Goal: Task Accomplishment & Management: Use online tool/utility

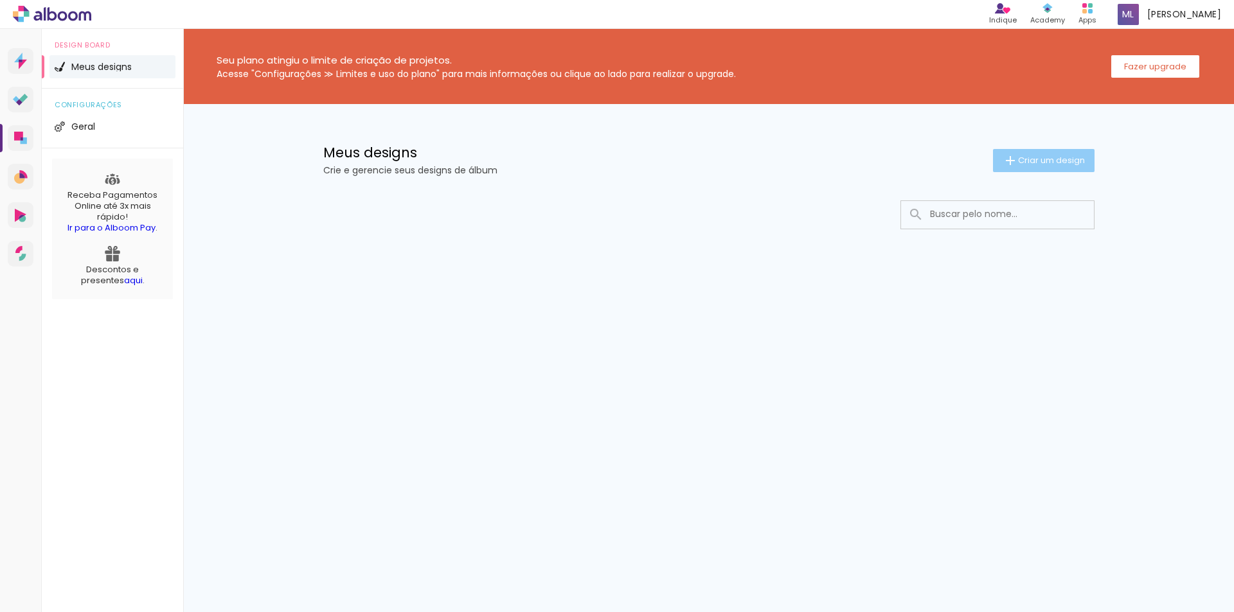
click at [1060, 159] on span "Criar um design" at bounding box center [1051, 160] width 67 height 8
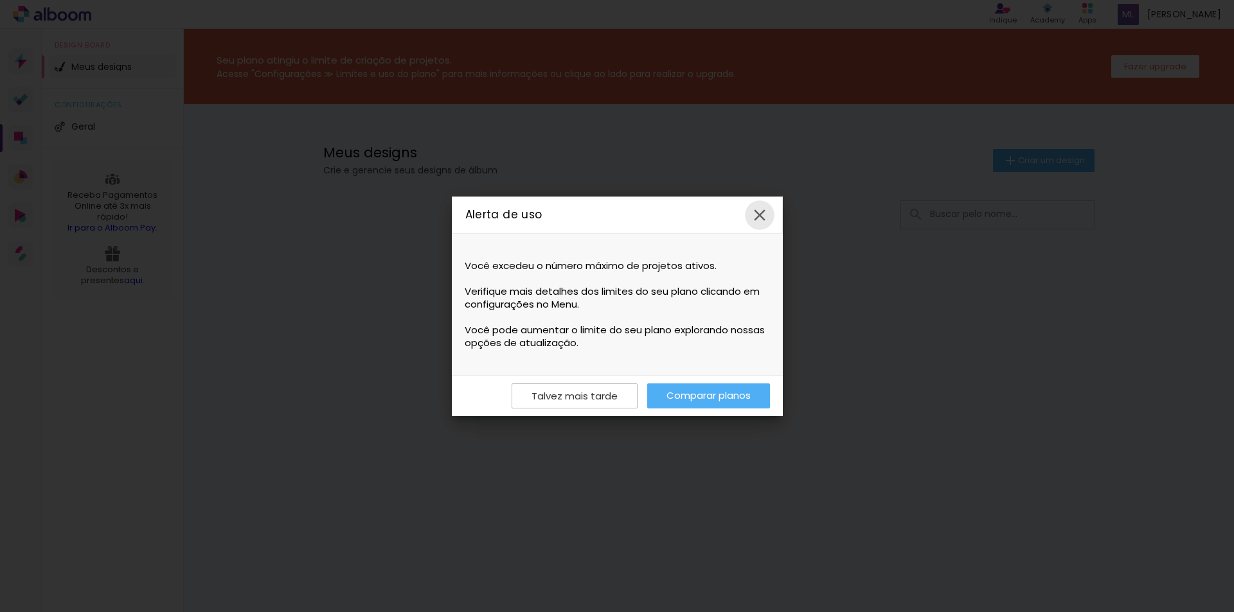
click at [765, 213] on iron-icon at bounding box center [759, 215] width 19 height 19
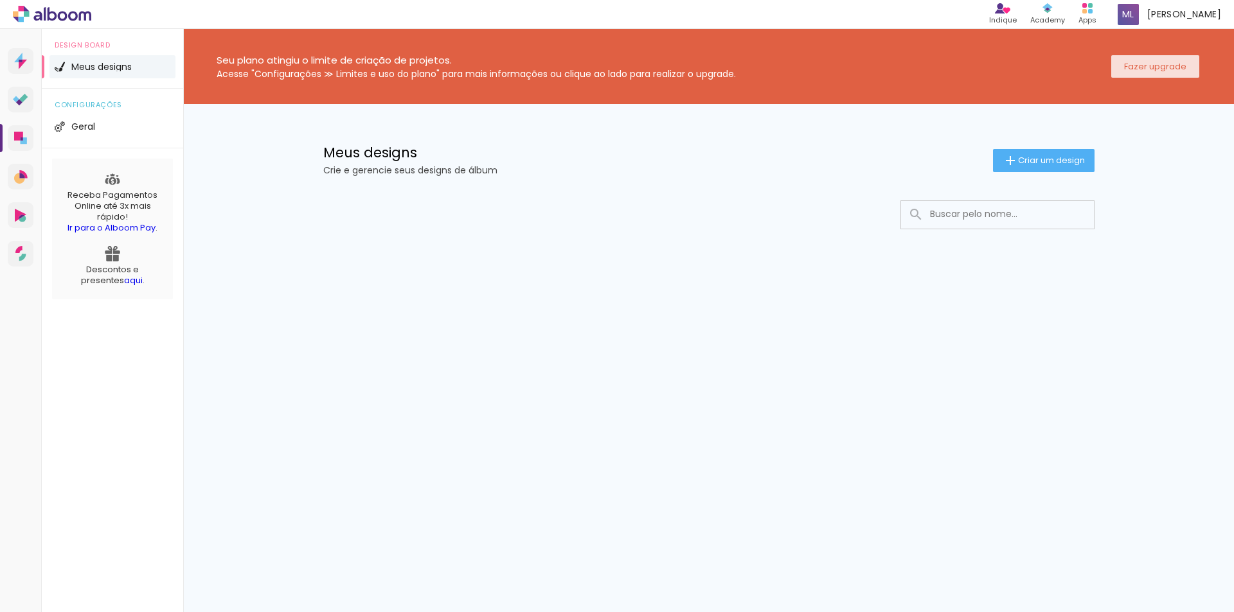
click at [0, 0] on slot "Fazer upgrade" at bounding box center [0, 0] width 0 height 0
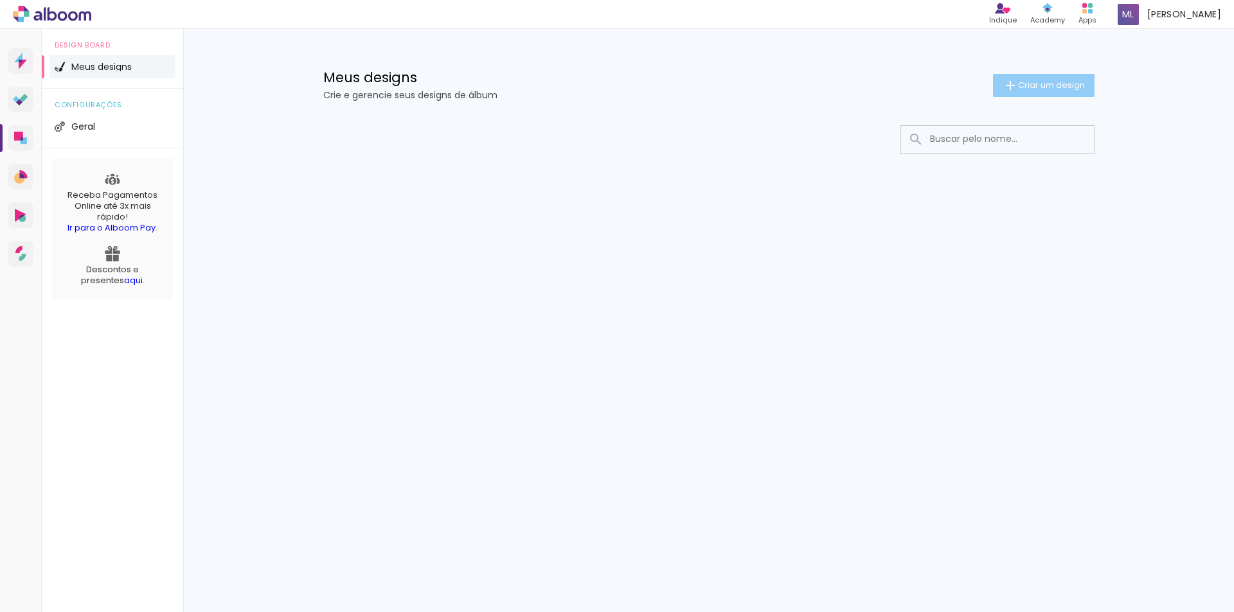
click at [1044, 82] on span "Criar um design" at bounding box center [1051, 85] width 67 height 8
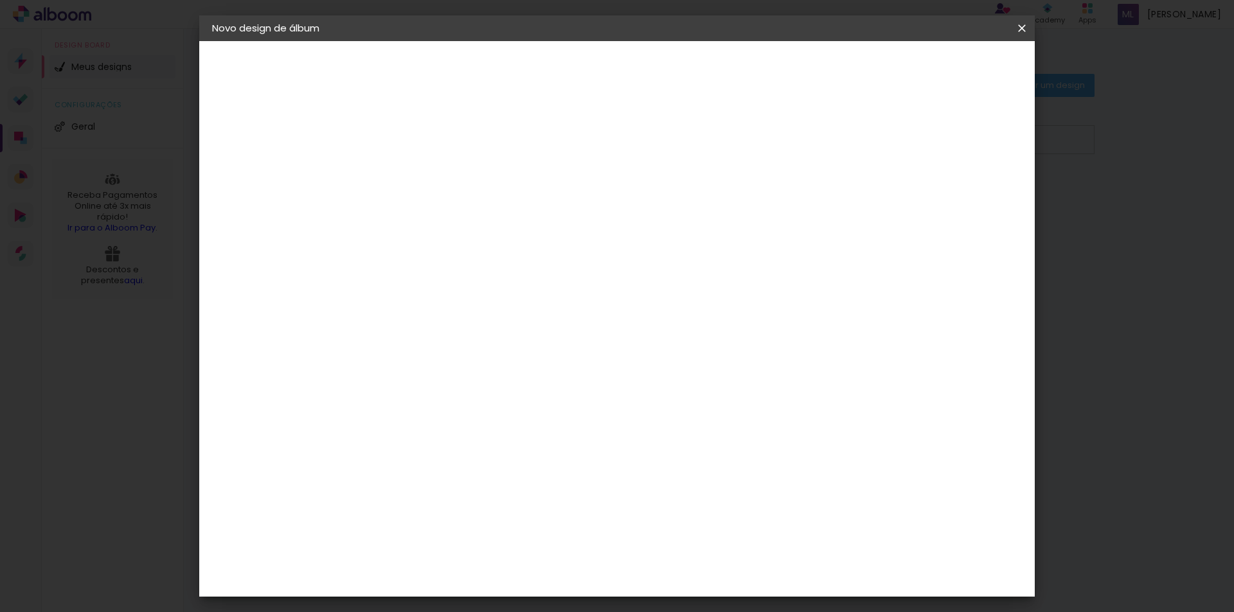
click at [422, 175] on input at bounding box center [422, 173] width 0 height 20
type input "ARIANE 15 ANOS"
type paper-input "ARIANE 15 ANOS"
click at [0, 0] on slot "Avançar" at bounding box center [0, 0] width 0 height 0
click at [0, 0] on slot "Tamanho Livre" at bounding box center [0, 0] width 0 height 0
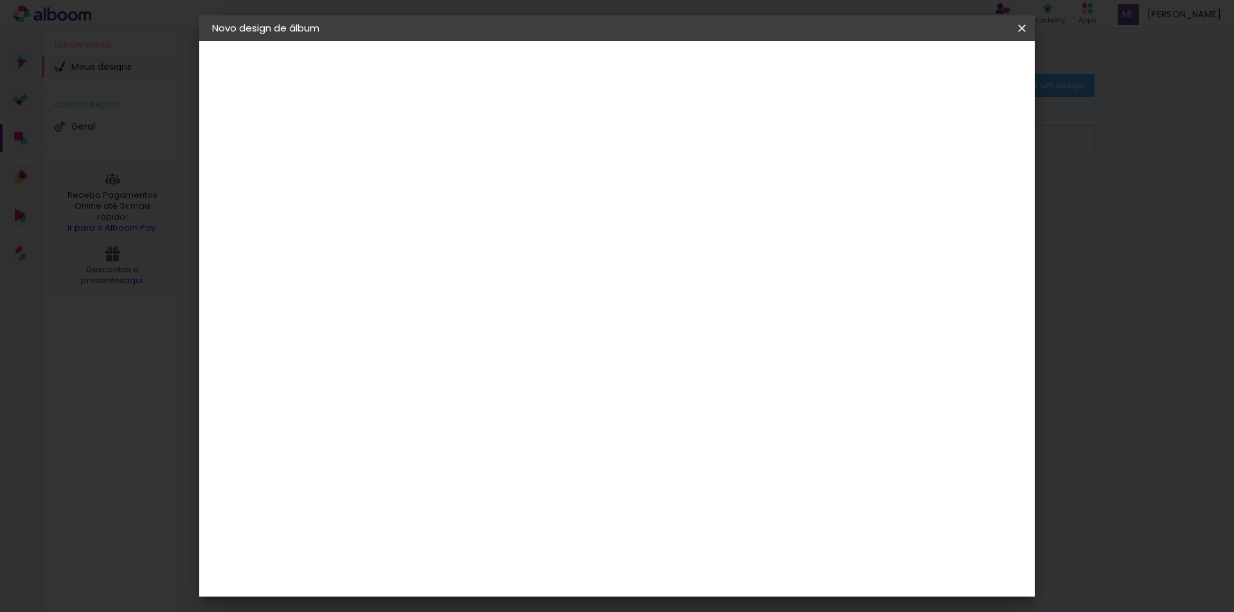
click at [663, 69] on paper-button "Avançar" at bounding box center [631, 68] width 63 height 22
drag, startPoint x: 554, startPoint y: 200, endPoint x: 570, endPoint y: 199, distance: 16.1
click at [570, 199] on span "30" at bounding box center [561, 201] width 21 height 19
drag, startPoint x: 382, startPoint y: 366, endPoint x: 401, endPoint y: 364, distance: 18.7
click at [401, 364] on div "30" at bounding box center [389, 364] width 49 height 19
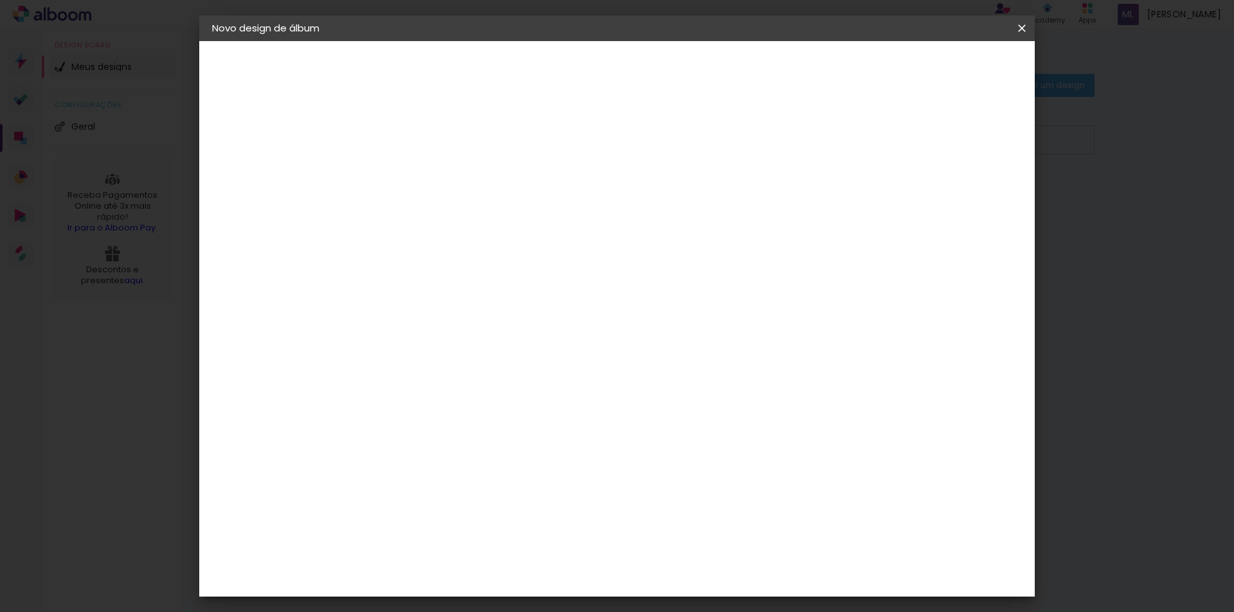
type input "25"
type paper-input "25"
click at [693, 495] on input "60" at bounding box center [688, 494] width 33 height 19
drag, startPoint x: 689, startPoint y: 495, endPoint x: 708, endPoint y: 494, distance: 18.6
click at [708, 494] on div "60" at bounding box center [696, 494] width 49 height 19
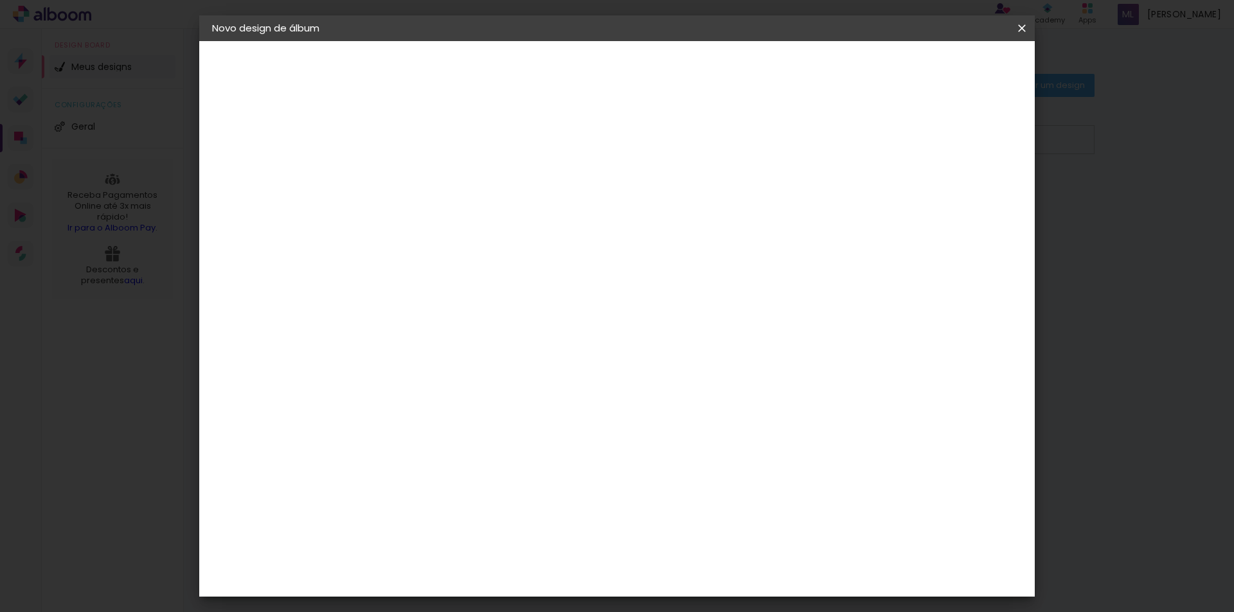
type input "50"
type paper-input "50"
click at [878, 147] on div at bounding box center [872, 148] width 12 height 12
type paper-checkbox "on"
click at [878, 147] on div at bounding box center [872, 148] width 12 height 12
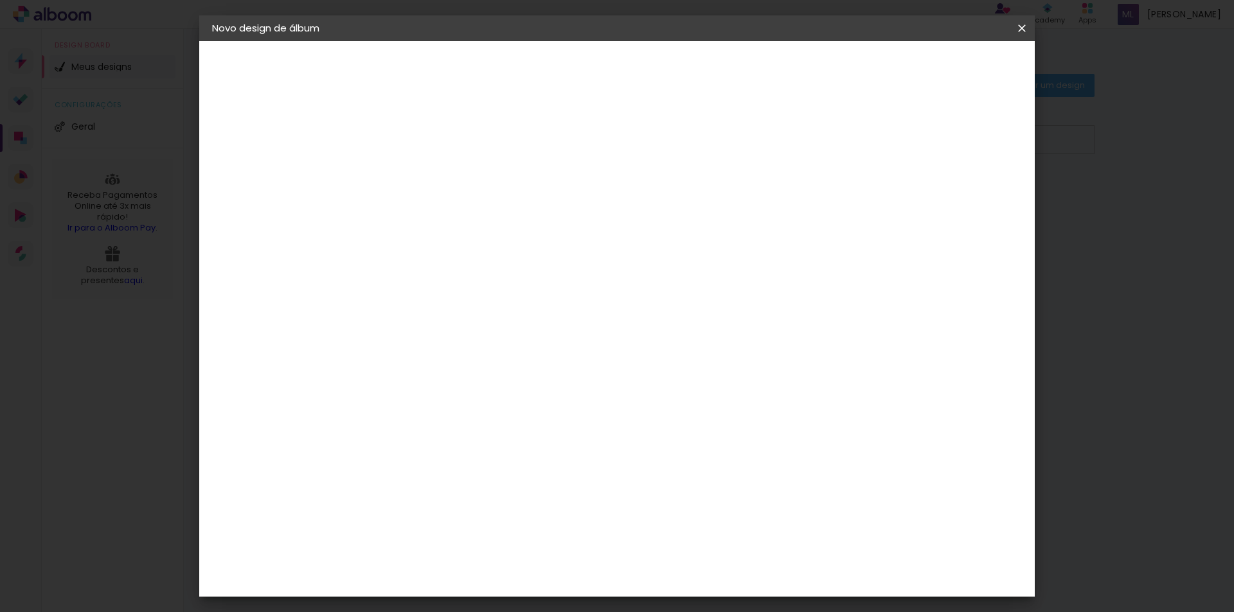
click at [941, 67] on span "Iniciar design" at bounding box center [912, 68] width 58 height 9
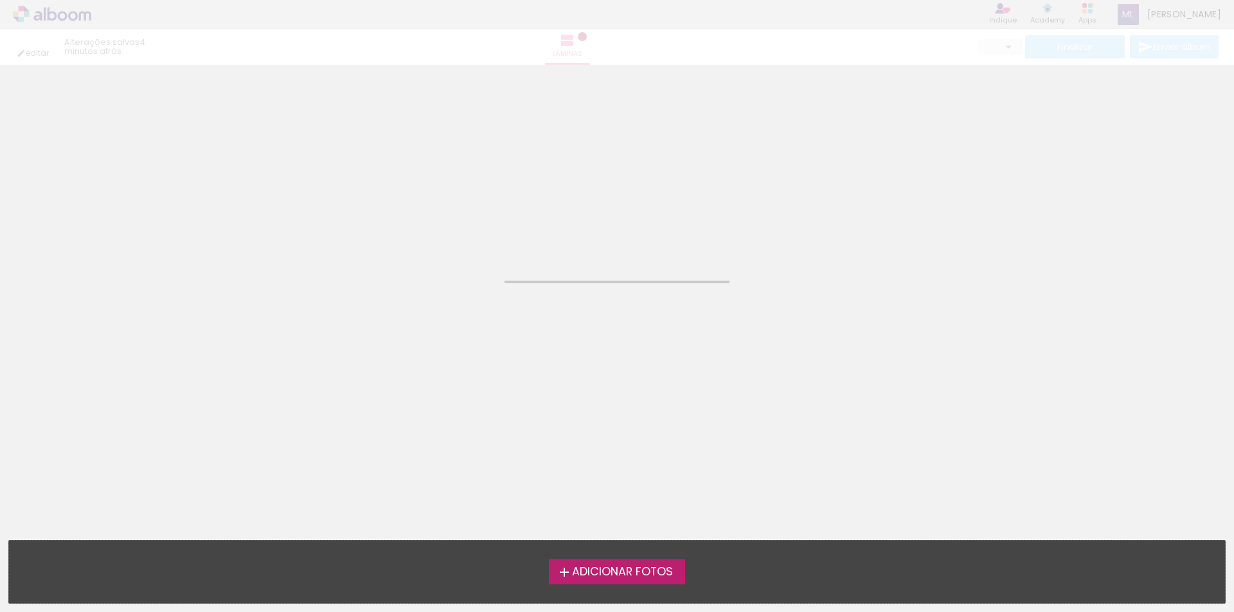
click at [621, 574] on span "Adicionar Fotos" at bounding box center [622, 573] width 101 height 12
click at [0, 0] on input "file" at bounding box center [0, 0] width 0 height 0
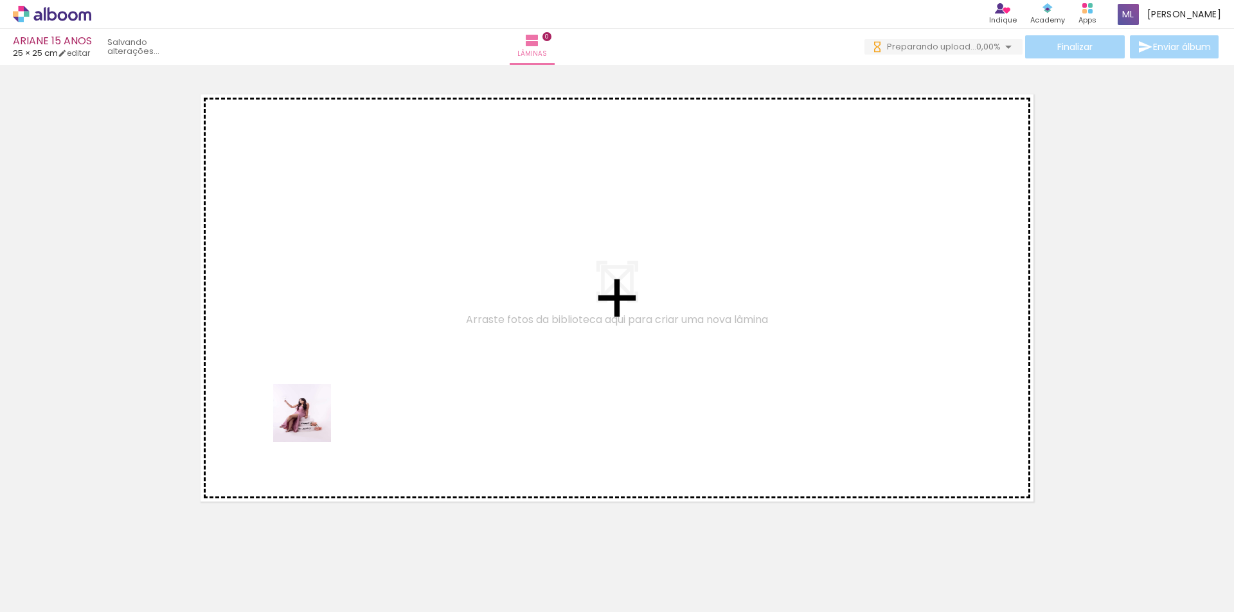
drag, startPoint x: 162, startPoint y: 551, endPoint x: 286, endPoint y: 508, distance: 131.3
click at [329, 391] on quentale-workspace at bounding box center [617, 306] width 1234 height 612
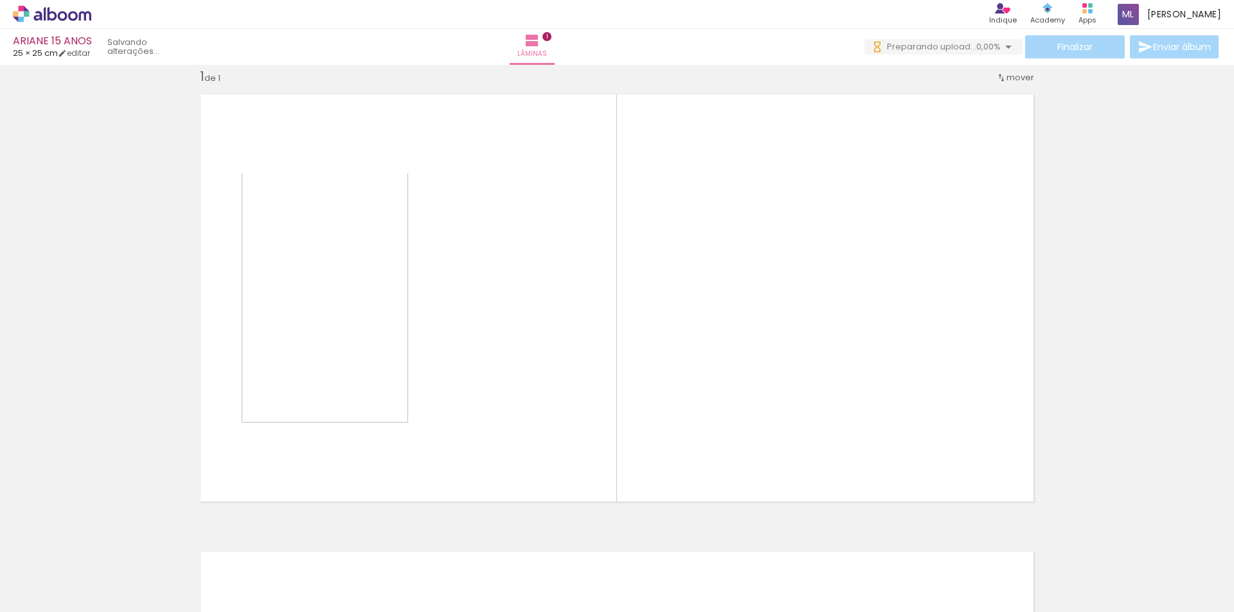
scroll to position [17, 0]
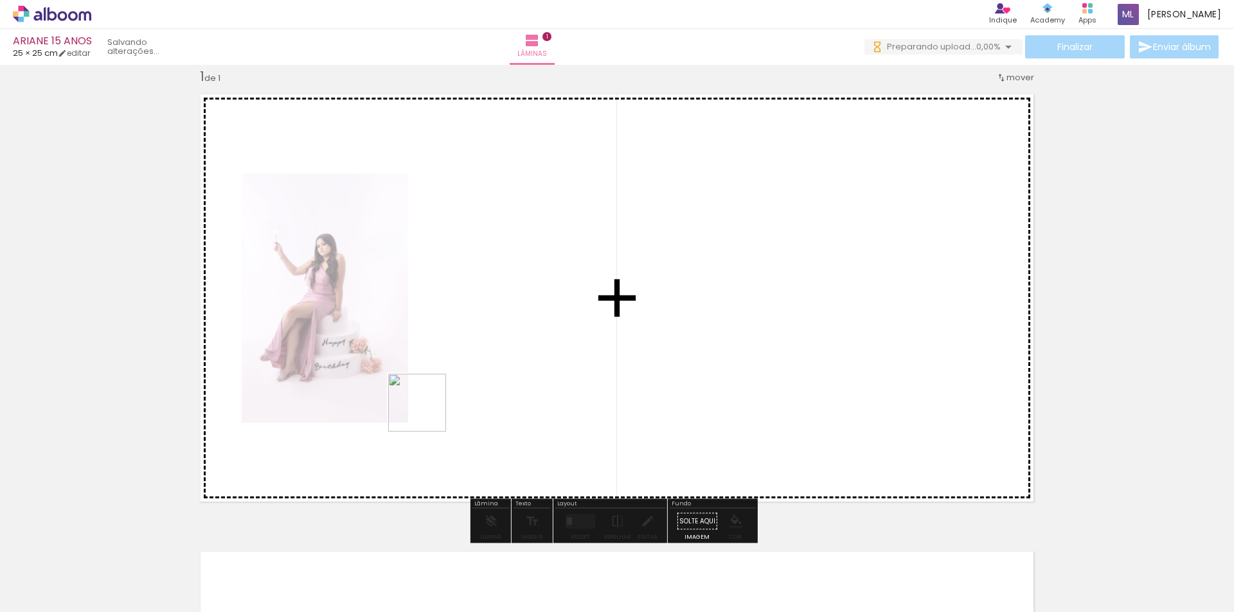
drag, startPoint x: 213, startPoint y: 570, endPoint x: 566, endPoint y: 324, distance: 430.7
click at [566, 324] on quentale-workspace at bounding box center [617, 306] width 1234 height 612
drag, startPoint x: 582, startPoint y: 364, endPoint x: 727, endPoint y: 260, distance: 178.9
click at [727, 260] on quentale-workspace at bounding box center [617, 306] width 1234 height 612
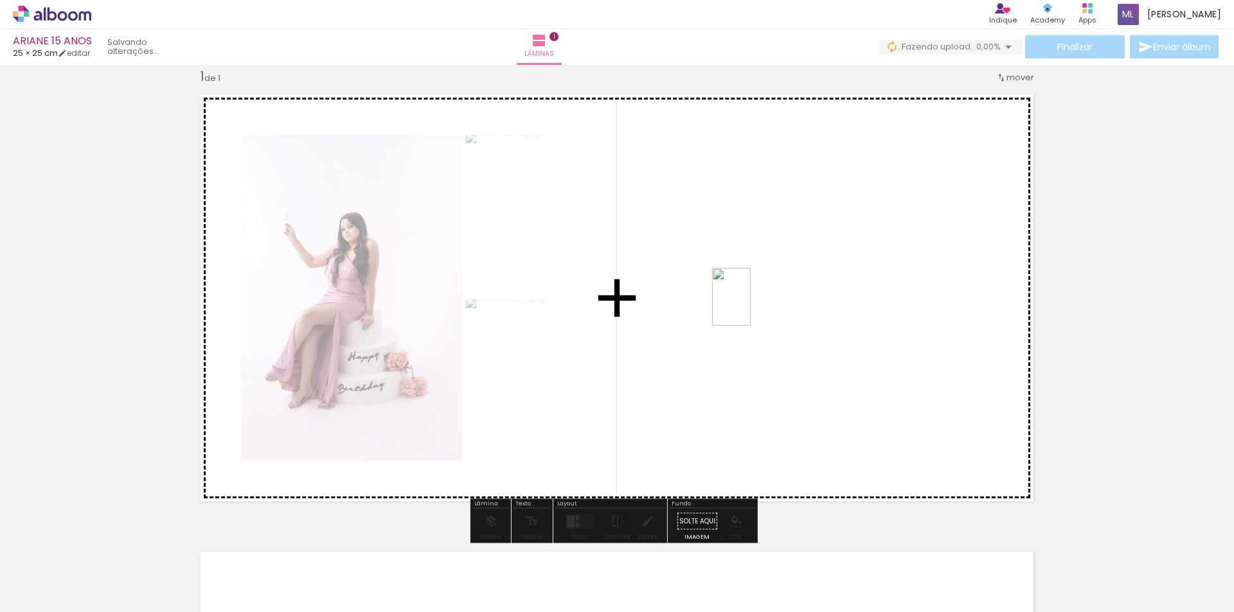
drag, startPoint x: 354, startPoint y: 563, endPoint x: 751, endPoint y: 307, distance: 472.2
click at [751, 307] on quentale-workspace at bounding box center [617, 306] width 1234 height 612
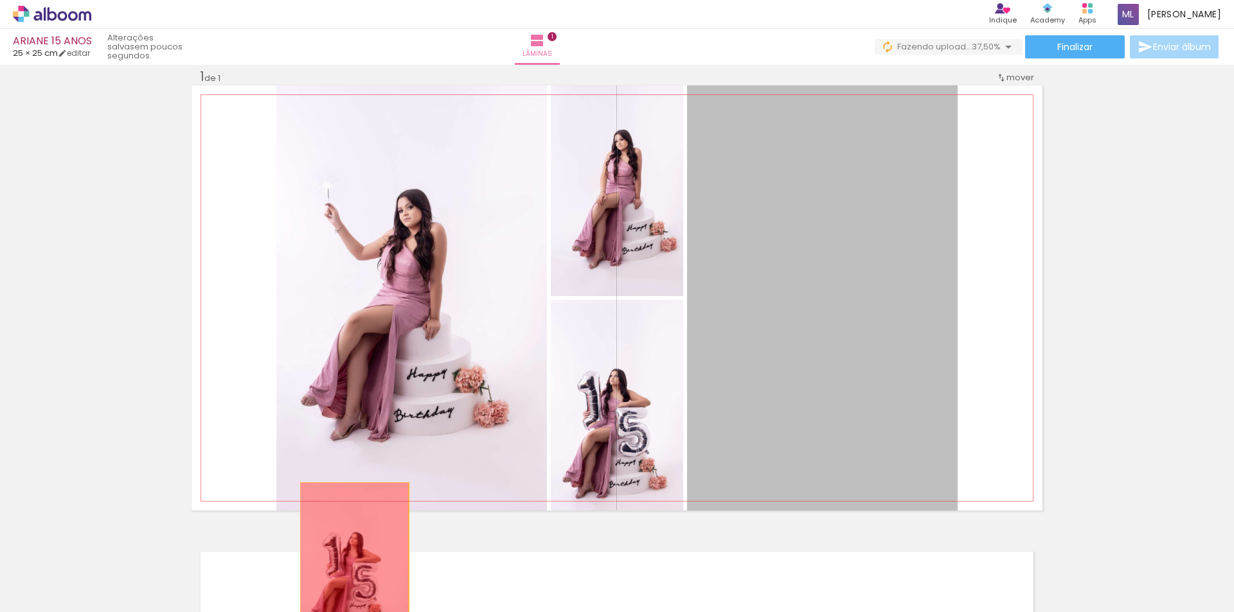
drag, startPoint x: 817, startPoint y: 365, endPoint x: 349, endPoint y: 570, distance: 511.4
click at [349, 570] on quentale-workspace at bounding box center [617, 306] width 1234 height 612
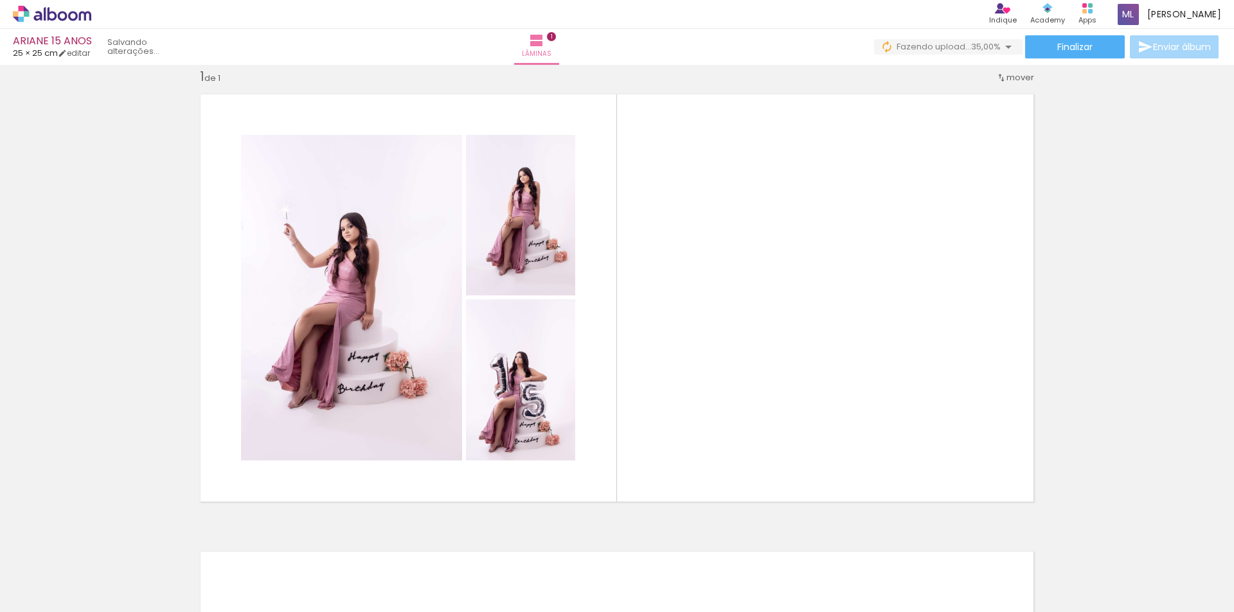
click at [148, 575] on div at bounding box center [128, 569] width 39 height 58
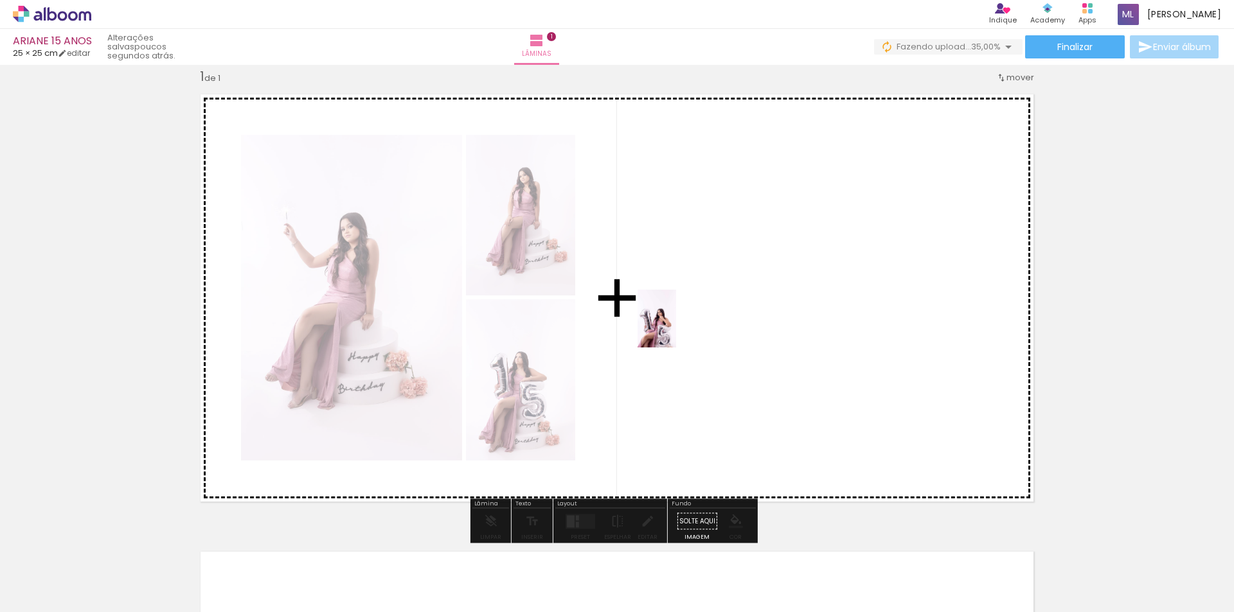
drag, startPoint x: 431, startPoint y: 572, endPoint x: 676, endPoint y: 328, distance: 345.4
click at [676, 328] on quentale-workspace at bounding box center [617, 306] width 1234 height 612
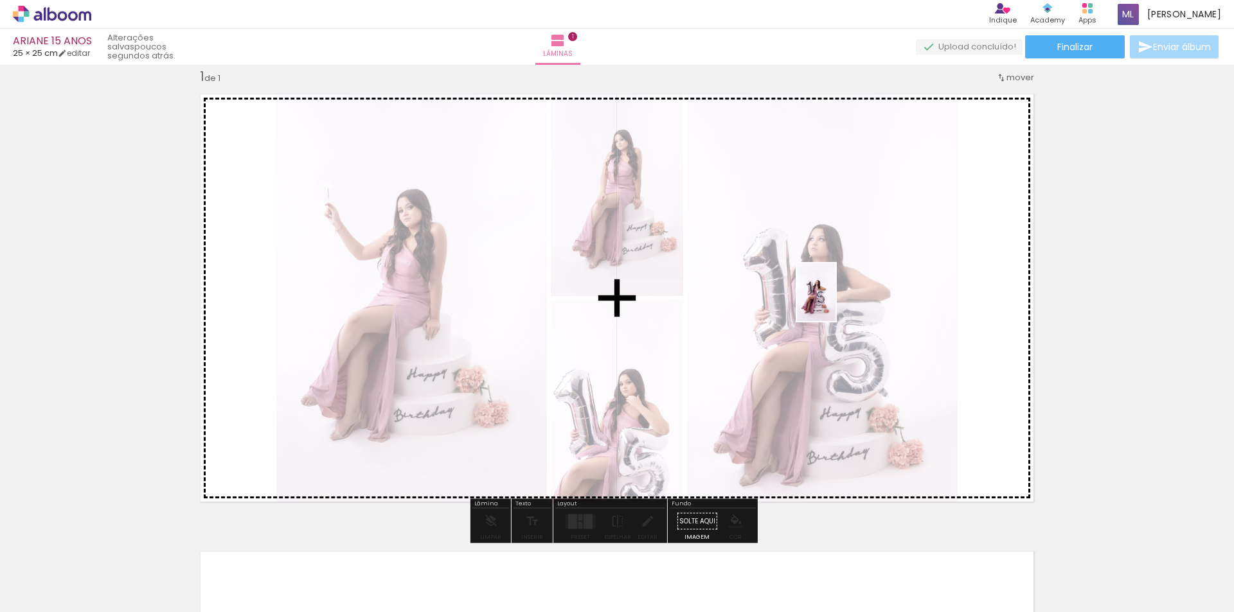
drag, startPoint x: 277, startPoint y: 571, endPoint x: 861, endPoint y: 292, distance: 647.6
click at [861, 292] on quentale-workspace at bounding box center [617, 306] width 1234 height 612
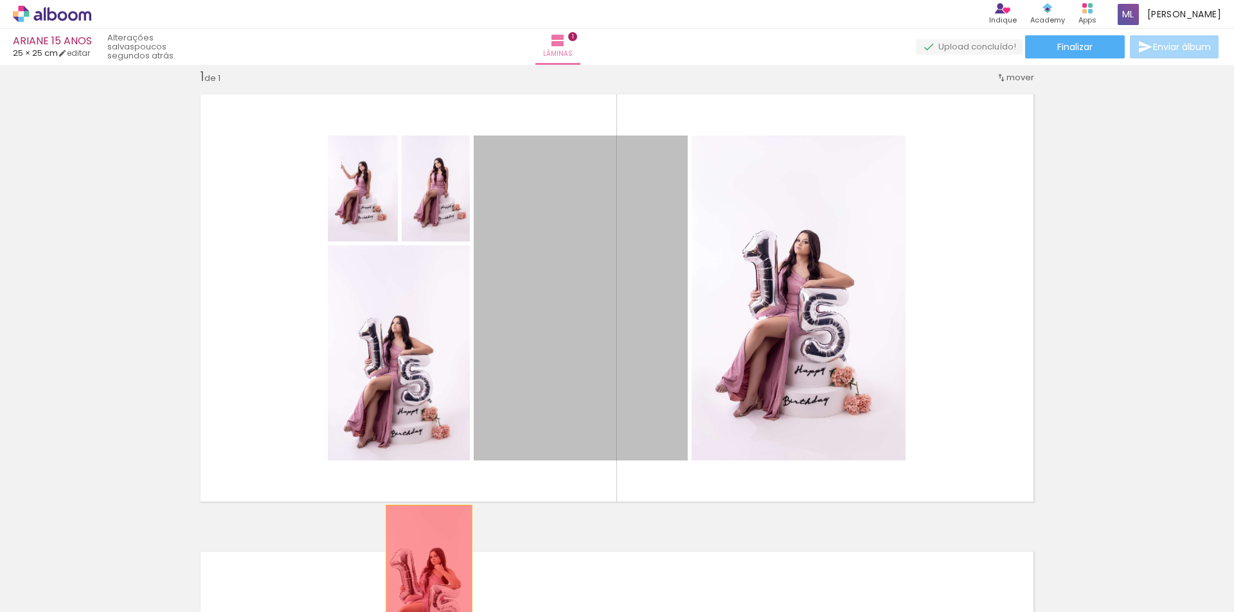
drag, startPoint x: 575, startPoint y: 368, endPoint x: 424, endPoint y: 571, distance: 252.2
click at [424, 571] on quentale-workspace at bounding box center [617, 306] width 1234 height 612
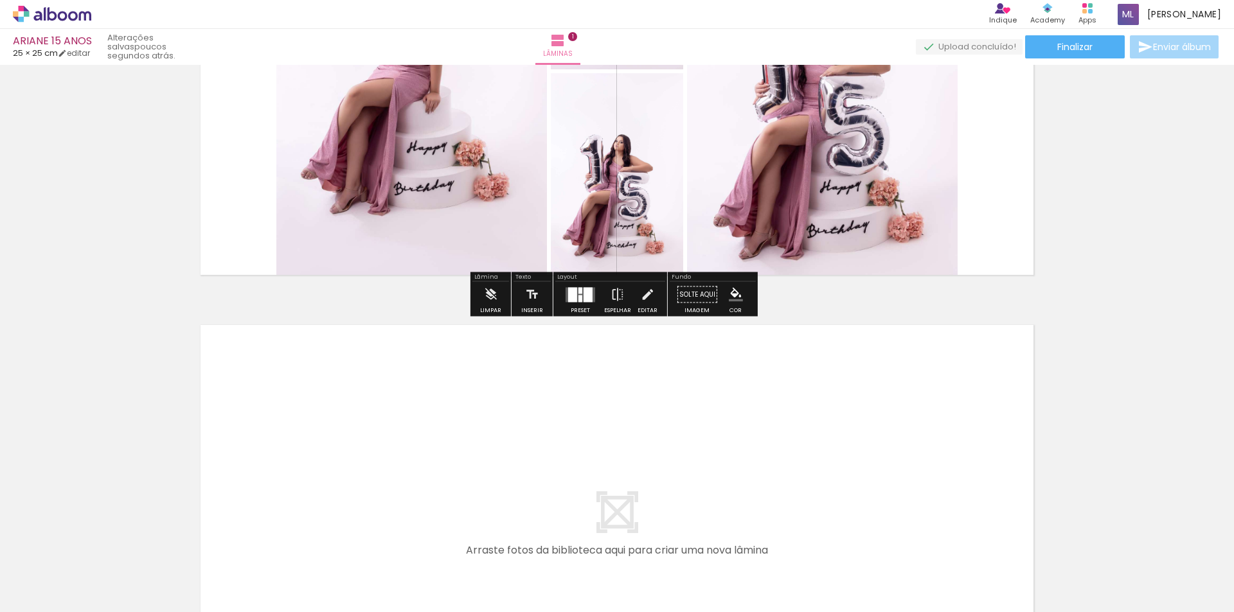
scroll to position [274, 0]
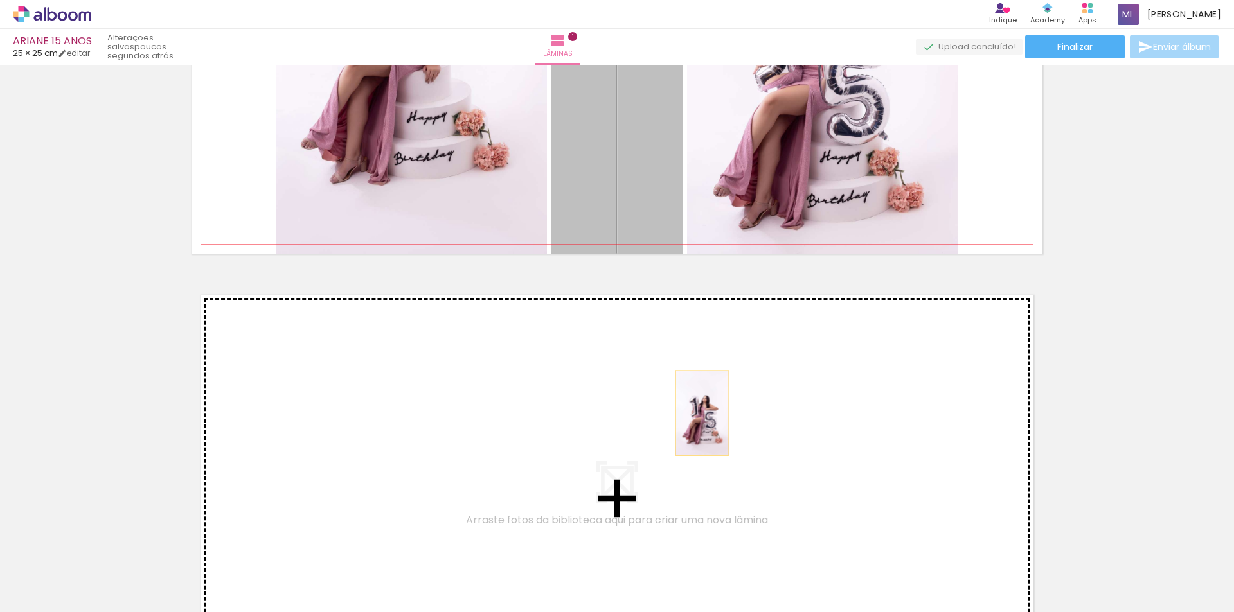
drag, startPoint x: 652, startPoint y: 184, endPoint x: 828, endPoint y: 175, distance: 175.7
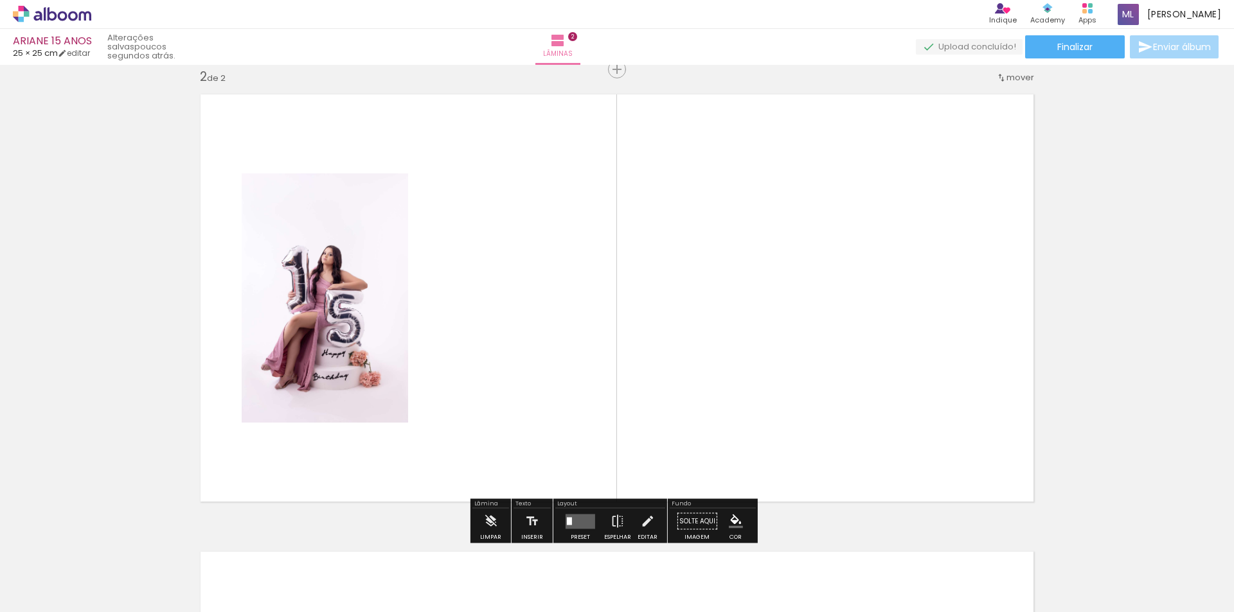
scroll to position [217, 0]
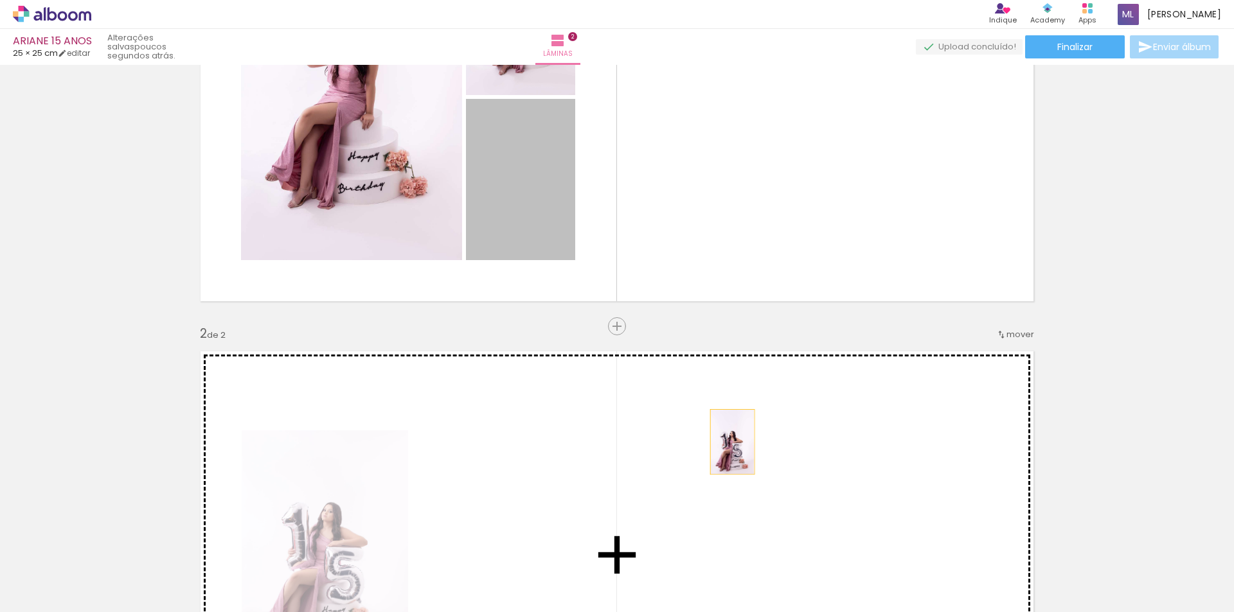
drag, startPoint x: 539, startPoint y: 202, endPoint x: 729, endPoint y: 445, distance: 308.0
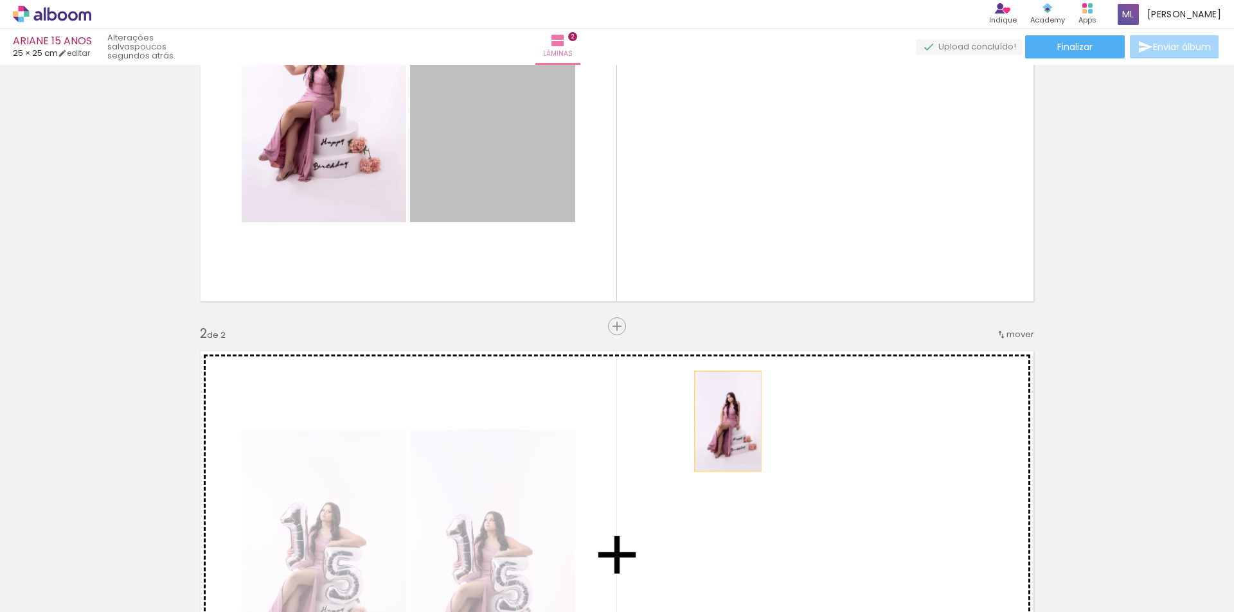
drag, startPoint x: 501, startPoint y: 136, endPoint x: 723, endPoint y: 422, distance: 361.4
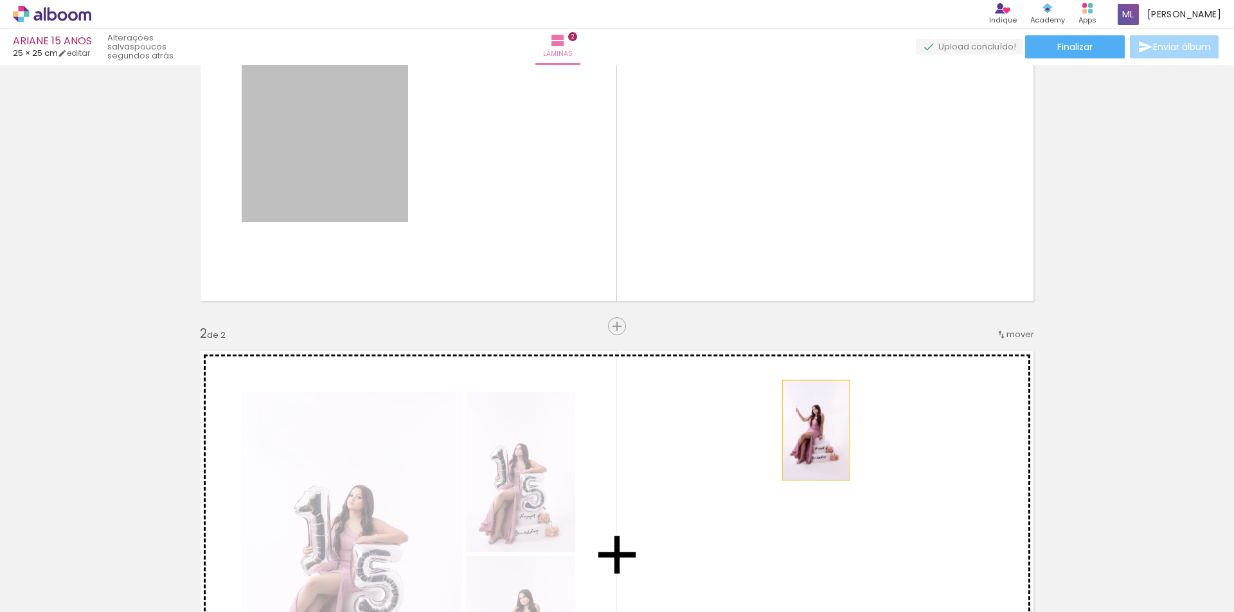
drag, startPoint x: 366, startPoint y: 140, endPoint x: 811, endPoint y: 431, distance: 531.2
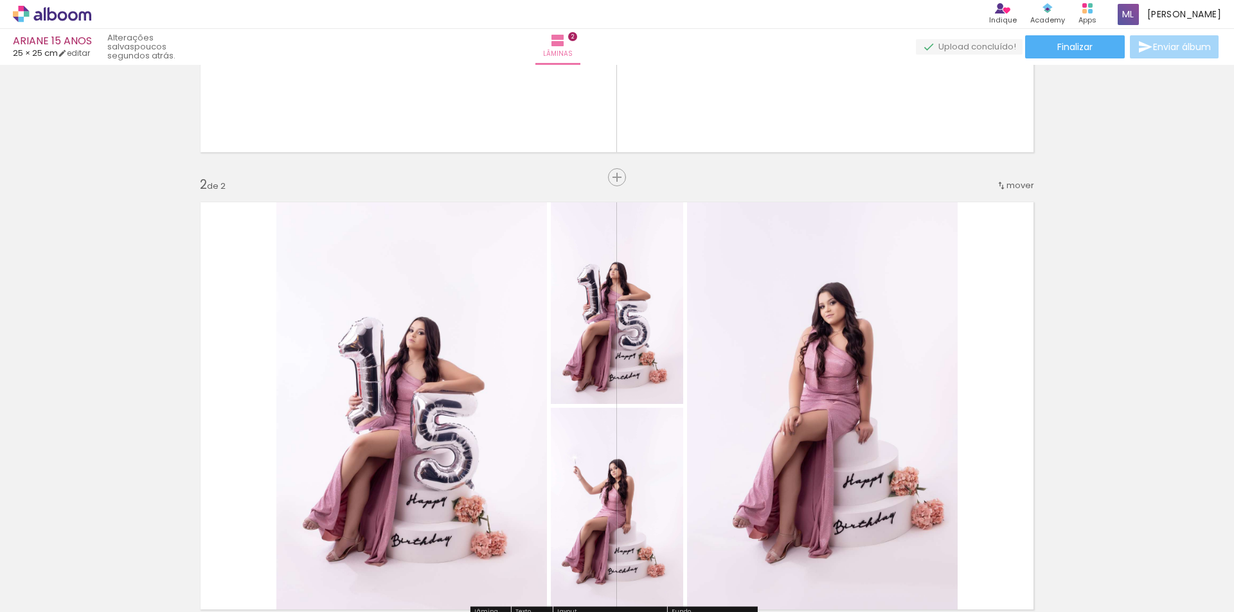
scroll to position [450, 0]
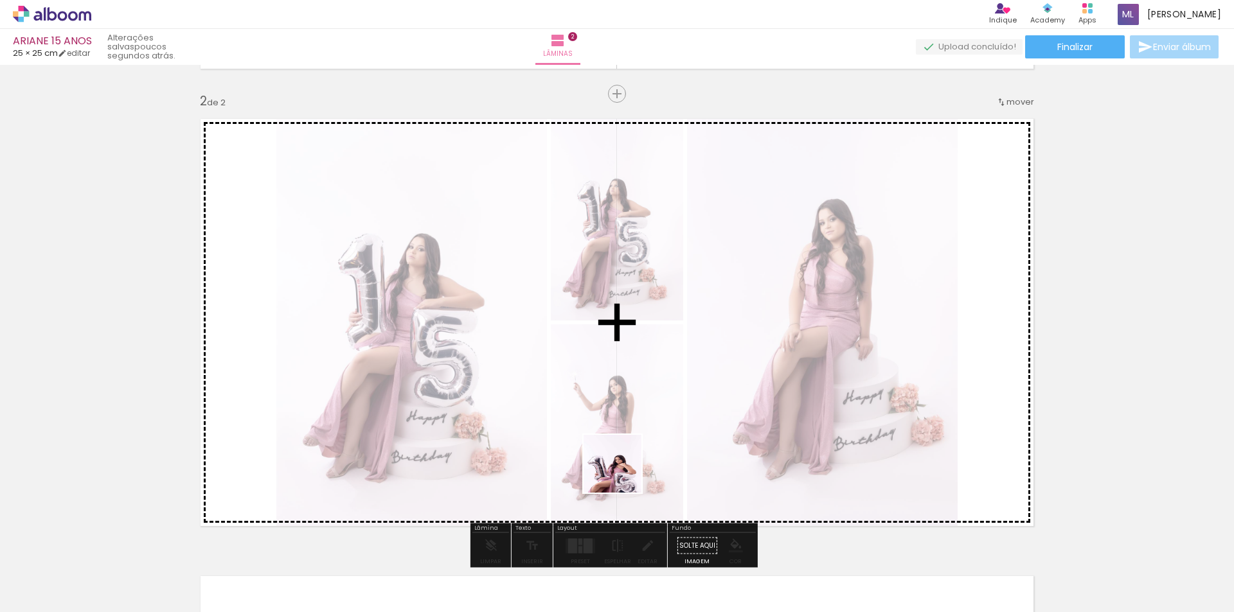
drag, startPoint x: 499, startPoint y: 564, endPoint x: 724, endPoint y: 409, distance: 273.6
click at [719, 409] on quentale-workspace at bounding box center [617, 306] width 1234 height 612
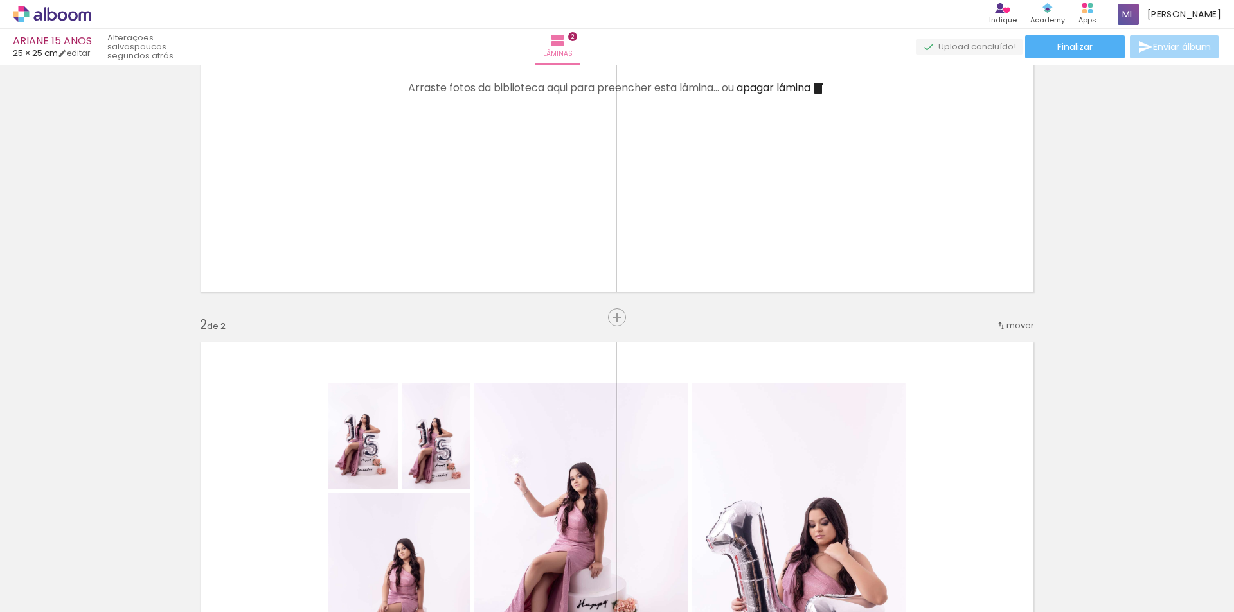
scroll to position [193, 0]
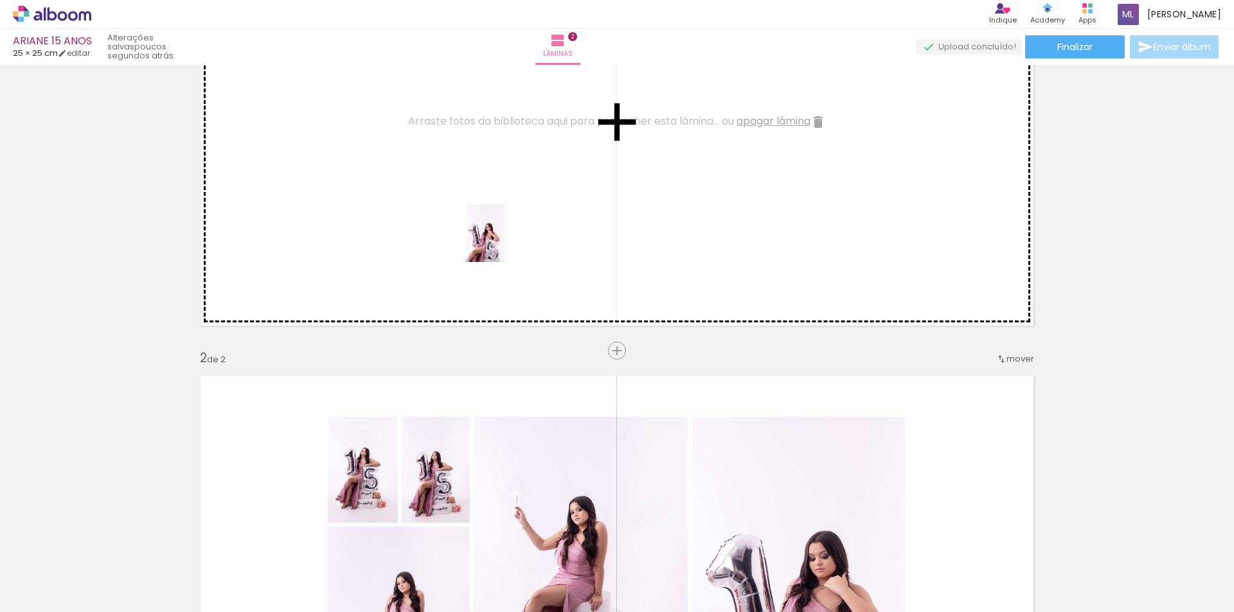
drag, startPoint x: 422, startPoint y: 573, endPoint x: 510, endPoint y: 211, distance: 373.2
click at [510, 211] on quentale-workspace at bounding box center [617, 306] width 1234 height 612
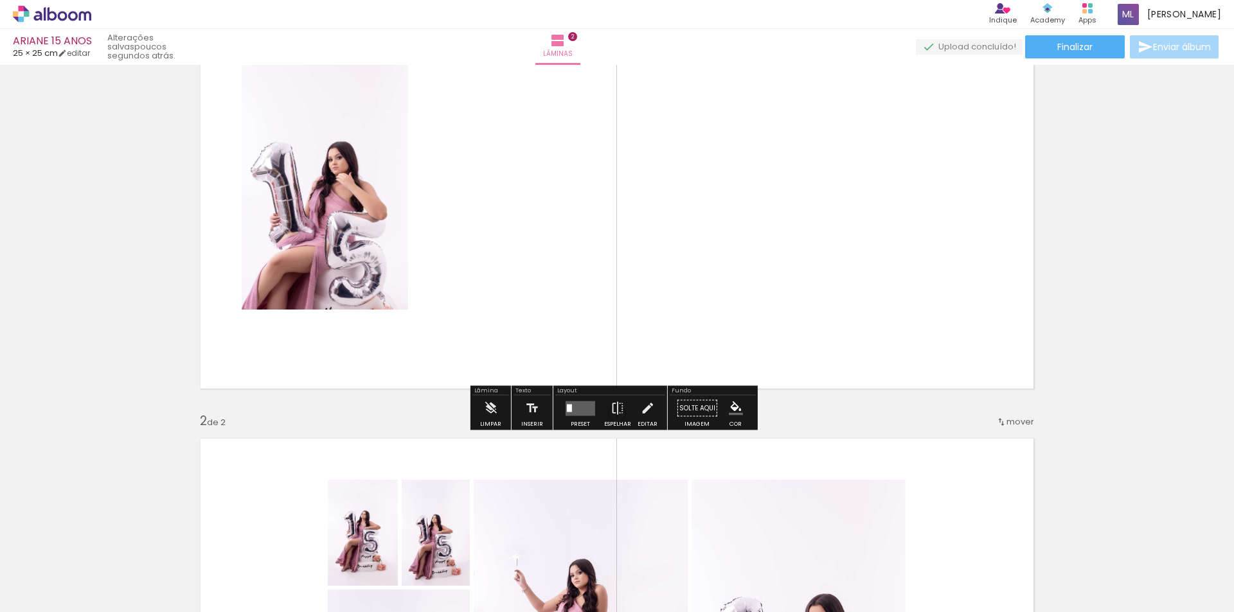
scroll to position [129, 0]
click at [575, 413] on quentale-layouter at bounding box center [581, 409] width 30 height 15
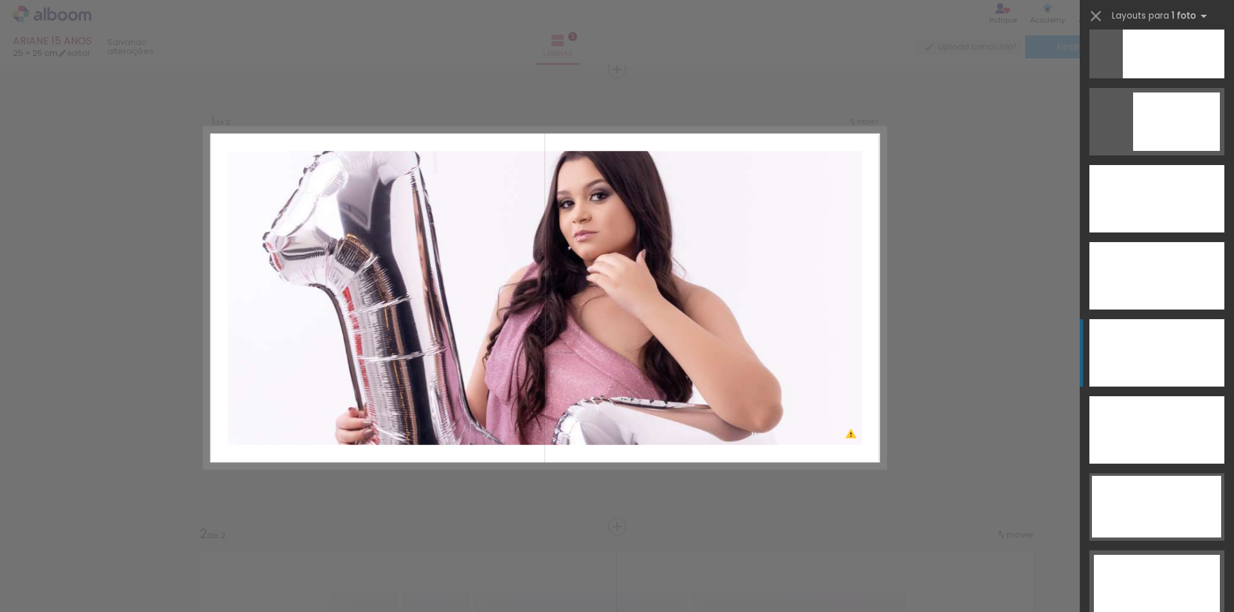
scroll to position [3833, 0]
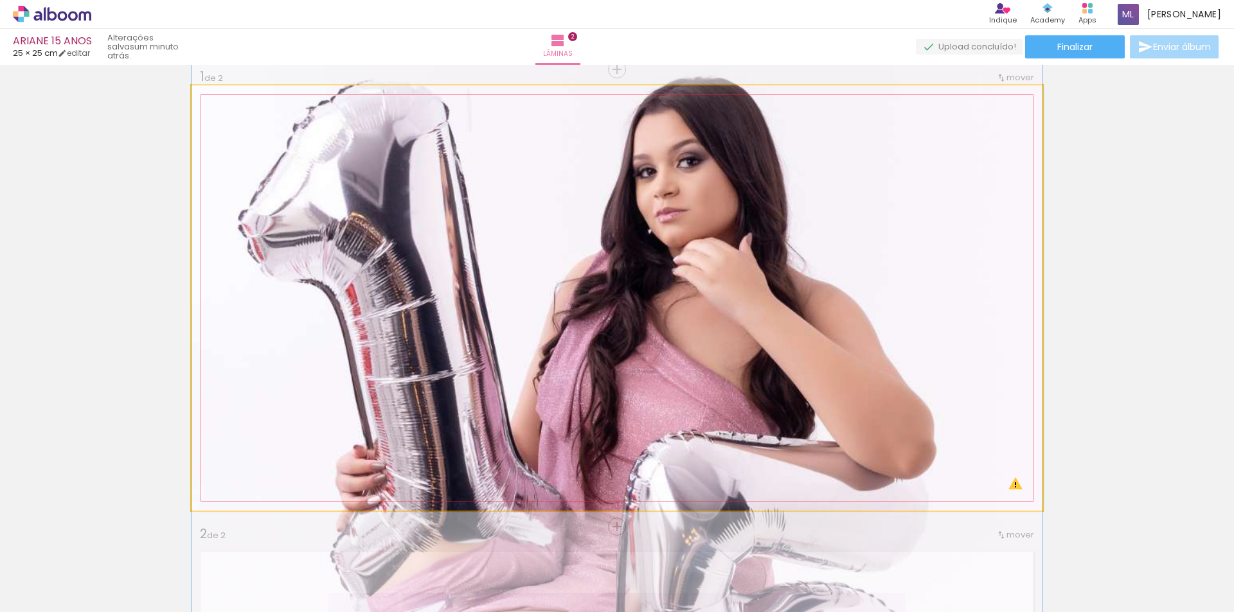
click at [962, 249] on quentale-photo at bounding box center [617, 297] width 851 height 425
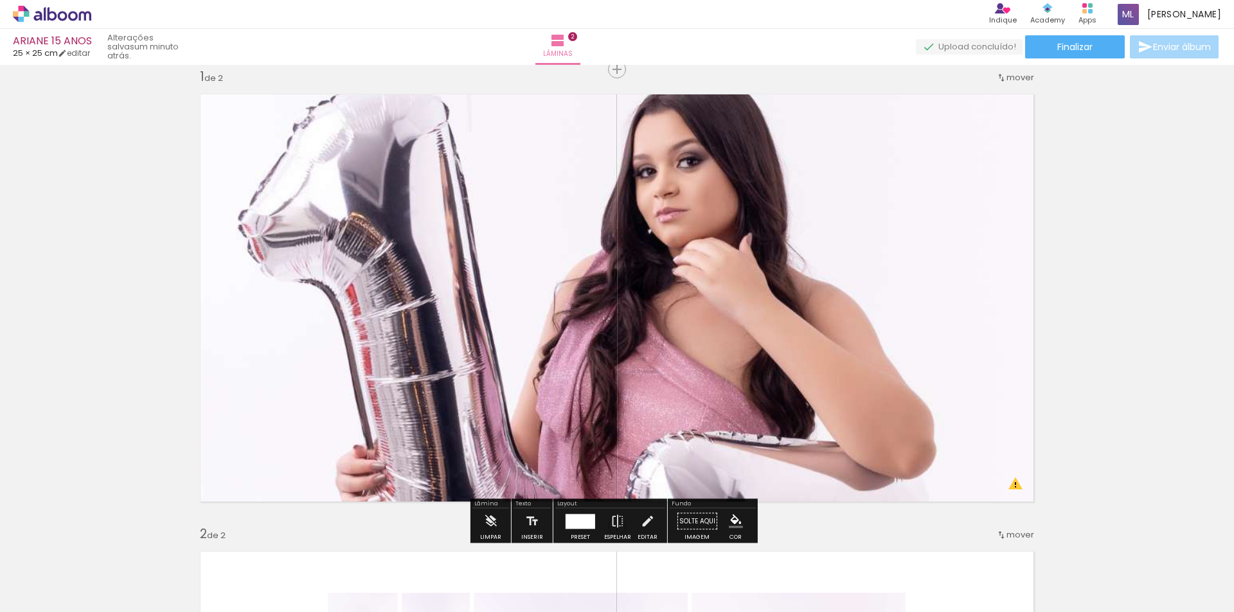
click at [962, 249] on quentale-photo at bounding box center [617, 297] width 851 height 425
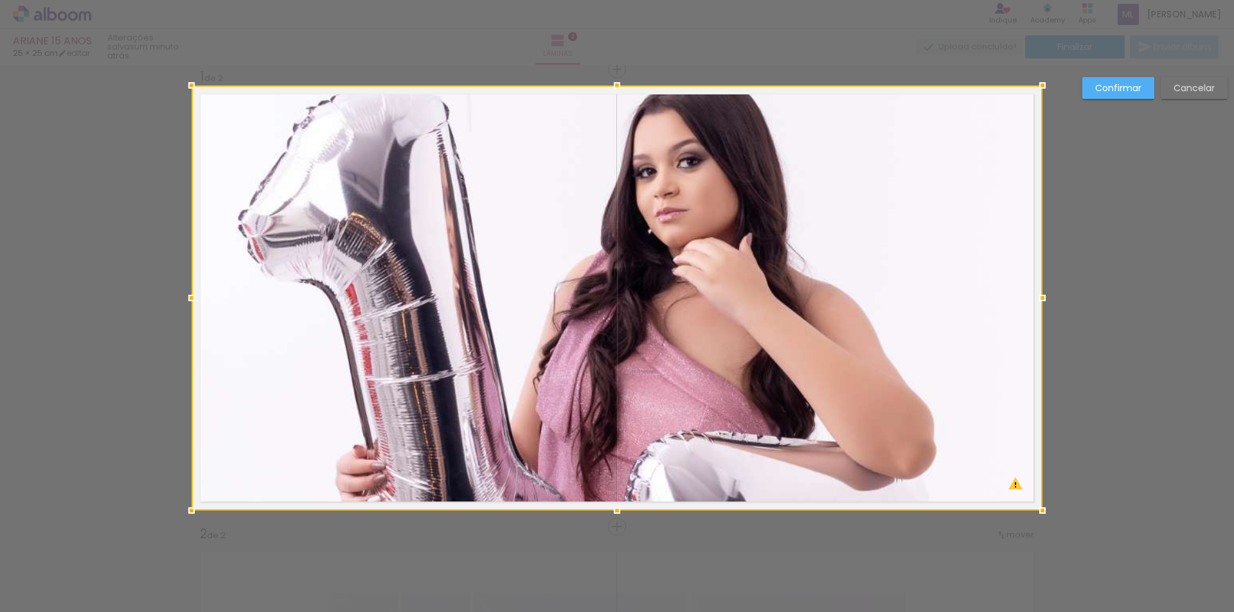
drag, startPoint x: 1056, startPoint y: 78, endPoint x: 1075, endPoint y: 301, distance: 223.1
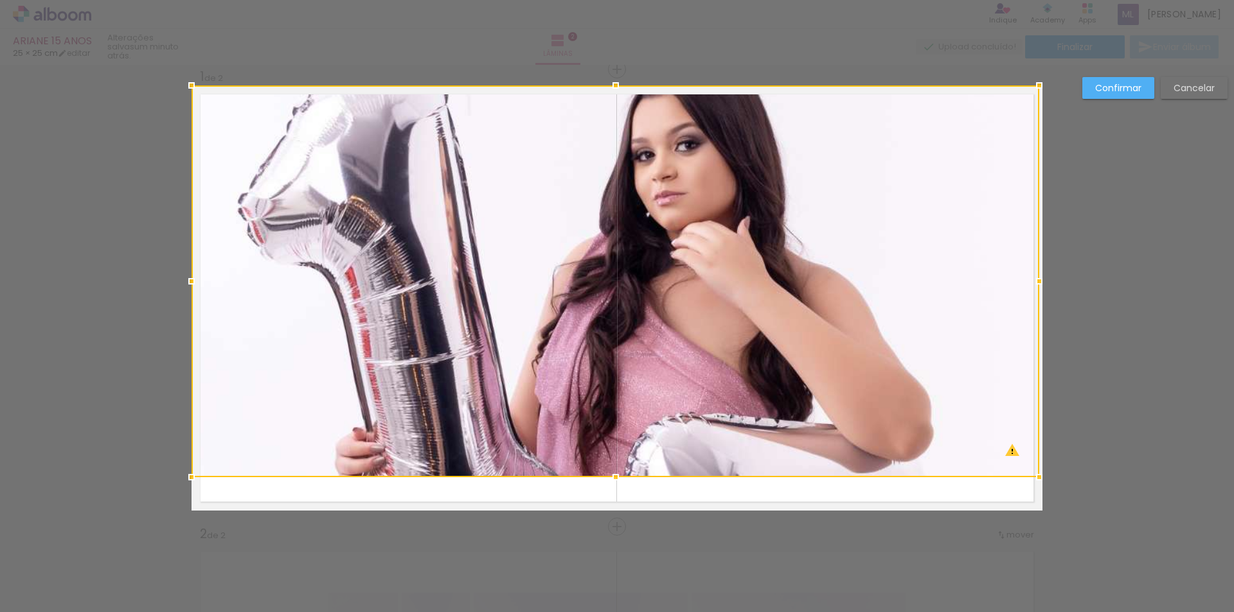
drag, startPoint x: 1041, startPoint y: 512, endPoint x: 1063, endPoint y: 479, distance: 39.9
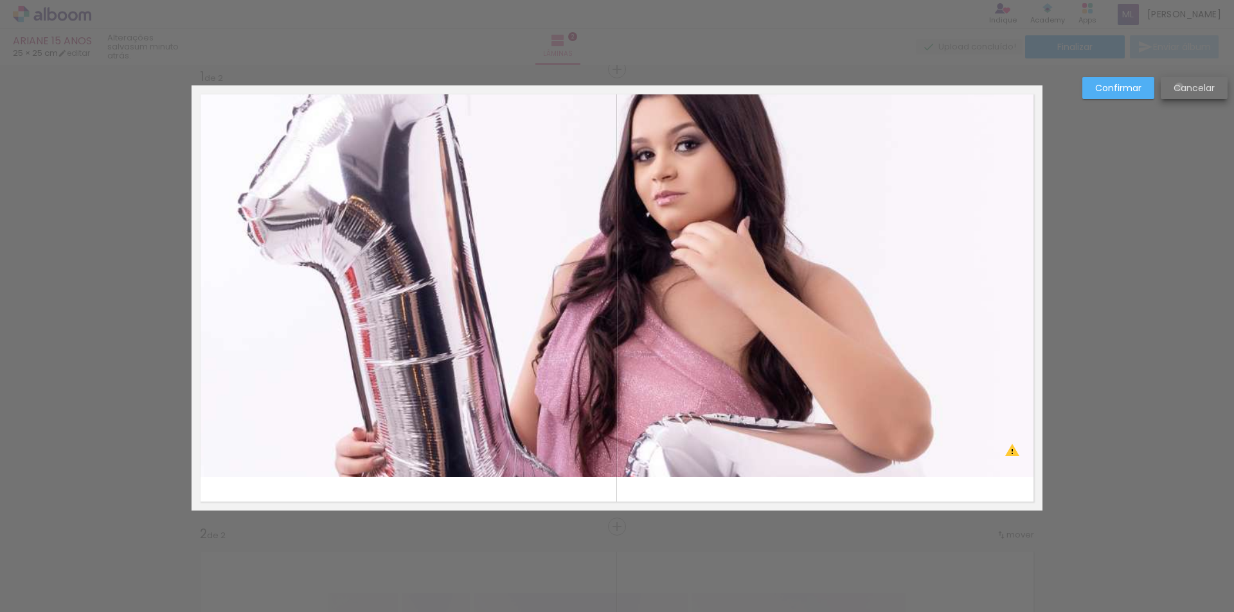
click at [0, 0] on slot "Cancelar" at bounding box center [0, 0] width 0 height 0
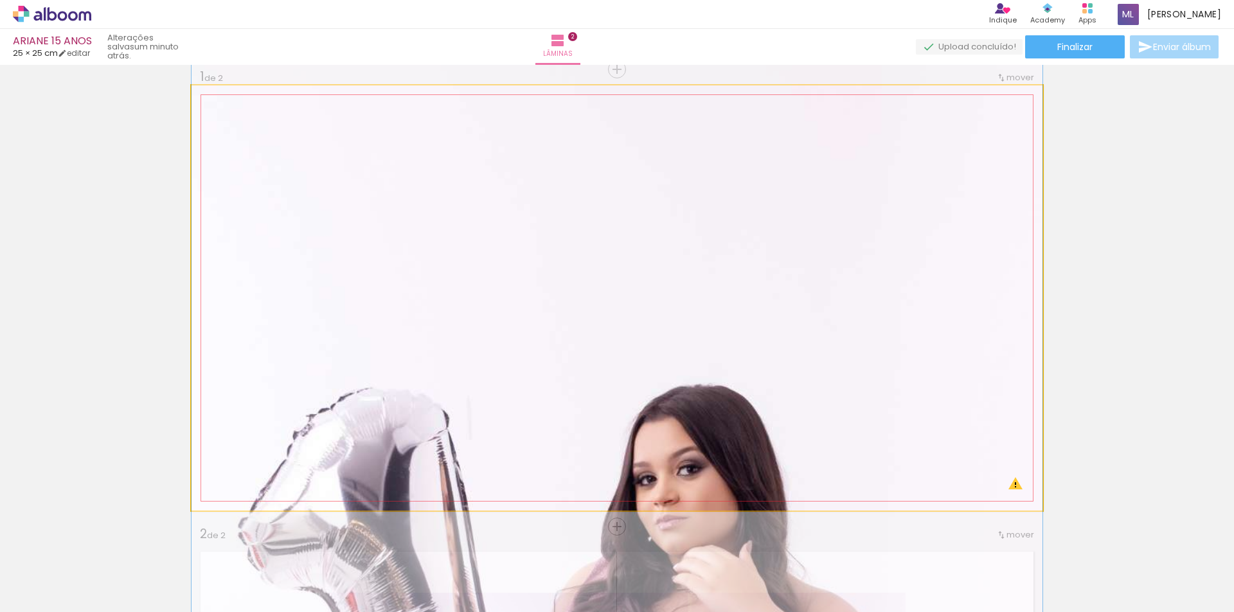
drag, startPoint x: 905, startPoint y: 175, endPoint x: 922, endPoint y: 501, distance: 325.6
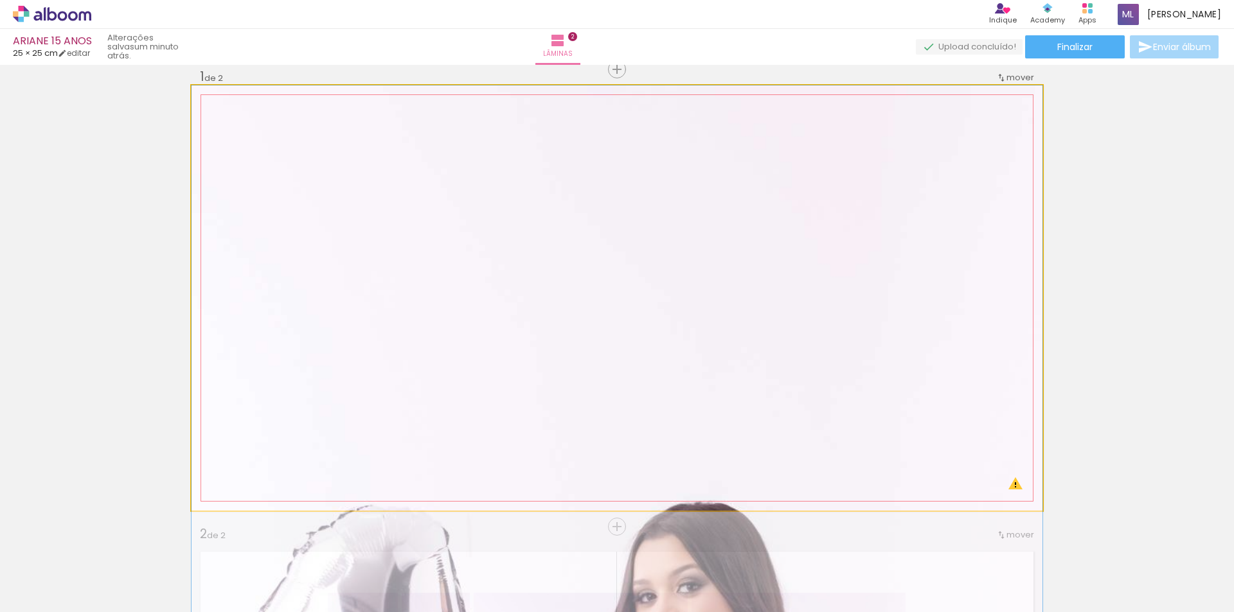
drag, startPoint x: 841, startPoint y: 220, endPoint x: 868, endPoint y: 423, distance: 204.2
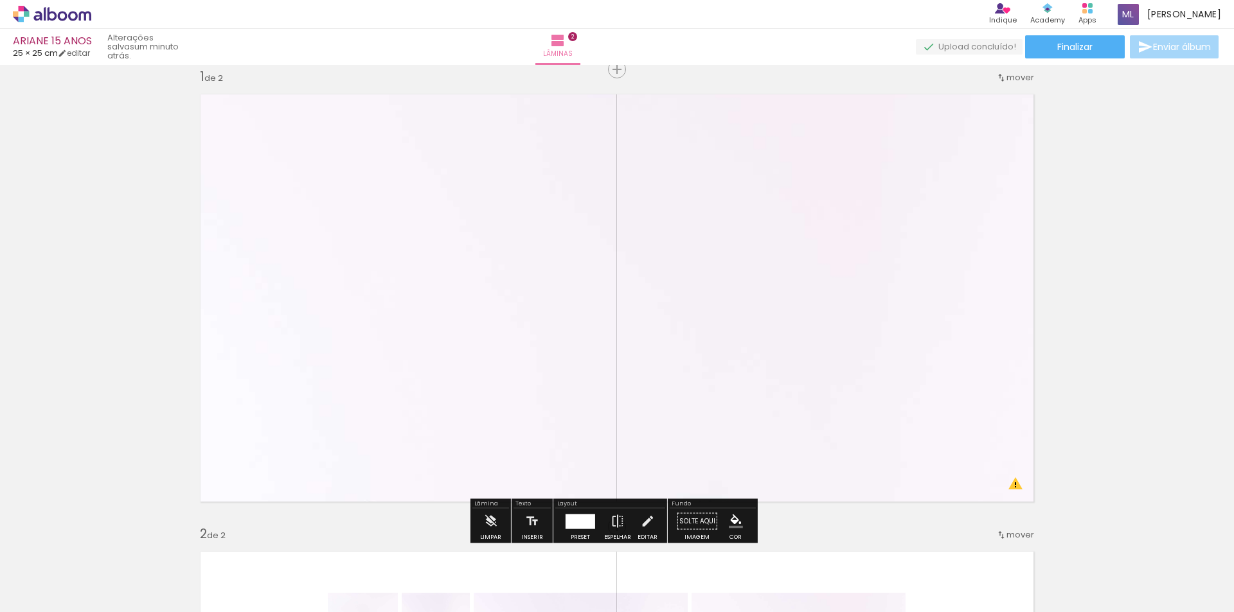
click at [895, 222] on quentale-photo at bounding box center [617, 297] width 851 height 425
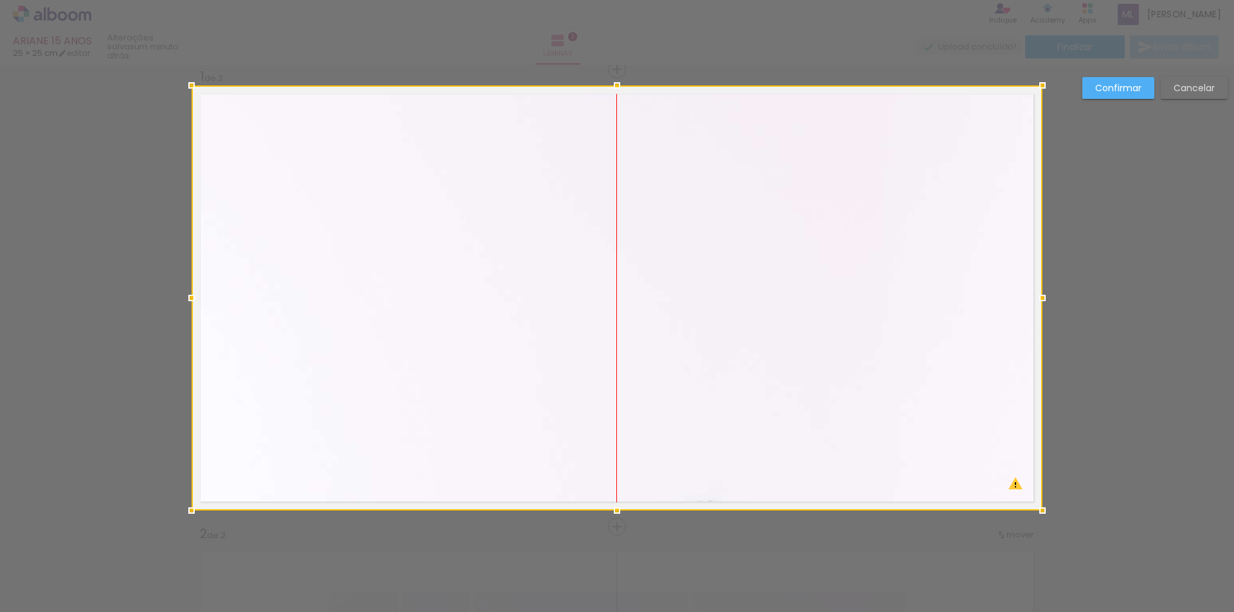
click at [614, 116] on div at bounding box center [617, 297] width 851 height 425
click at [188, 85] on div at bounding box center [192, 86] width 26 height 26
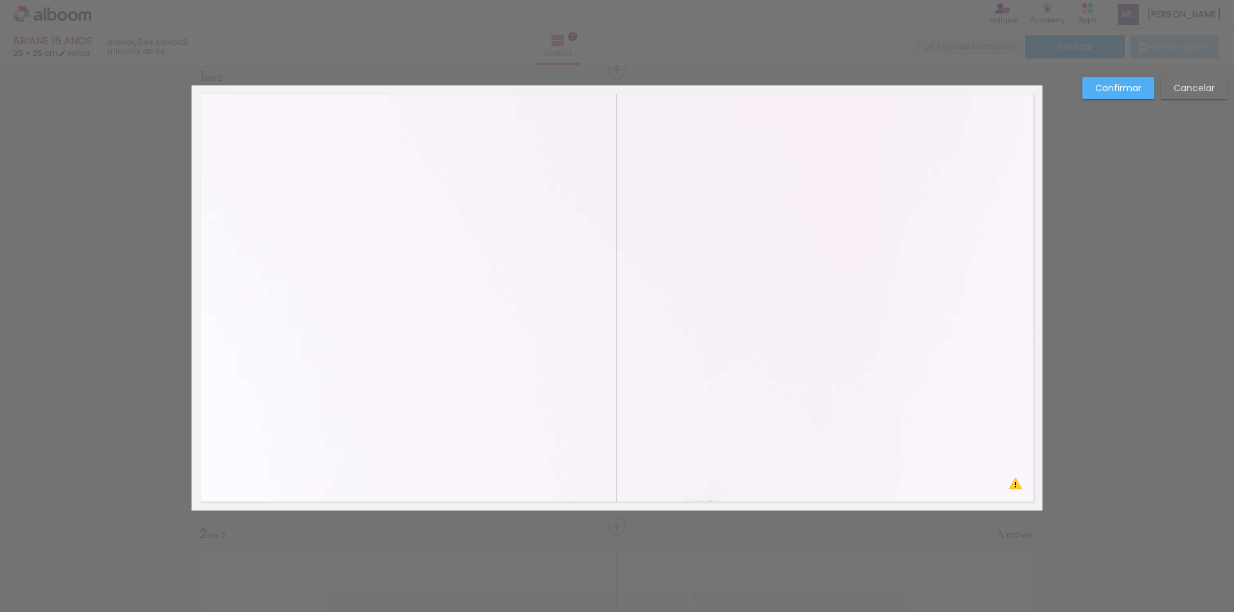
click at [224, 120] on quentale-photo at bounding box center [617, 297] width 851 height 425
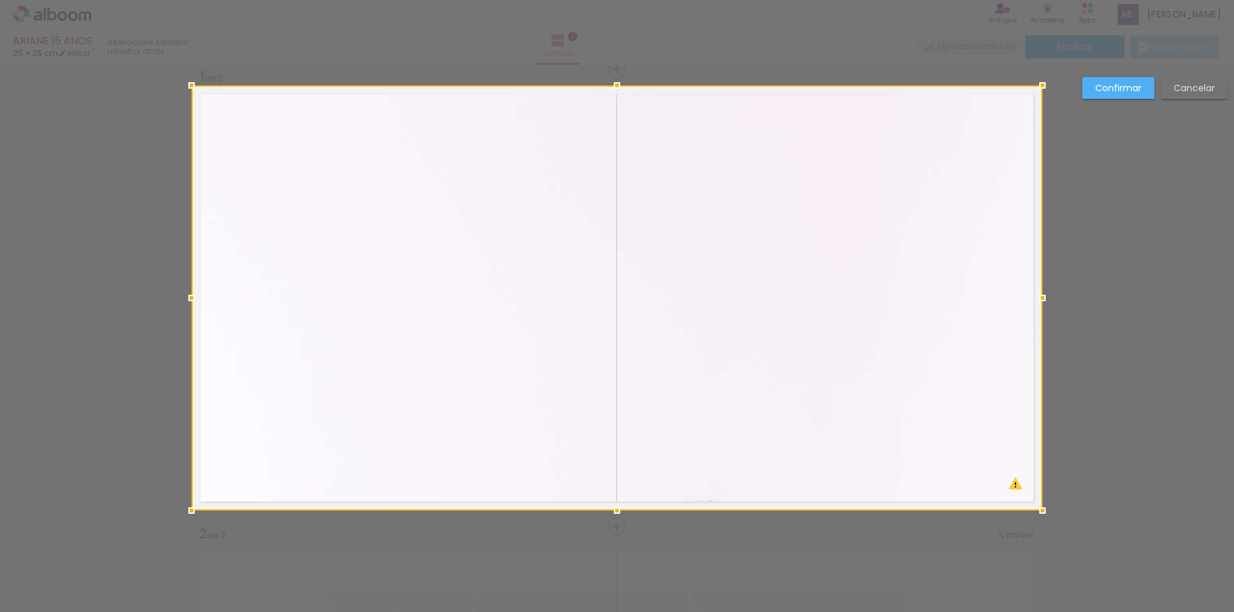
click at [224, 120] on div at bounding box center [617, 297] width 851 height 425
drag, startPoint x: 961, startPoint y: 221, endPoint x: 943, endPoint y: 353, distance: 132.9
click at [943, 353] on div at bounding box center [617, 297] width 851 height 425
click at [997, 233] on div at bounding box center [617, 297] width 851 height 425
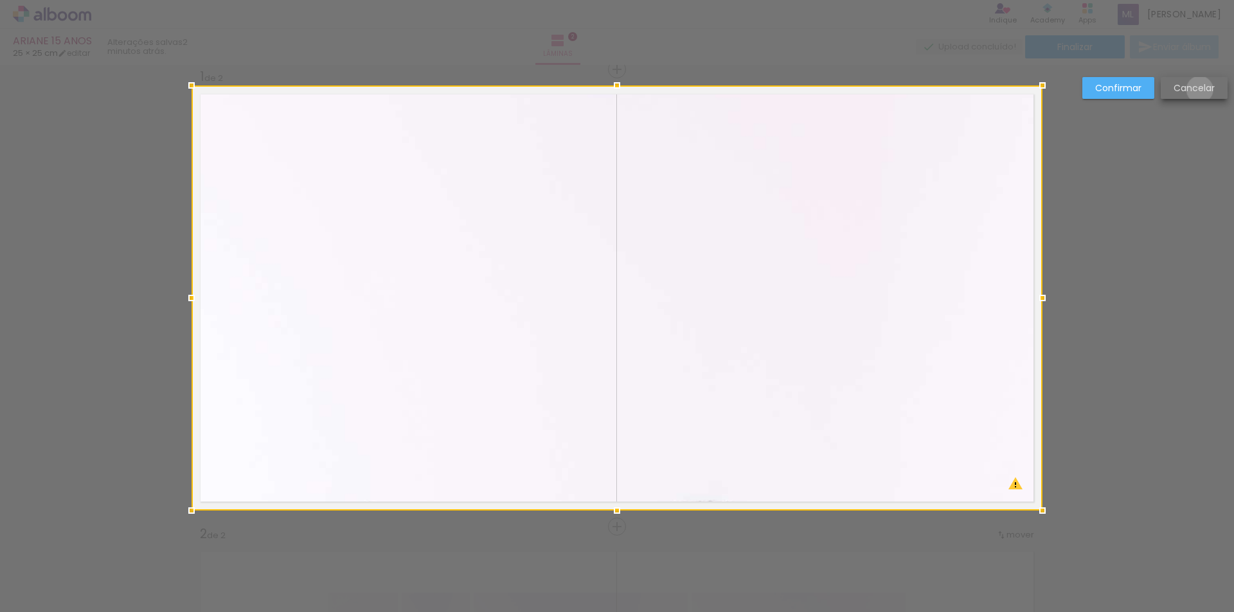
click at [0, 0] on slot "Cancelar" at bounding box center [0, 0] width 0 height 0
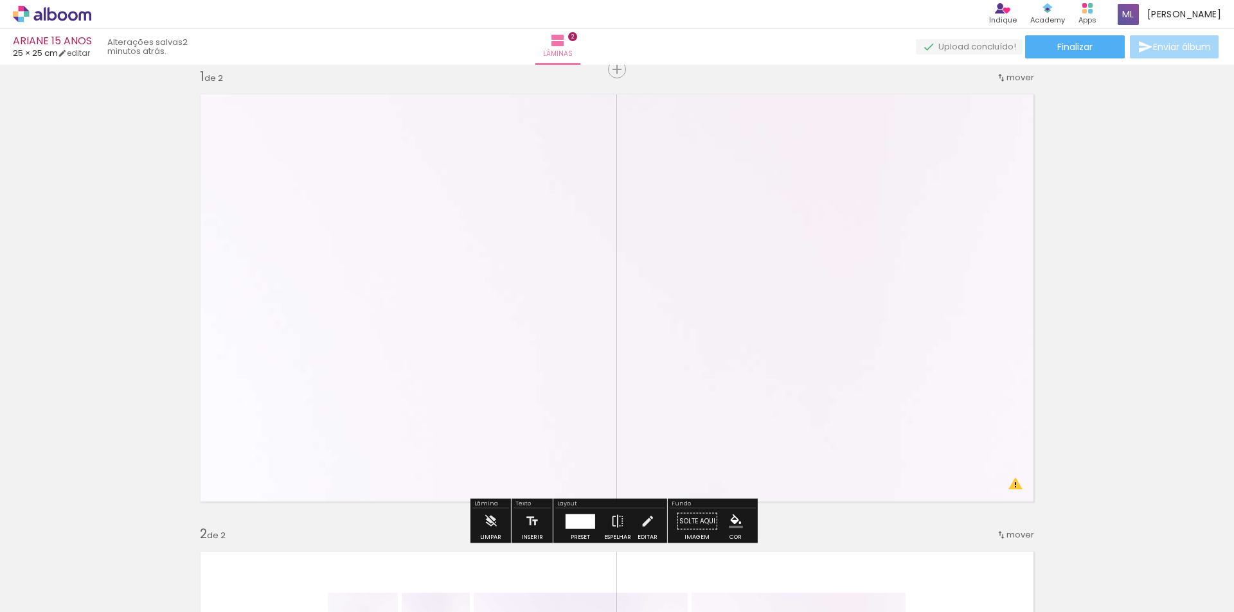
click at [912, 294] on quentale-photo at bounding box center [617, 297] width 851 height 425
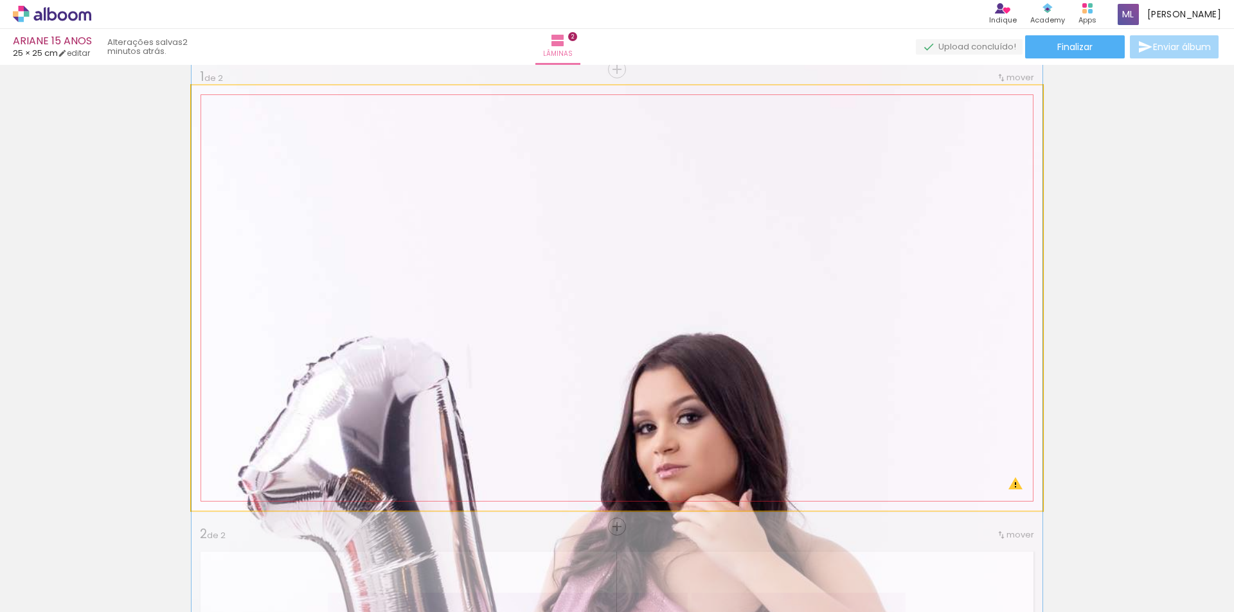
drag, startPoint x: 907, startPoint y: 299, endPoint x: 906, endPoint y: 171, distance: 128.5
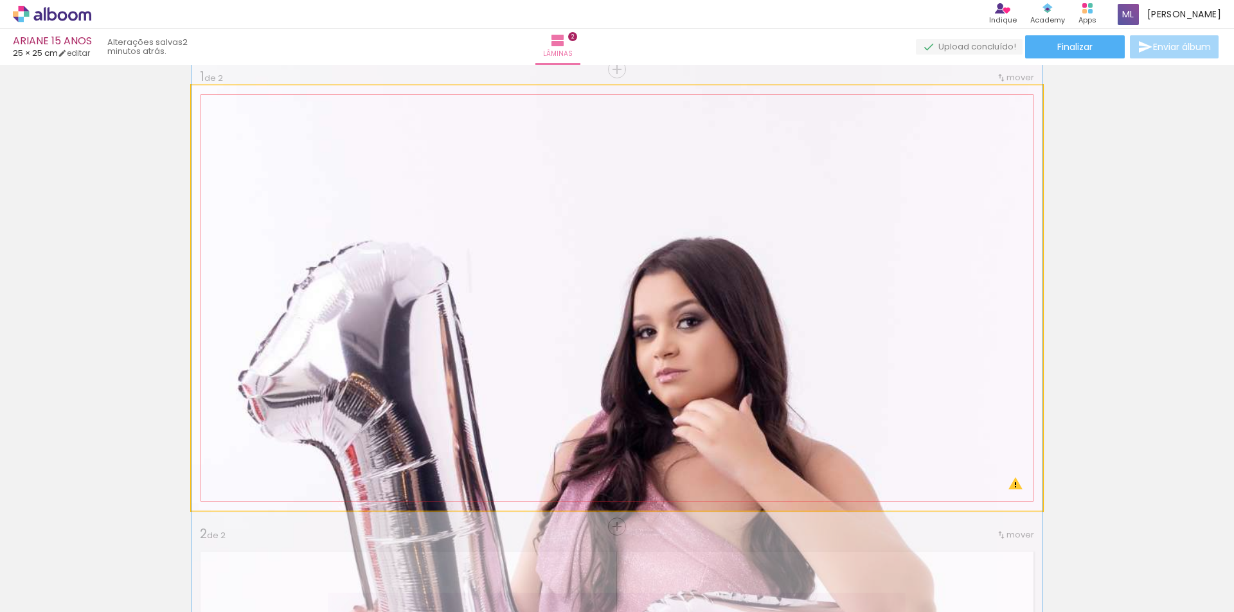
drag, startPoint x: 889, startPoint y: 325, endPoint x: 882, endPoint y: 171, distance: 153.7
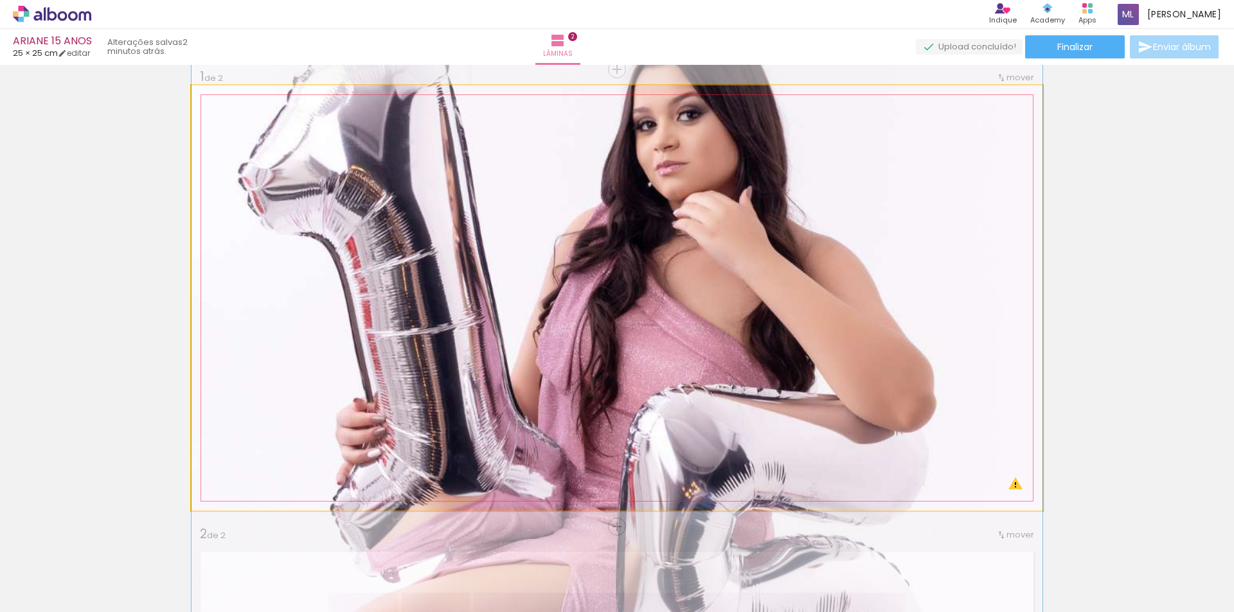
drag, startPoint x: 880, startPoint y: 291, endPoint x: 870, endPoint y: 104, distance: 187.3
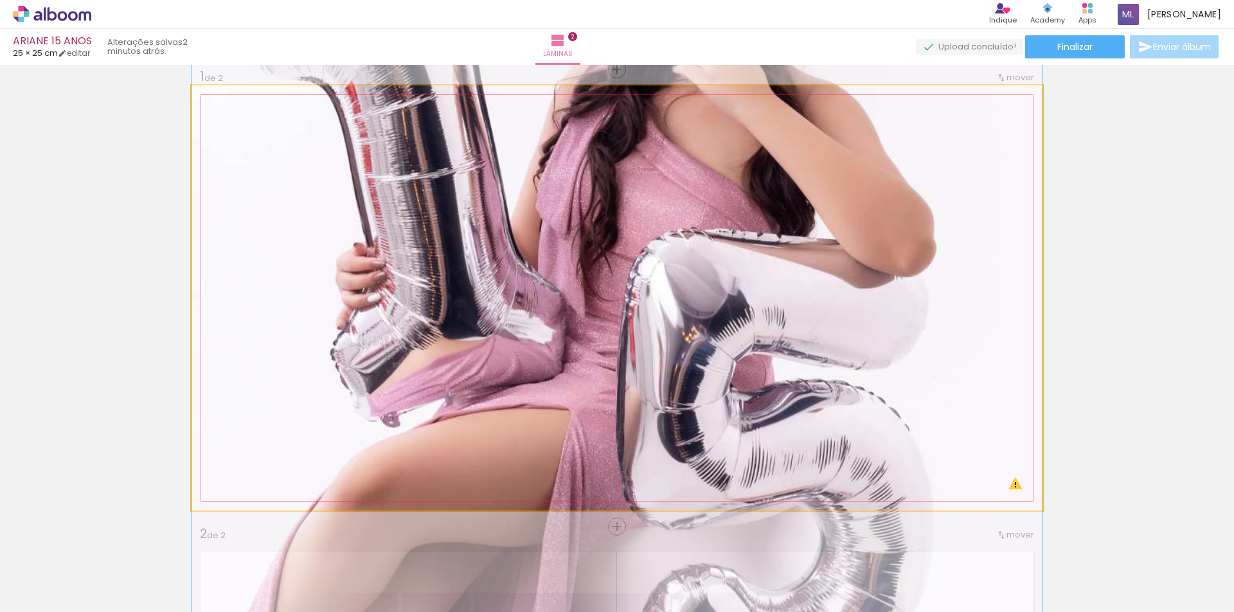
drag, startPoint x: 881, startPoint y: 285, endPoint x: 879, endPoint y: 379, distance: 94.5
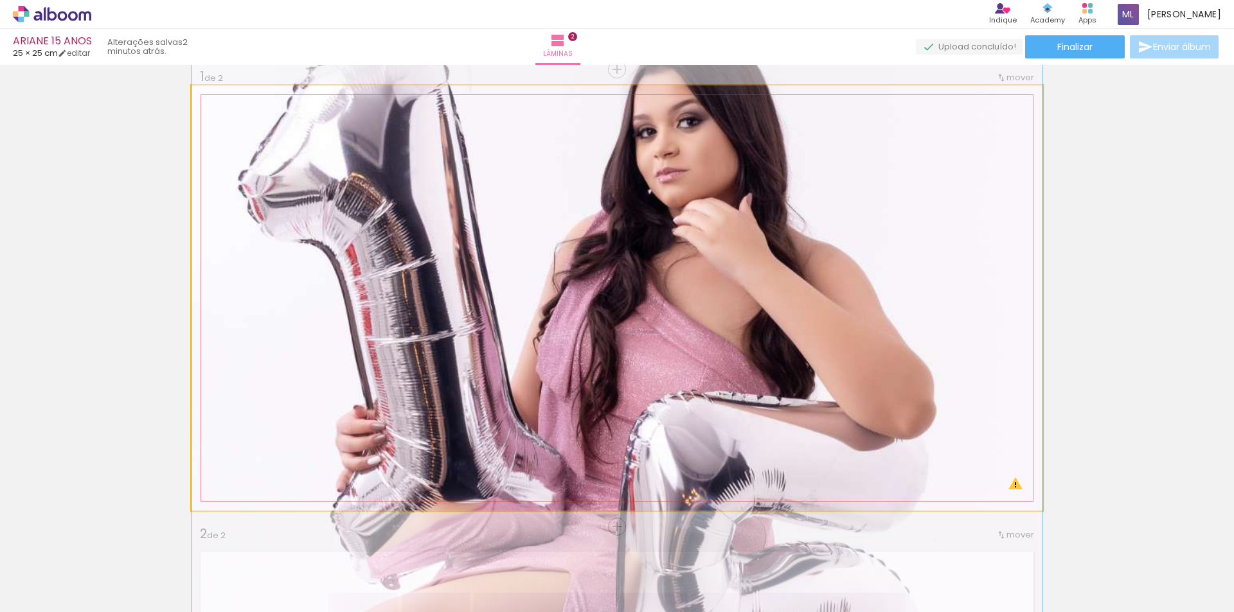
drag, startPoint x: 856, startPoint y: 260, endPoint x: 879, endPoint y: 393, distance: 135.0
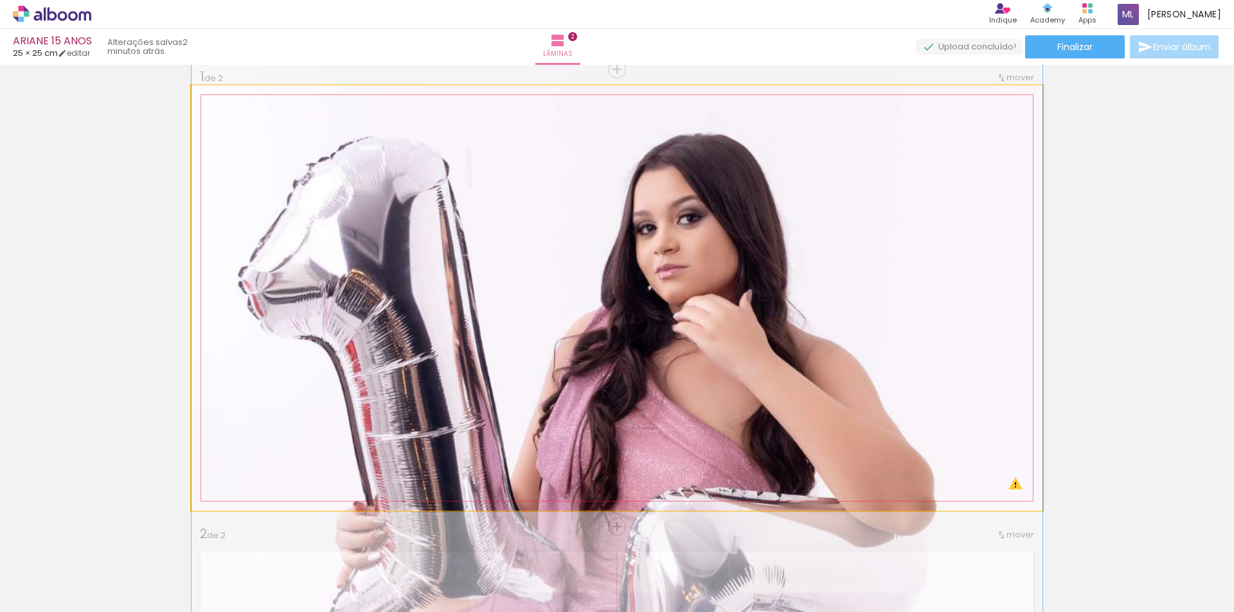
drag, startPoint x: 860, startPoint y: 281, endPoint x: 877, endPoint y: 380, distance: 99.7
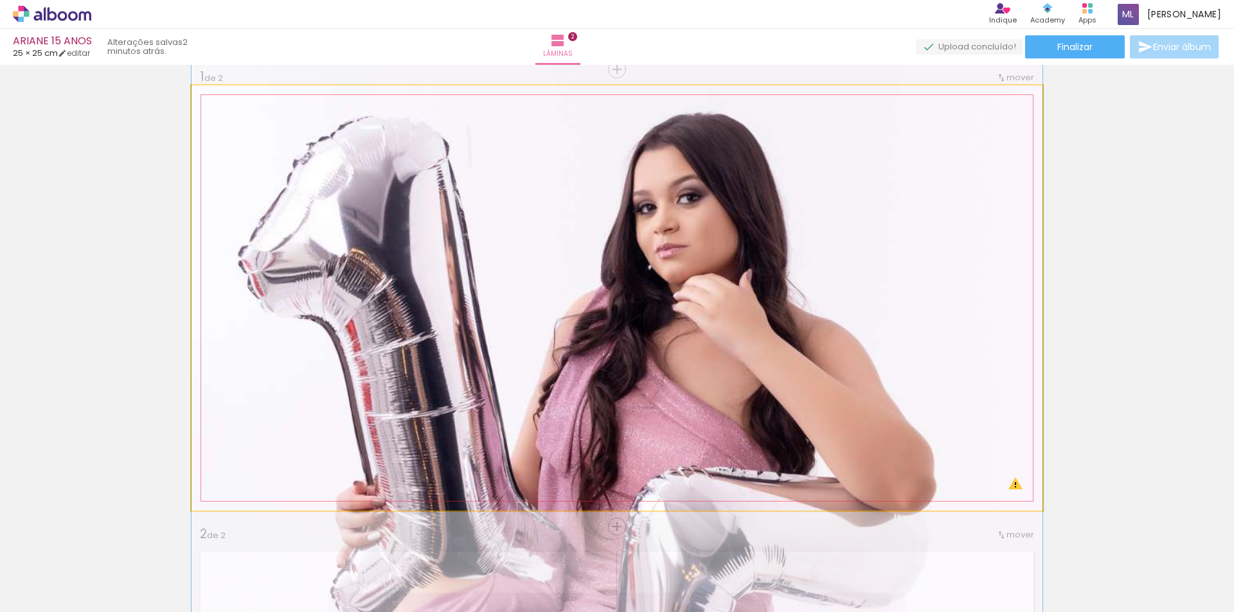
drag, startPoint x: 873, startPoint y: 342, endPoint x: 878, endPoint y: 315, distance: 27.4
click at [911, 334] on quentale-photo at bounding box center [617, 297] width 851 height 425
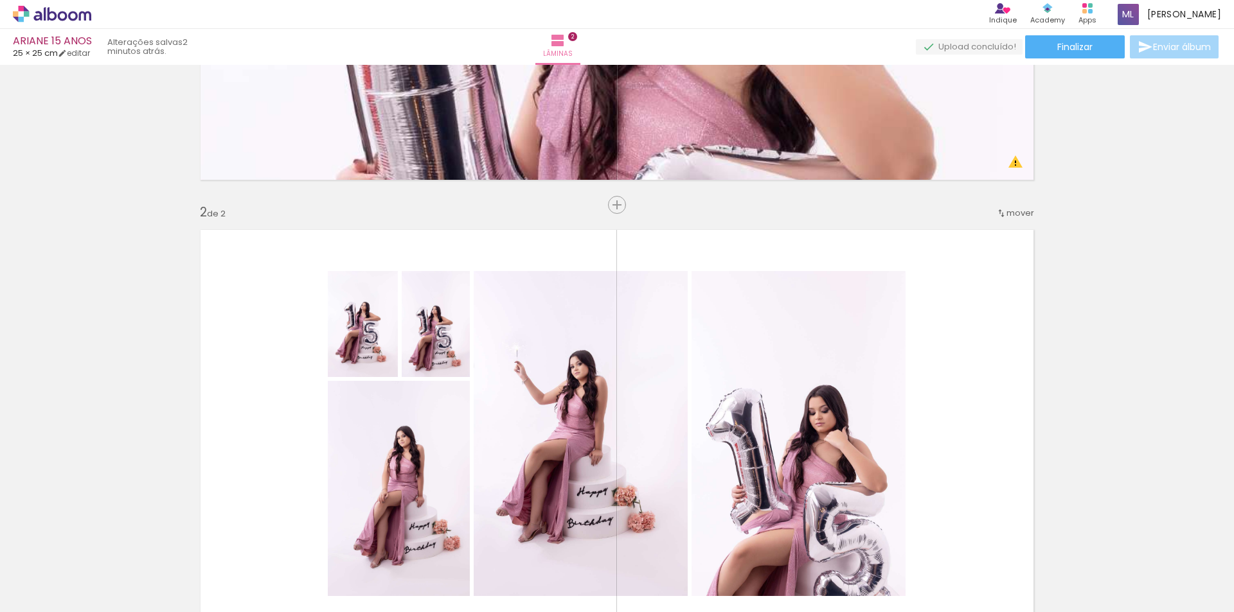
scroll to position [338, 0]
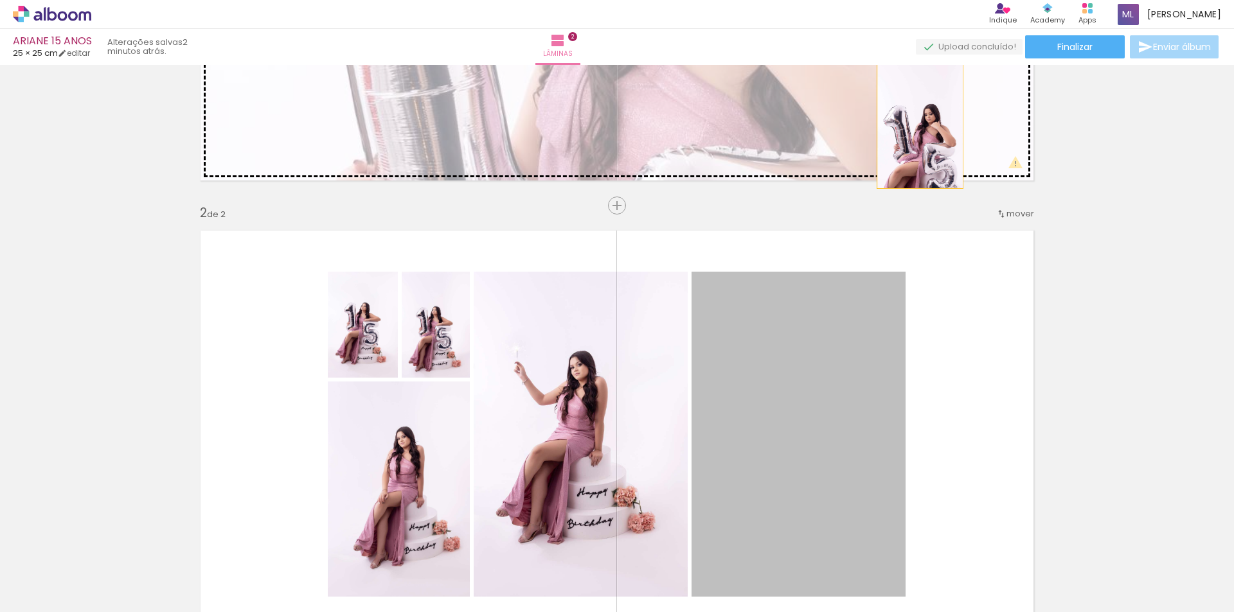
drag, startPoint x: 855, startPoint y: 372, endPoint x: 915, endPoint y: 123, distance: 255.8
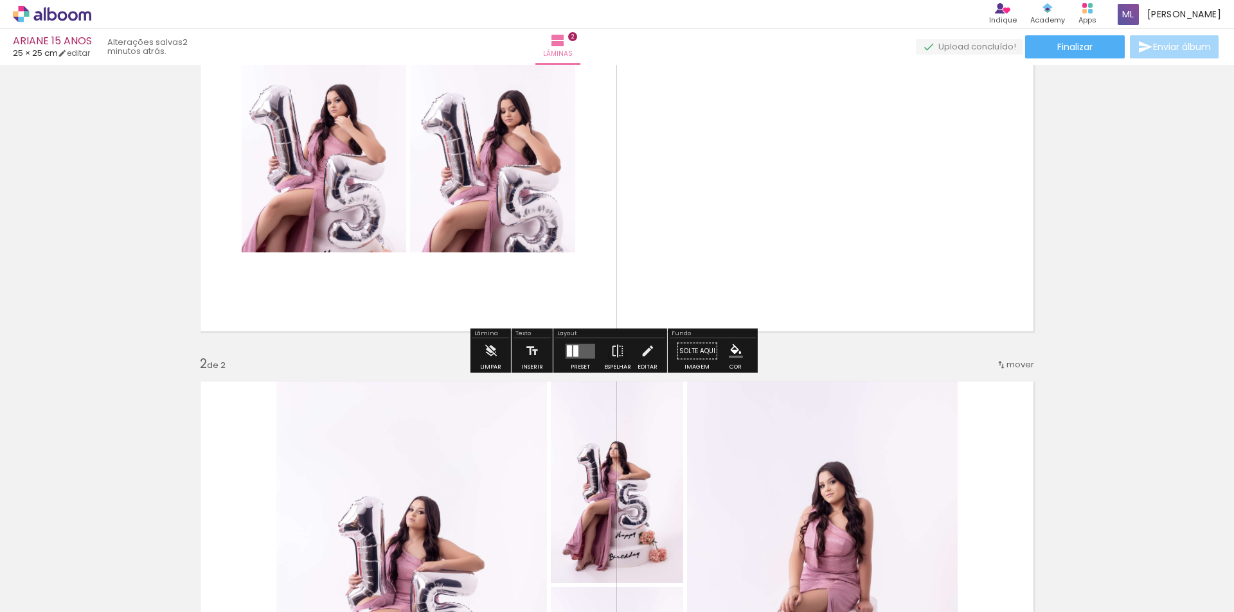
scroll to position [193, 0]
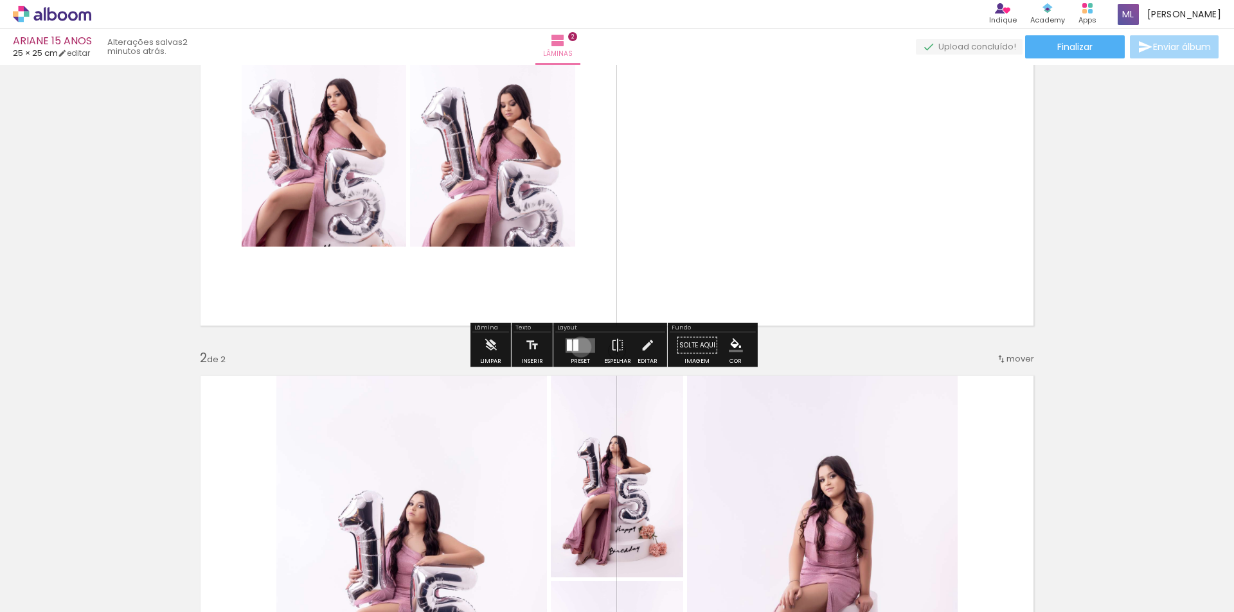
click at [578, 347] on quentale-layouter at bounding box center [581, 345] width 30 height 15
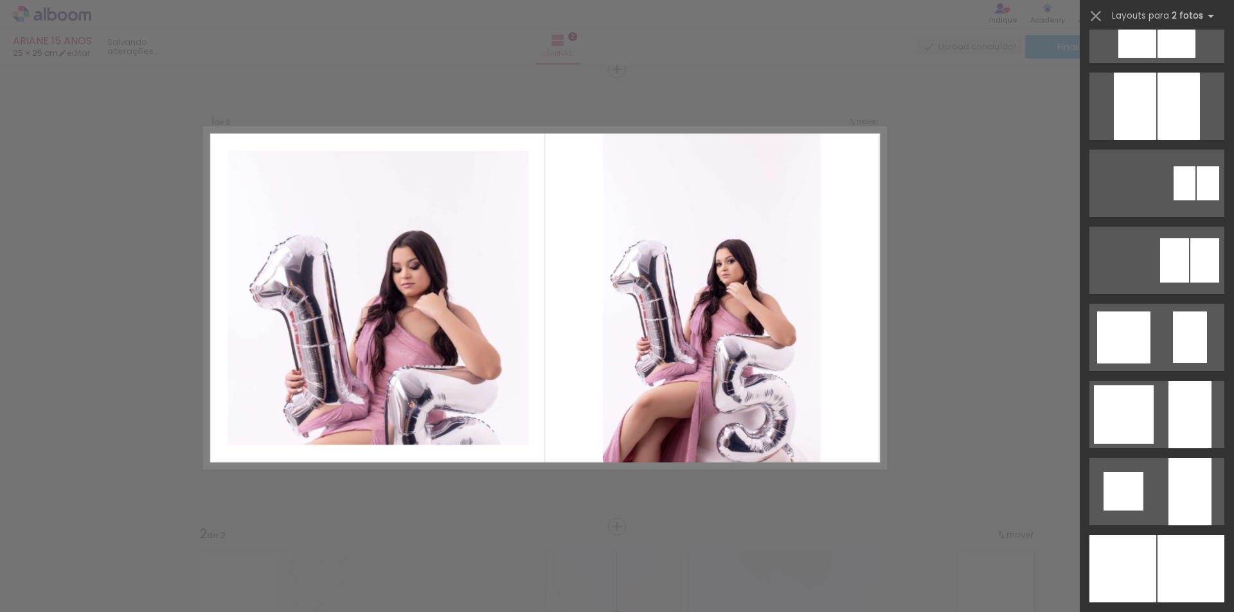
scroll to position [1028, 0]
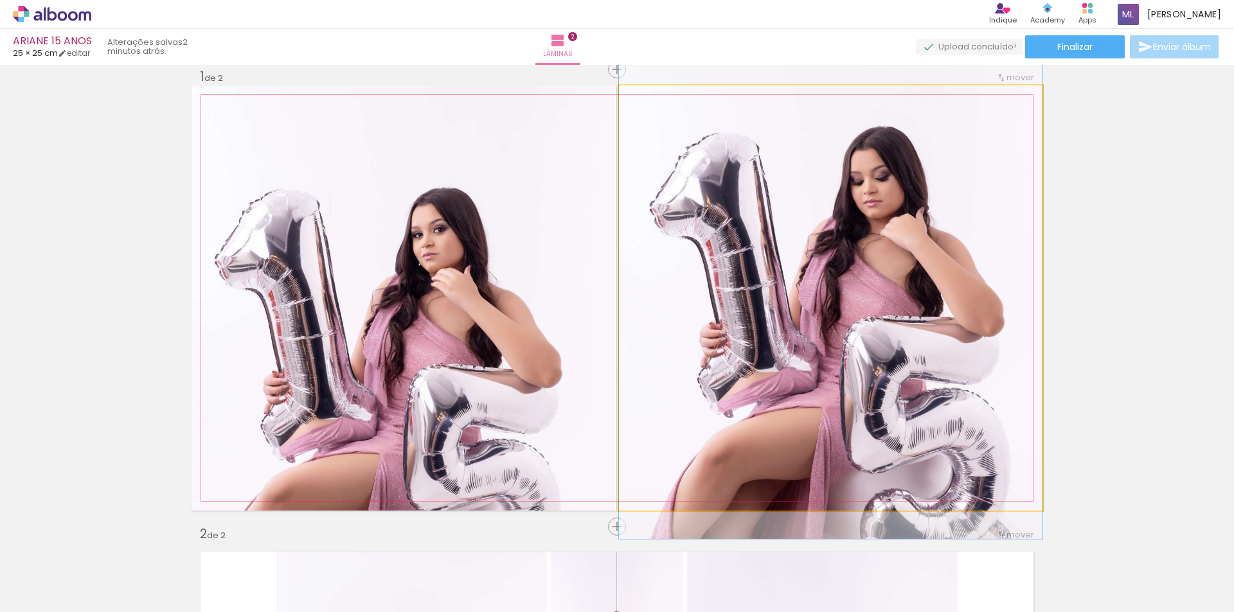
drag, startPoint x: 871, startPoint y: 353, endPoint x: 877, endPoint y: 276, distance: 76.6
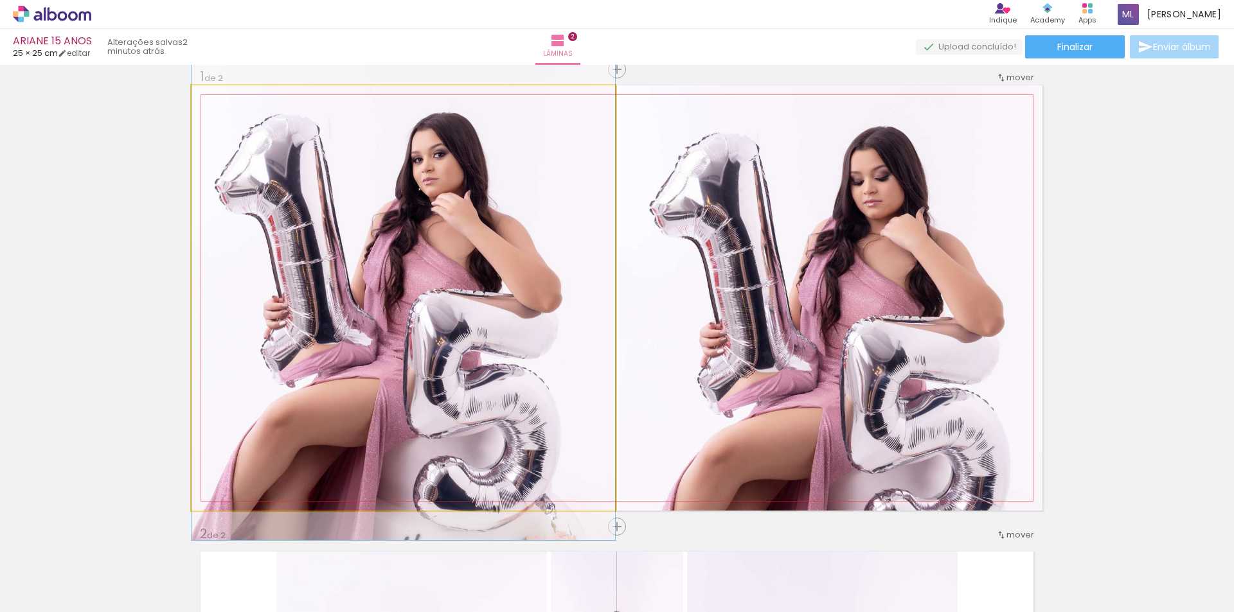
drag, startPoint x: 512, startPoint y: 333, endPoint x: 515, endPoint y: 258, distance: 75.3
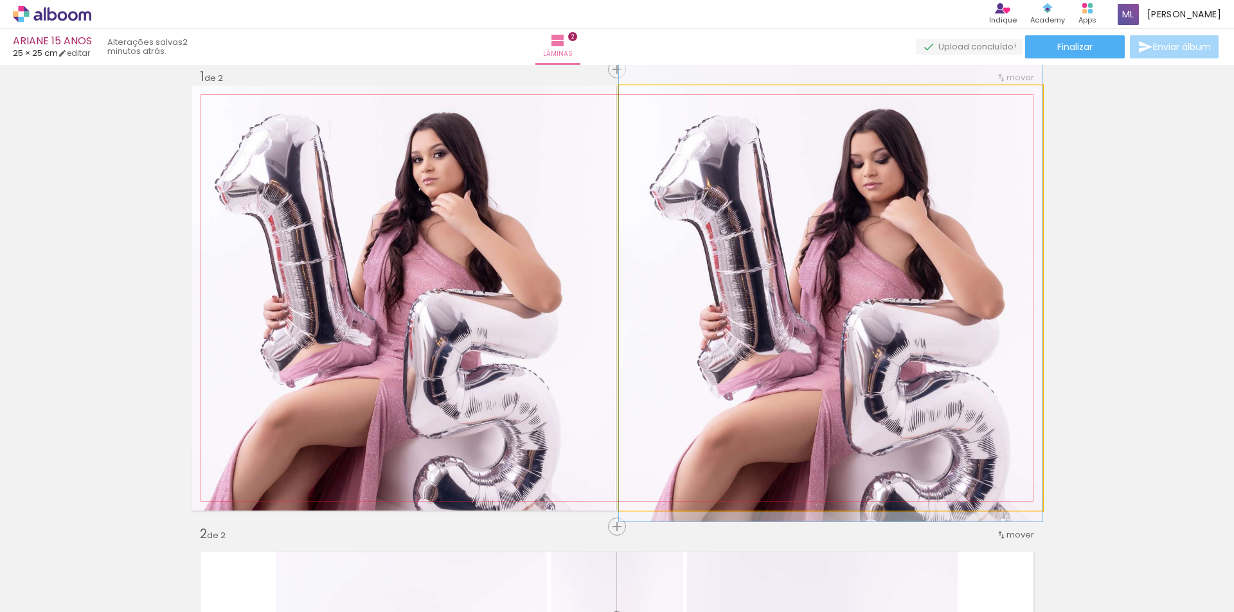
drag, startPoint x: 866, startPoint y: 295, endPoint x: 866, endPoint y: 278, distance: 17.4
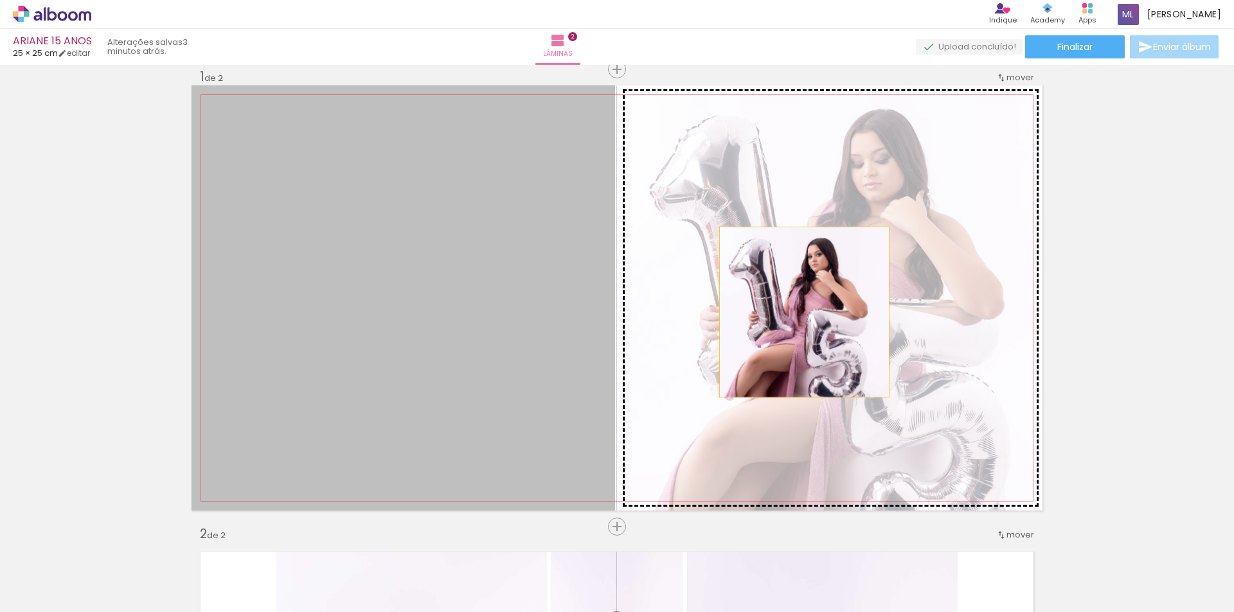
drag, startPoint x: 515, startPoint y: 318, endPoint x: 799, endPoint y: 312, distance: 284.1
click at [0, 0] on slot at bounding box center [0, 0] width 0 height 0
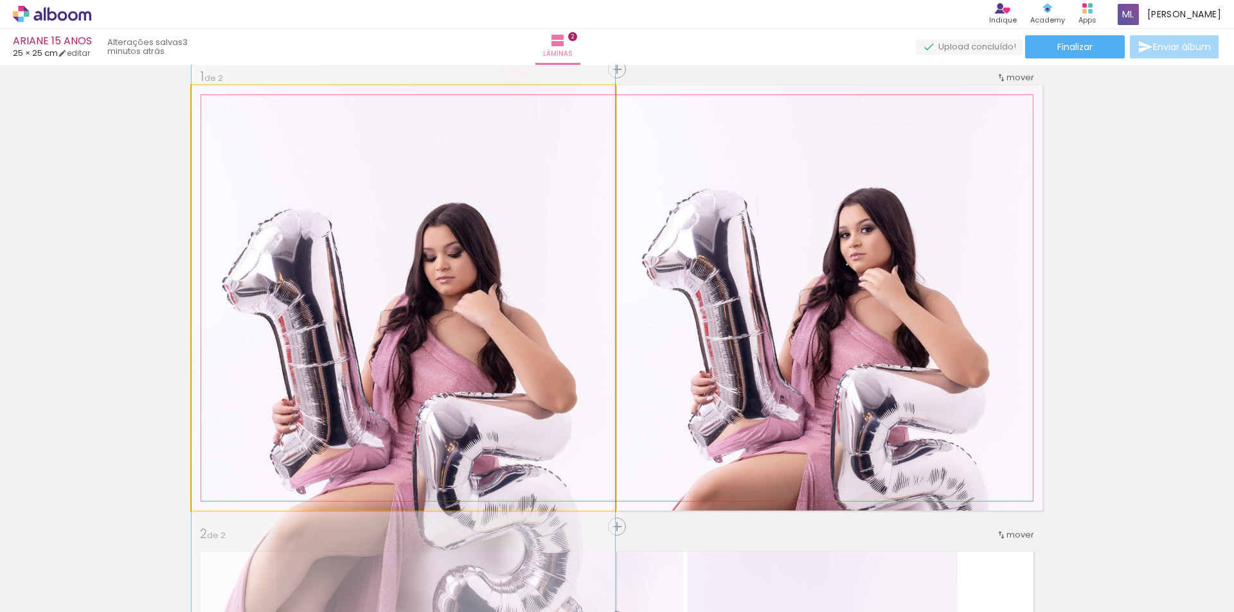
click at [464, 361] on quentale-photo at bounding box center [404, 297] width 424 height 425
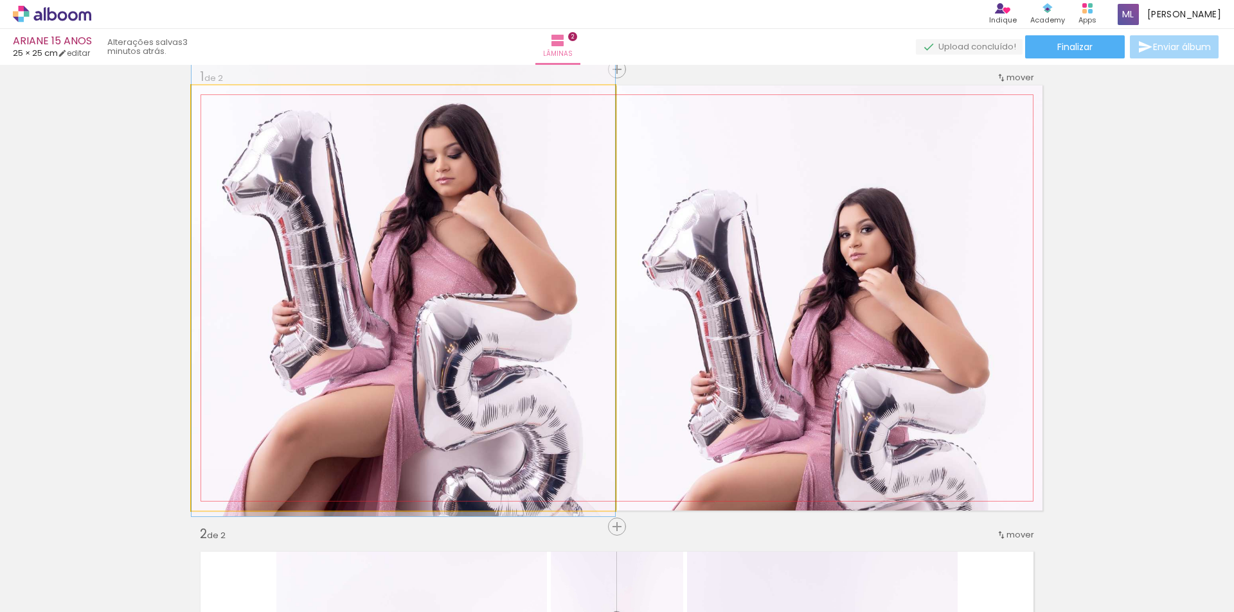
drag, startPoint x: 481, startPoint y: 368, endPoint x: 488, endPoint y: 269, distance: 99.2
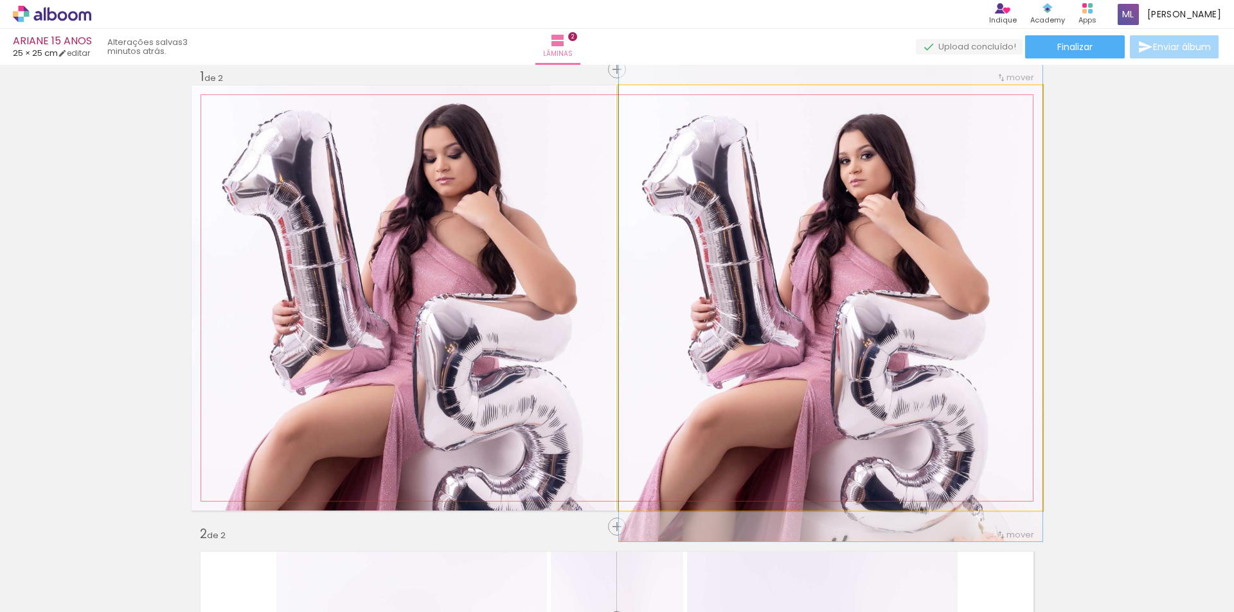
drag, startPoint x: 769, startPoint y: 290, endPoint x: 770, endPoint y: 216, distance: 73.9
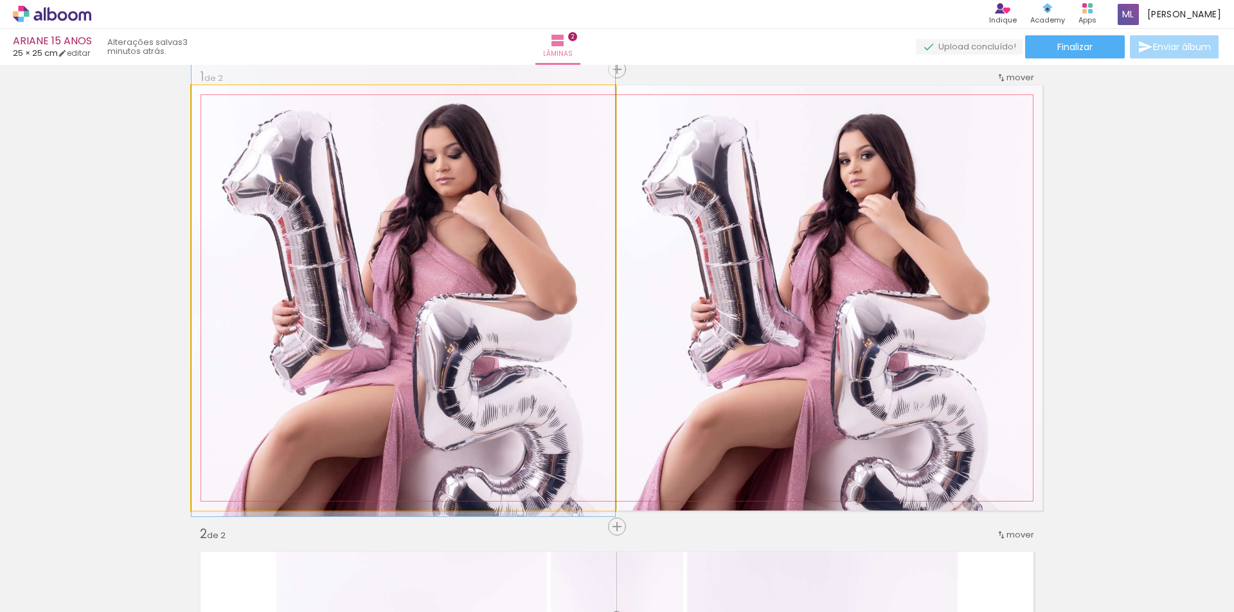
click at [485, 375] on quentale-photo at bounding box center [404, 297] width 424 height 425
click at [482, 366] on quentale-photo at bounding box center [404, 297] width 424 height 425
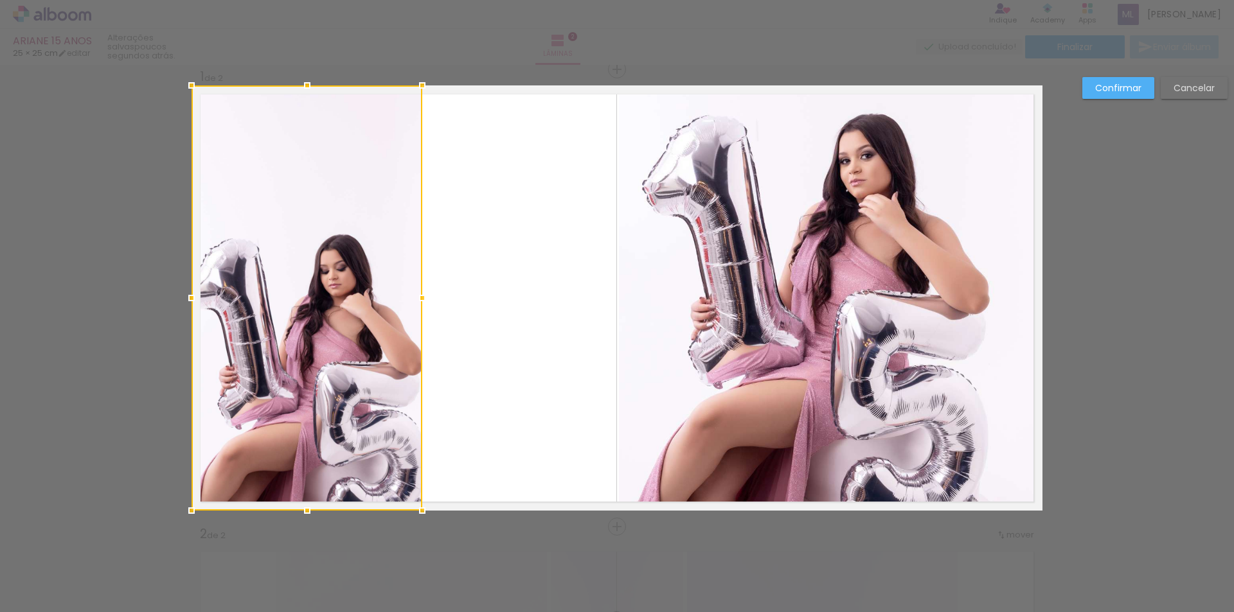
drag, startPoint x: 609, startPoint y: 301, endPoint x: 429, endPoint y: 313, distance: 179.7
click at [429, 313] on album-spread "1 de 2" at bounding box center [617, 297] width 851 height 425
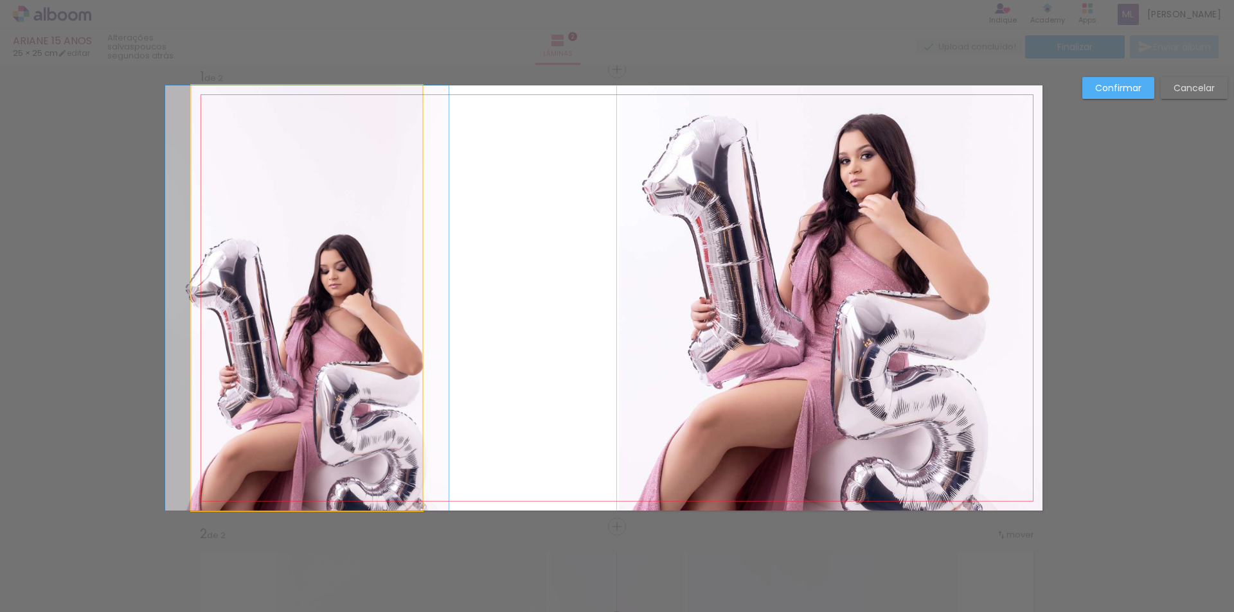
click at [210, 306] on quentale-photo at bounding box center [307, 297] width 231 height 425
click at [210, 306] on div at bounding box center [307, 297] width 231 height 425
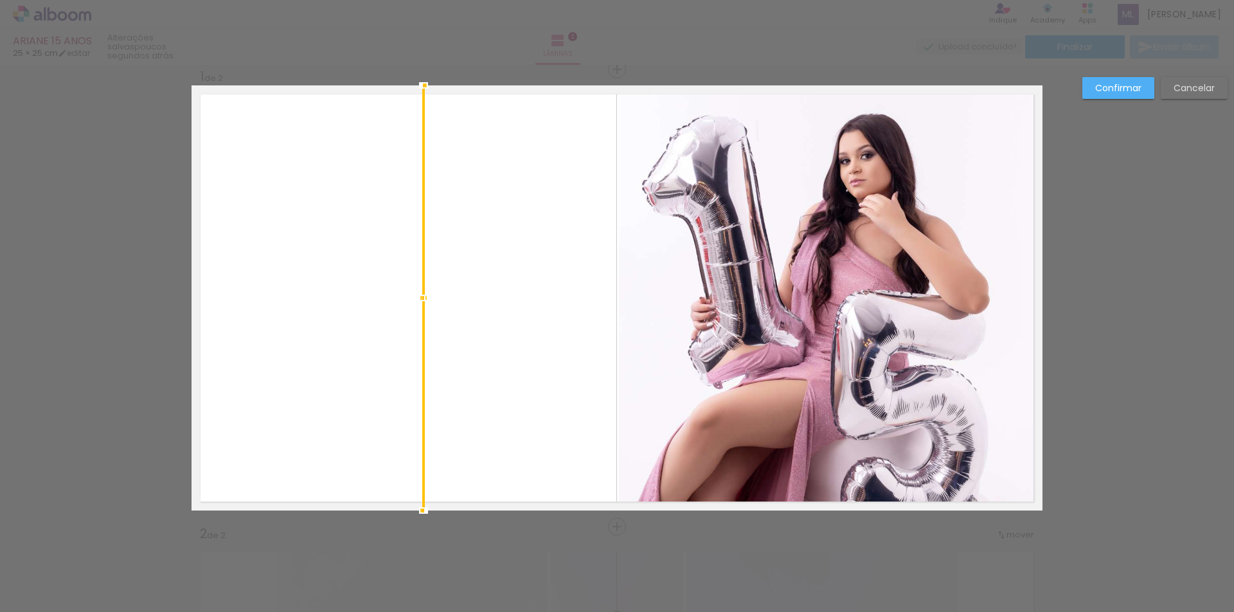
drag, startPoint x: 186, startPoint y: 298, endPoint x: 515, endPoint y: 298, distance: 329.7
click at [515, 298] on album-spread "1 de 2" at bounding box center [617, 297] width 851 height 425
click at [0, 0] on slot "Cancelar" at bounding box center [0, 0] width 0 height 0
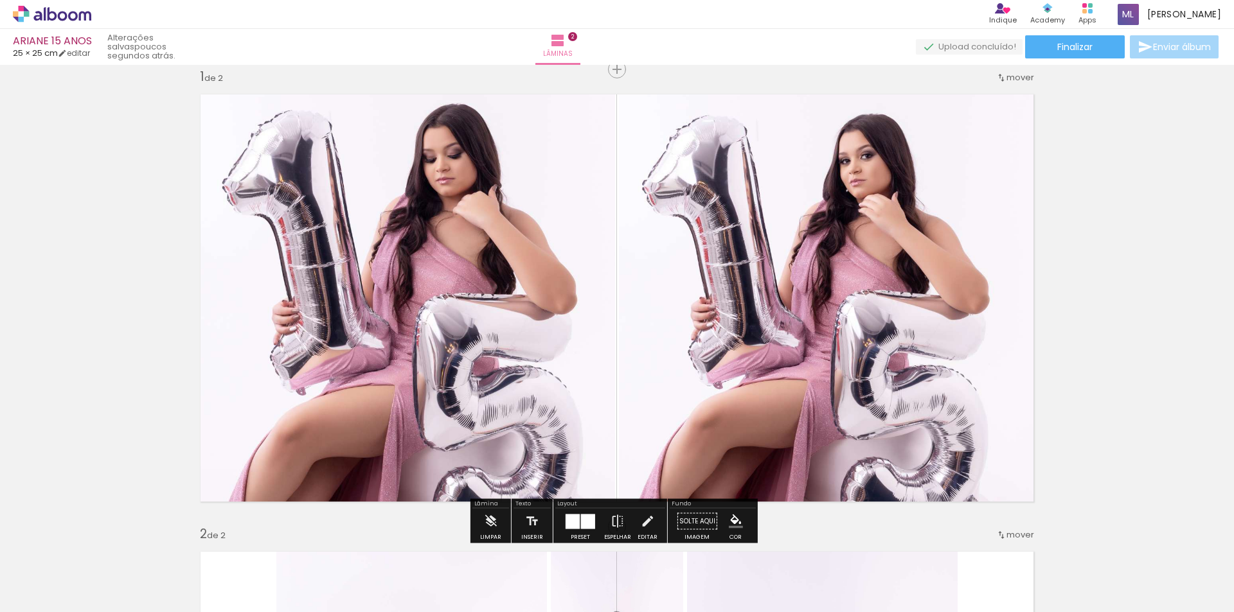
click at [530, 264] on quentale-photo at bounding box center [404, 297] width 424 height 425
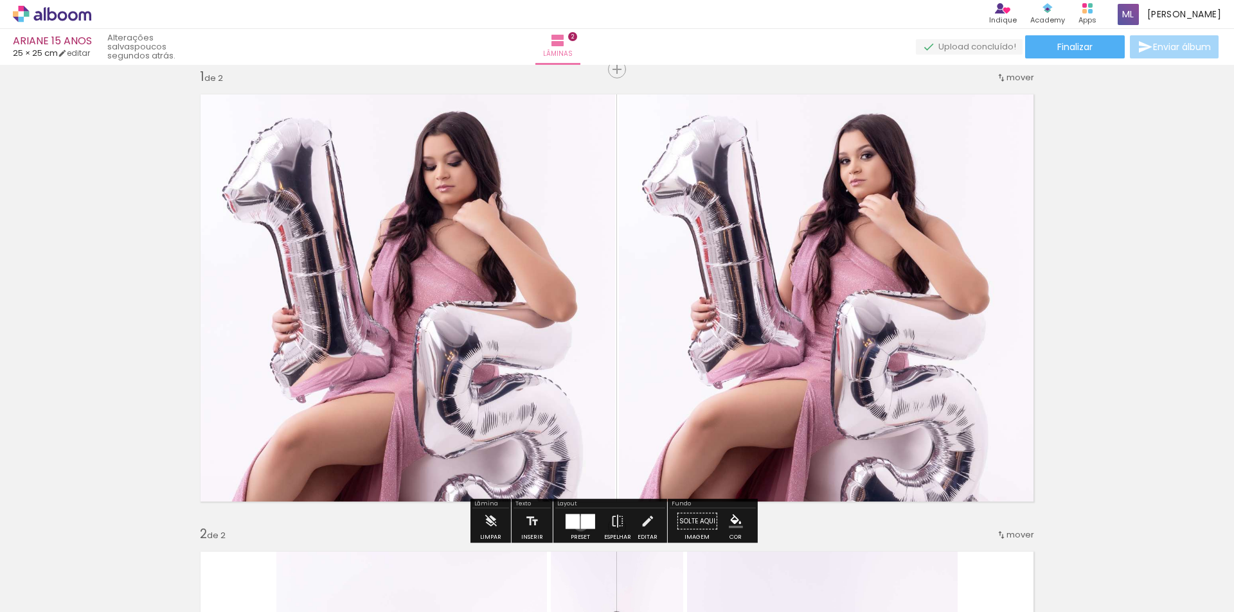
click at [581, 524] on div at bounding box center [588, 521] width 14 height 15
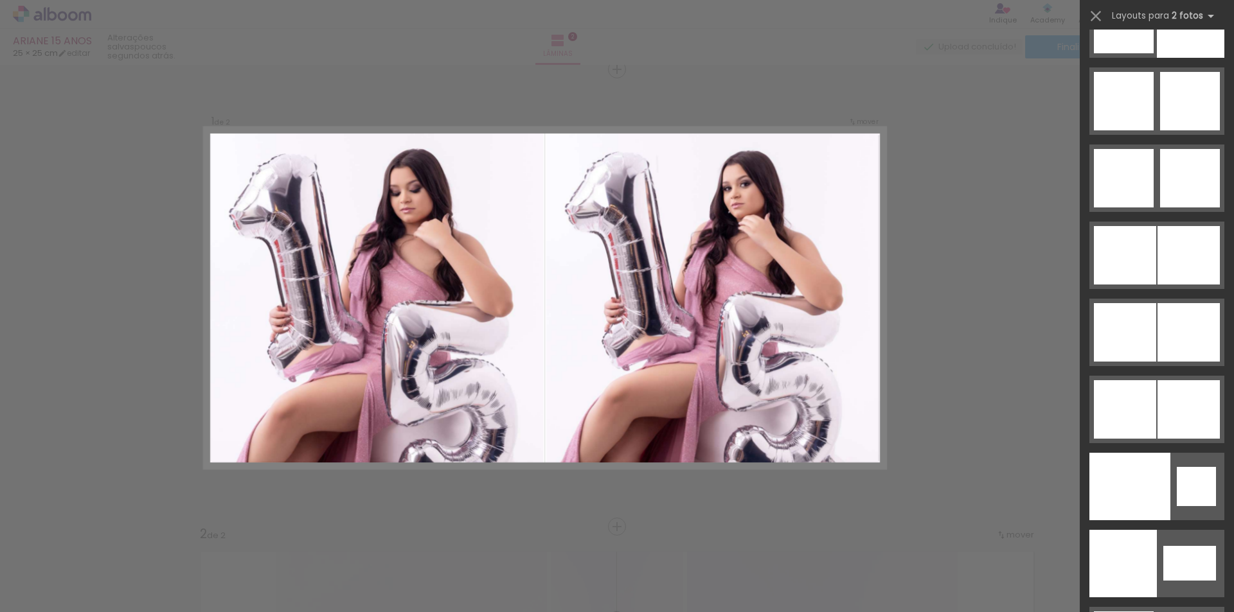
scroll to position [6423, 0]
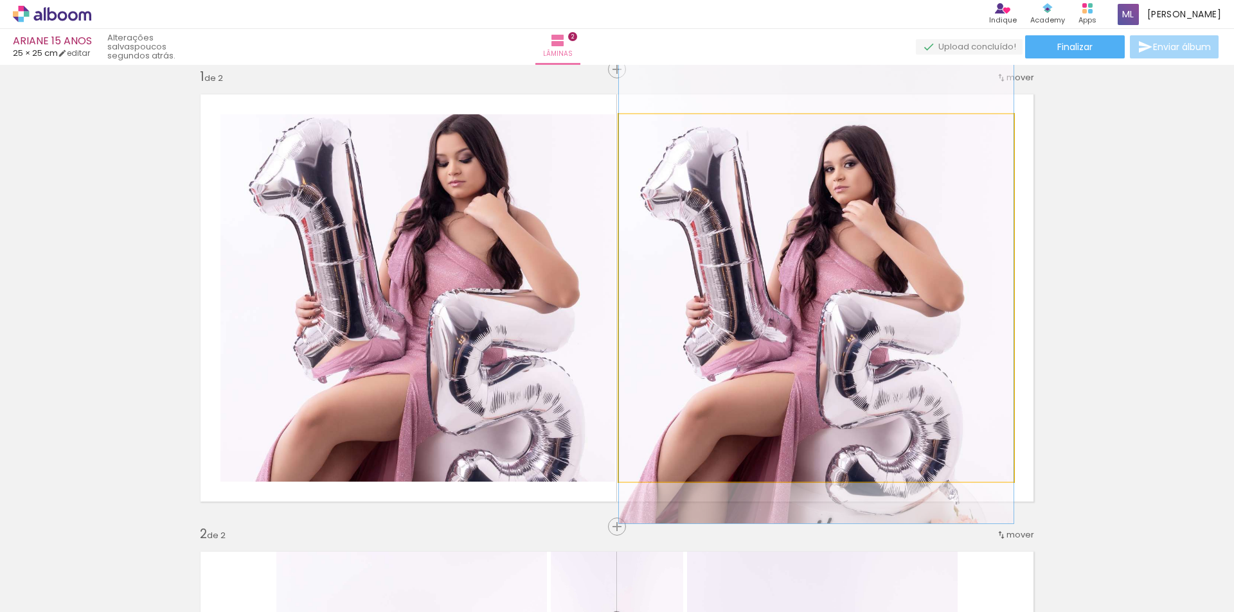
drag, startPoint x: 826, startPoint y: 276, endPoint x: 830, endPoint y: 285, distance: 9.6
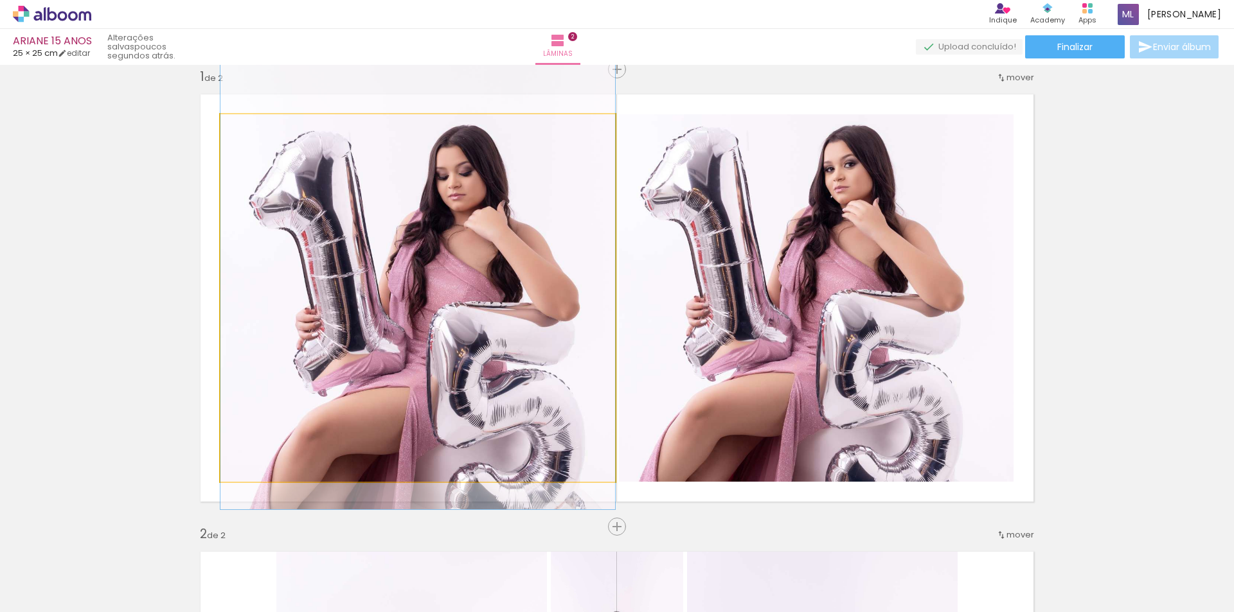
drag, startPoint x: 490, startPoint y: 294, endPoint x: 491, endPoint y: 307, distance: 13.6
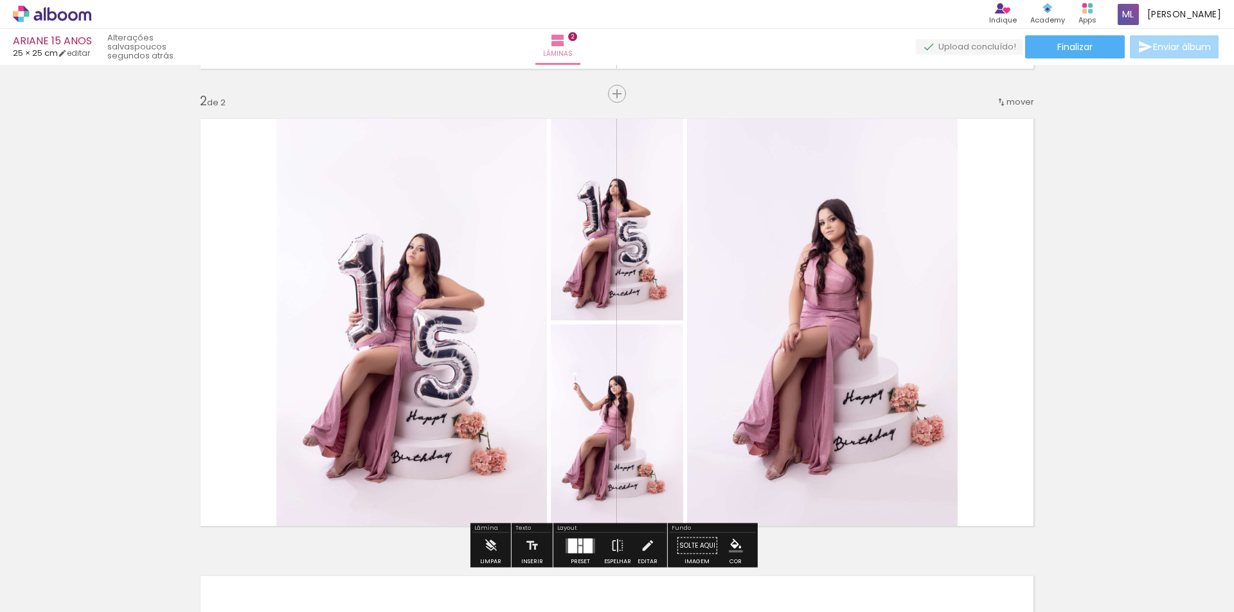
scroll to position [514, 0]
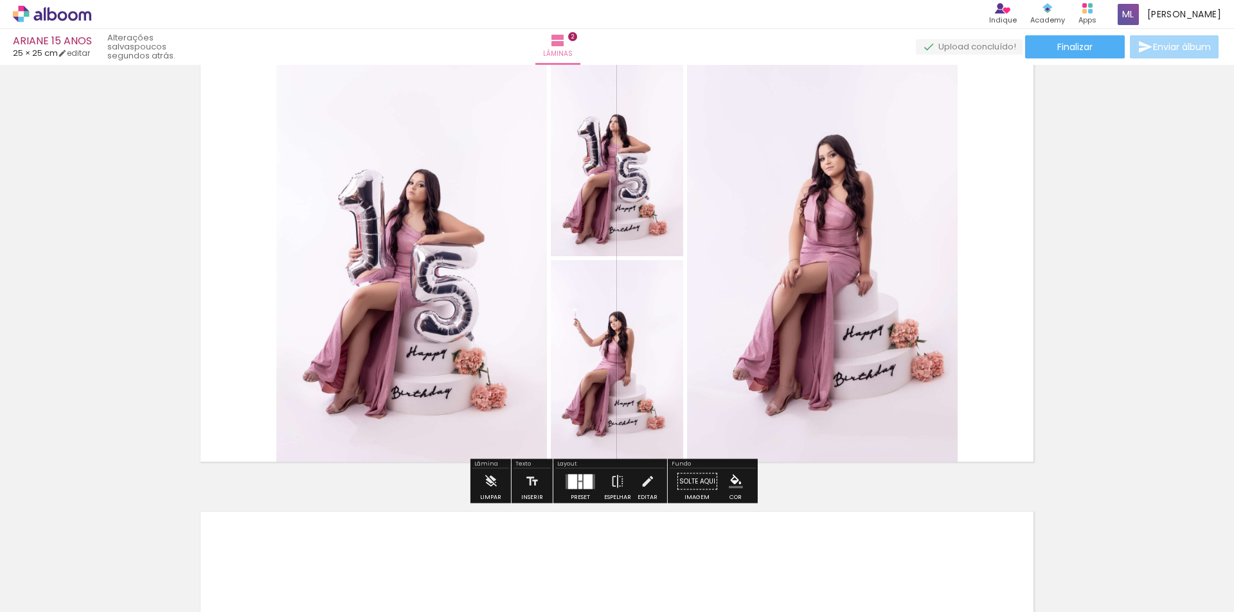
click at [578, 480] on div at bounding box center [580, 477] width 4 height 6
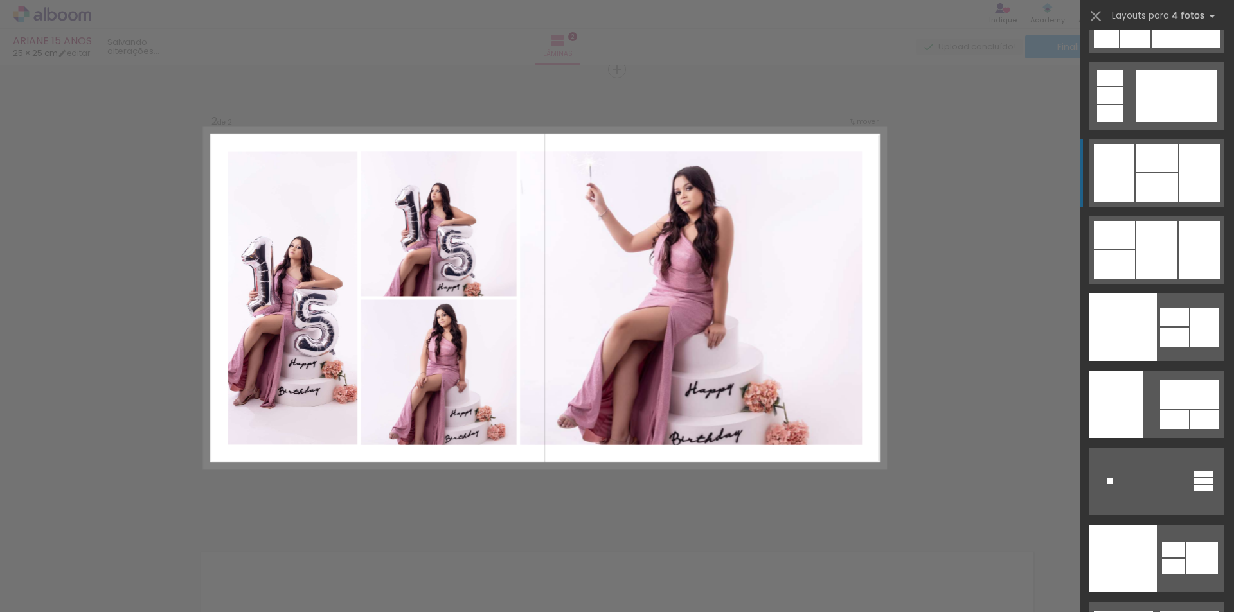
scroll to position [26447, 0]
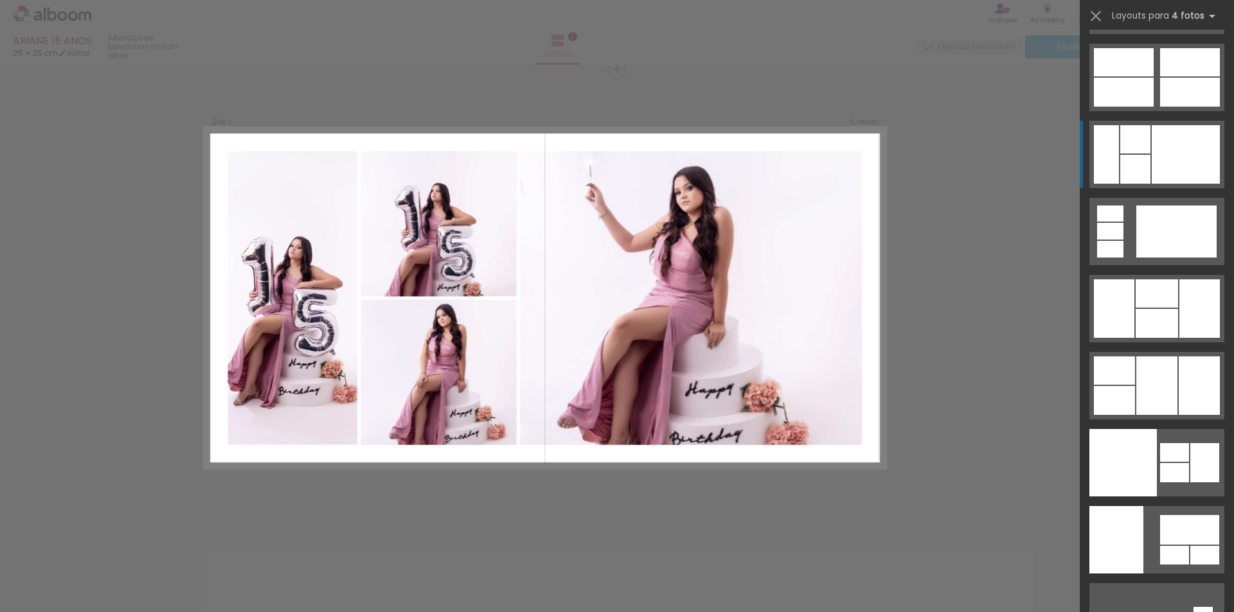
click at [1166, 143] on div at bounding box center [1186, 154] width 68 height 58
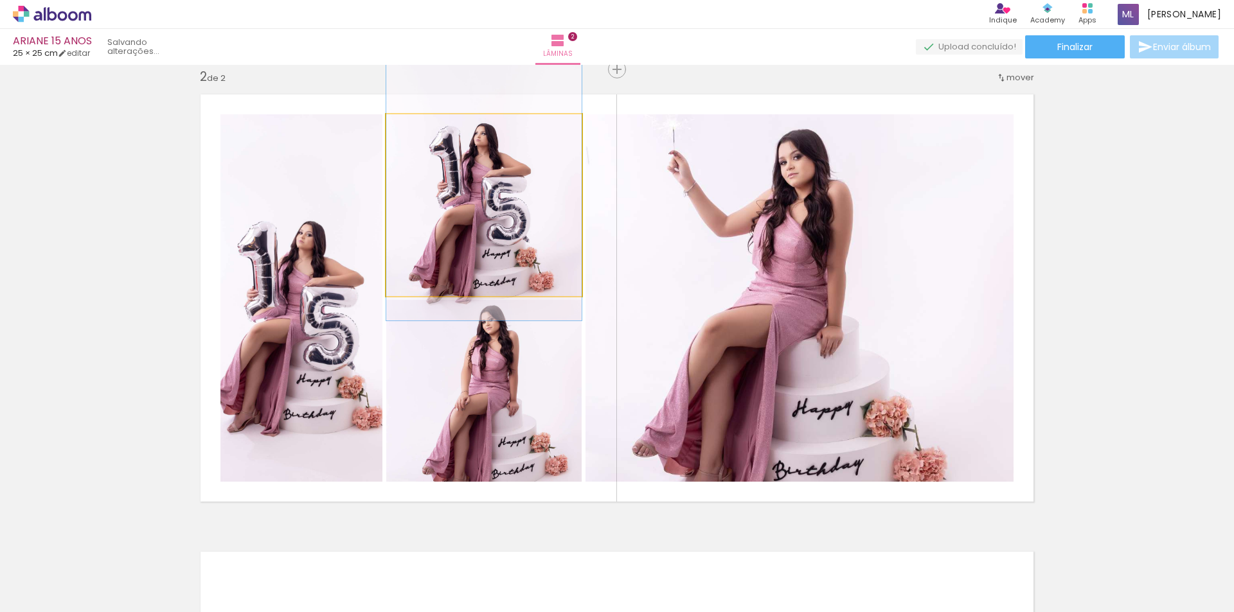
drag, startPoint x: 492, startPoint y: 247, endPoint x: 492, endPoint y: 216, distance: 30.8
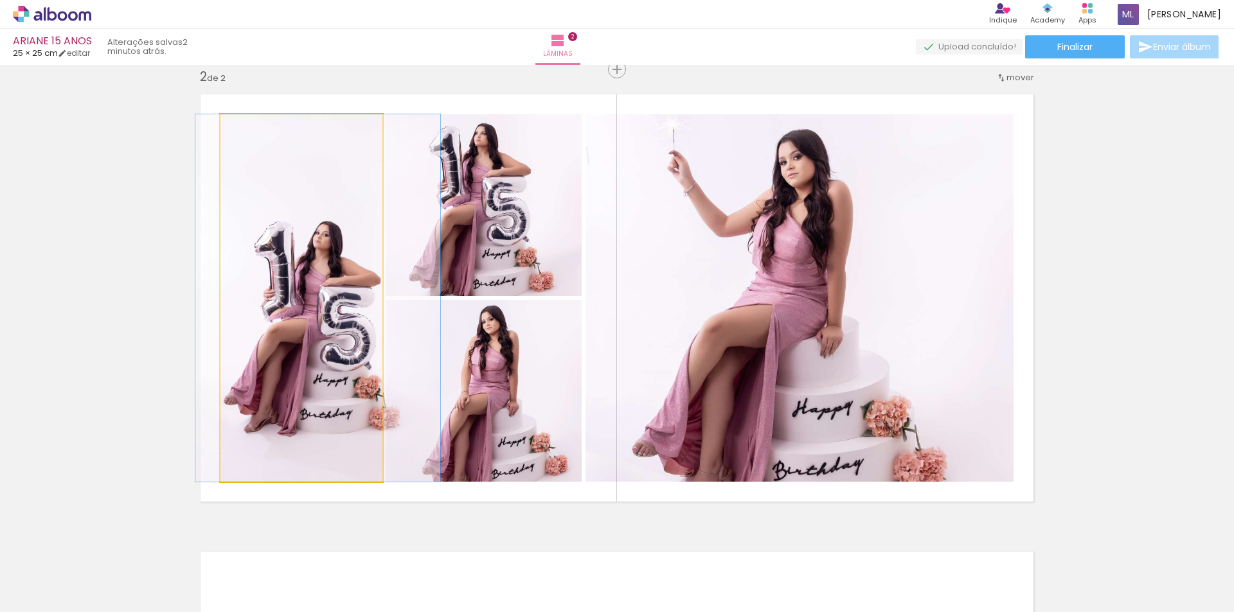
drag, startPoint x: 328, startPoint y: 370, endPoint x: 344, endPoint y: 366, distance: 17.1
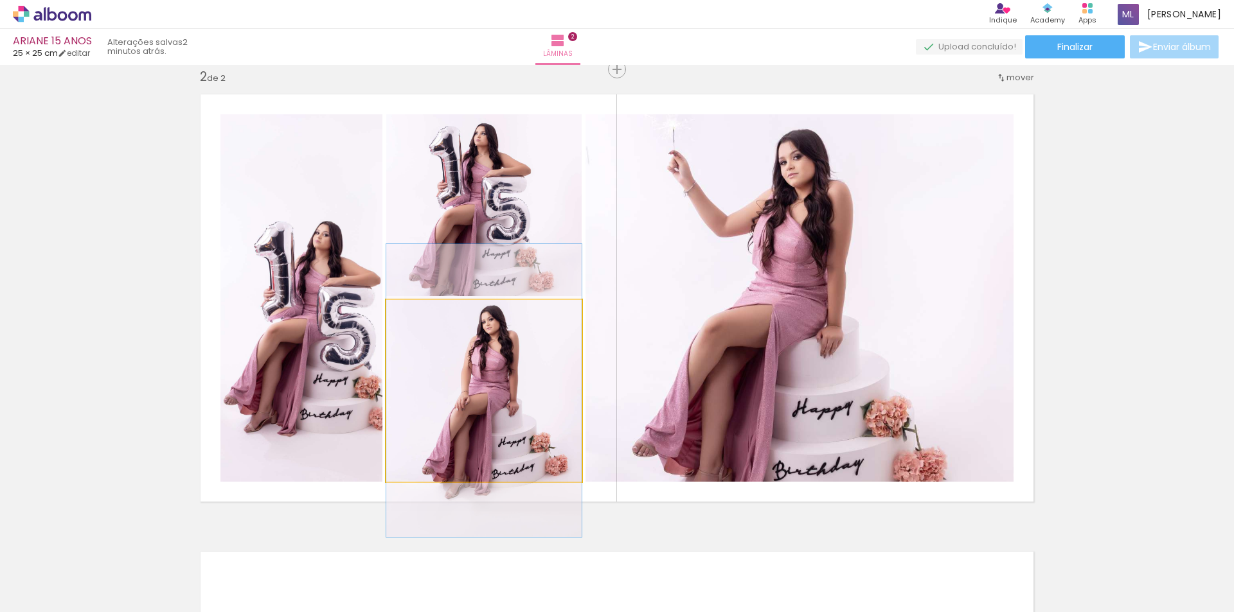
click at [485, 396] on quentale-photo at bounding box center [483, 391] width 195 height 182
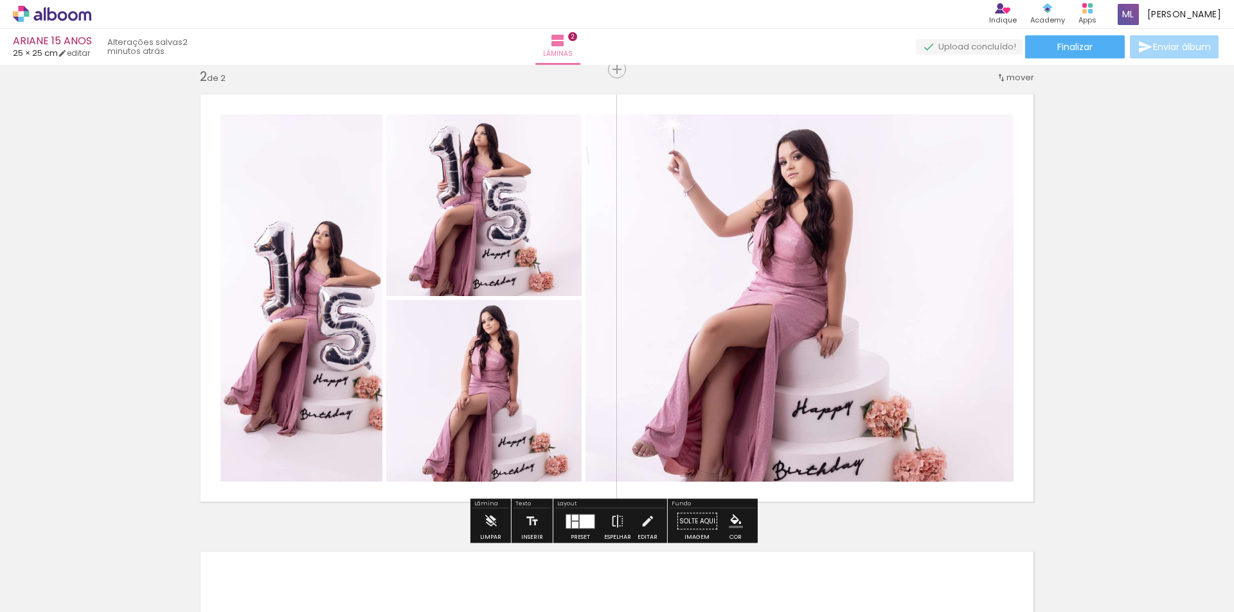
click at [582, 519] on div at bounding box center [587, 521] width 15 height 13
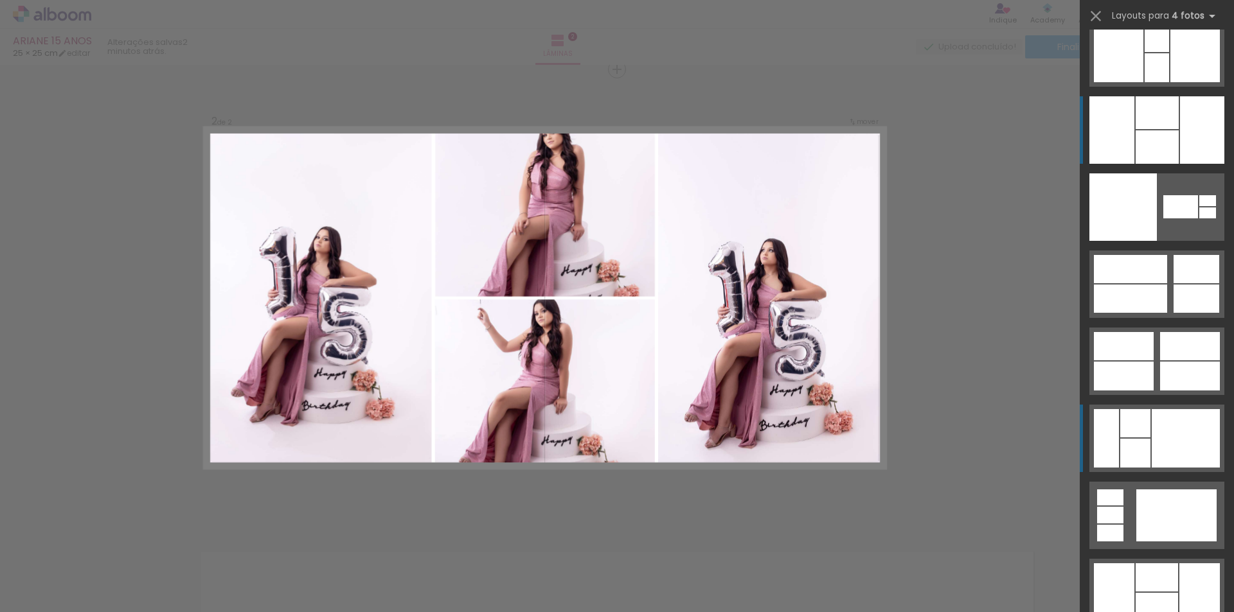
scroll to position [26143, 0]
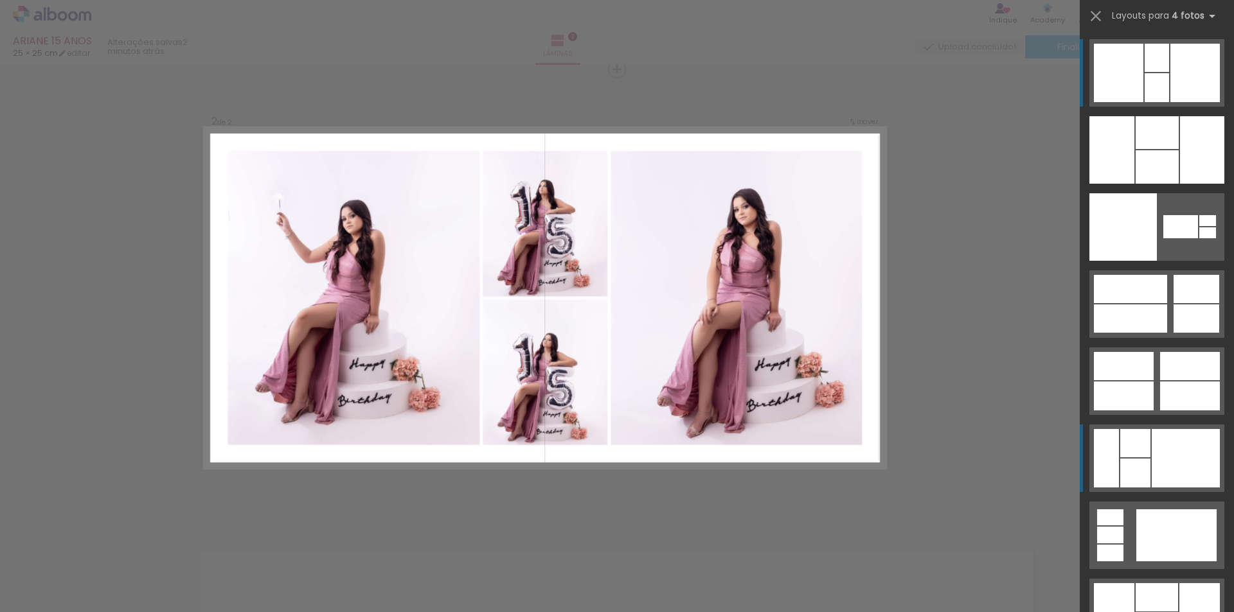
click at [1187, 352] on div at bounding box center [1190, 366] width 60 height 28
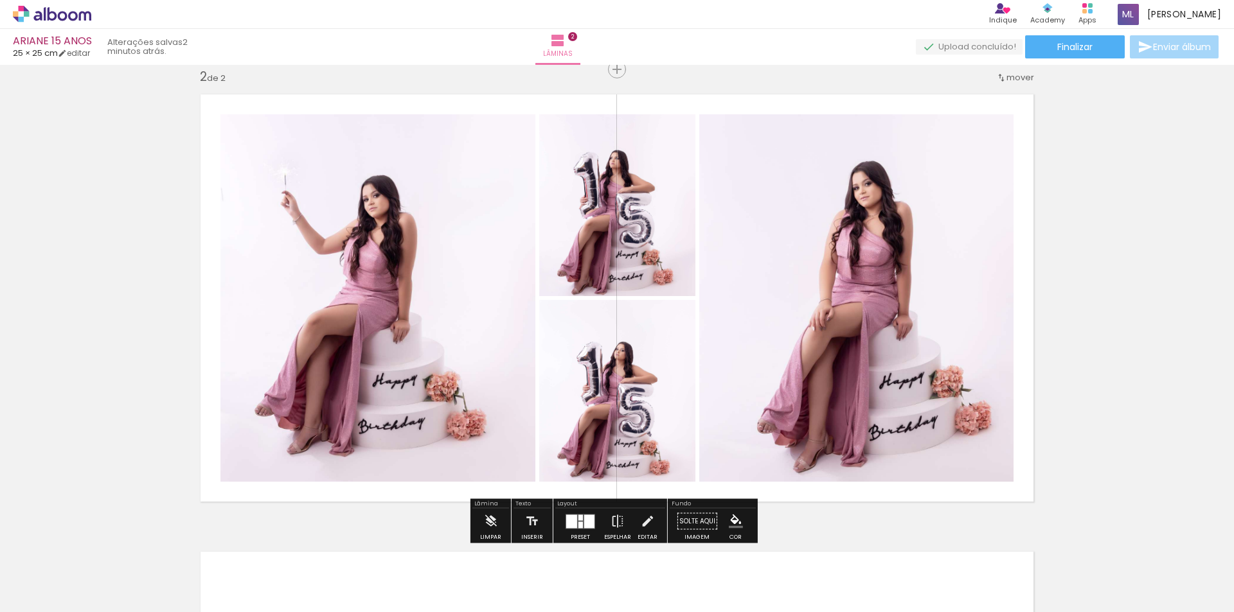
click at [657, 235] on quentale-photo at bounding box center [617, 205] width 156 height 182
click at [652, 236] on quentale-photo at bounding box center [617, 205] width 156 height 182
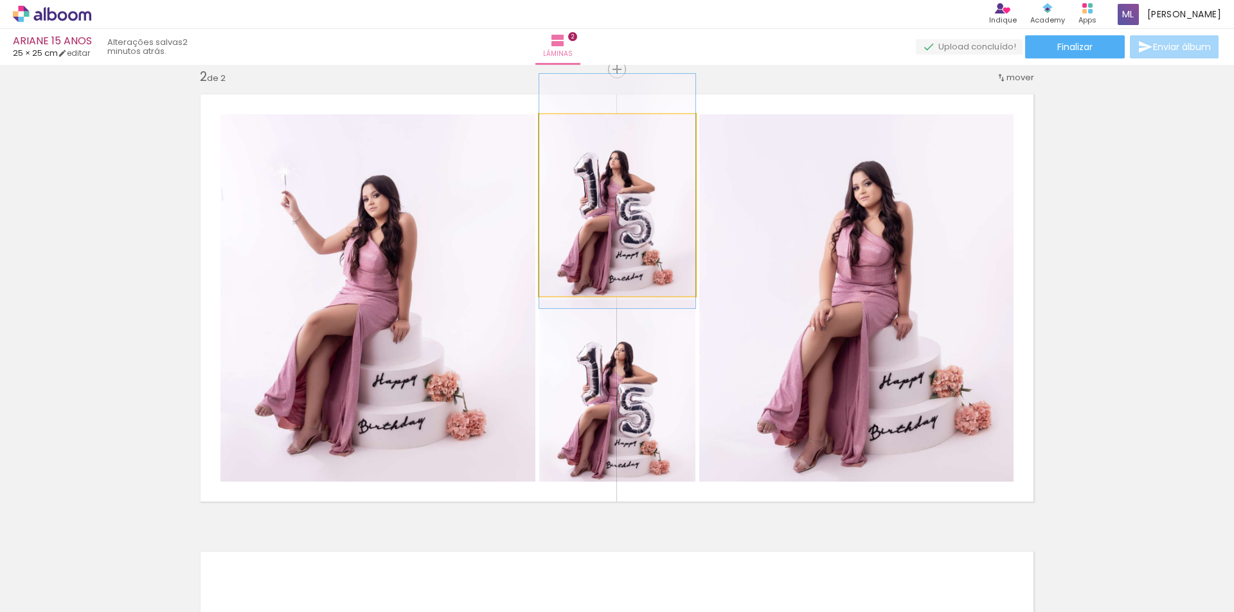
click at [652, 236] on quentale-photo at bounding box center [617, 205] width 156 height 182
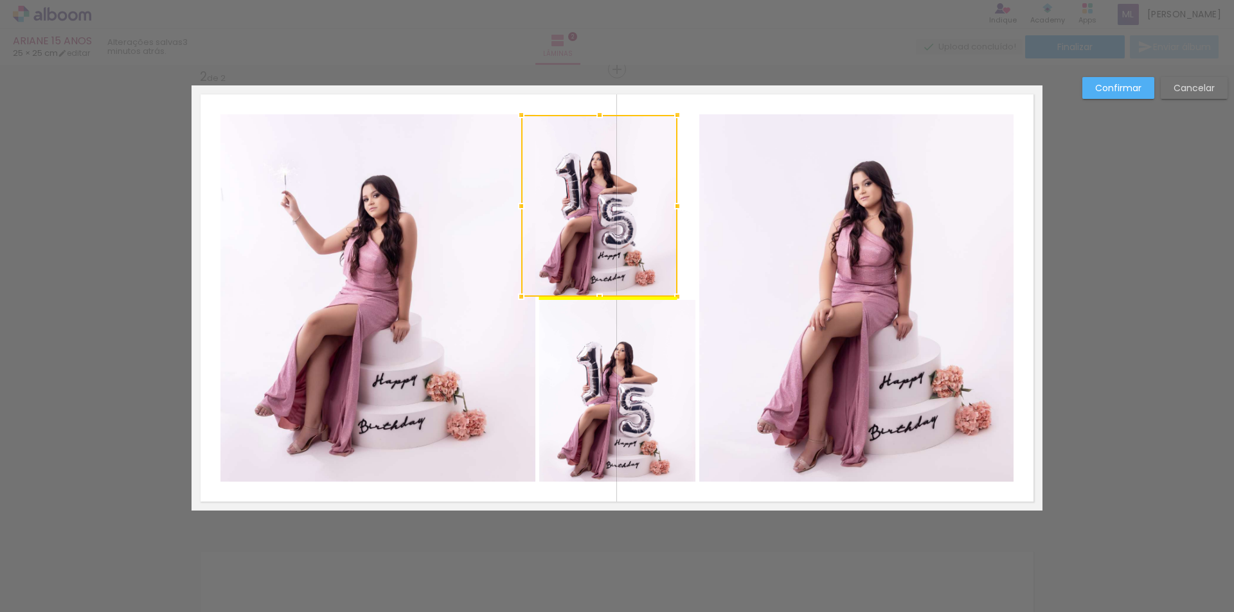
drag, startPoint x: 652, startPoint y: 236, endPoint x: 634, endPoint y: 233, distance: 18.3
click at [634, 233] on div at bounding box center [599, 206] width 156 height 182
click at [666, 359] on quentale-photo at bounding box center [617, 391] width 156 height 182
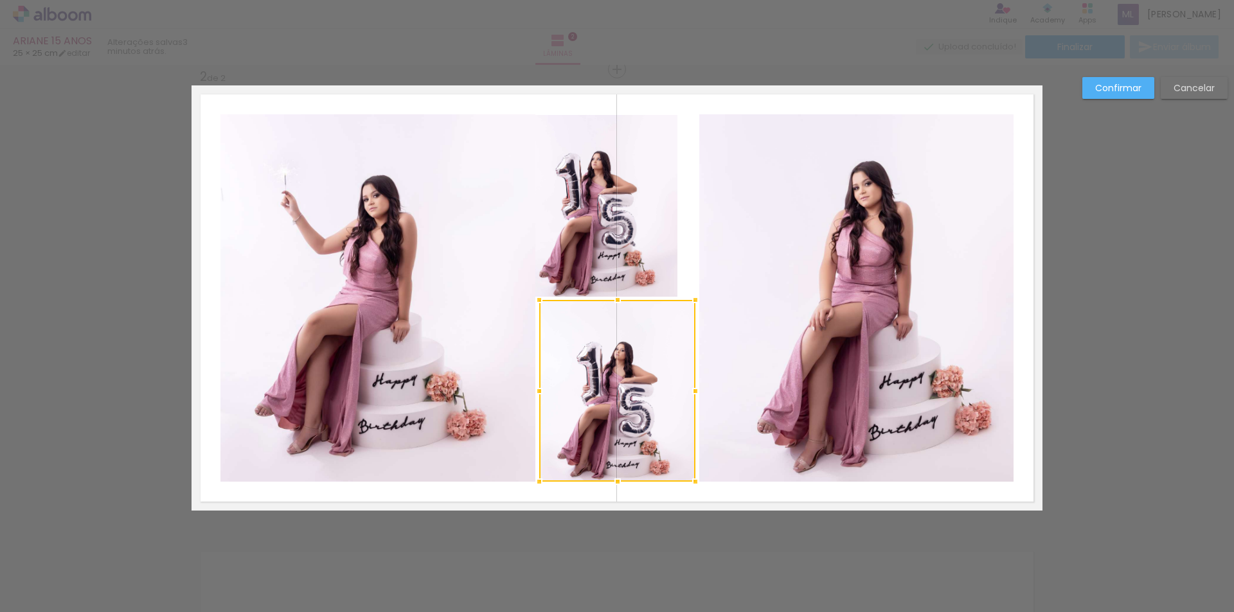
click at [666, 359] on div at bounding box center [617, 391] width 156 height 182
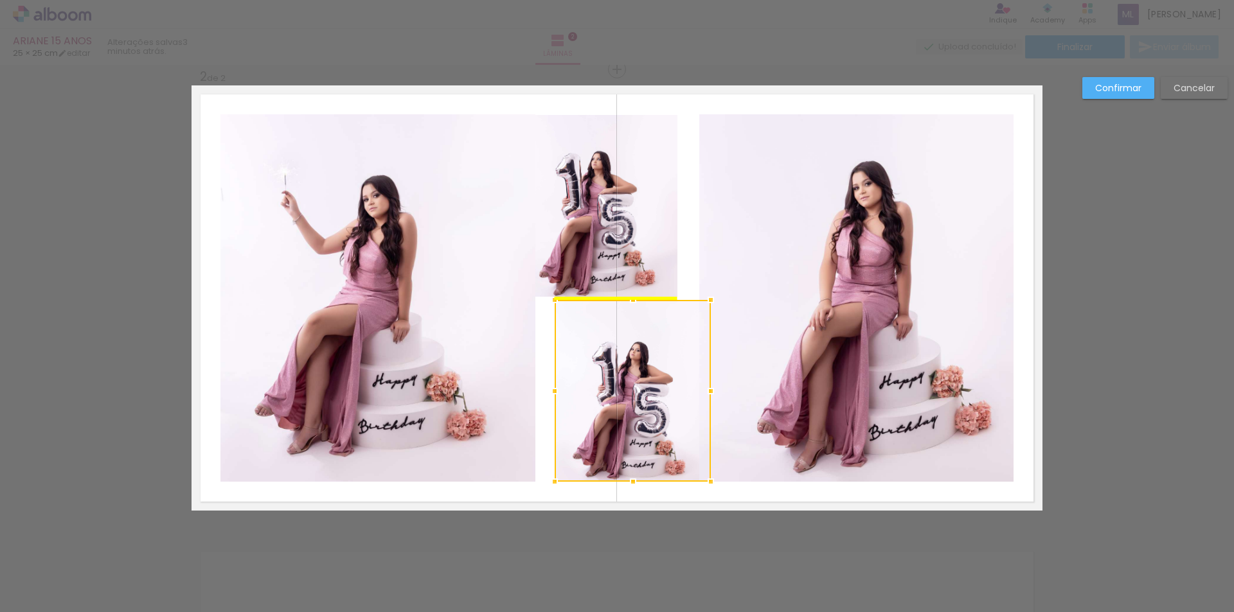
drag, startPoint x: 665, startPoint y: 364, endPoint x: 681, endPoint y: 364, distance: 15.4
click at [681, 364] on div at bounding box center [633, 391] width 156 height 182
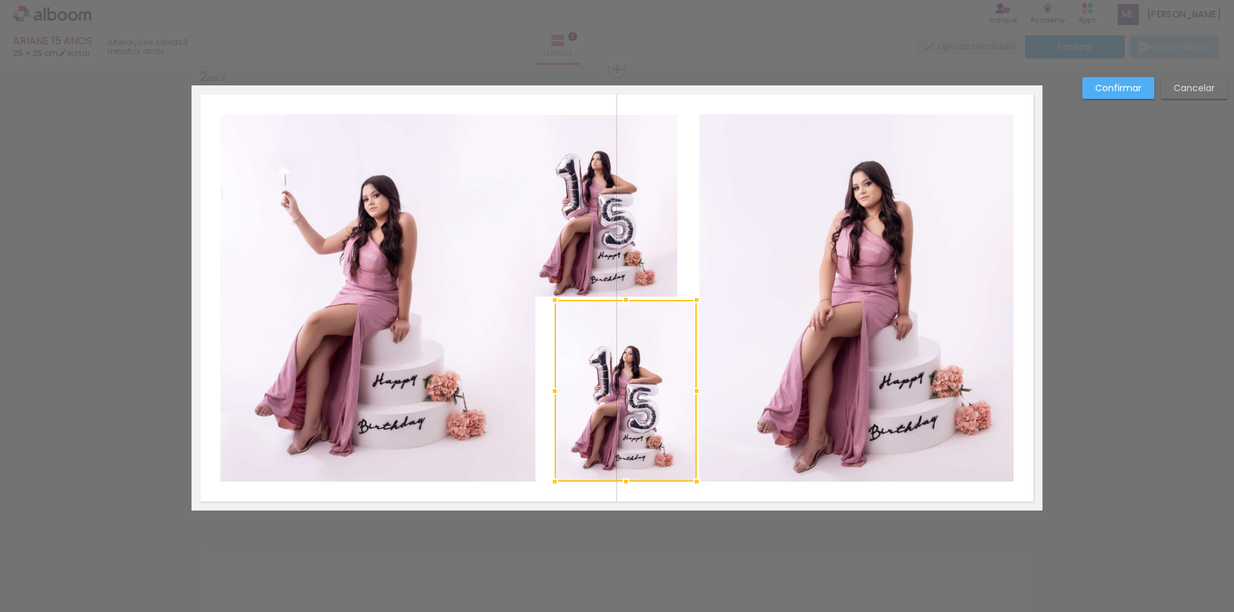
drag, startPoint x: 709, startPoint y: 393, endPoint x: 695, endPoint y: 392, distance: 14.2
click at [695, 392] on div at bounding box center [697, 392] width 26 height 26
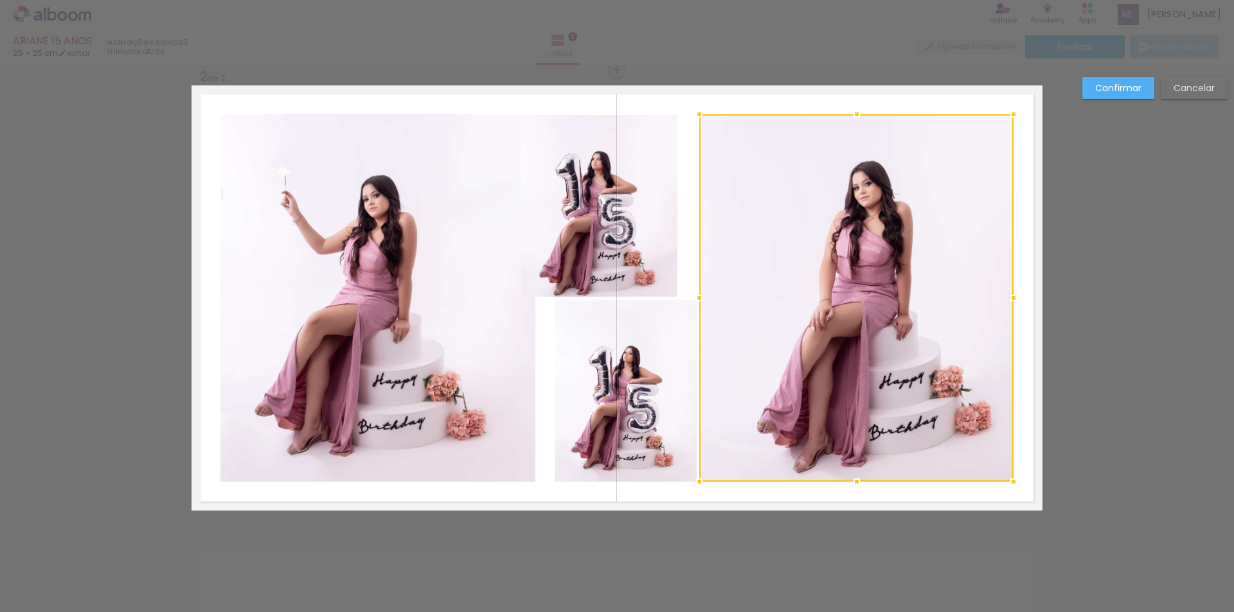
click at [567, 231] on quentale-photo at bounding box center [599, 206] width 156 height 182
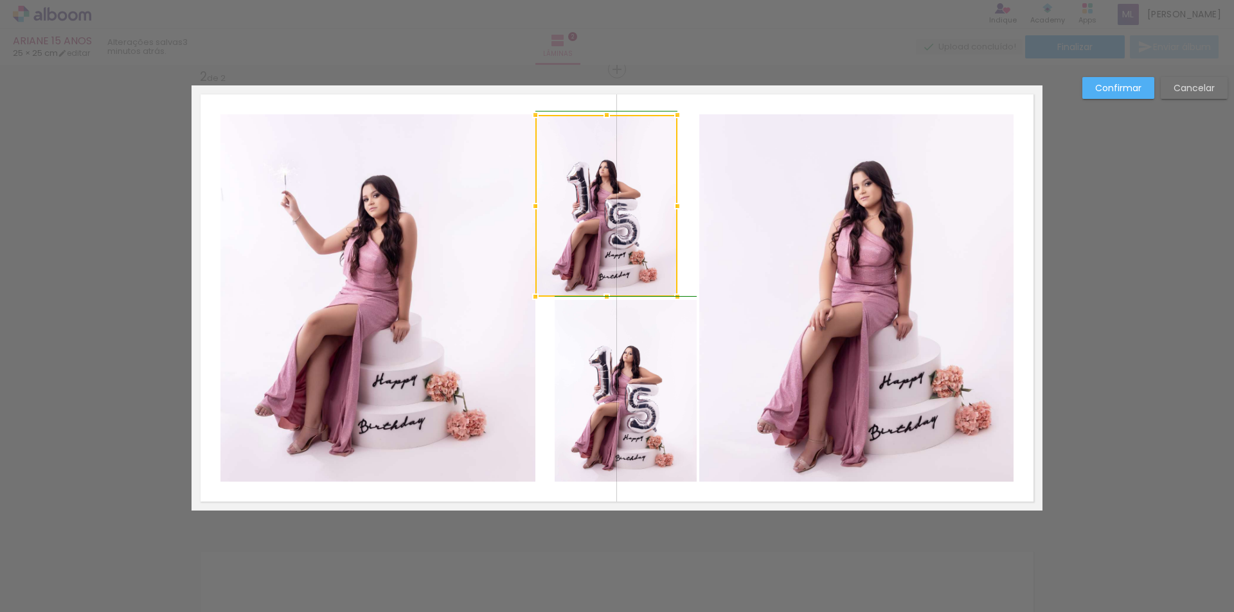
drag, startPoint x: 519, startPoint y: 208, endPoint x: 540, endPoint y: 203, distance: 21.1
click at [540, 203] on div at bounding box center [535, 206] width 26 height 26
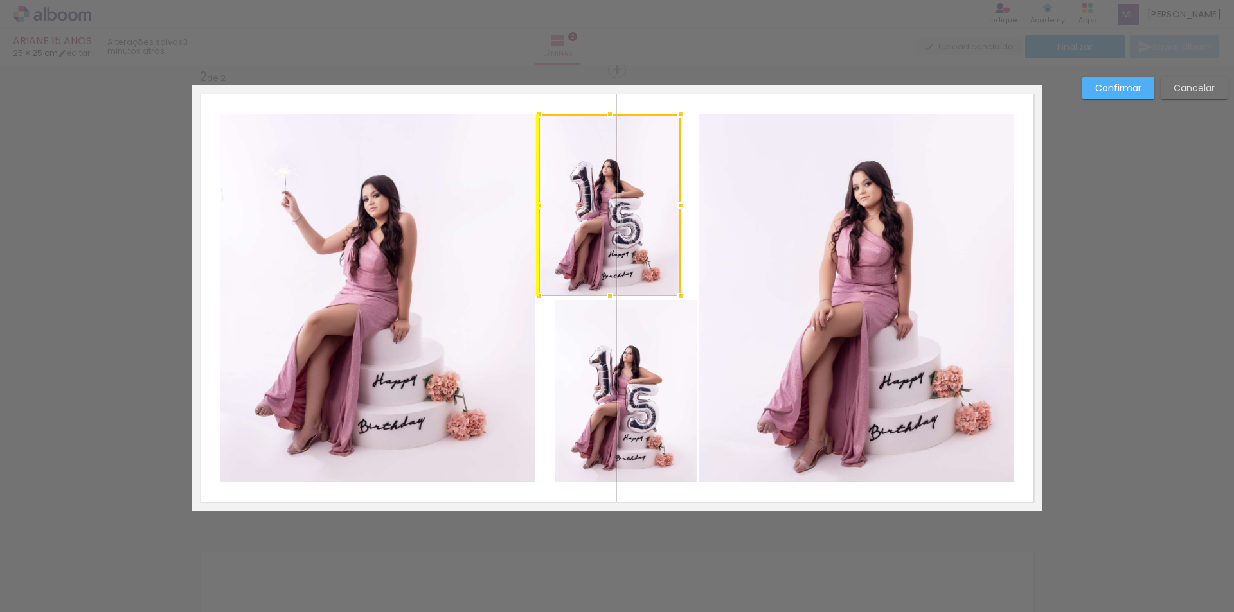
click at [648, 222] on div at bounding box center [610, 205] width 142 height 182
click at [687, 229] on quentale-layouter at bounding box center [617, 297] width 851 height 425
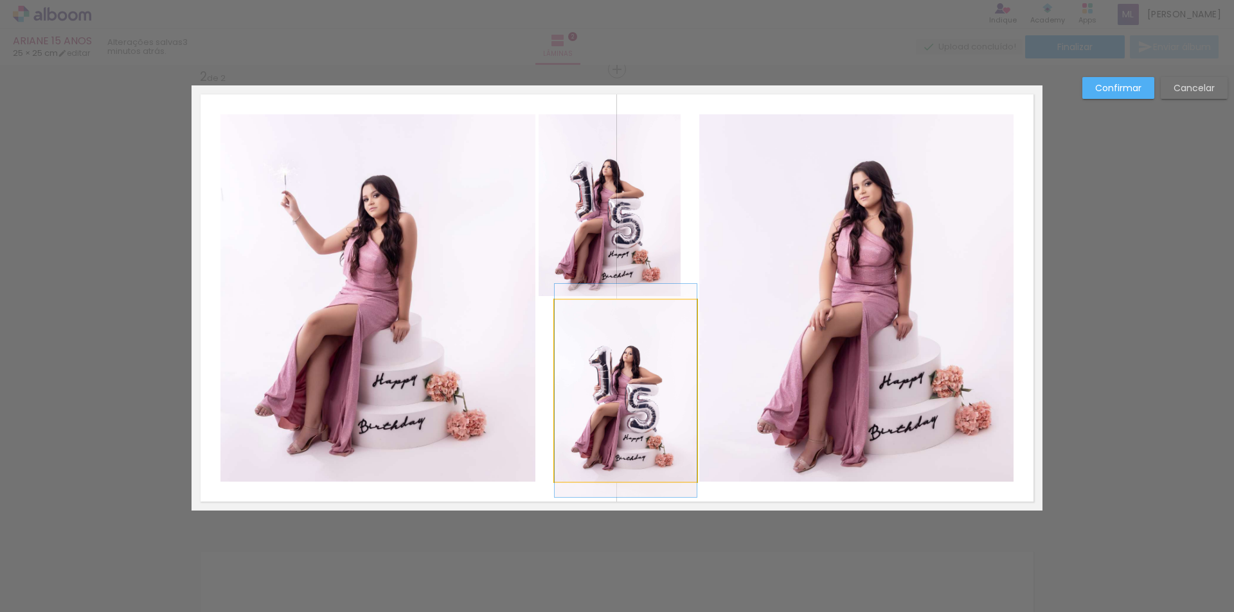
click at [648, 346] on quentale-photo at bounding box center [626, 391] width 142 height 182
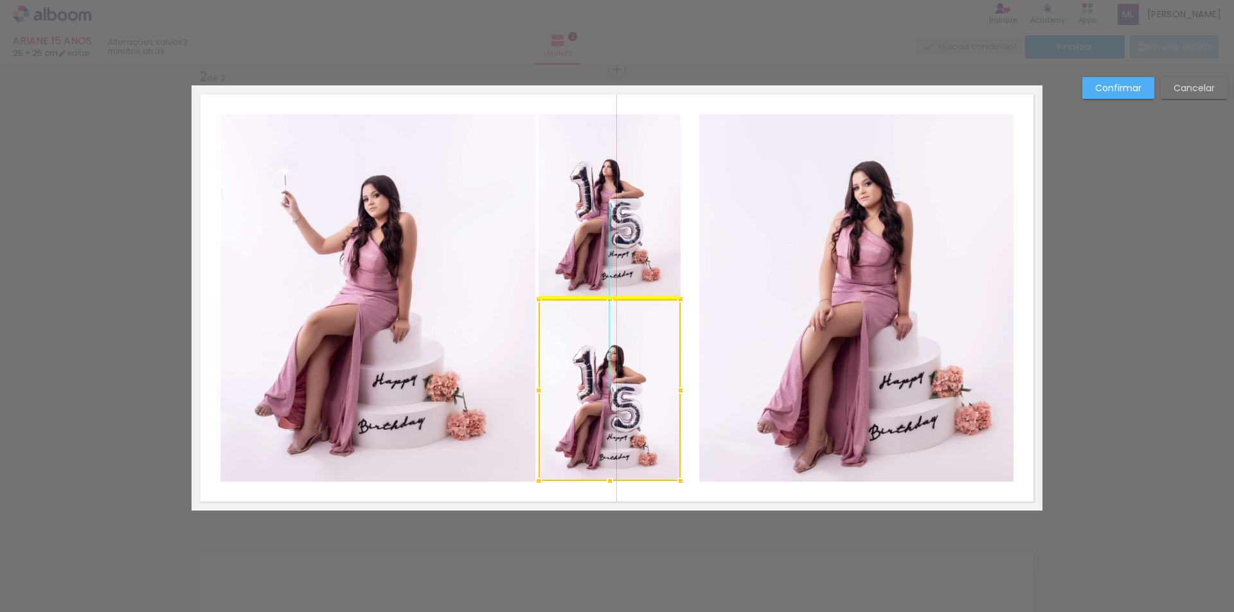
drag, startPoint x: 654, startPoint y: 362, endPoint x: 639, endPoint y: 361, distance: 14.8
click at [639, 361] on div at bounding box center [610, 390] width 142 height 182
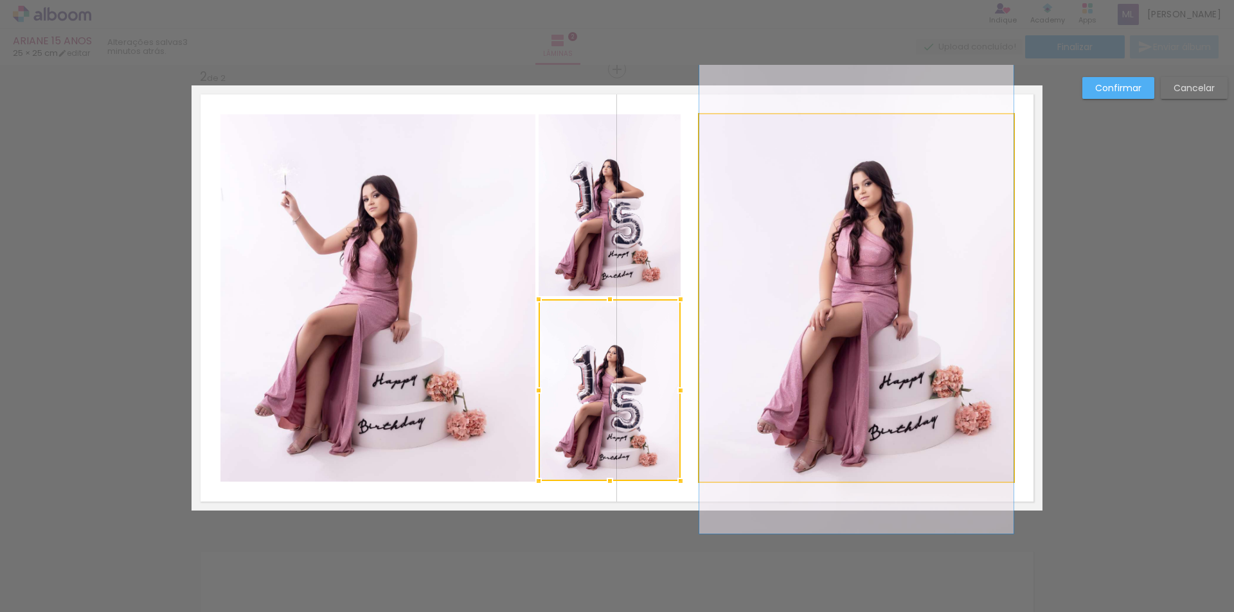
click at [699, 329] on quentale-photo at bounding box center [856, 298] width 314 height 368
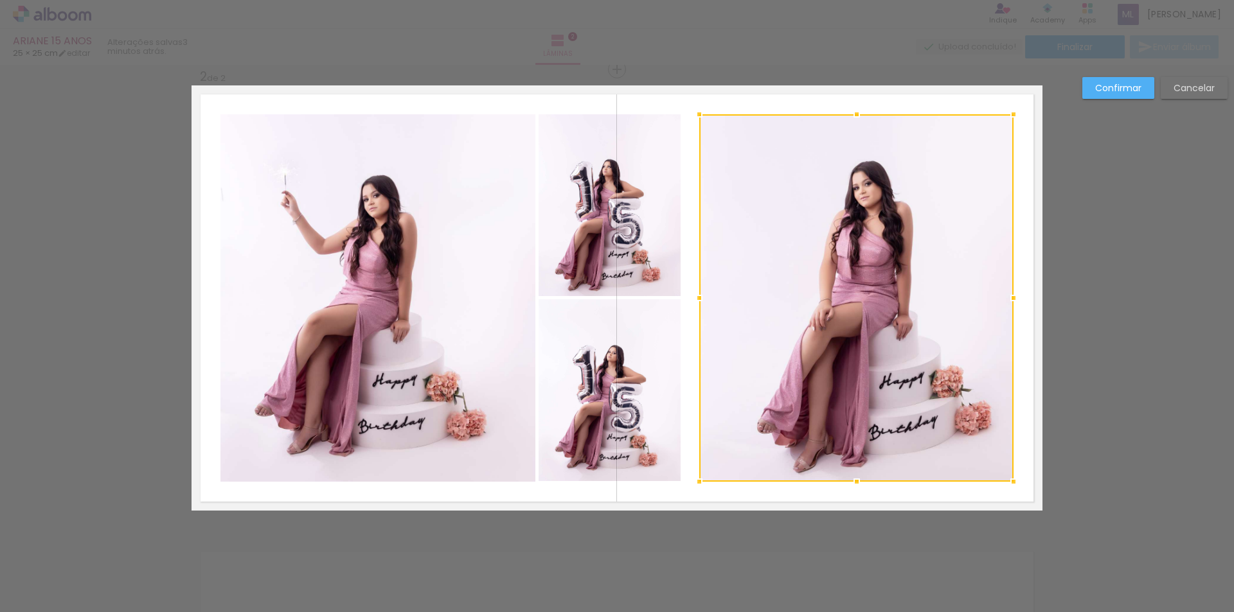
click at [683, 319] on quentale-layouter at bounding box center [617, 297] width 851 height 425
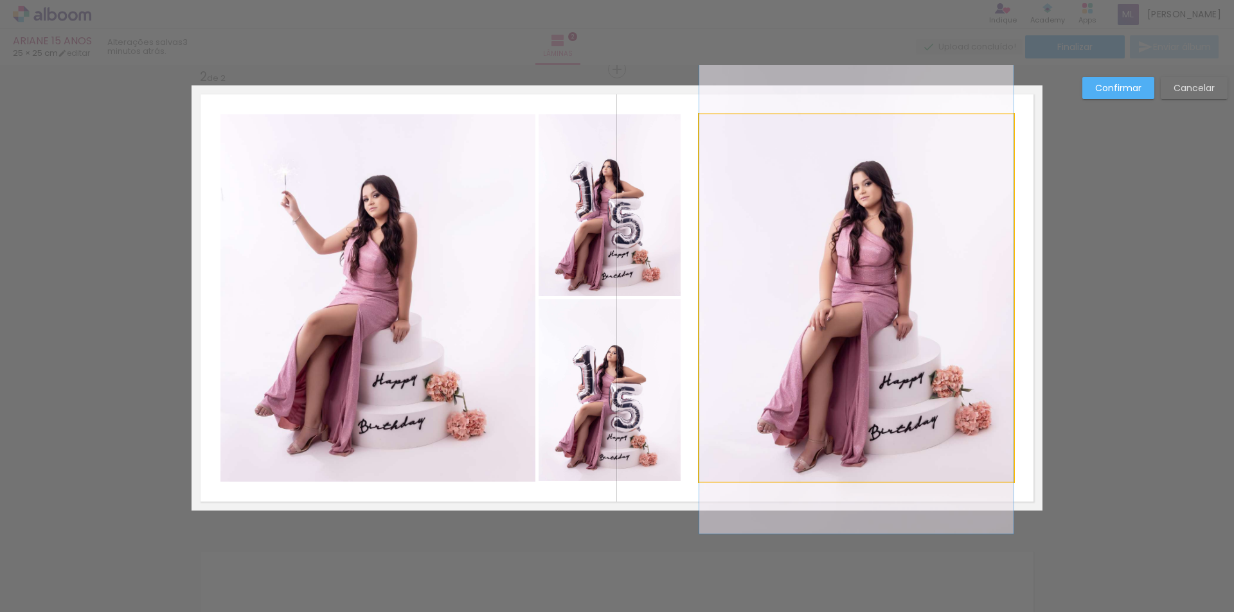
click at [732, 292] on quentale-photo at bounding box center [856, 298] width 314 height 368
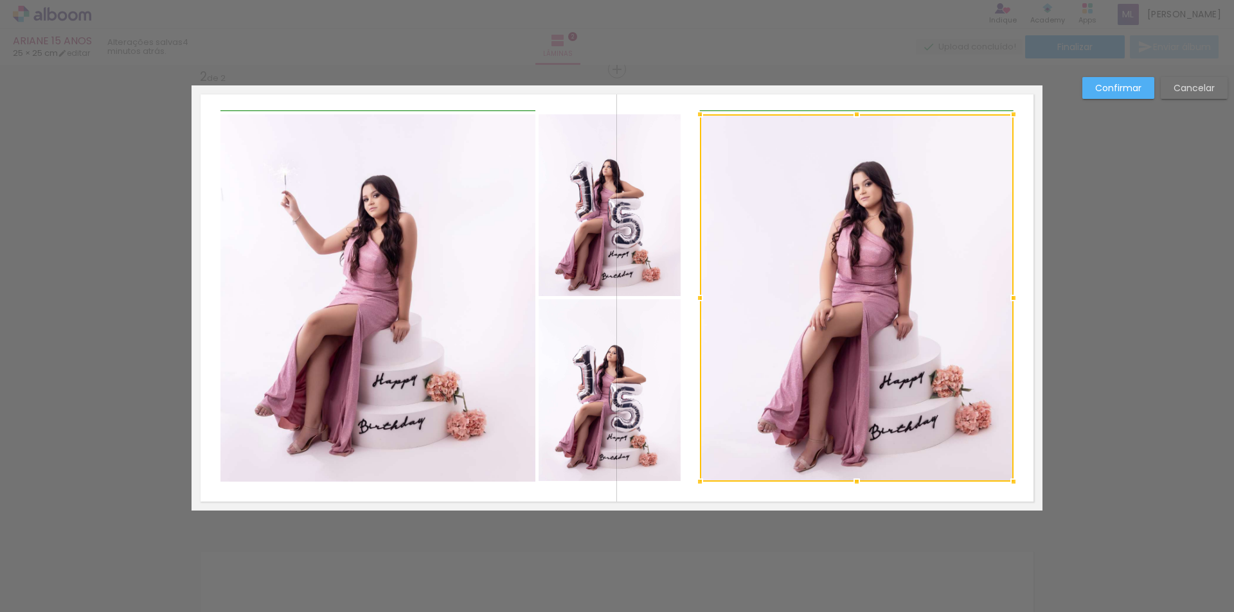
click at [692, 299] on div at bounding box center [700, 298] width 26 height 26
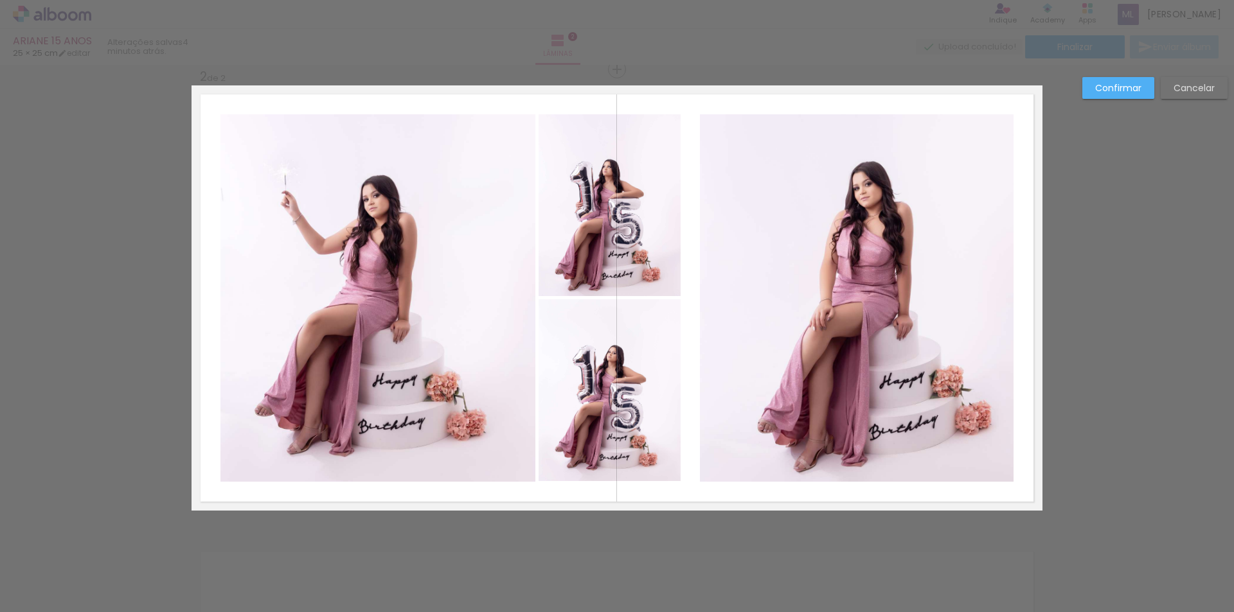
click at [723, 203] on quentale-photo at bounding box center [857, 298] width 314 height 368
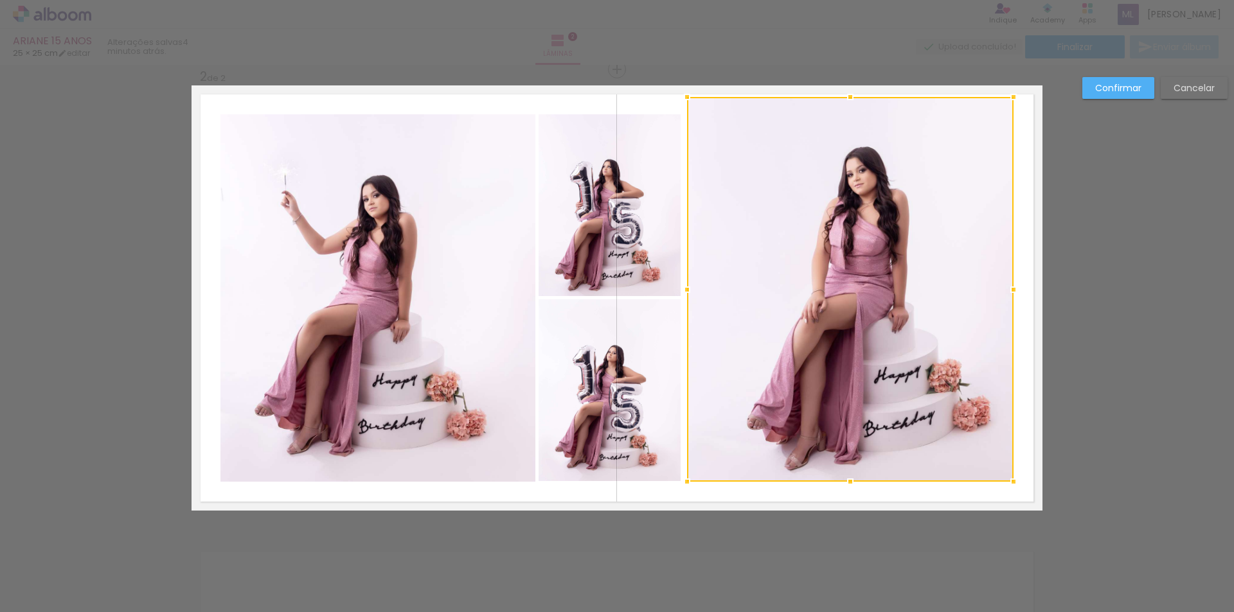
drag, startPoint x: 696, startPoint y: 116, endPoint x: 687, endPoint y: 98, distance: 19.5
click at [687, 98] on div at bounding box center [687, 97] width 26 height 26
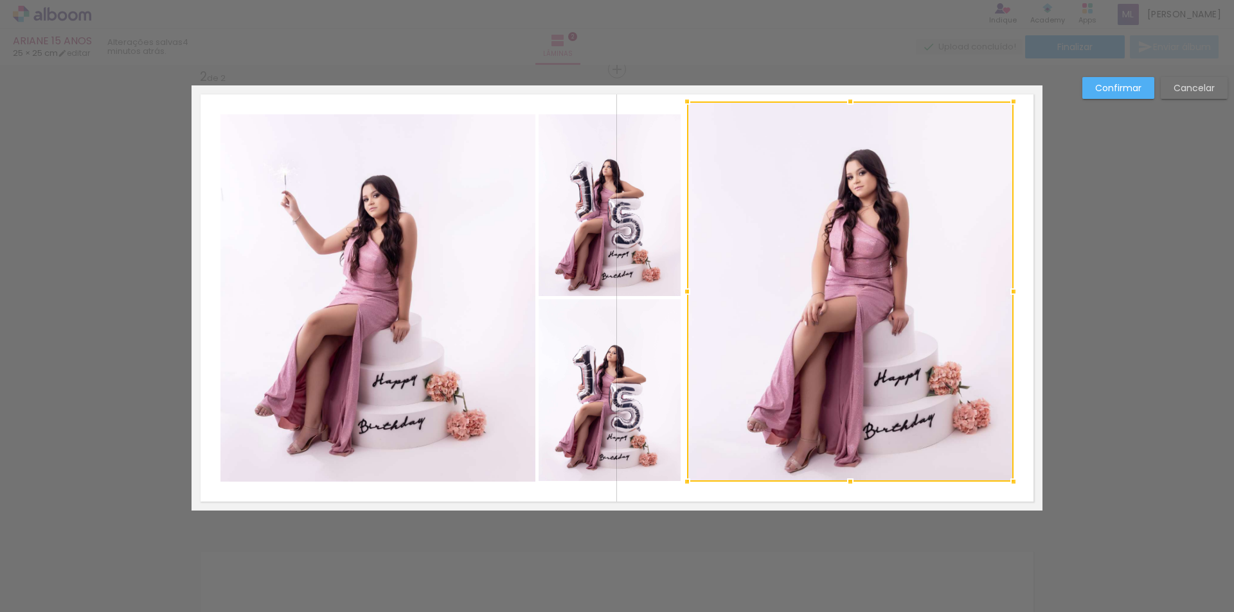
click at [848, 102] on div at bounding box center [850, 102] width 26 height 26
click at [0, 0] on slot "Cancelar" at bounding box center [0, 0] width 0 height 0
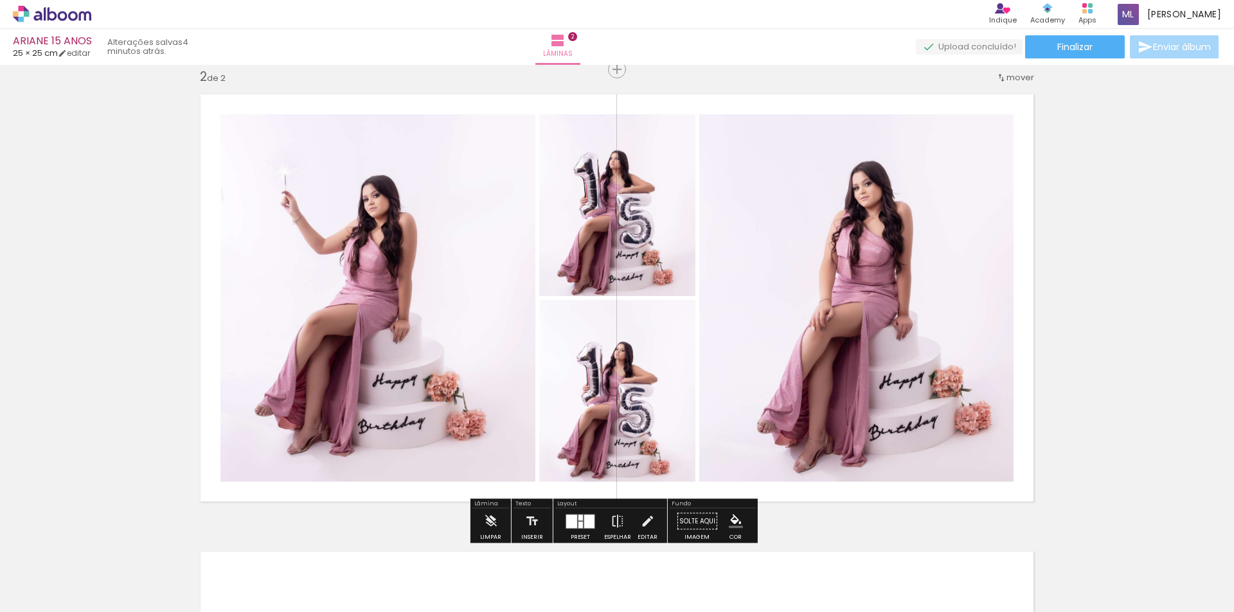
click at [578, 519] on div at bounding box center [580, 518] width 4 height 6
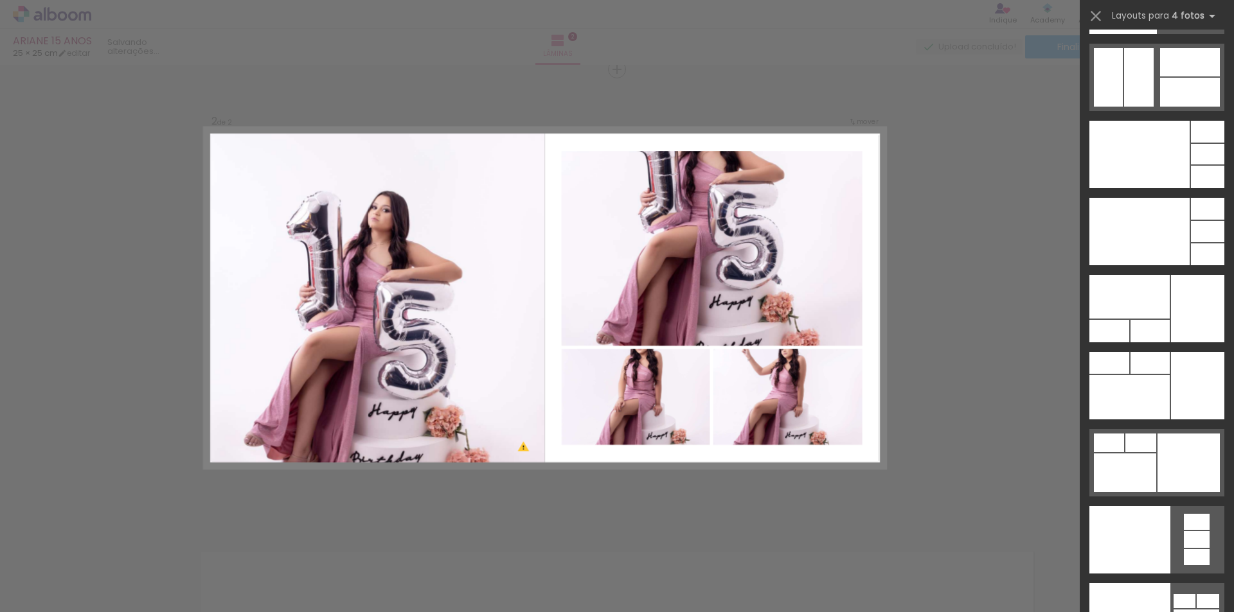
scroll to position [27411, 0]
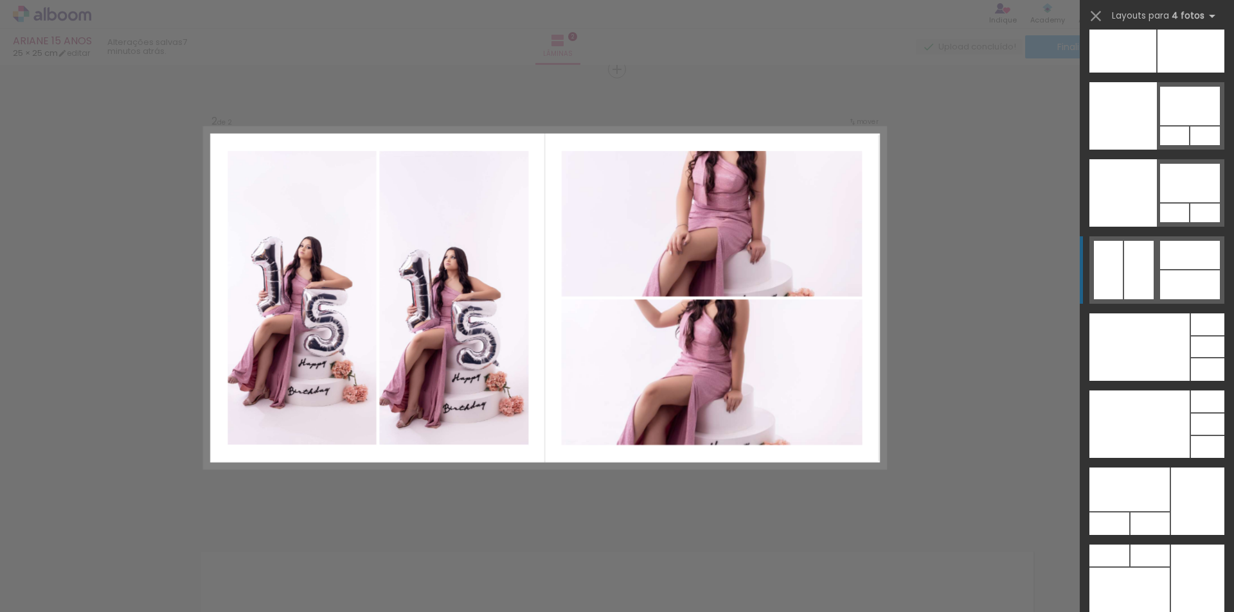
click at [1170, 513] on div at bounding box center [1149, 524] width 39 height 22
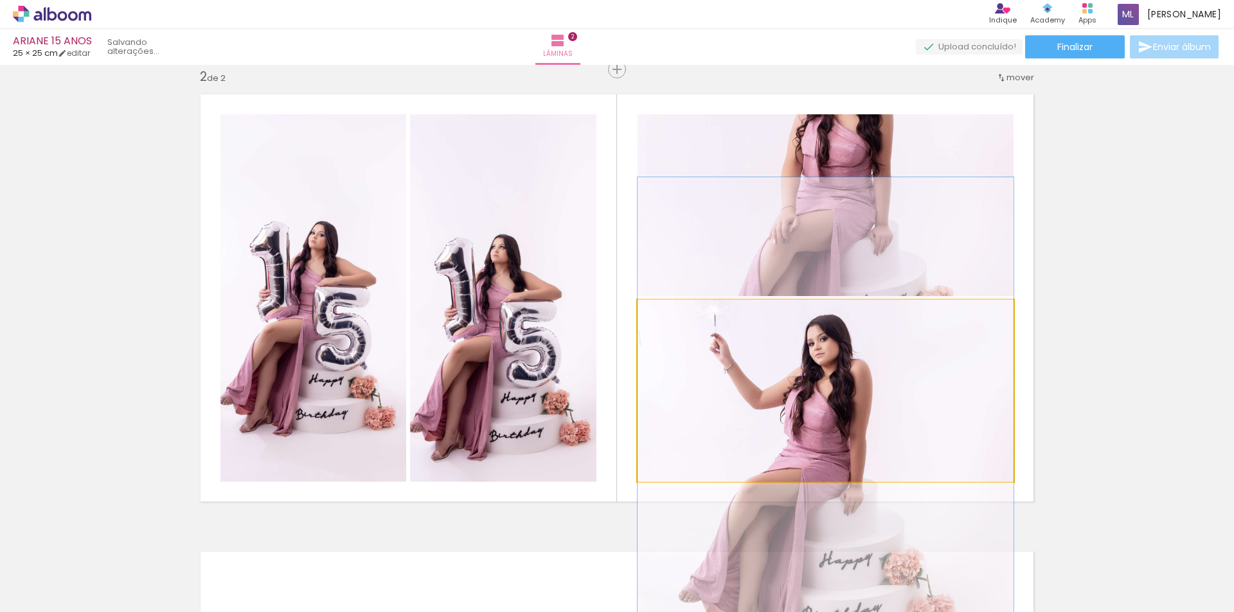
drag, startPoint x: 903, startPoint y: 372, endPoint x: 911, endPoint y: 446, distance: 74.4
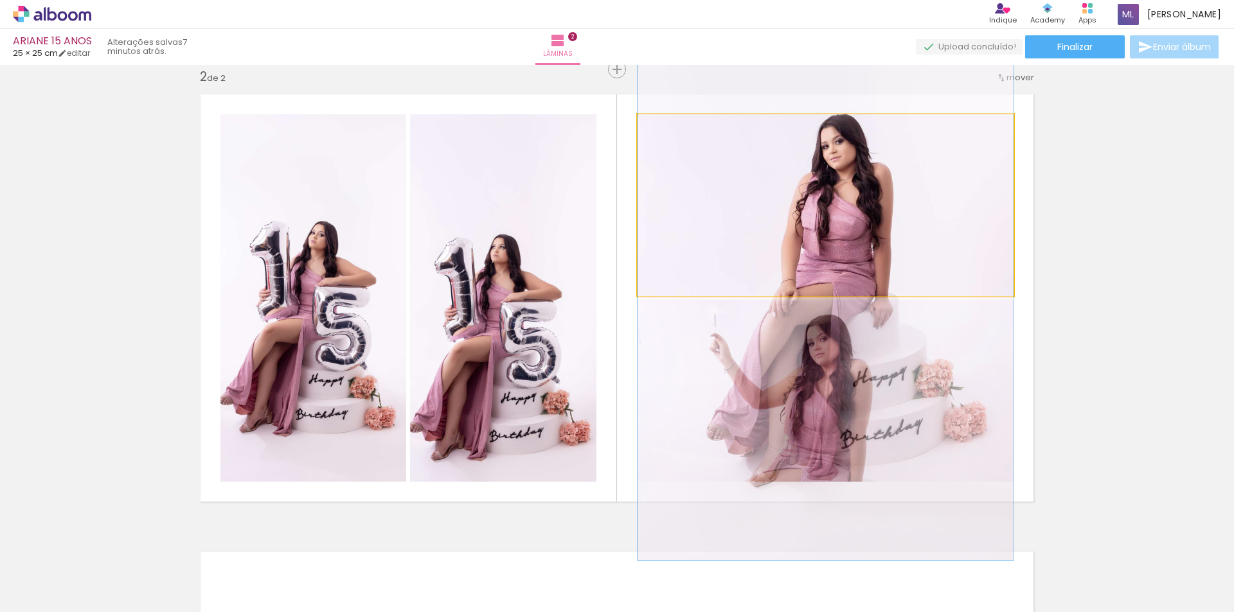
drag, startPoint x: 910, startPoint y: 209, endPoint x: 919, endPoint y: 282, distance: 73.8
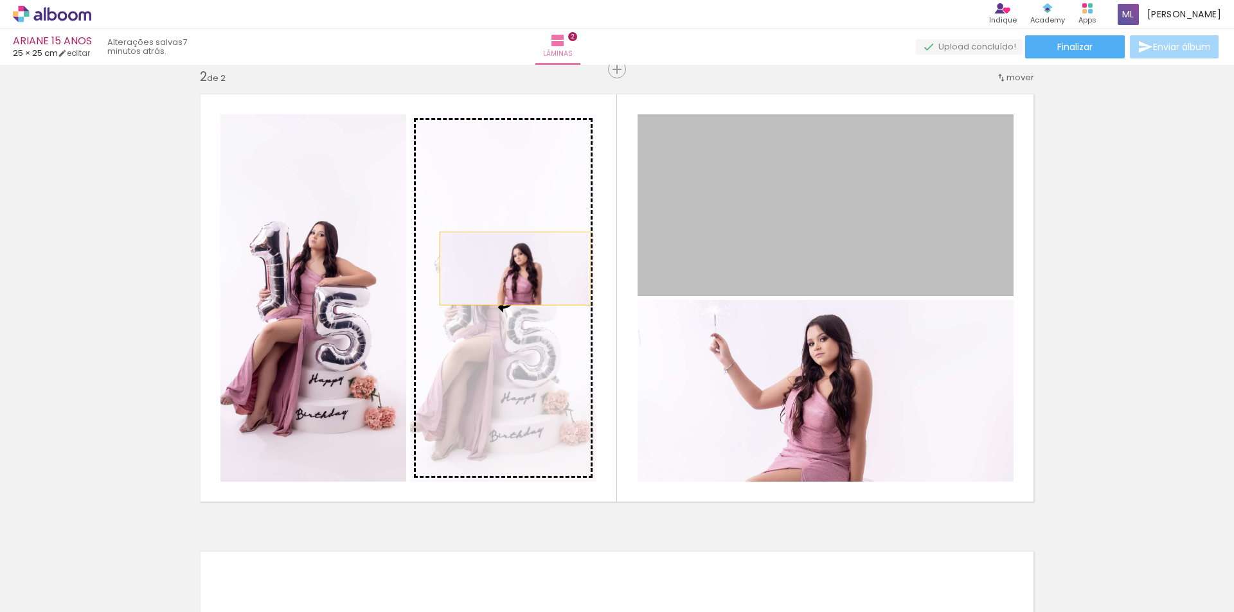
drag, startPoint x: 785, startPoint y: 222, endPoint x: 510, endPoint y: 269, distance: 278.9
click at [0, 0] on slot at bounding box center [0, 0] width 0 height 0
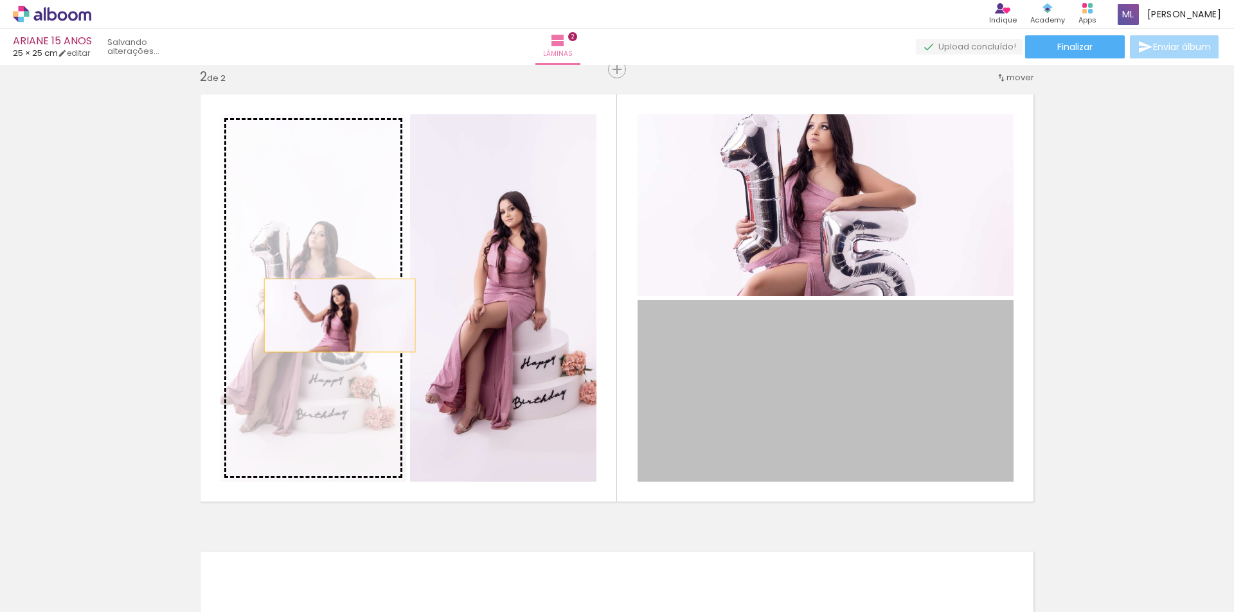
drag, startPoint x: 782, startPoint y: 393, endPoint x: 335, endPoint y: 316, distance: 454.0
click at [0, 0] on slot at bounding box center [0, 0] width 0 height 0
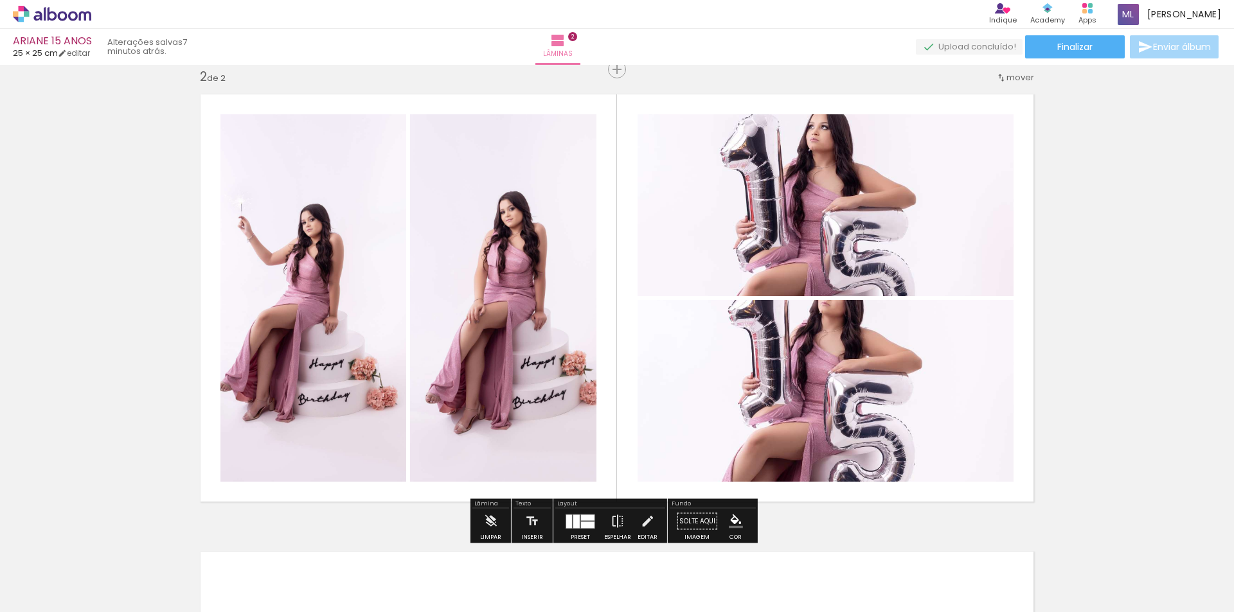
click at [836, 222] on quentale-photo at bounding box center [826, 205] width 376 height 182
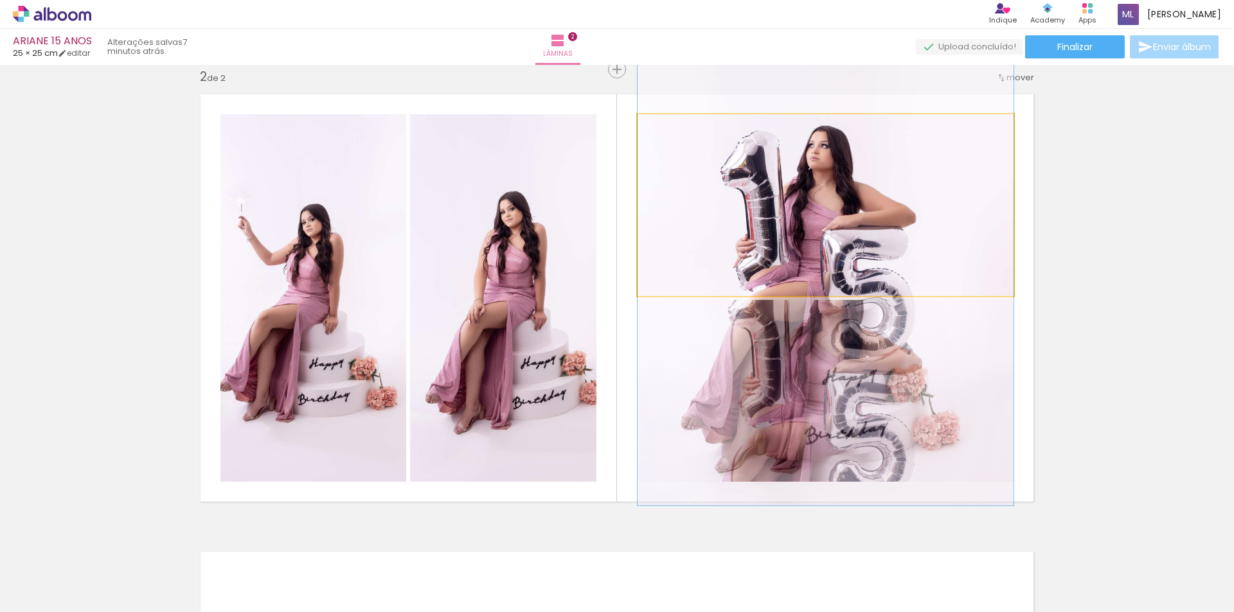
drag, startPoint x: 851, startPoint y: 217, endPoint x: 853, endPoint y: 235, distance: 18.8
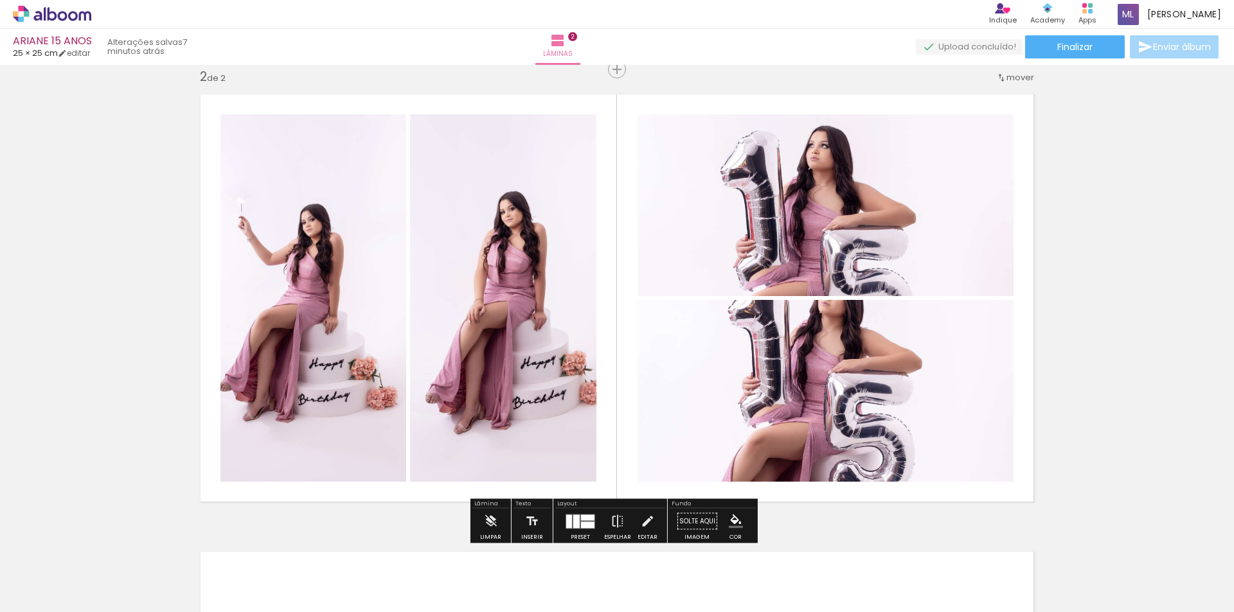
click at [581, 520] on div at bounding box center [587, 518] width 13 height 6
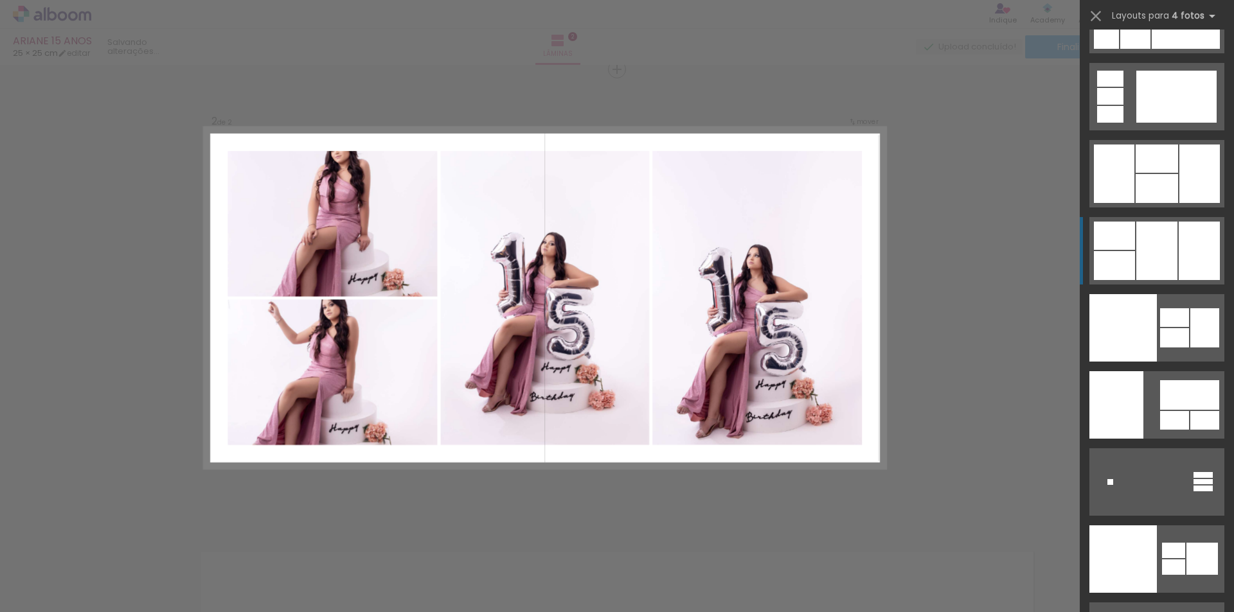
scroll to position [26580, 0]
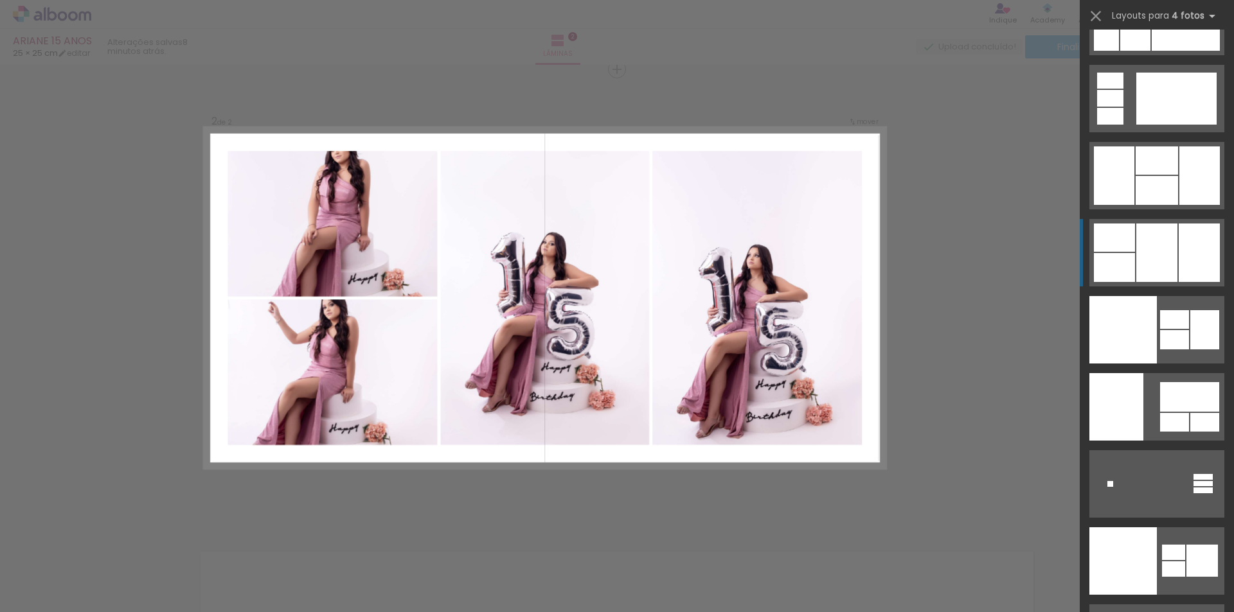
click at [1181, 254] on div at bounding box center [1199, 253] width 41 height 58
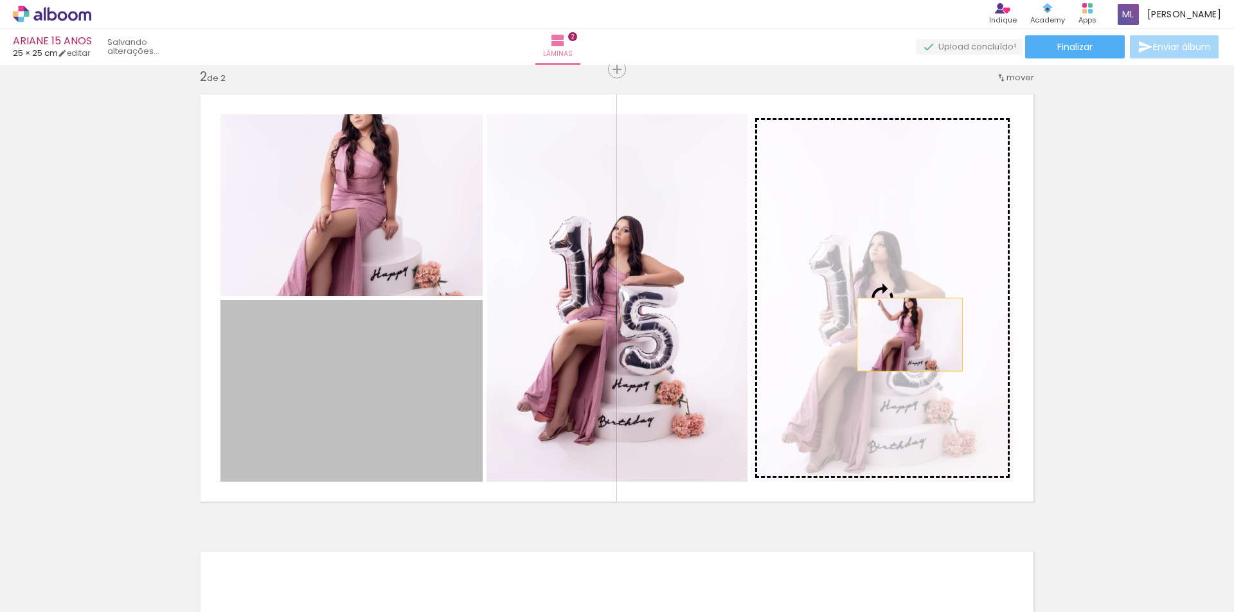
drag, startPoint x: 398, startPoint y: 382, endPoint x: 905, endPoint y: 335, distance: 508.6
click at [0, 0] on slot at bounding box center [0, 0] width 0 height 0
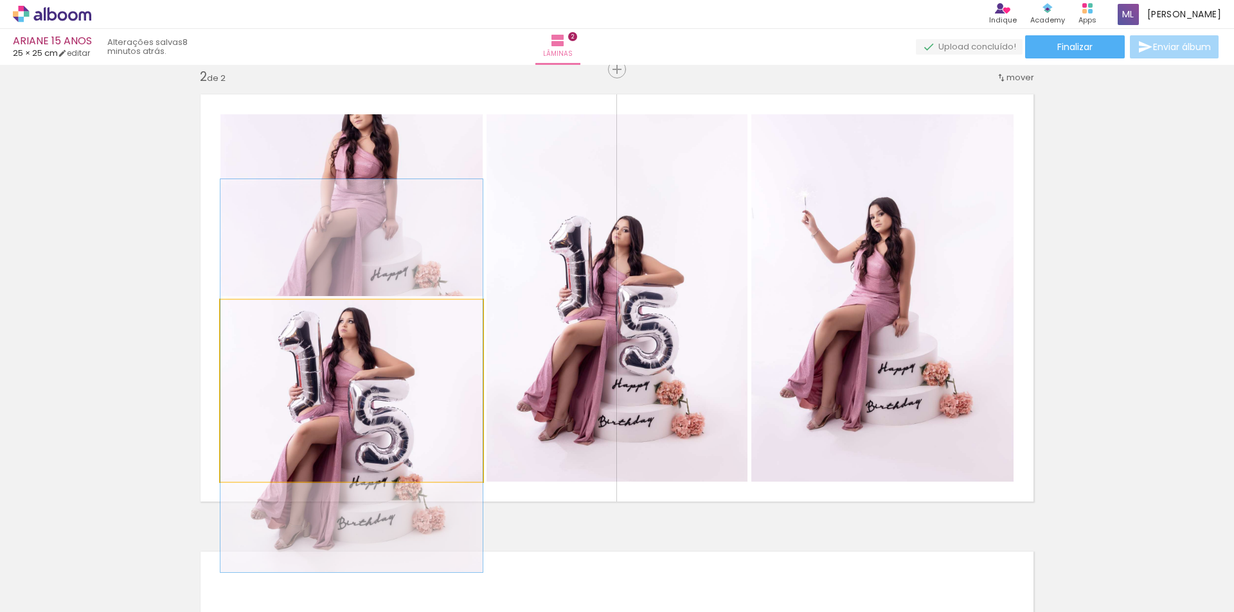
drag, startPoint x: 412, startPoint y: 376, endPoint x: 415, endPoint y: 361, distance: 15.0
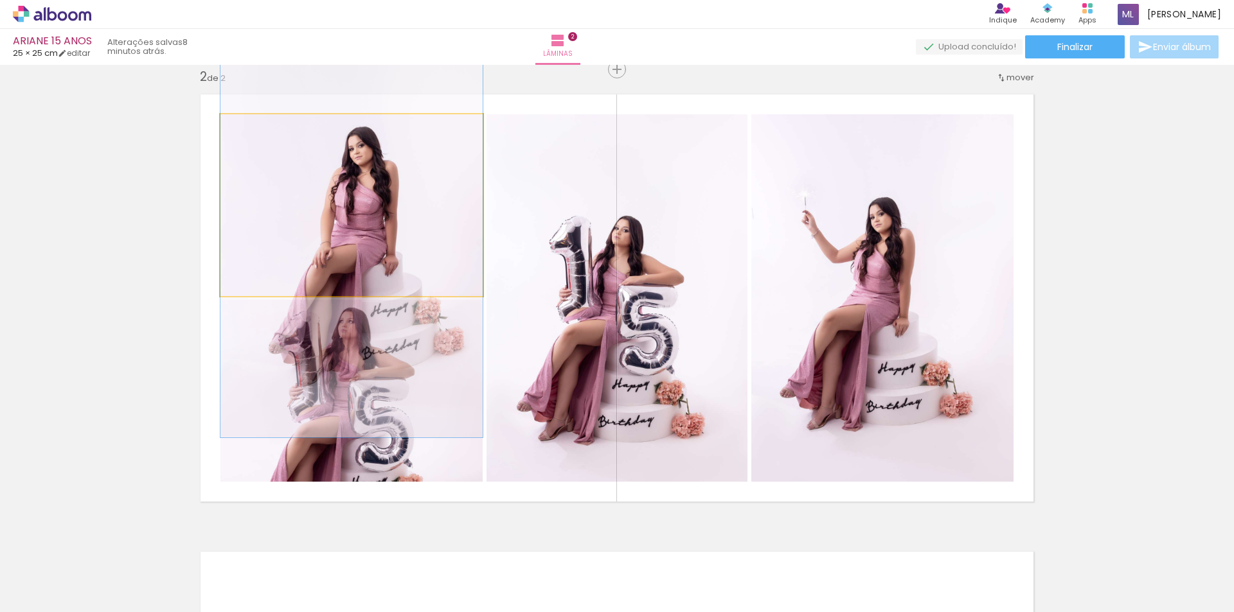
drag, startPoint x: 391, startPoint y: 210, endPoint x: 391, endPoint y: 246, distance: 36.0
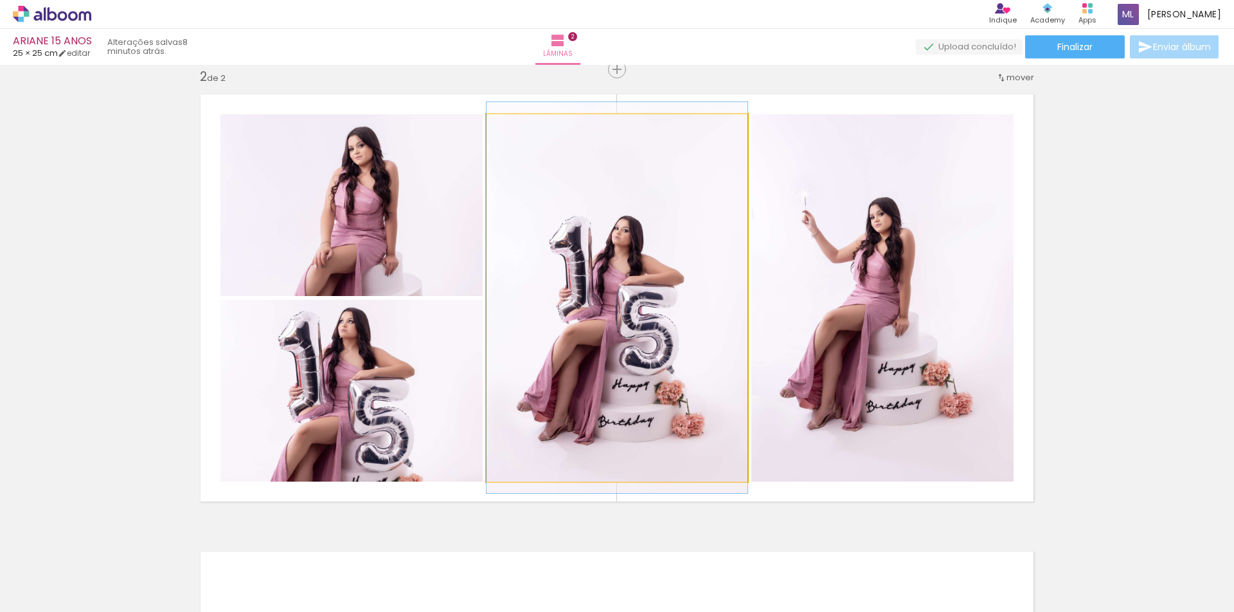
click at [650, 263] on quentale-photo at bounding box center [616, 298] width 261 height 368
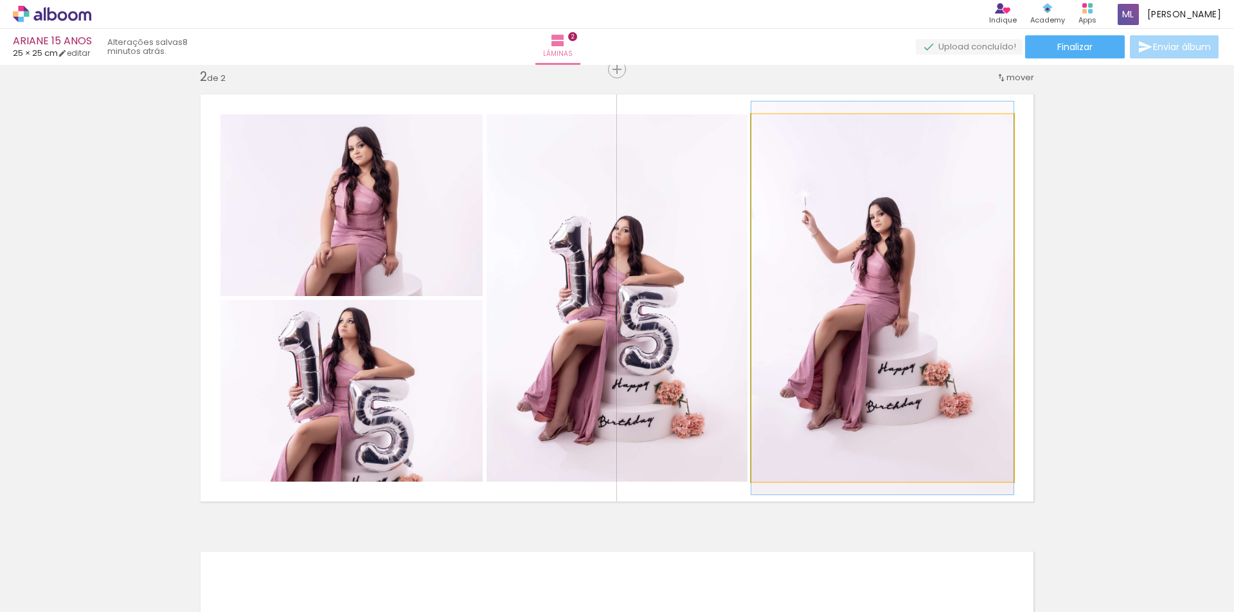
click at [869, 265] on quentale-photo at bounding box center [882, 298] width 262 height 368
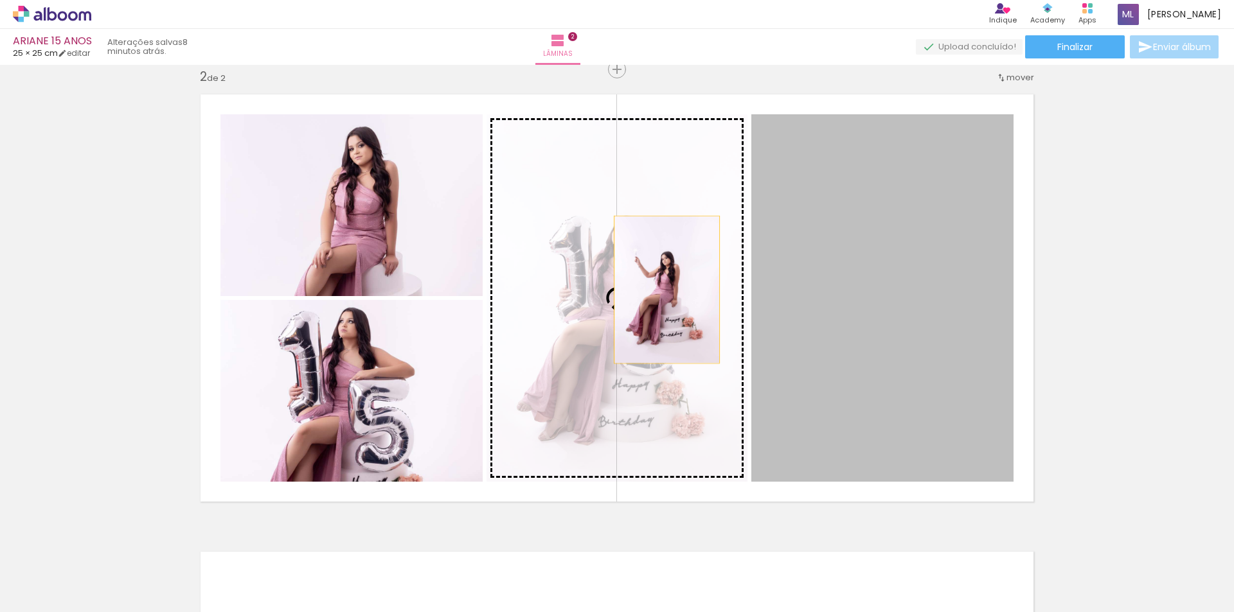
drag, startPoint x: 873, startPoint y: 285, endPoint x: 662, endPoint y: 290, distance: 211.5
click at [0, 0] on slot at bounding box center [0, 0] width 0 height 0
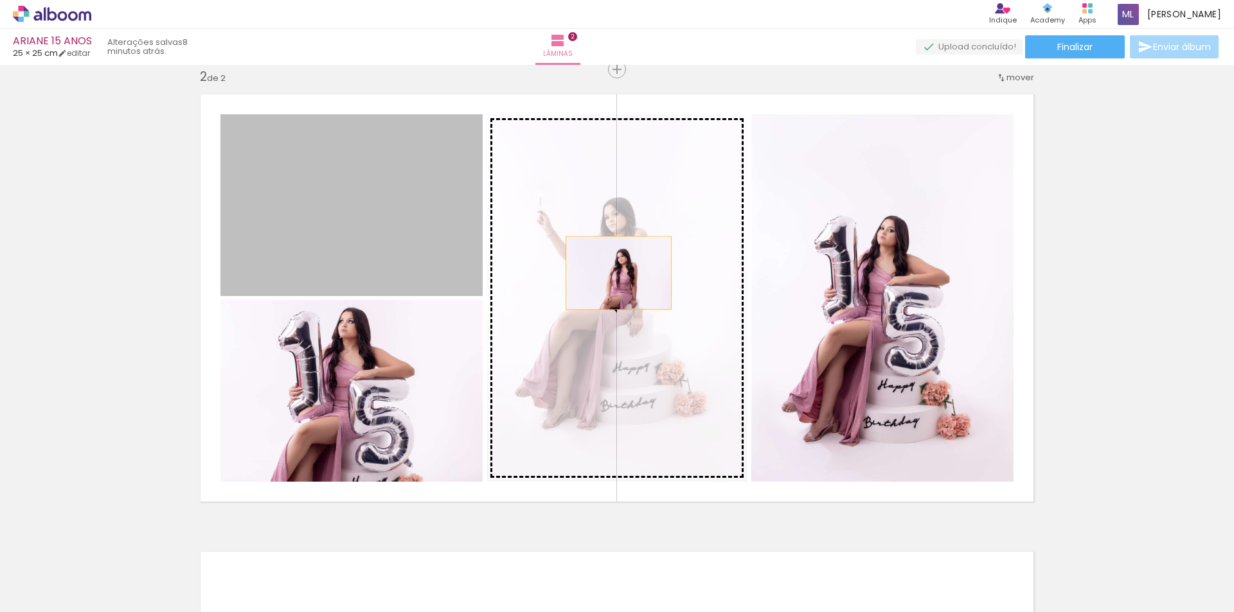
drag, startPoint x: 413, startPoint y: 245, endPoint x: 654, endPoint y: 276, distance: 243.6
click at [0, 0] on slot at bounding box center [0, 0] width 0 height 0
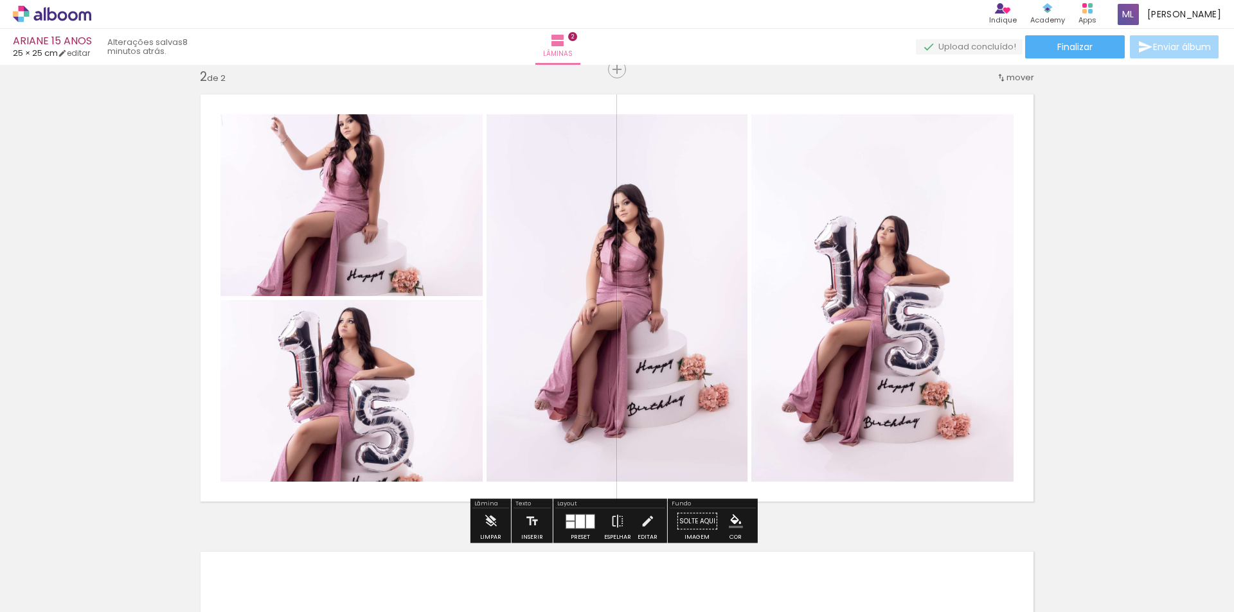
click at [576, 523] on div at bounding box center [580, 521] width 9 height 13
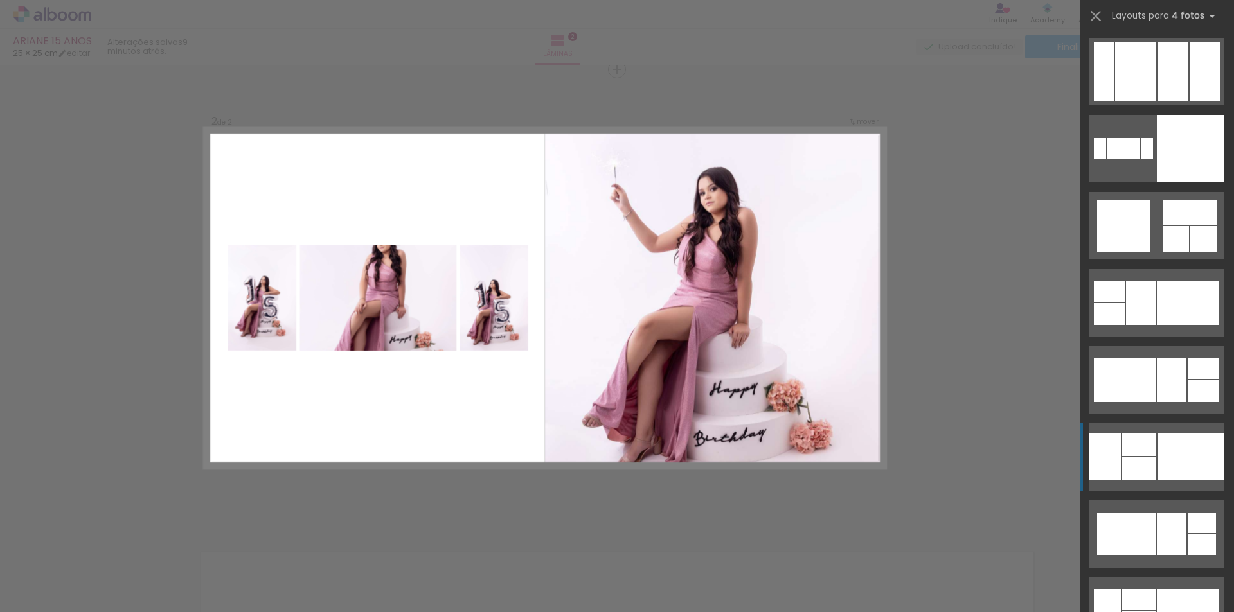
scroll to position [14036, 0]
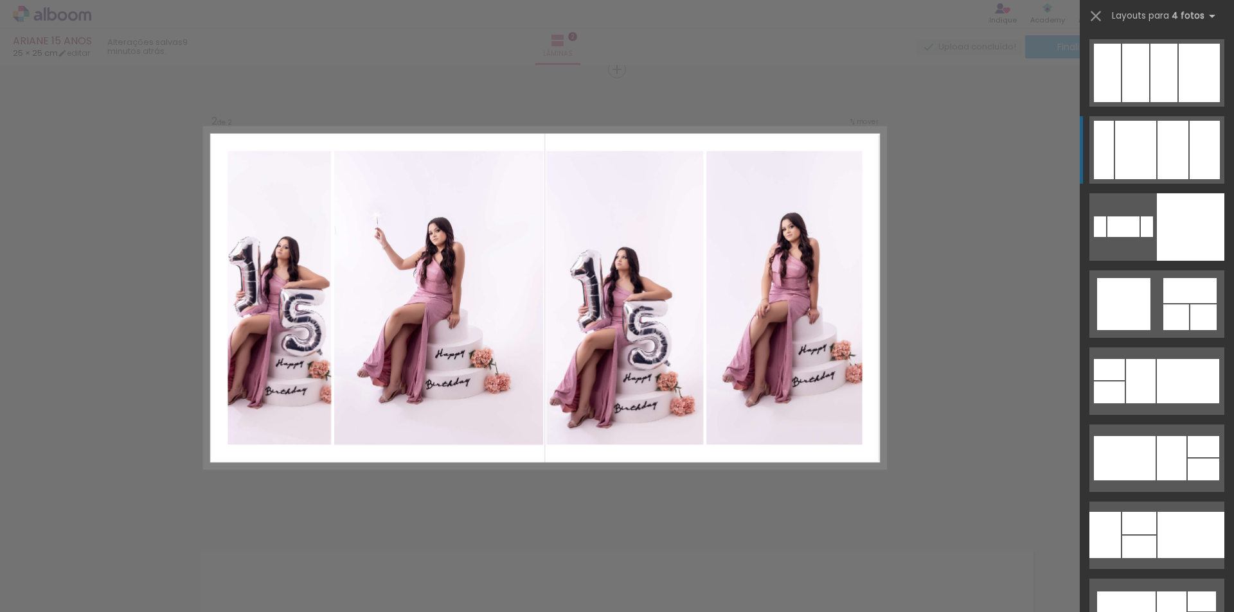
click at [1161, 359] on div at bounding box center [1188, 381] width 62 height 44
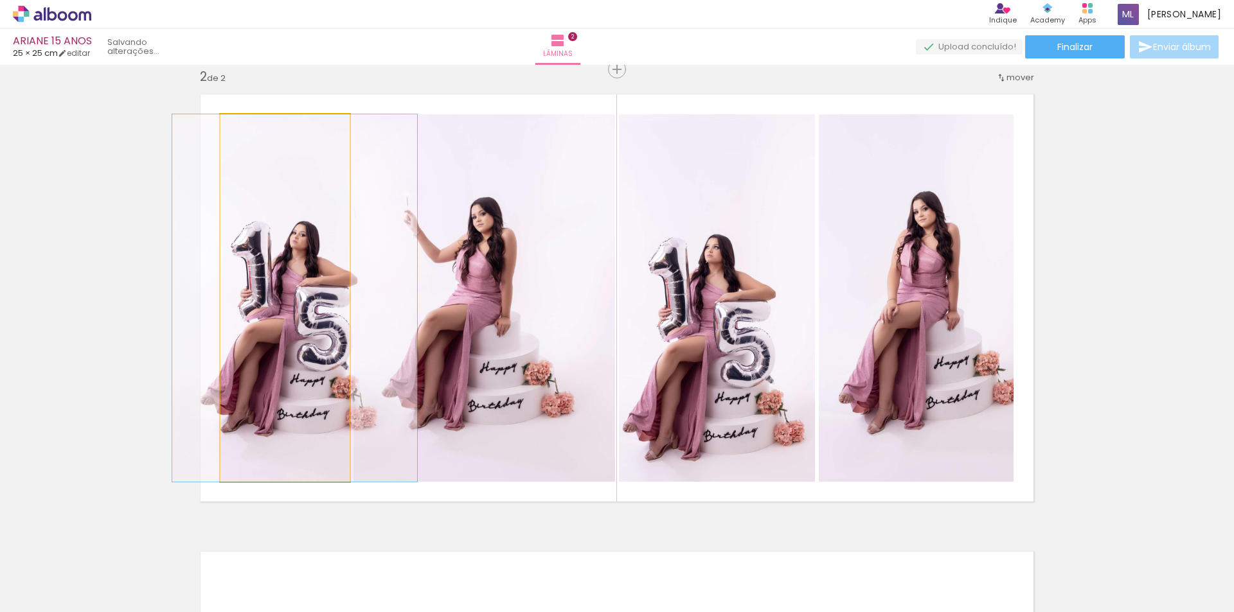
drag, startPoint x: 310, startPoint y: 355, endPoint x: 320, endPoint y: 352, distance: 10.2
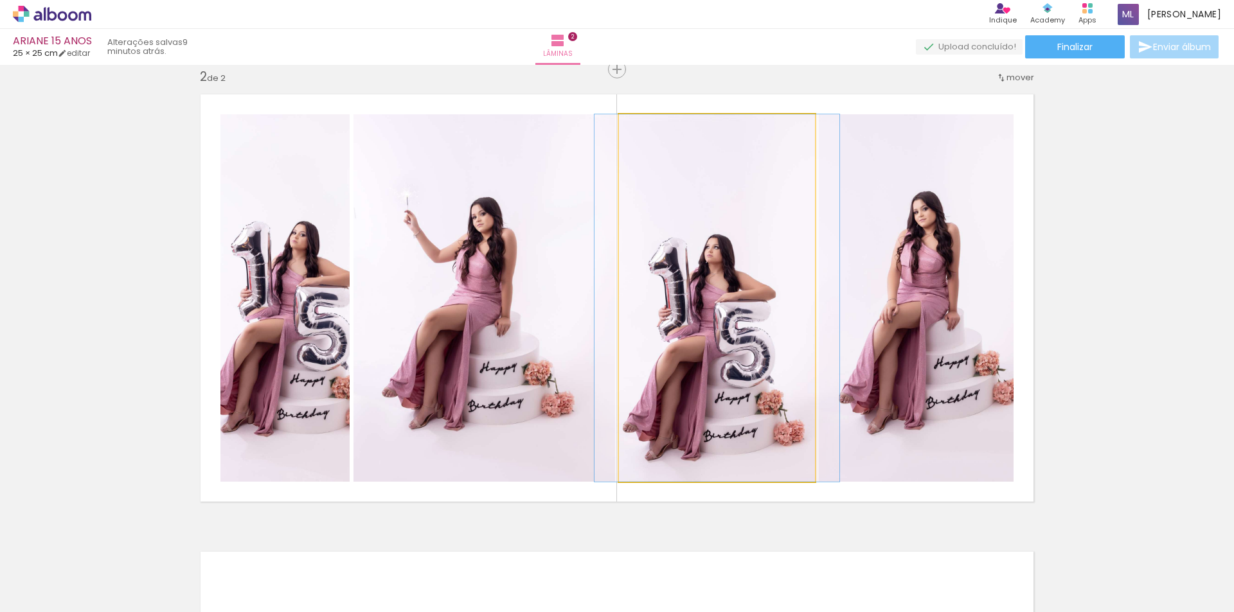
click at [706, 329] on quentale-photo at bounding box center [717, 298] width 196 height 368
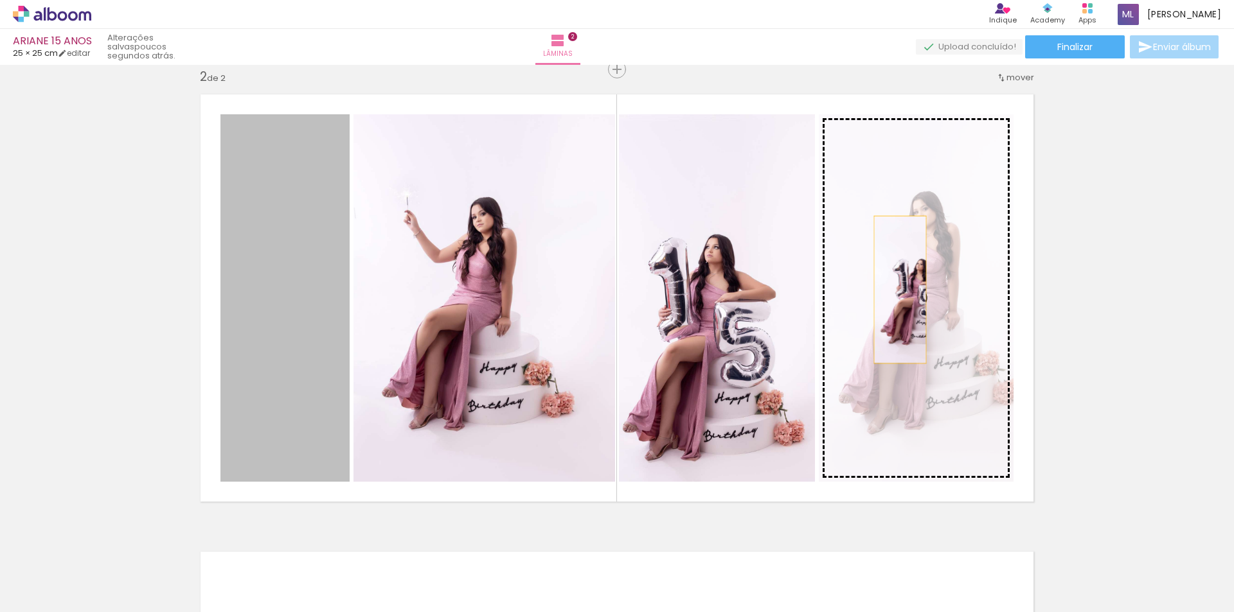
drag, startPoint x: 297, startPoint y: 289, endPoint x: 902, endPoint y: 289, distance: 604.7
click at [0, 0] on slot at bounding box center [0, 0] width 0 height 0
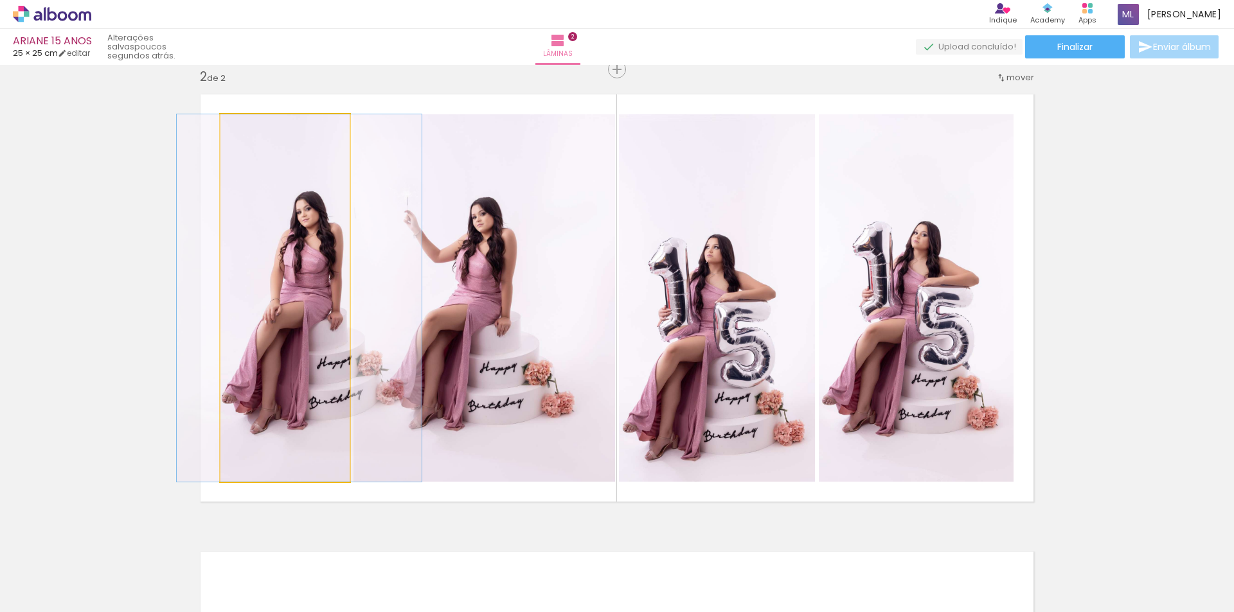
drag, startPoint x: 308, startPoint y: 310, endPoint x: 322, endPoint y: 305, distance: 15.0
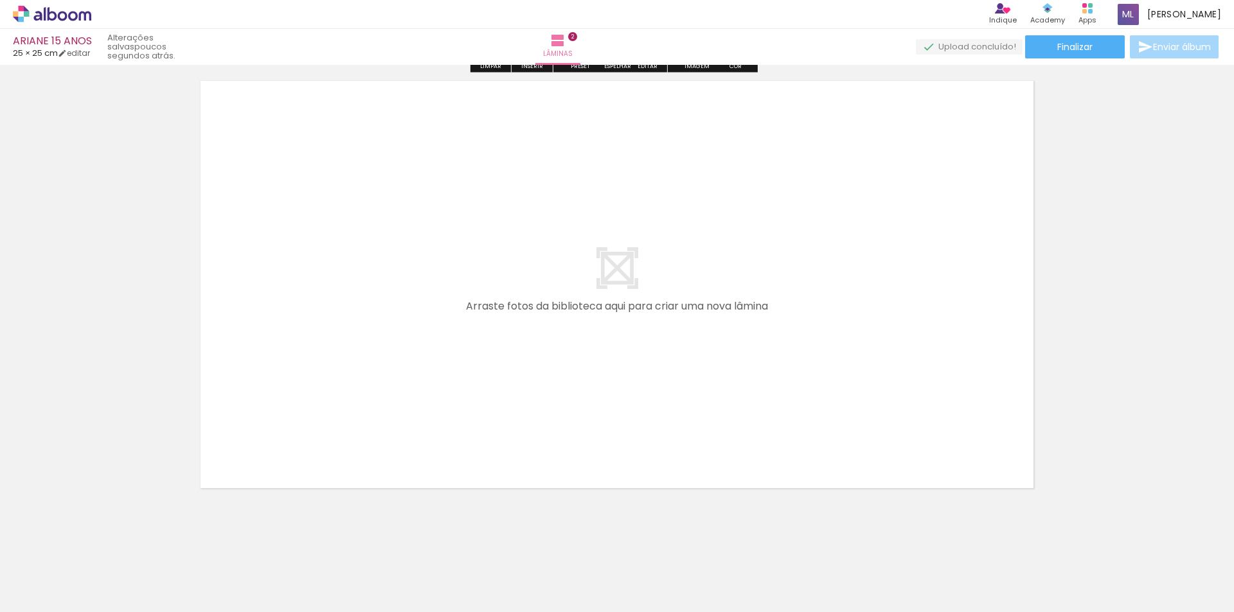
scroll to position [956, 0]
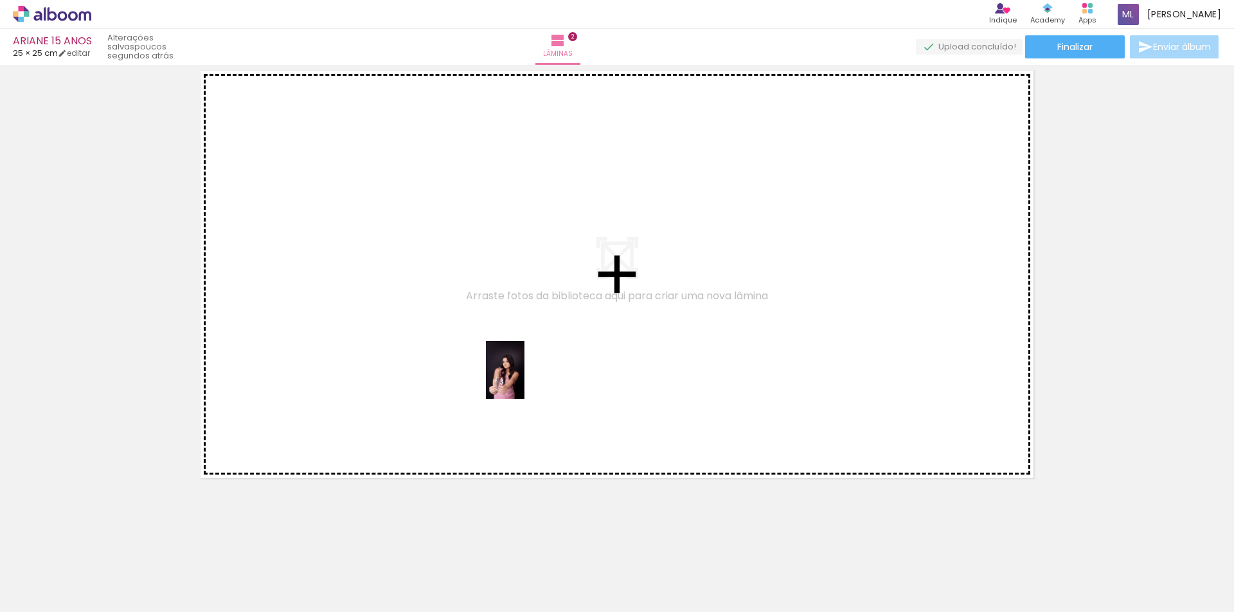
drag, startPoint x: 564, startPoint y: 569, endPoint x: 623, endPoint y: 520, distance: 76.6
click at [524, 377] on quentale-workspace at bounding box center [617, 306] width 1234 height 612
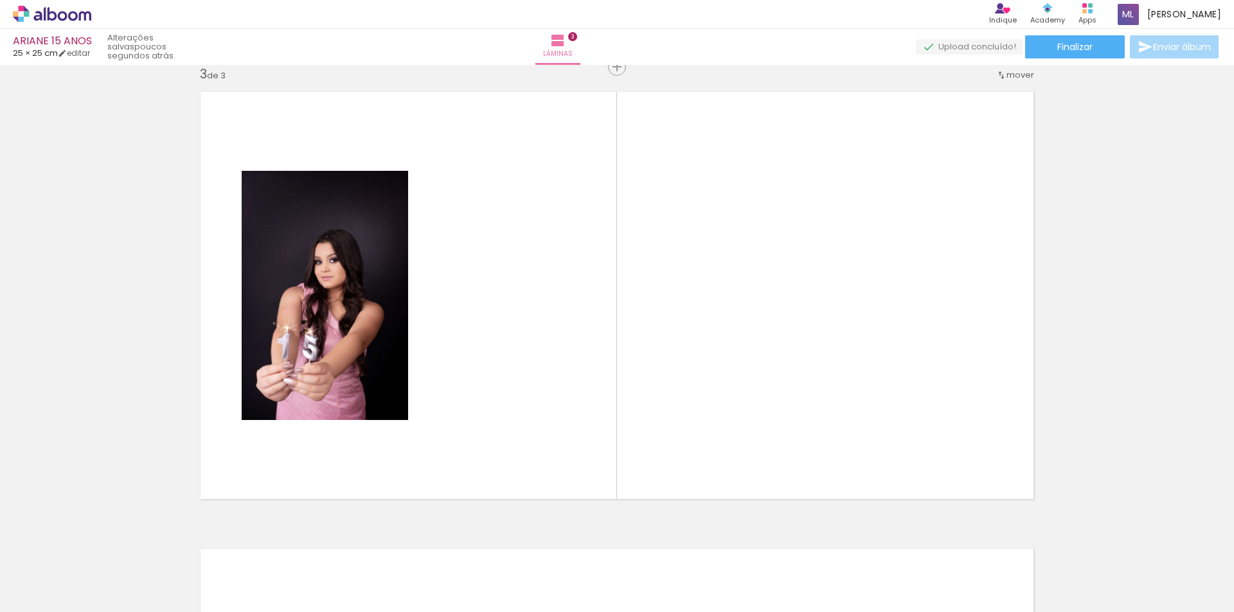
scroll to position [932, 0]
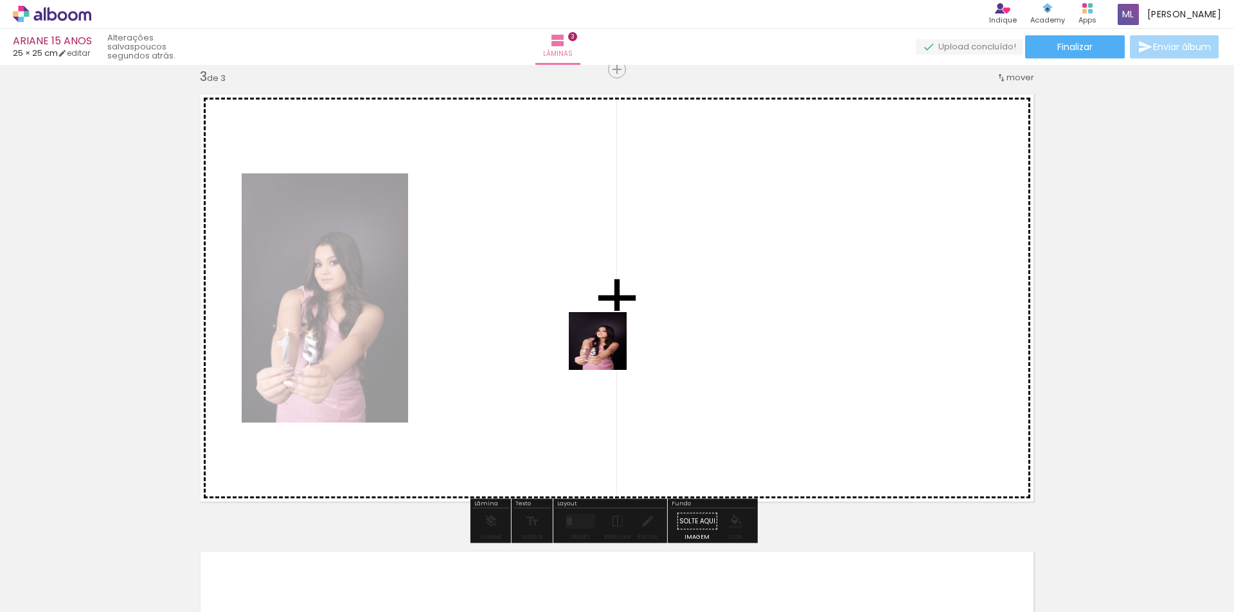
drag, startPoint x: 634, startPoint y: 576, endPoint x: 632, endPoint y: 395, distance: 181.9
click at [603, 328] on quentale-workspace at bounding box center [617, 306] width 1234 height 612
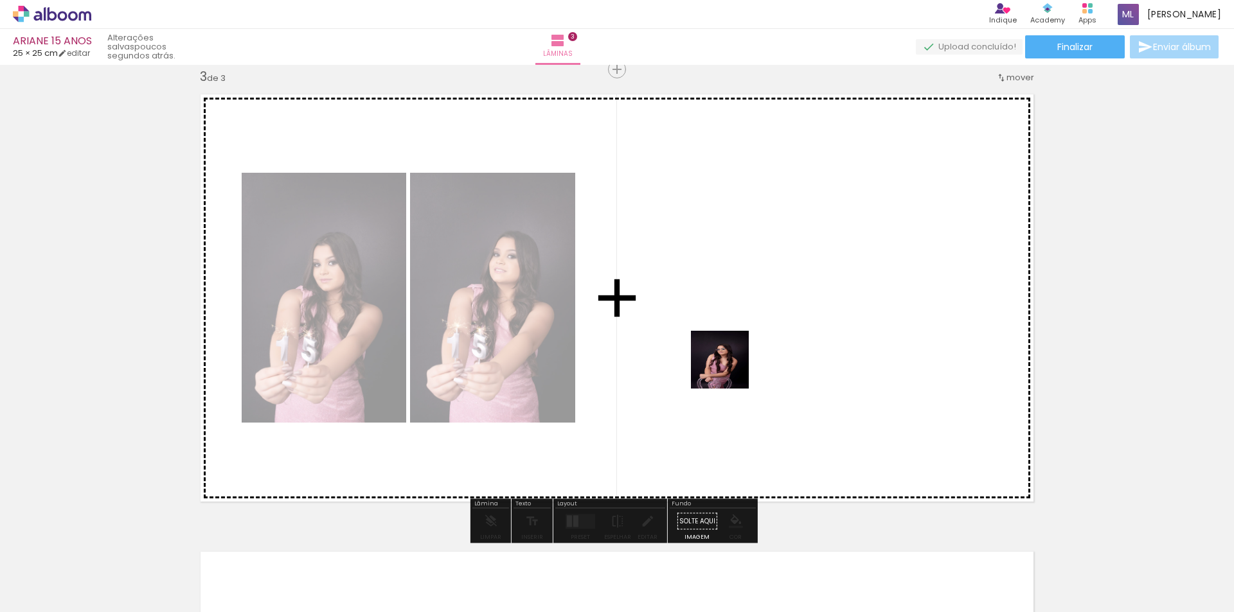
drag, startPoint x: 721, startPoint y: 516, endPoint x: 748, endPoint y: 391, distance: 127.6
click at [729, 304] on quentale-workspace at bounding box center [617, 306] width 1234 height 612
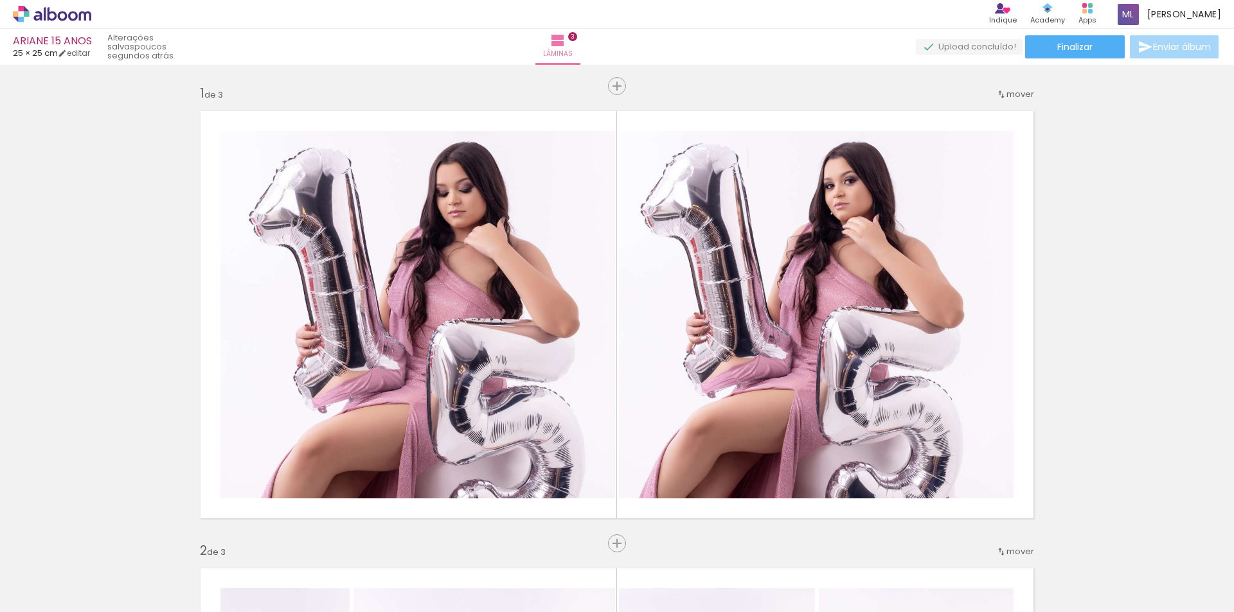
click at [785, 328] on quentale-workspace at bounding box center [617, 306] width 1234 height 612
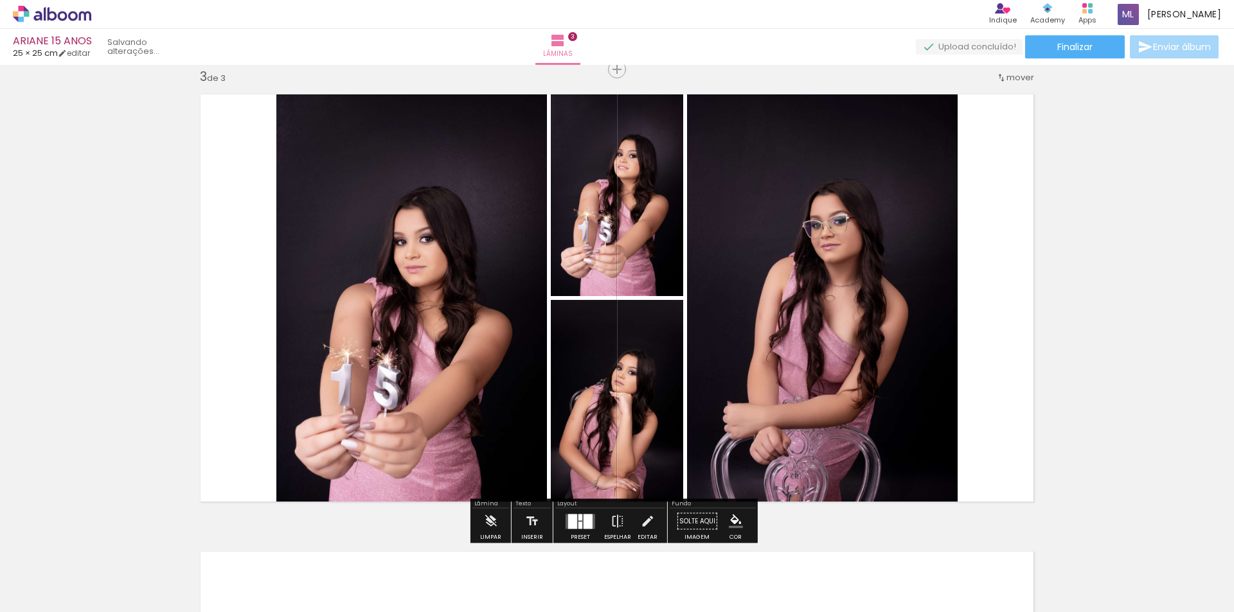
scroll to position [14036, 0]
click at [574, 523] on div at bounding box center [572, 521] width 9 height 15
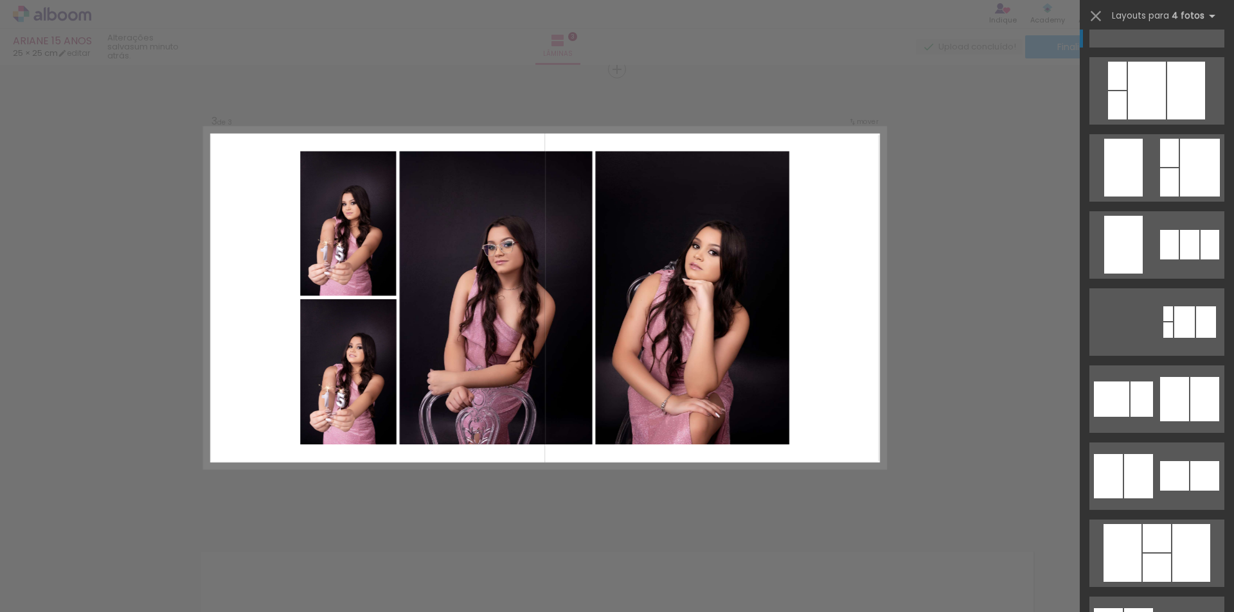
scroll to position [3149, 0]
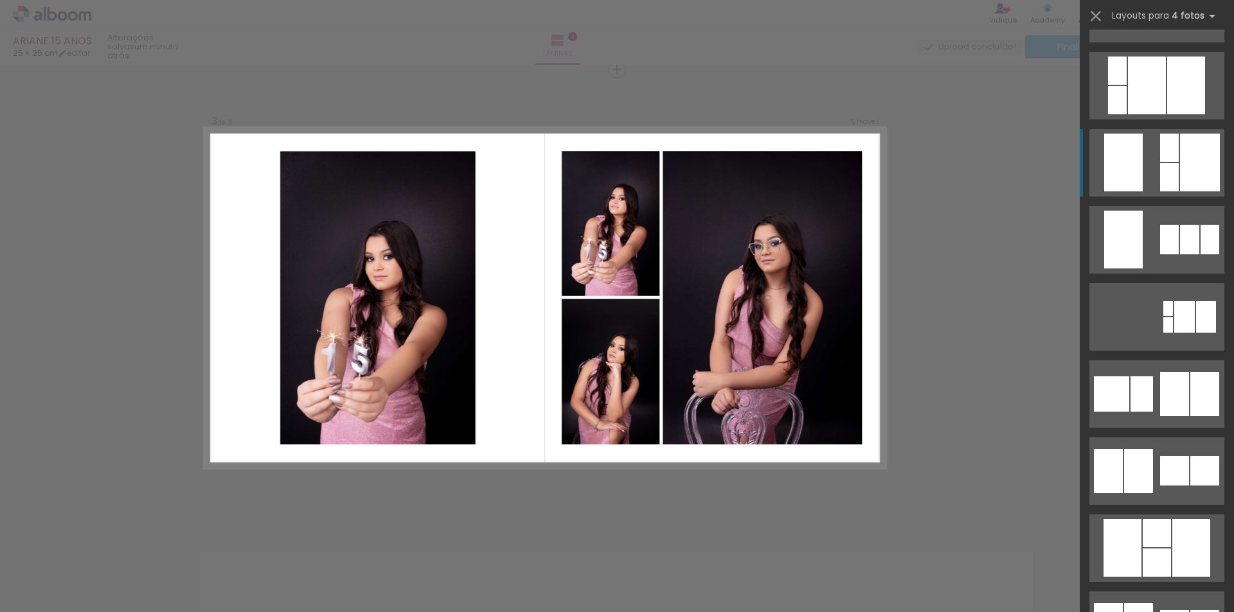
click at [1179, 372] on div at bounding box center [1174, 394] width 29 height 44
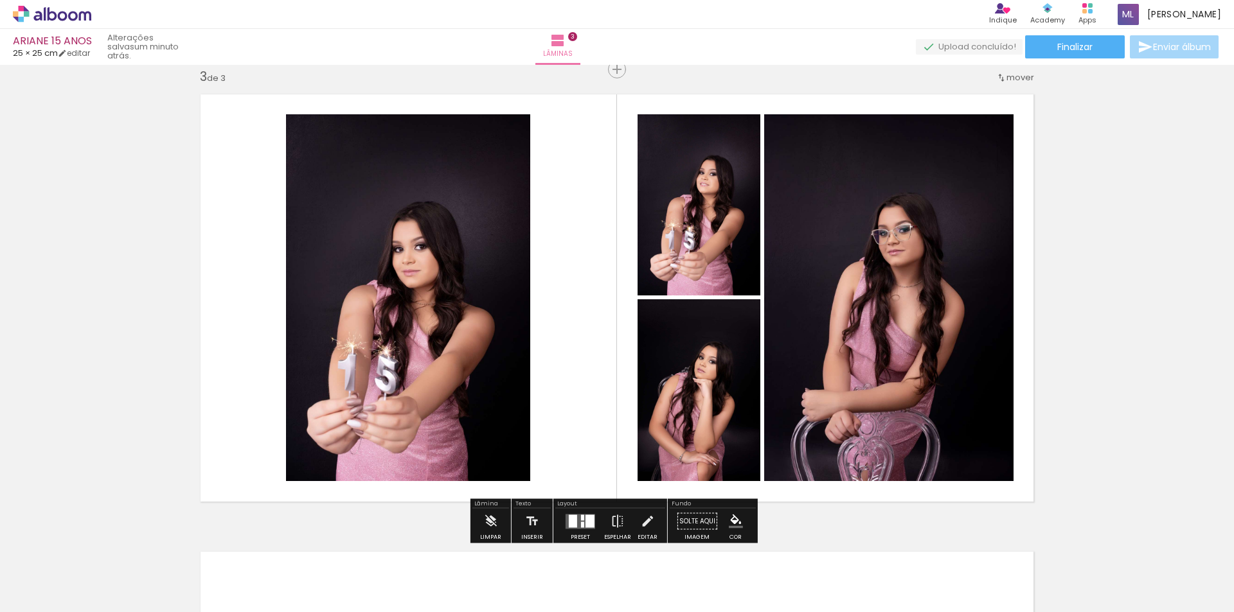
click at [483, 306] on quentale-photo at bounding box center [408, 297] width 244 height 367
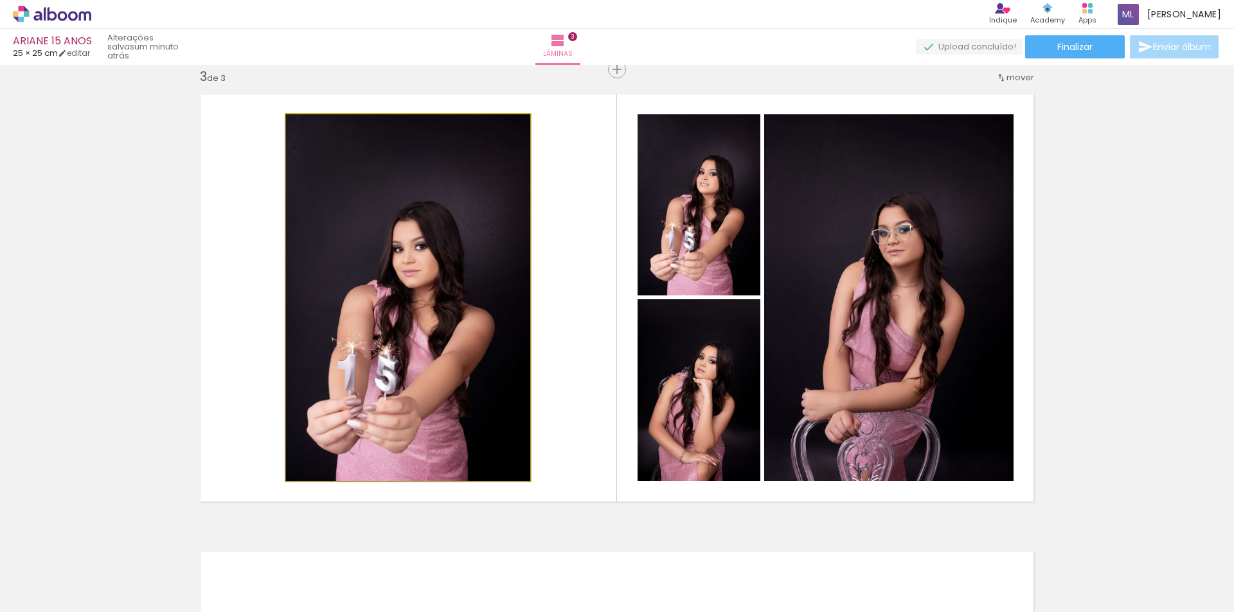
click at [483, 306] on quentale-photo at bounding box center [408, 297] width 244 height 367
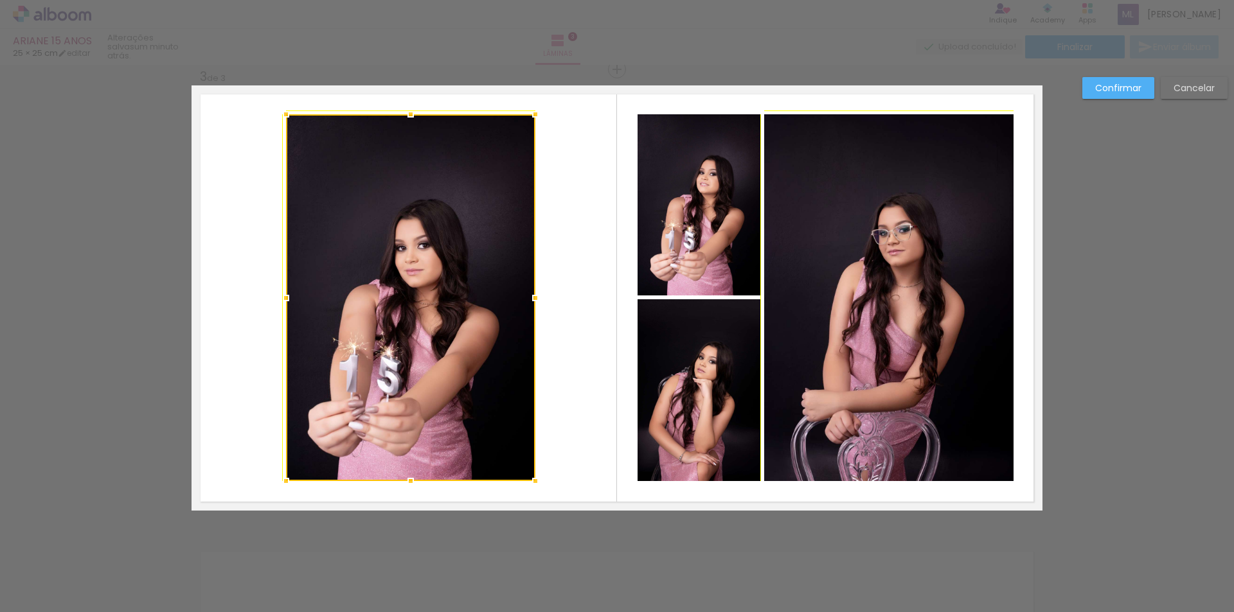
drag, startPoint x: 526, startPoint y: 113, endPoint x: 533, endPoint y: 119, distance: 9.1
click at [533, 119] on div at bounding box center [535, 115] width 26 height 26
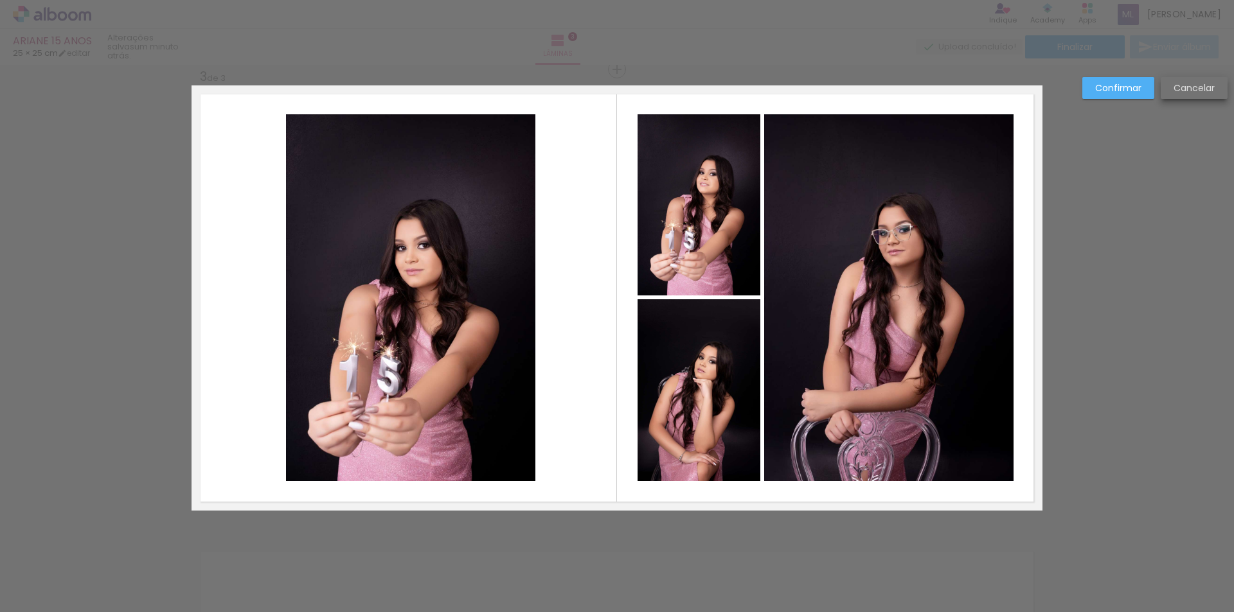
click at [0, 0] on slot "Cancelar" at bounding box center [0, 0] width 0 height 0
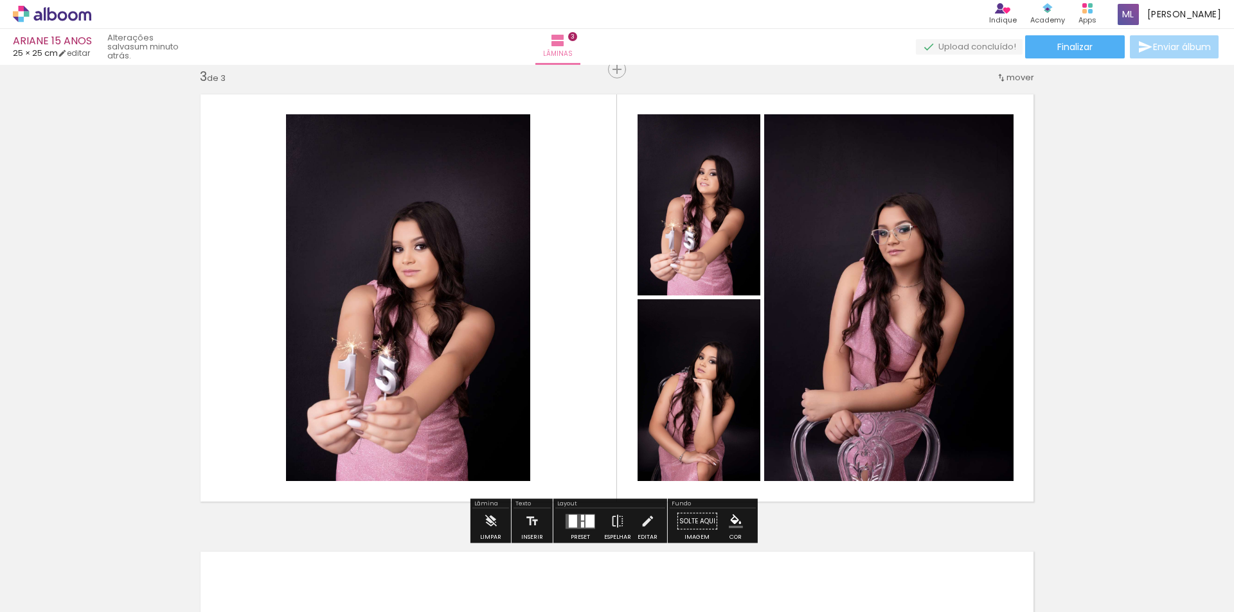
click at [392, 333] on quentale-photo at bounding box center [408, 297] width 244 height 367
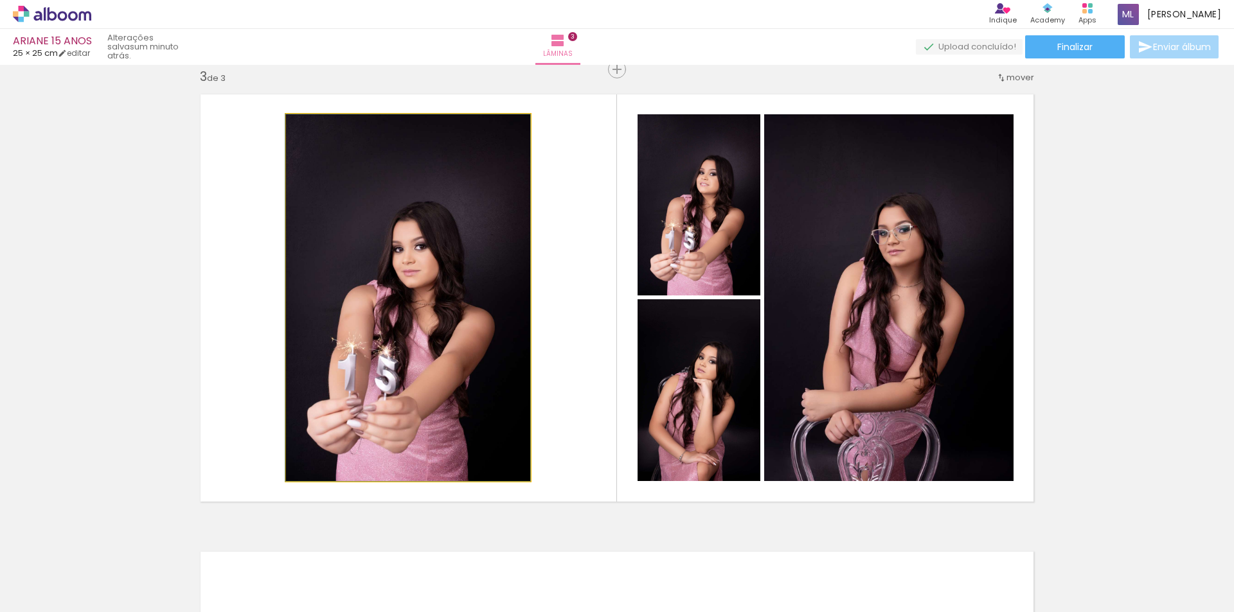
click at [392, 333] on quentale-photo at bounding box center [408, 297] width 244 height 367
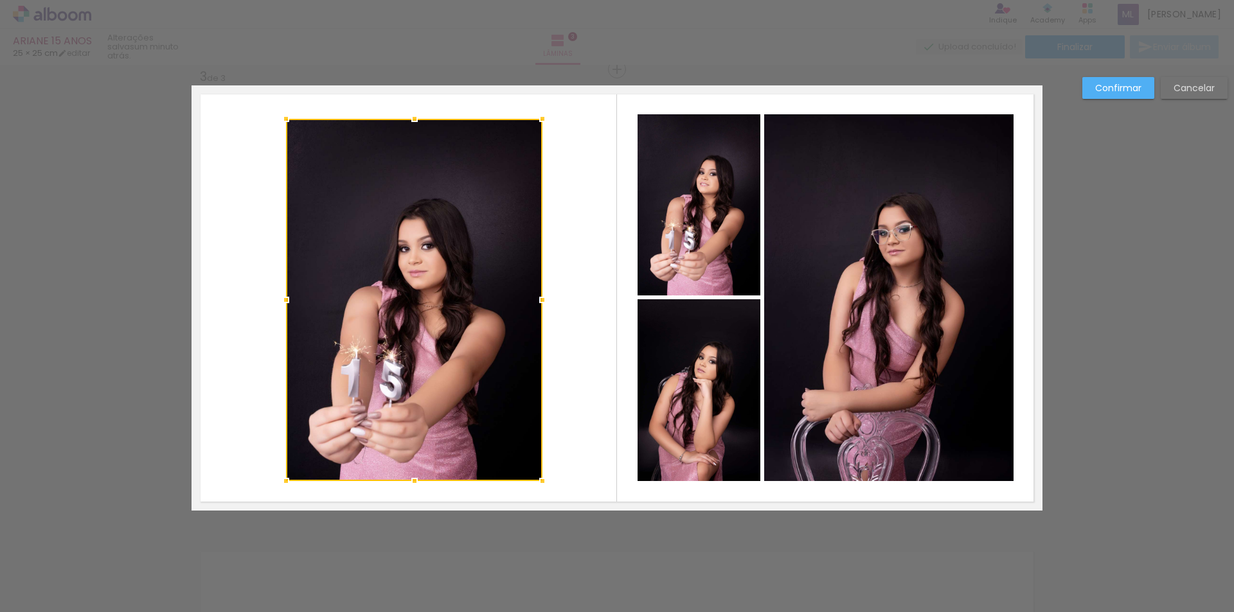
drag, startPoint x: 524, startPoint y: 116, endPoint x: 533, endPoint y: 115, distance: 9.1
click at [533, 115] on div at bounding box center [543, 119] width 26 height 26
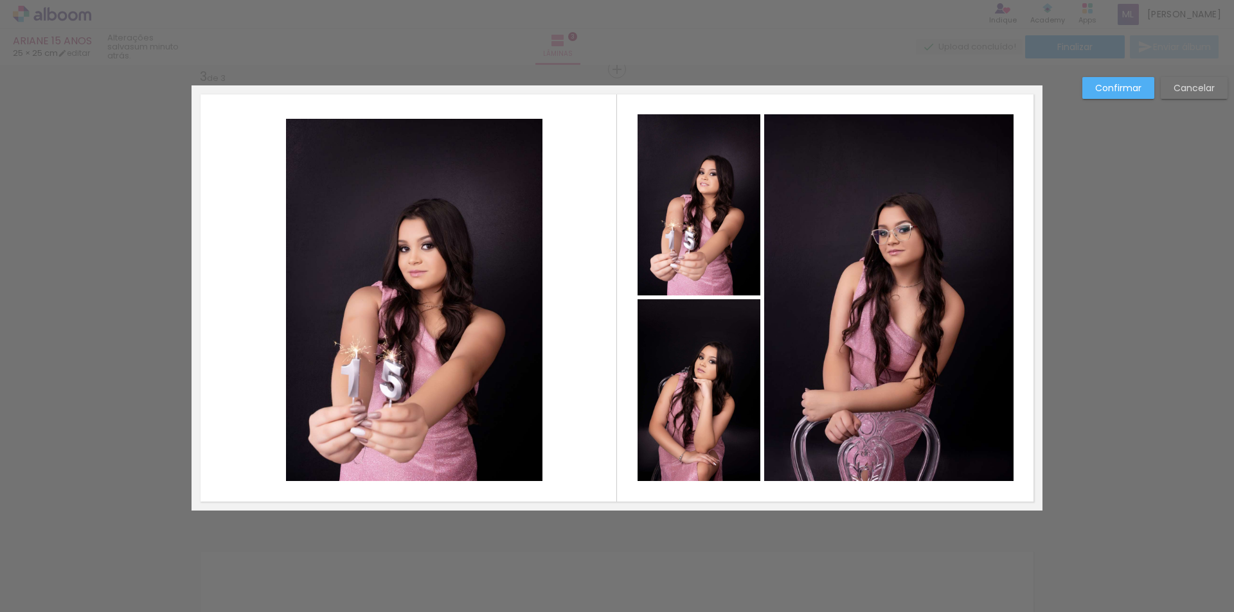
click at [0, 0] on slot "Cancelar" at bounding box center [0, 0] width 0 height 0
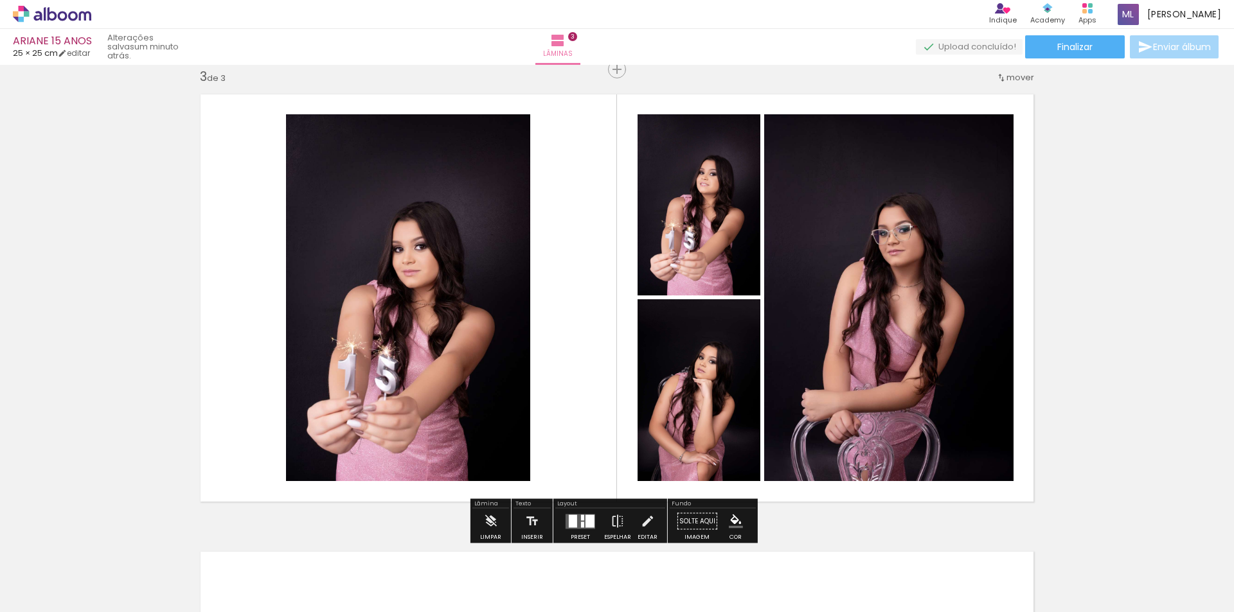
click at [465, 293] on quentale-photo at bounding box center [408, 297] width 244 height 367
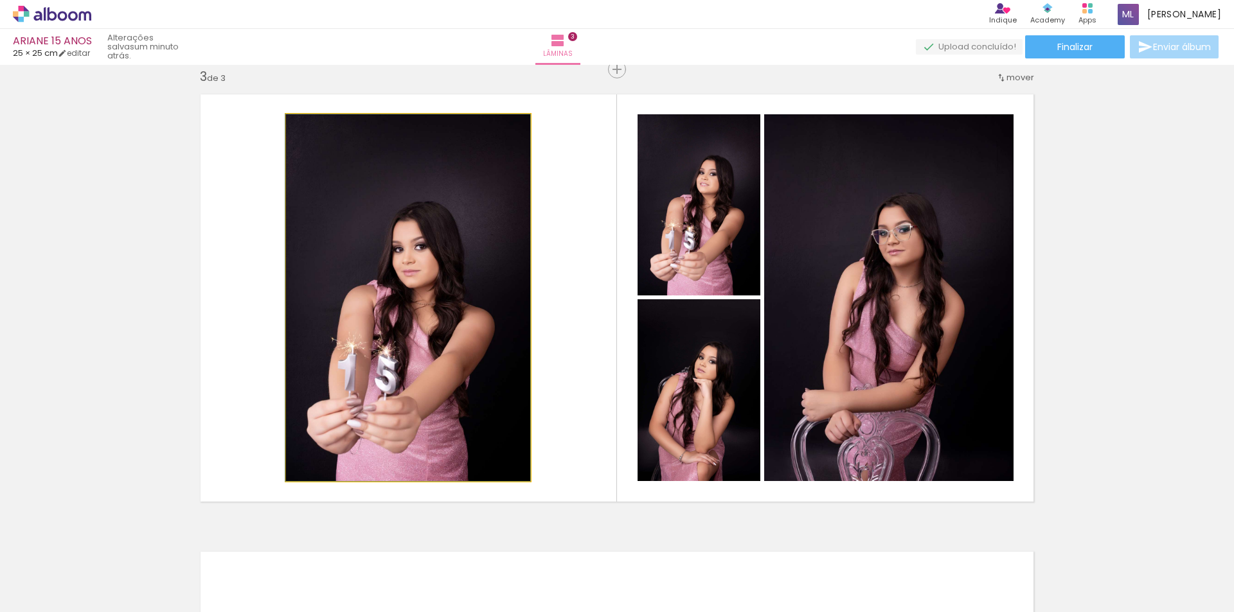
click at [465, 293] on quentale-photo at bounding box center [408, 297] width 244 height 367
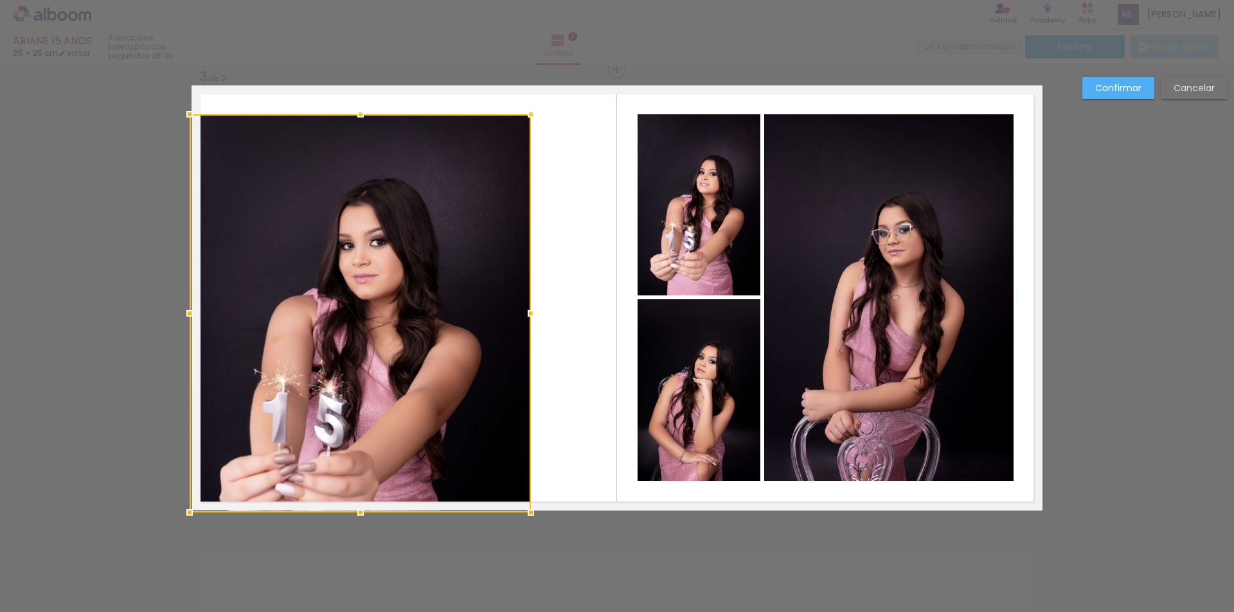
drag, startPoint x: 283, startPoint y: 479, endPoint x: 247, endPoint y: 500, distance: 42.0
click at [109, 612] on html "link( href="../../bower_components/polymer/polymer.html" rel="import" ) picture…" at bounding box center [617, 306] width 1234 height 612
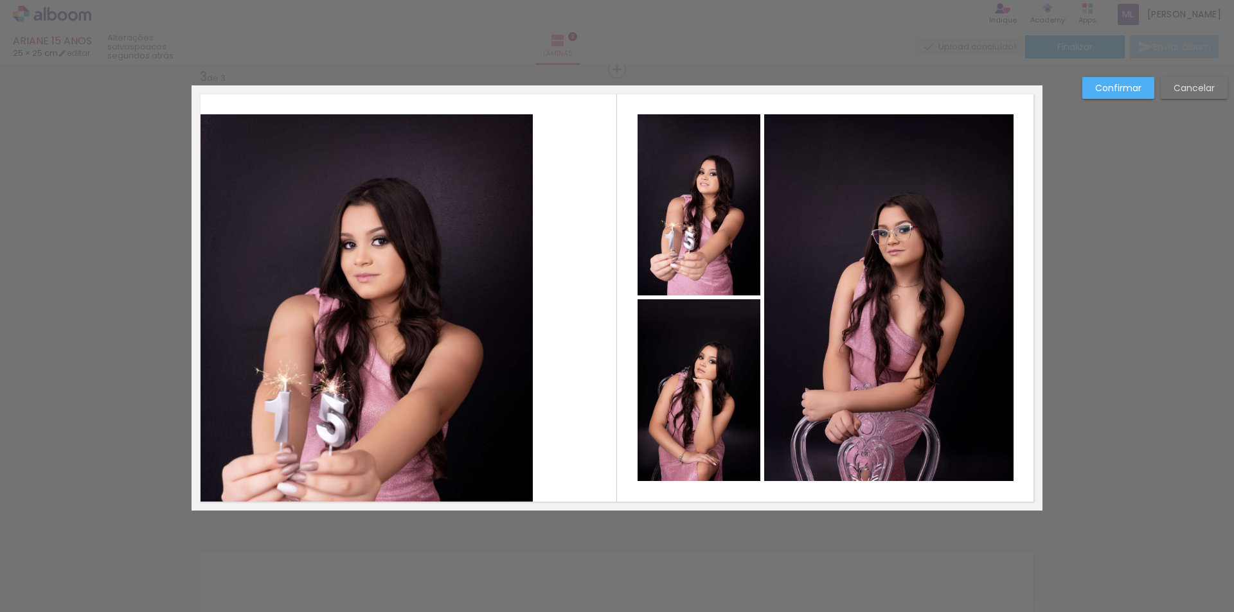
click at [518, 129] on quentale-photo at bounding box center [362, 312] width 341 height 397
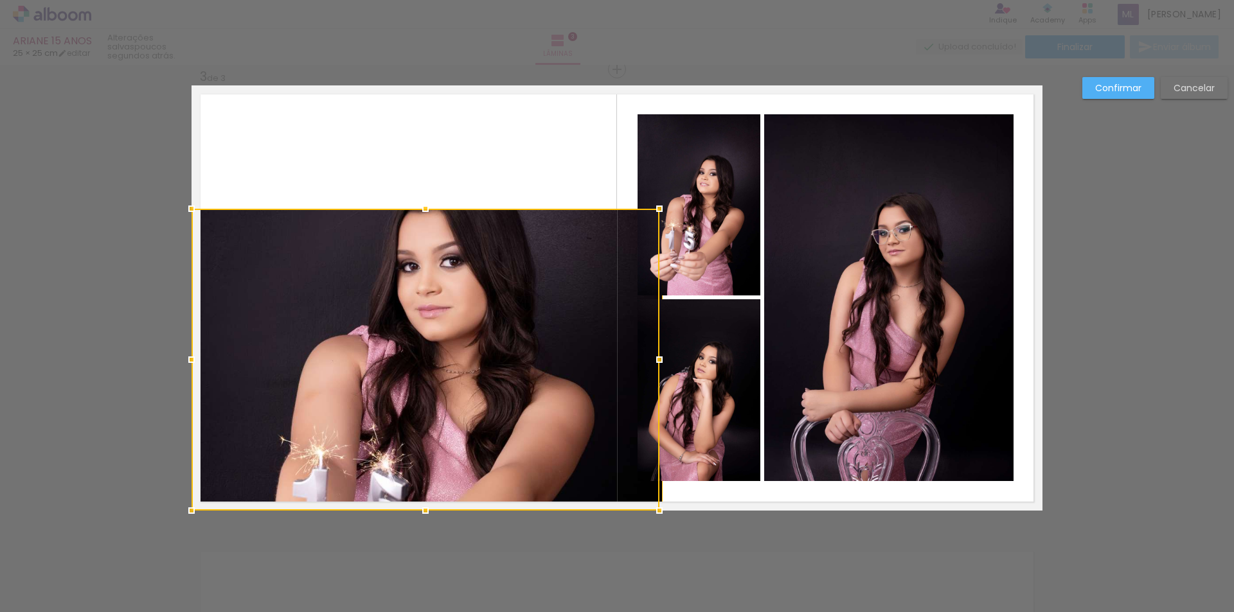
drag, startPoint x: 527, startPoint y: 114, endPoint x: 603, endPoint y: 40, distance: 106.4
click at [603, 0] on div "ARIANE 15 ANOS 25 × 25 cm editar poucos segundos atrás. Lâminas 3 Finalizar Env…" at bounding box center [617, 0] width 1234 height 0
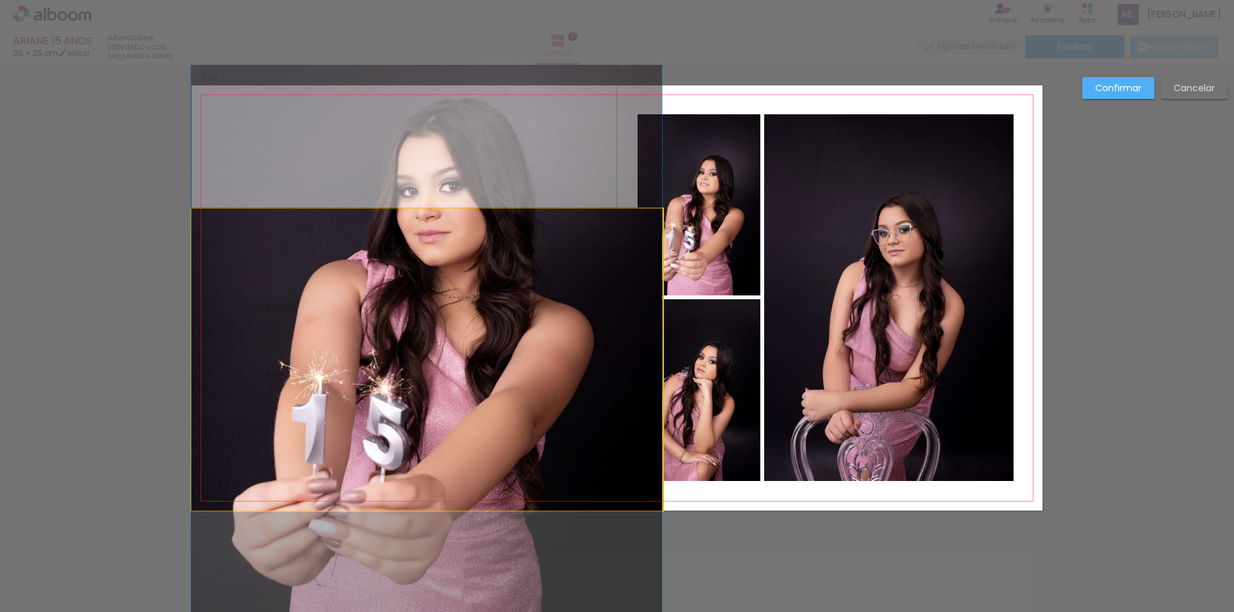
drag, startPoint x: 489, startPoint y: 339, endPoint x: 388, endPoint y: 263, distance: 125.8
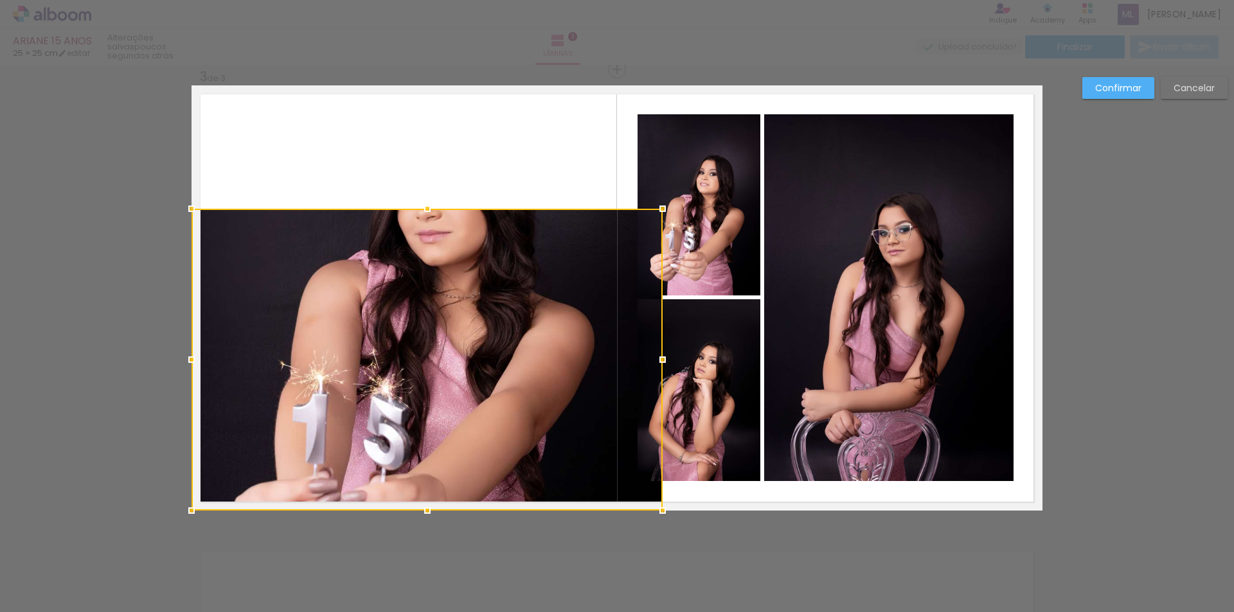
click at [472, 269] on div at bounding box center [427, 360] width 471 height 302
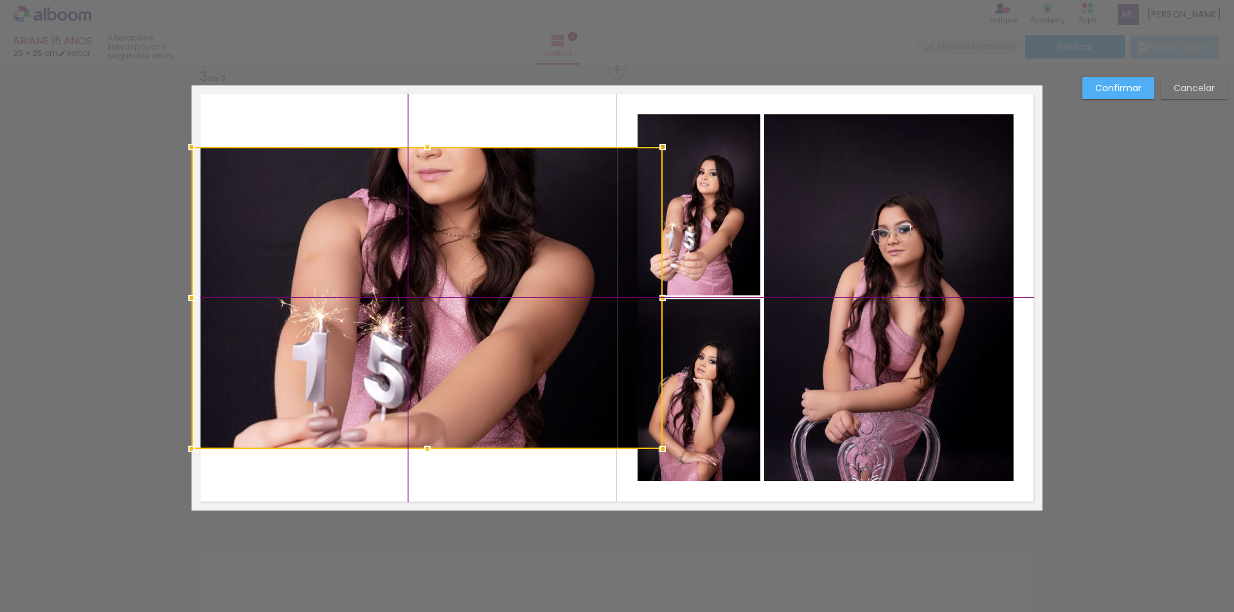
drag, startPoint x: 470, startPoint y: 271, endPoint x: 456, endPoint y: 208, distance: 63.8
click at [456, 208] on div at bounding box center [427, 298] width 471 height 302
click at [0, 0] on slot "Cancelar" at bounding box center [0, 0] width 0 height 0
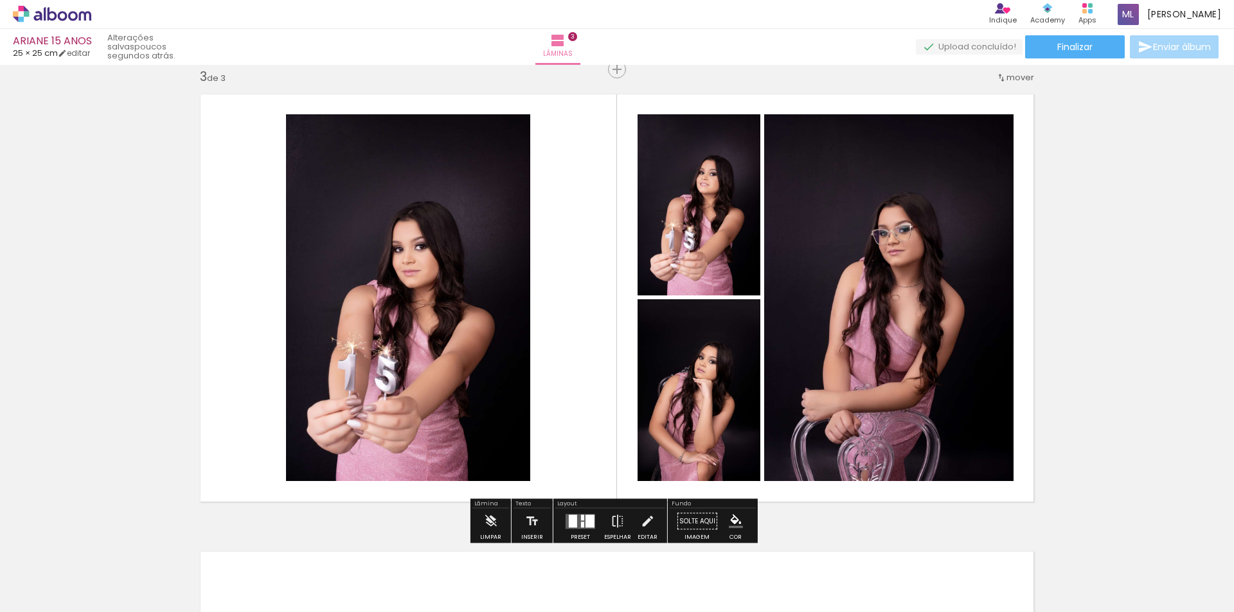
click at [569, 523] on div at bounding box center [573, 521] width 8 height 13
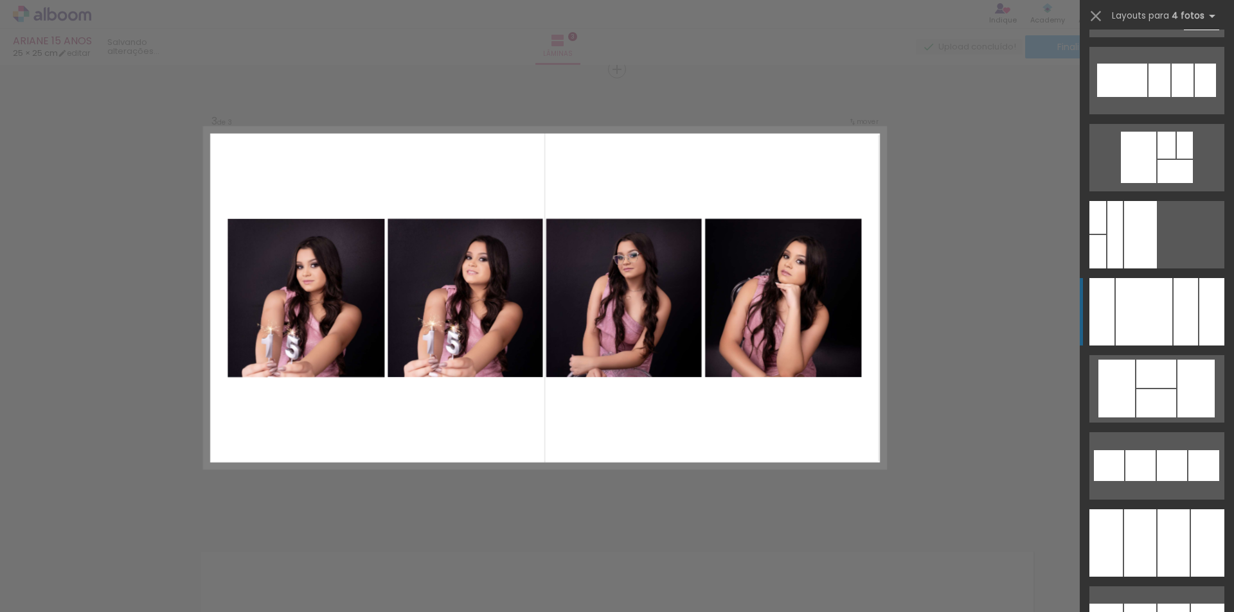
scroll to position [9087, 0]
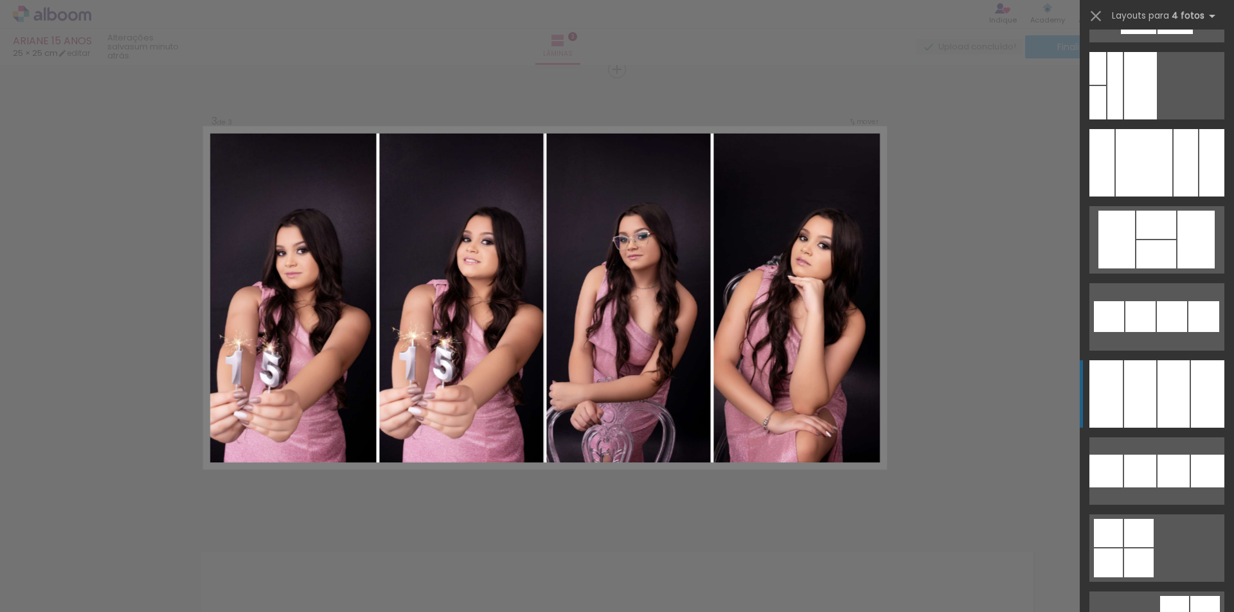
click at [1157, 120] on div at bounding box center [1140, 85] width 33 height 67
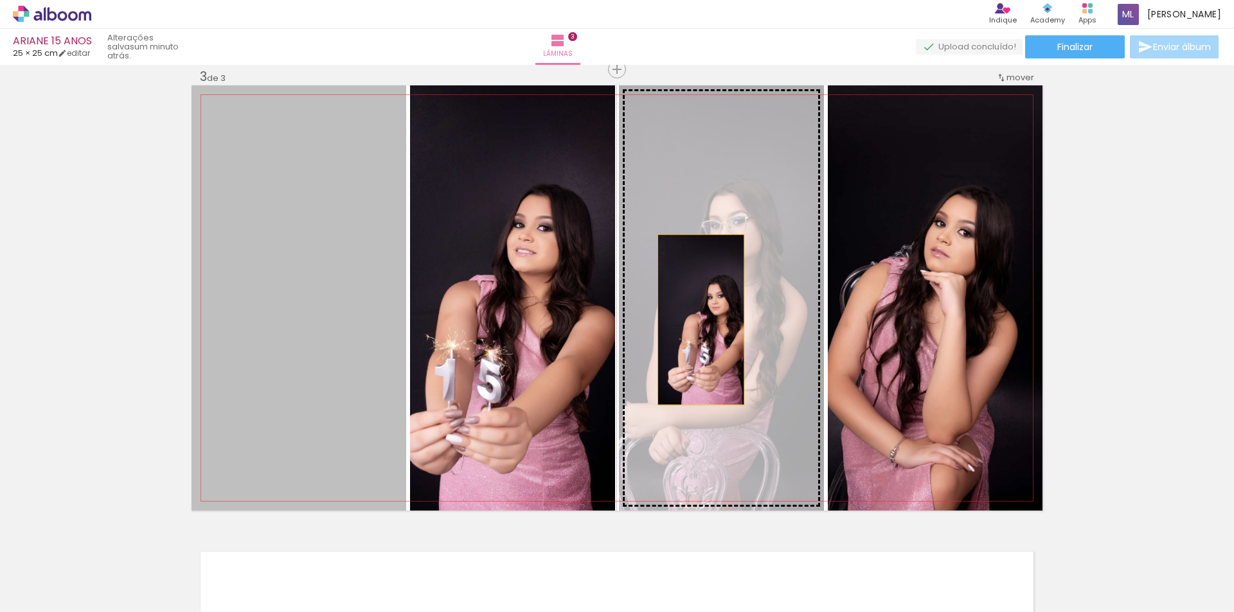
drag, startPoint x: 302, startPoint y: 347, endPoint x: 696, endPoint y: 320, distance: 394.9
click at [0, 0] on slot at bounding box center [0, 0] width 0 height 0
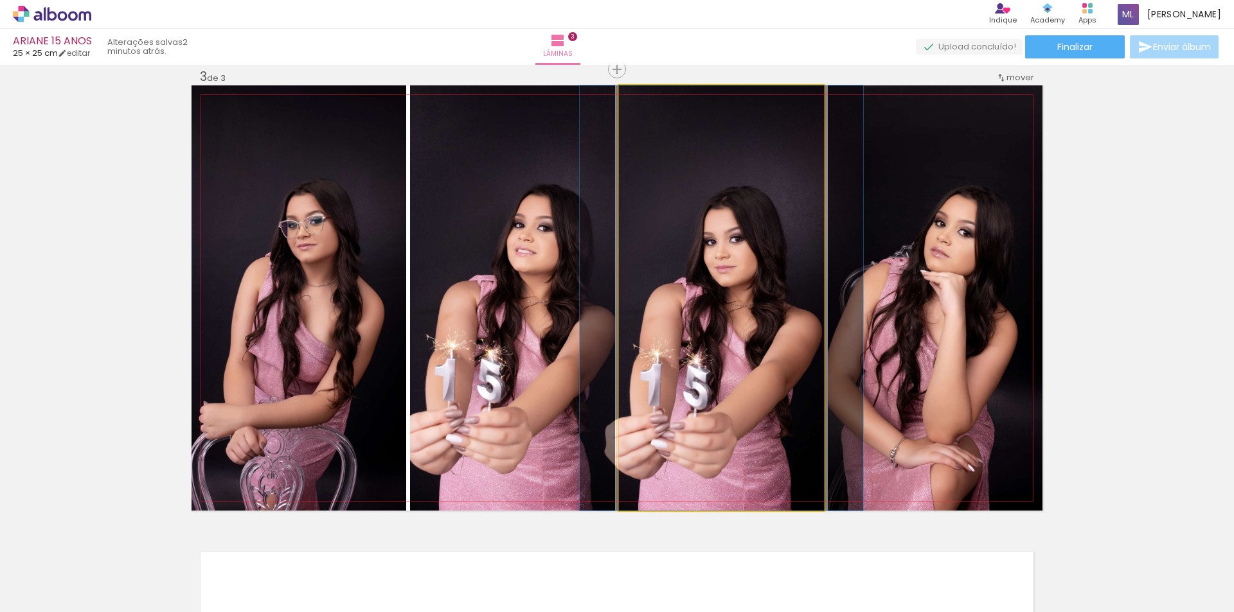
click at [720, 278] on quentale-photo at bounding box center [721, 297] width 205 height 425
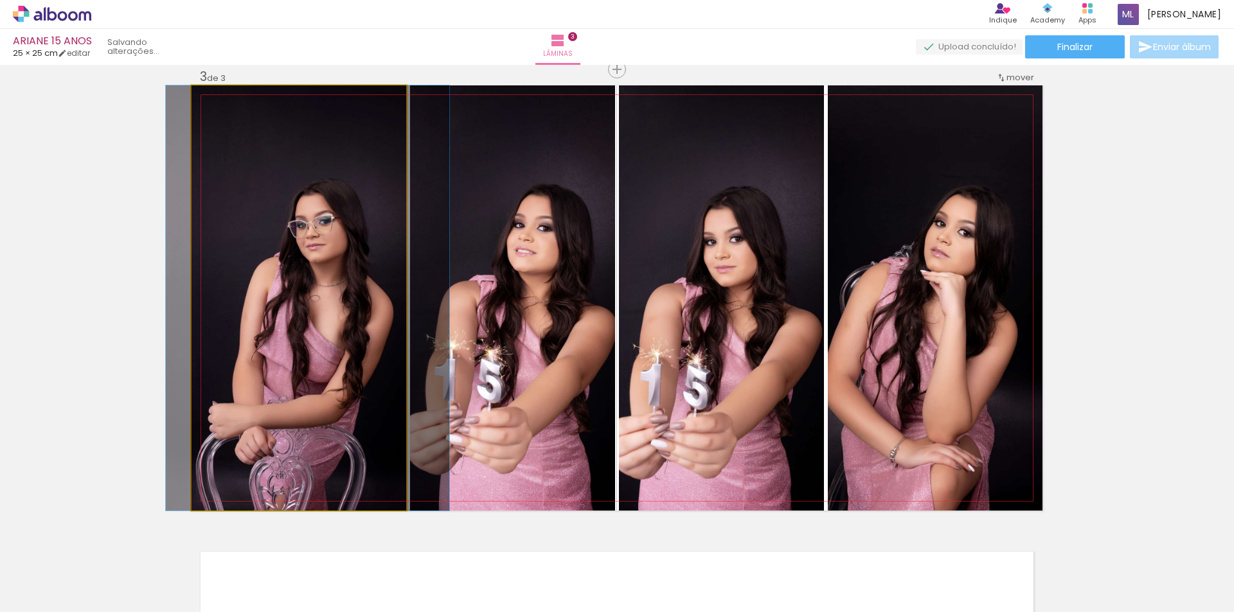
drag, startPoint x: 330, startPoint y: 294, endPoint x: 339, endPoint y: 294, distance: 9.0
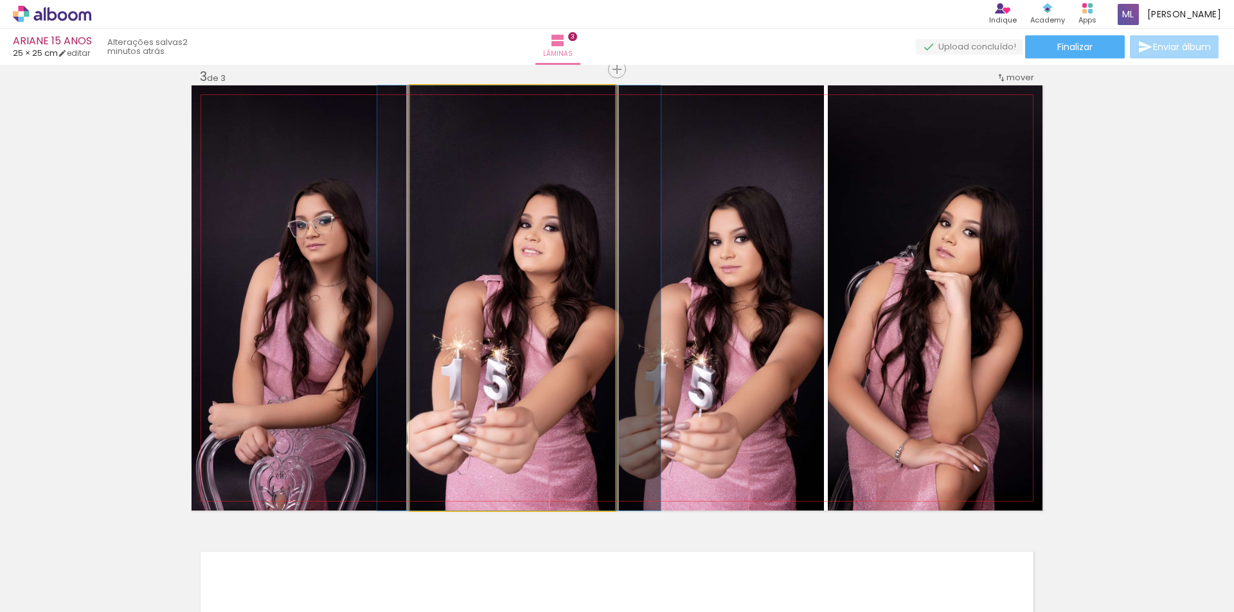
drag, startPoint x: 559, startPoint y: 355, endPoint x: 566, endPoint y: 353, distance: 6.7
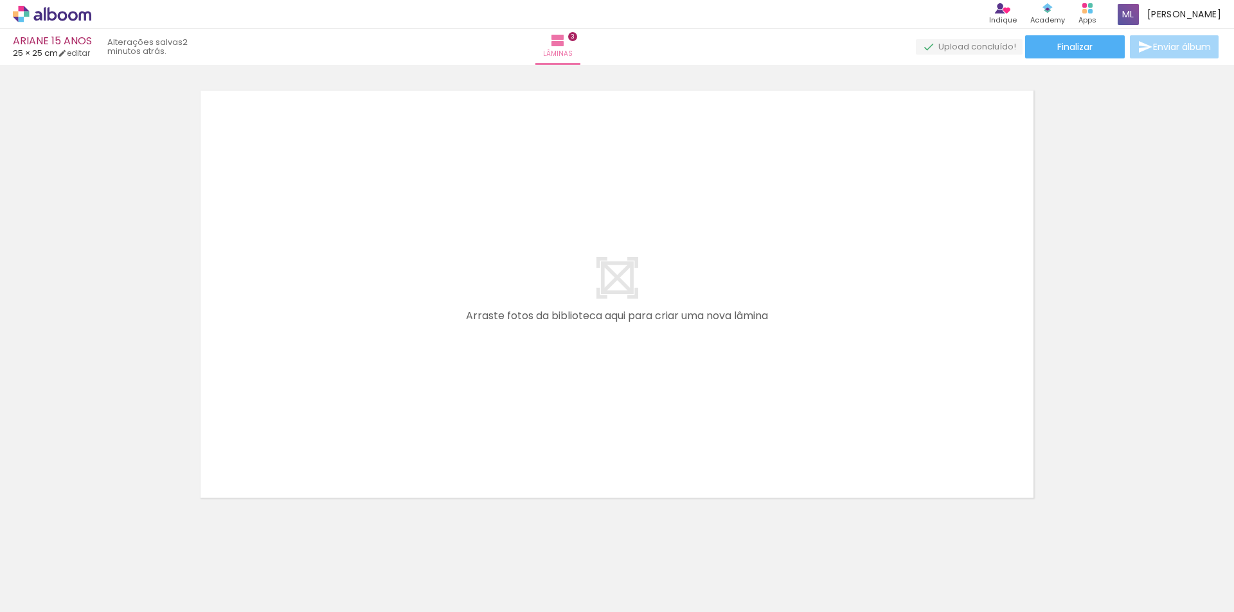
scroll to position [1413, 0]
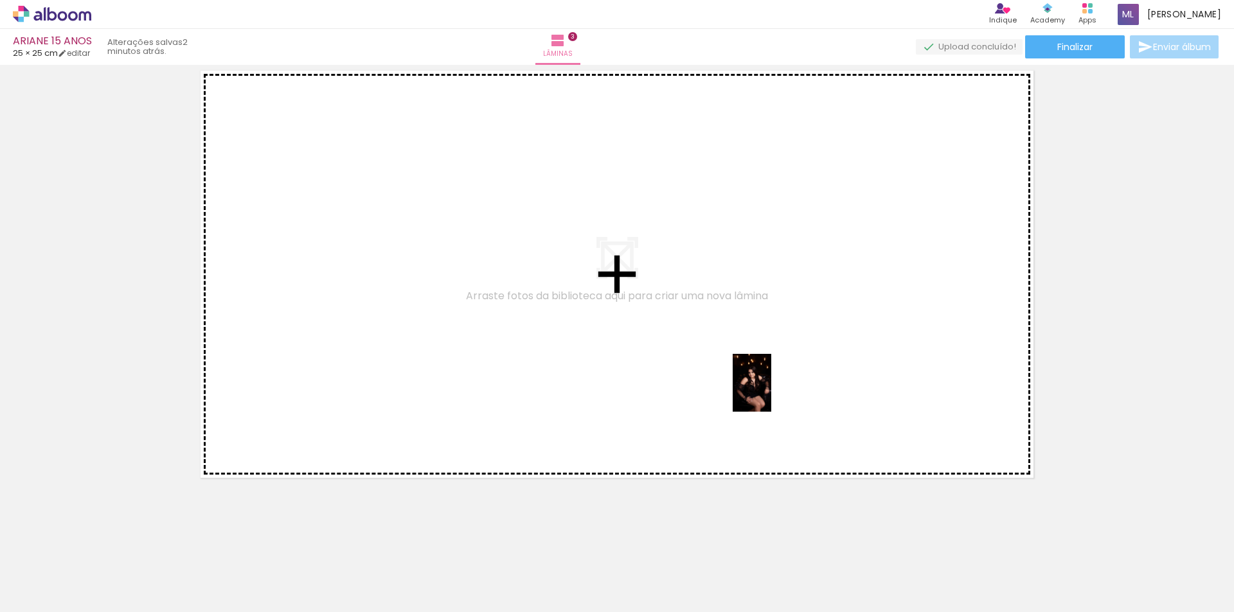
drag, startPoint x: 855, startPoint y: 569, endPoint x: 847, endPoint y: 520, distance: 50.2
click at [769, 389] on quentale-workspace at bounding box center [617, 306] width 1234 height 612
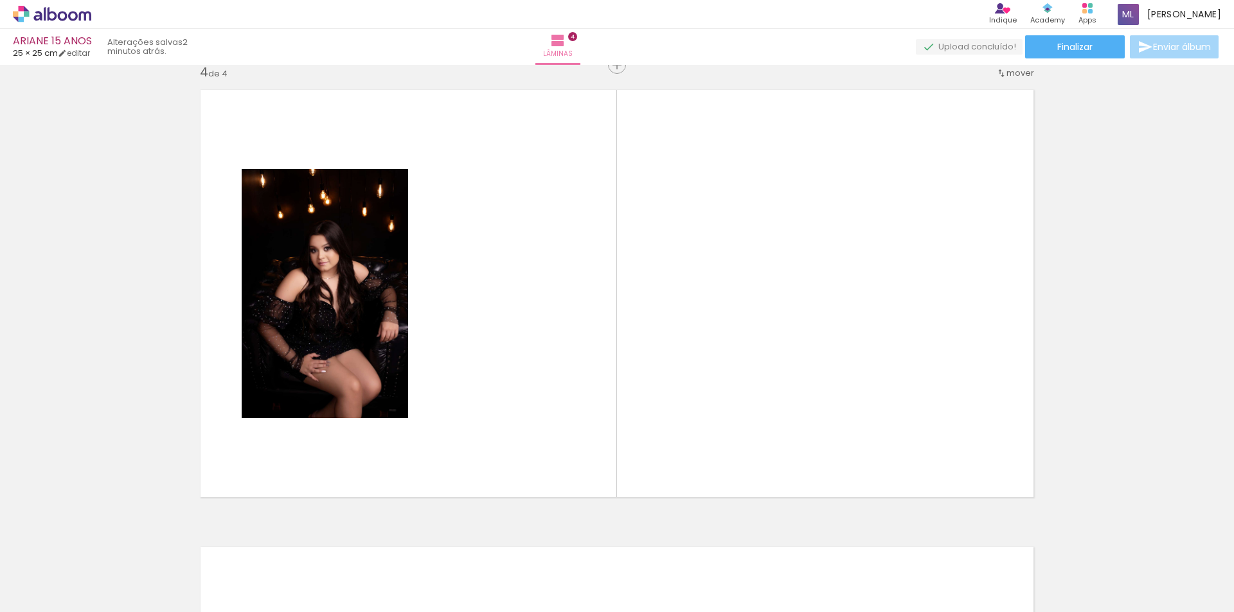
scroll to position [1389, 0]
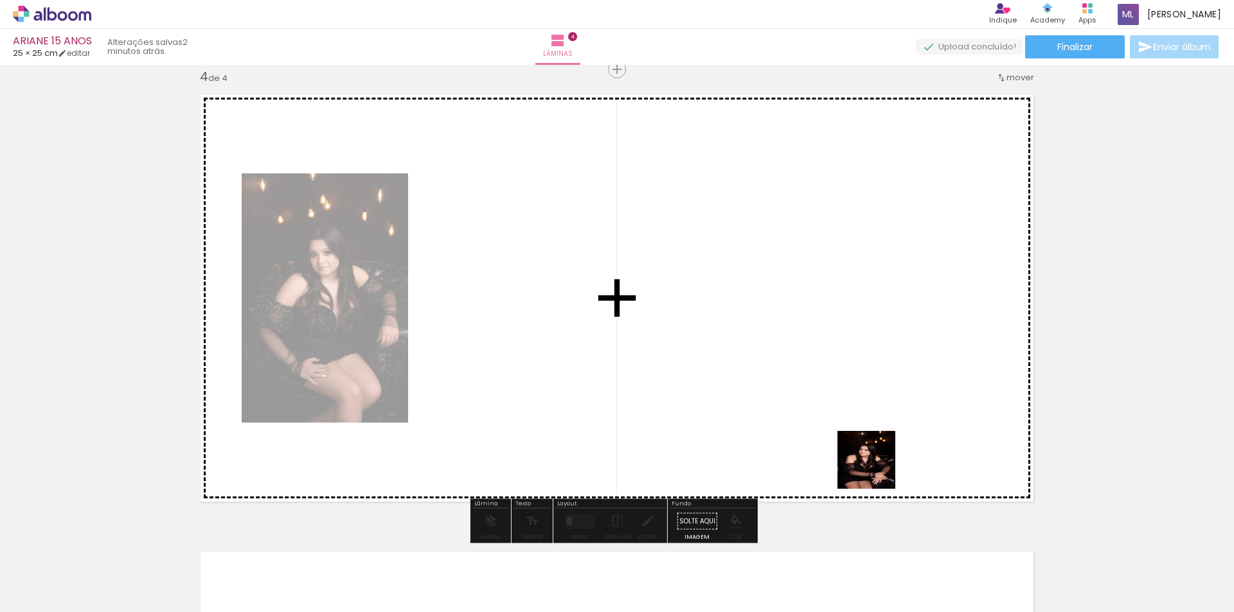
drag, startPoint x: 925, startPoint y: 573, endPoint x: 825, endPoint y: 388, distance: 209.6
click at [825, 388] on quentale-workspace at bounding box center [617, 306] width 1234 height 612
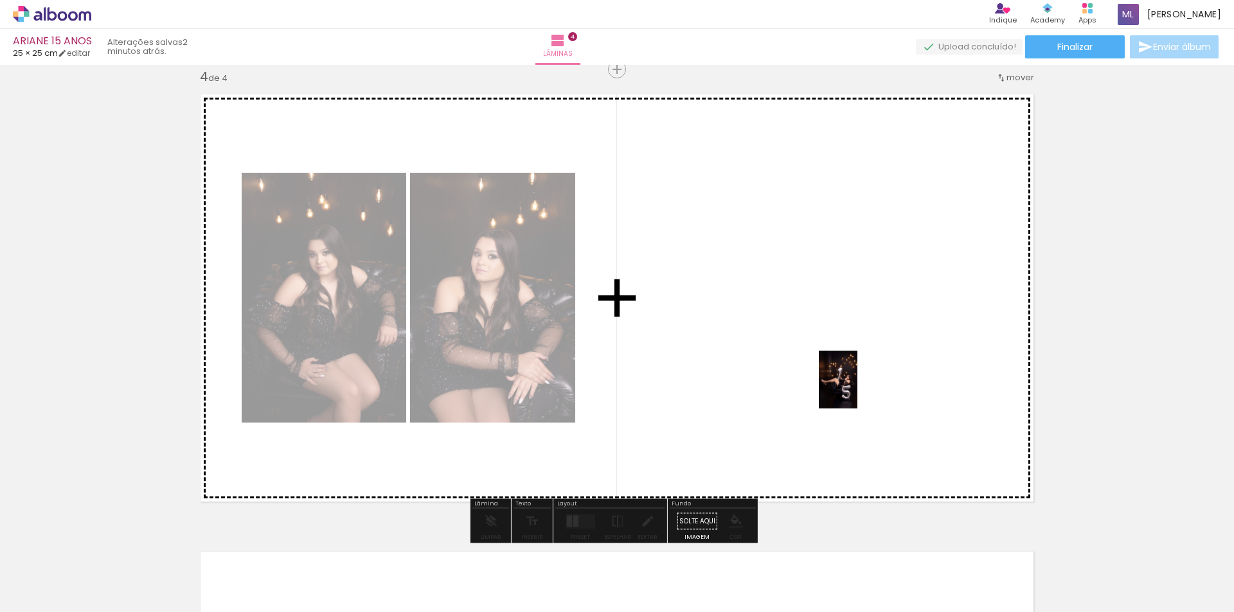
drag, startPoint x: 999, startPoint y: 571, endPoint x: 902, endPoint y: 404, distance: 193.2
click at [852, 382] on quentale-workspace at bounding box center [617, 306] width 1234 height 612
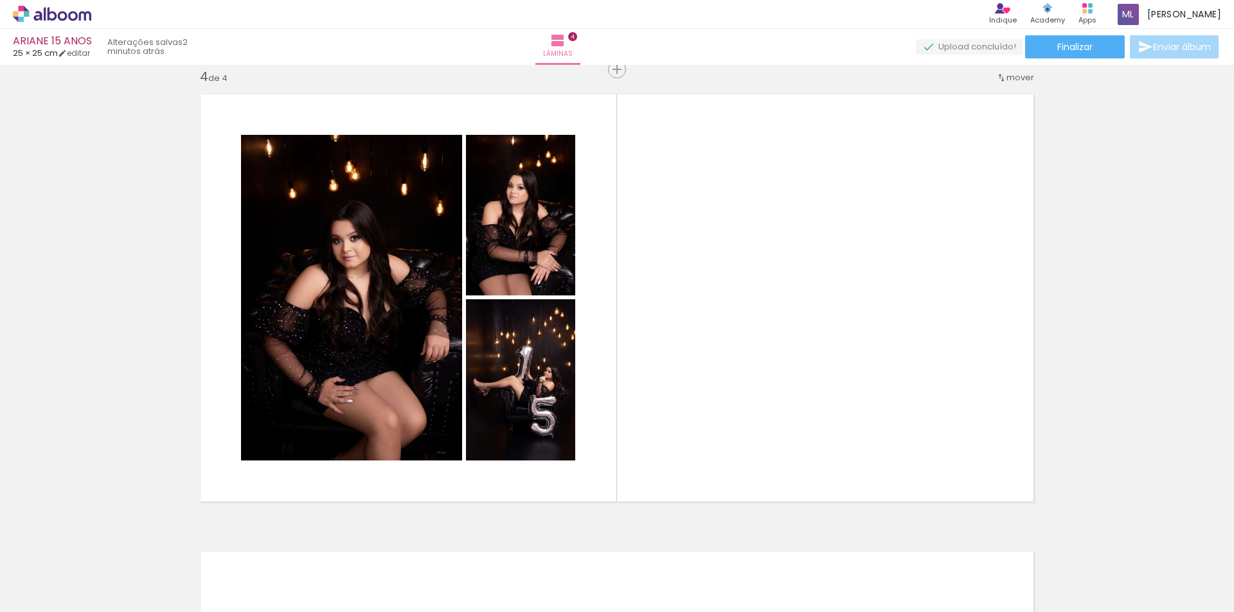
scroll to position [0, 427]
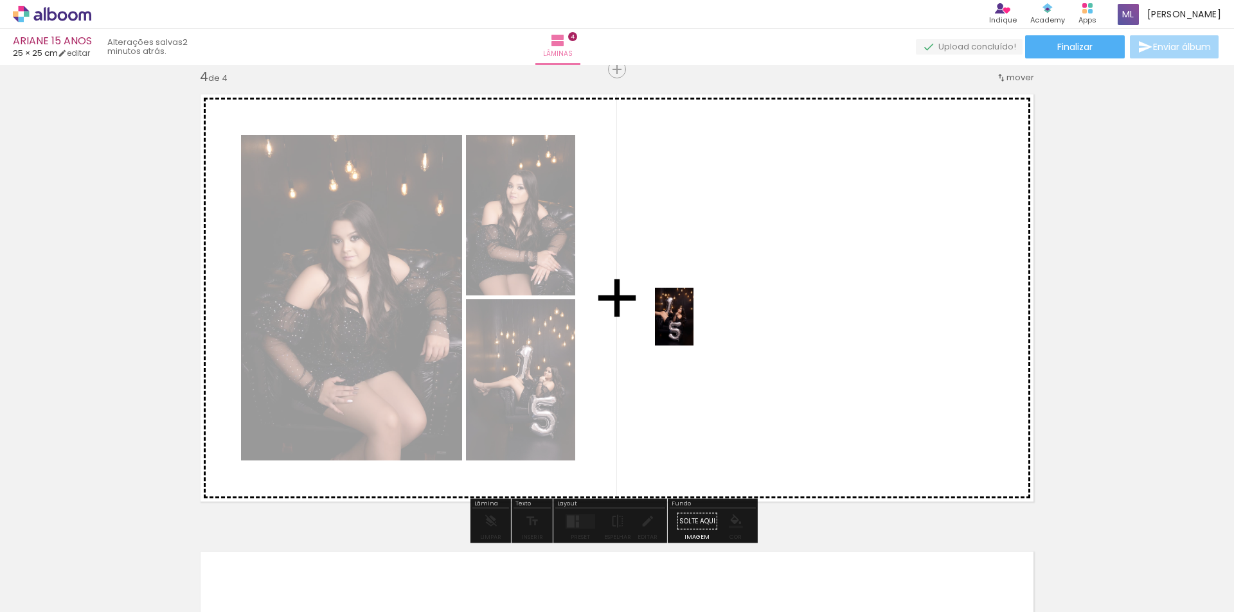
drag, startPoint x: 648, startPoint y: 569, endPoint x: 693, endPoint y: 326, distance: 246.5
click at [693, 326] on quentale-workspace at bounding box center [617, 306] width 1234 height 612
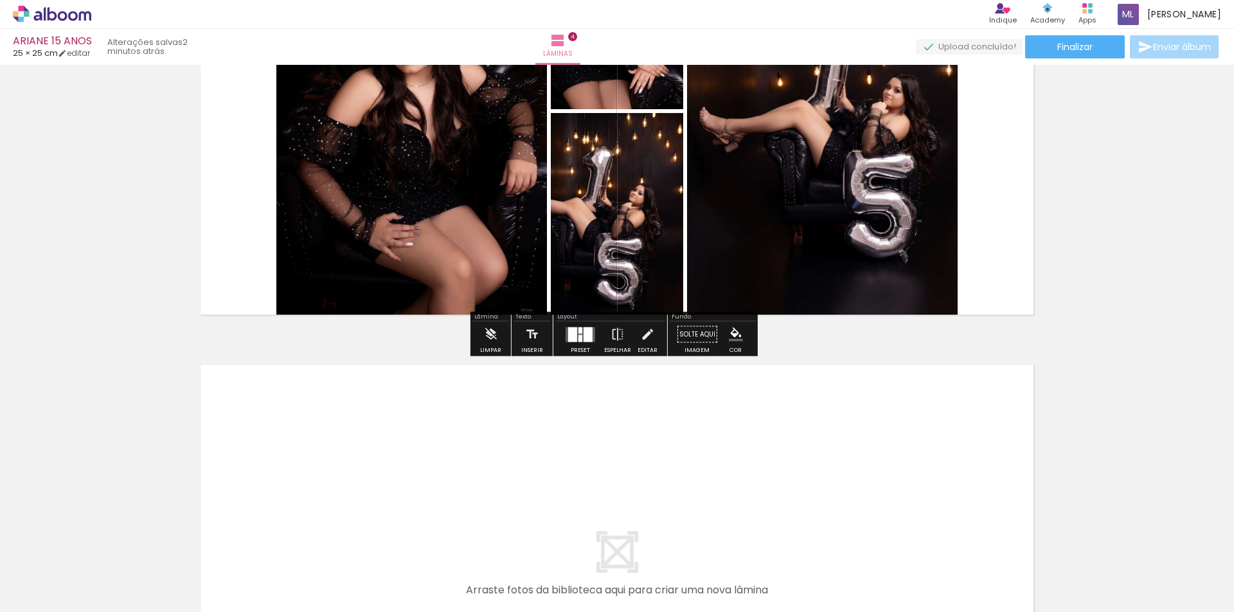
scroll to position [1582, 0]
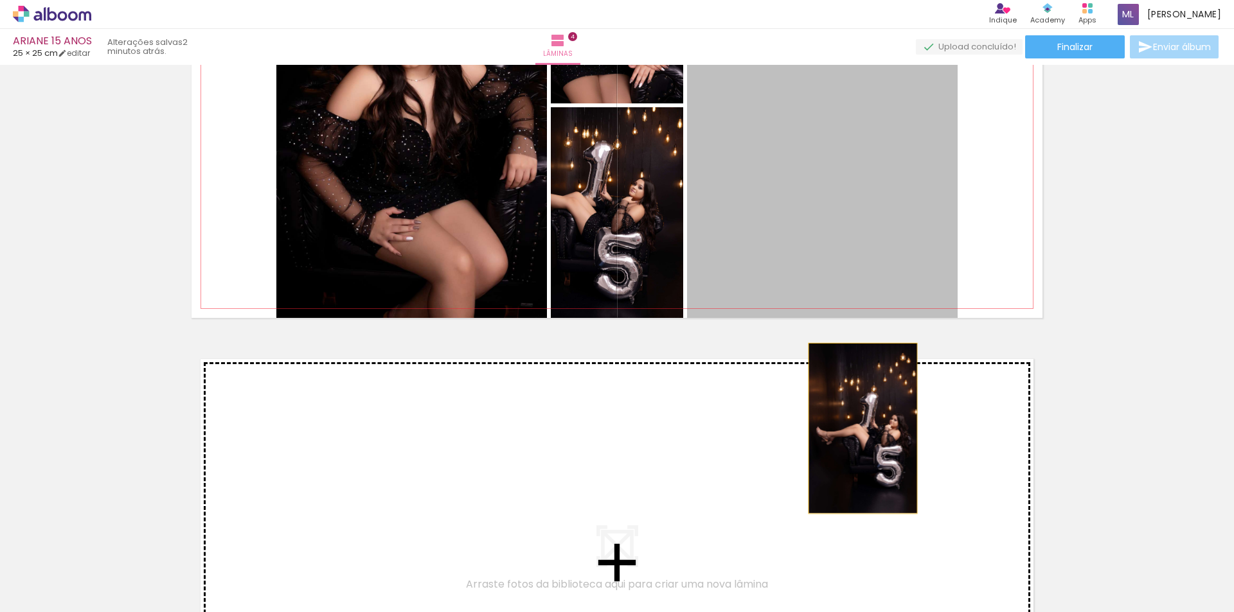
drag, startPoint x: 837, startPoint y: 197, endPoint x: 858, endPoint y: 429, distance: 232.3
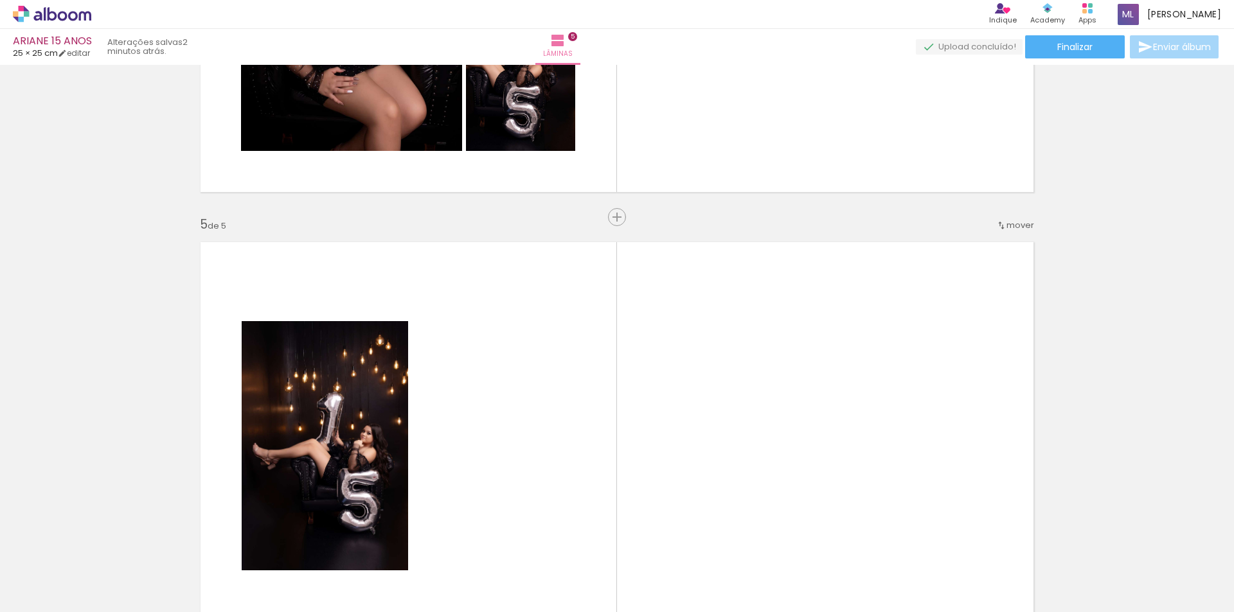
scroll to position [1526, 0]
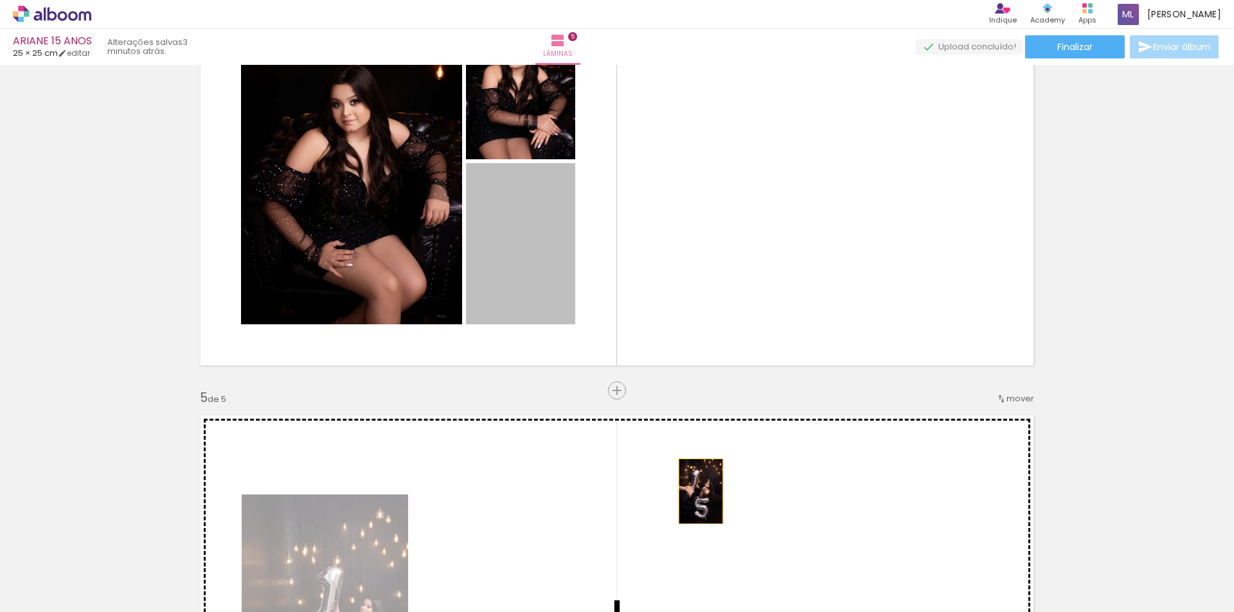
drag, startPoint x: 535, startPoint y: 238, endPoint x: 697, endPoint y: 492, distance: 301.1
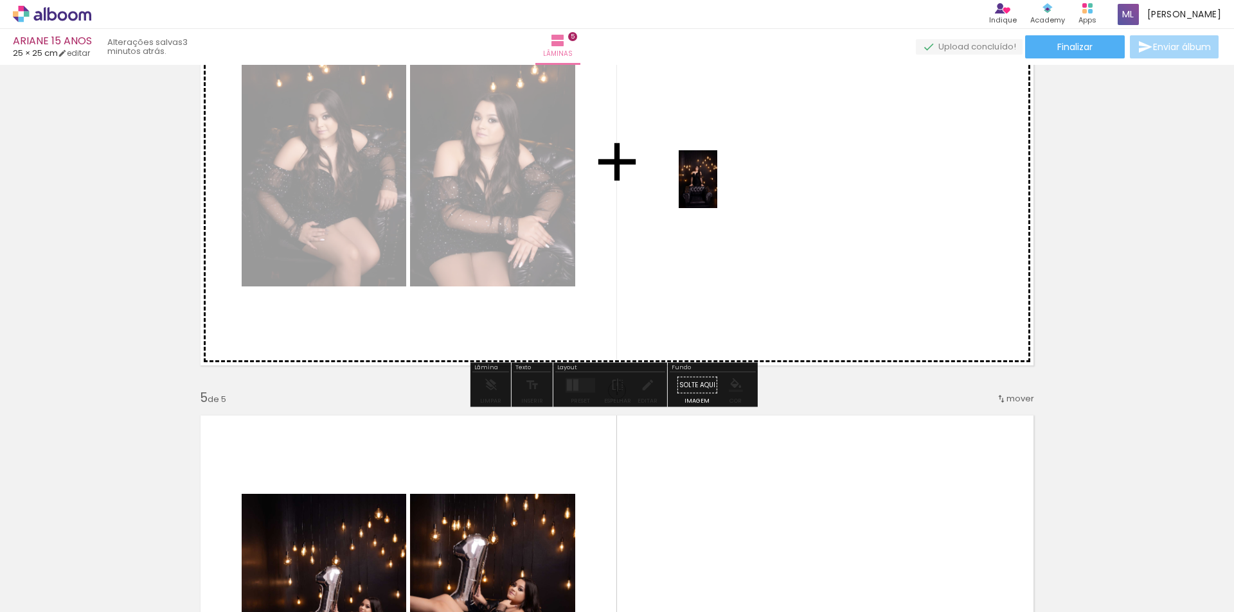
drag, startPoint x: 717, startPoint y: 552, endPoint x: 717, endPoint y: 189, distance: 363.1
click at [717, 189] on quentale-workspace at bounding box center [617, 306] width 1234 height 612
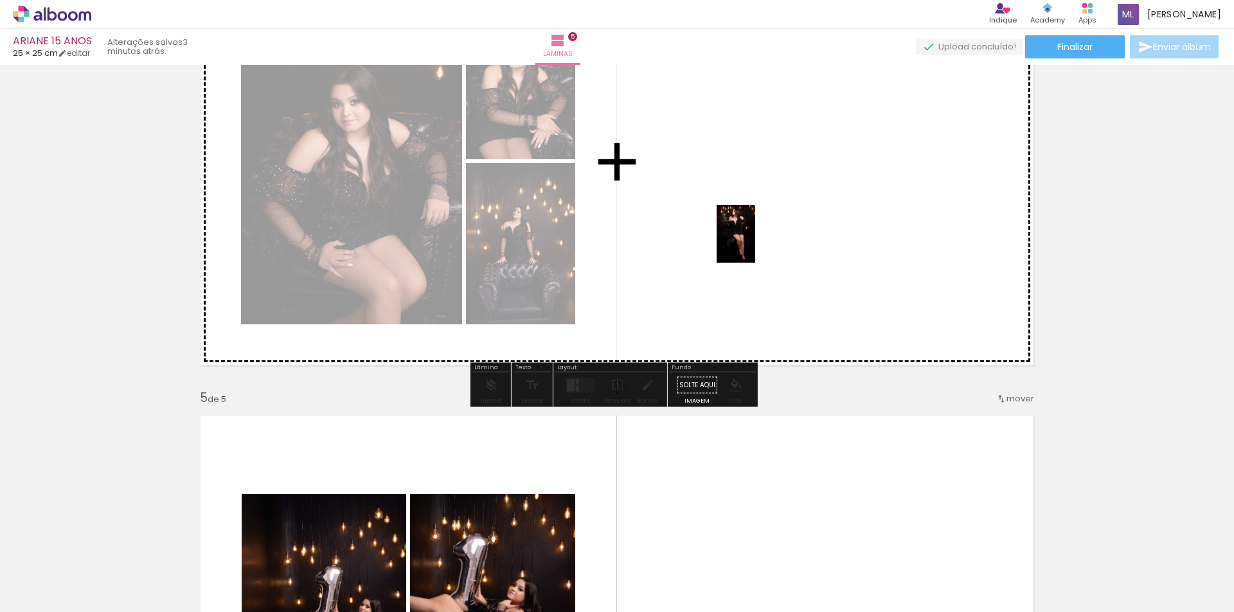
drag, startPoint x: 790, startPoint y: 551, endPoint x: 750, endPoint y: 195, distance: 358.3
click at [750, 195] on quentale-workspace at bounding box center [617, 306] width 1234 height 612
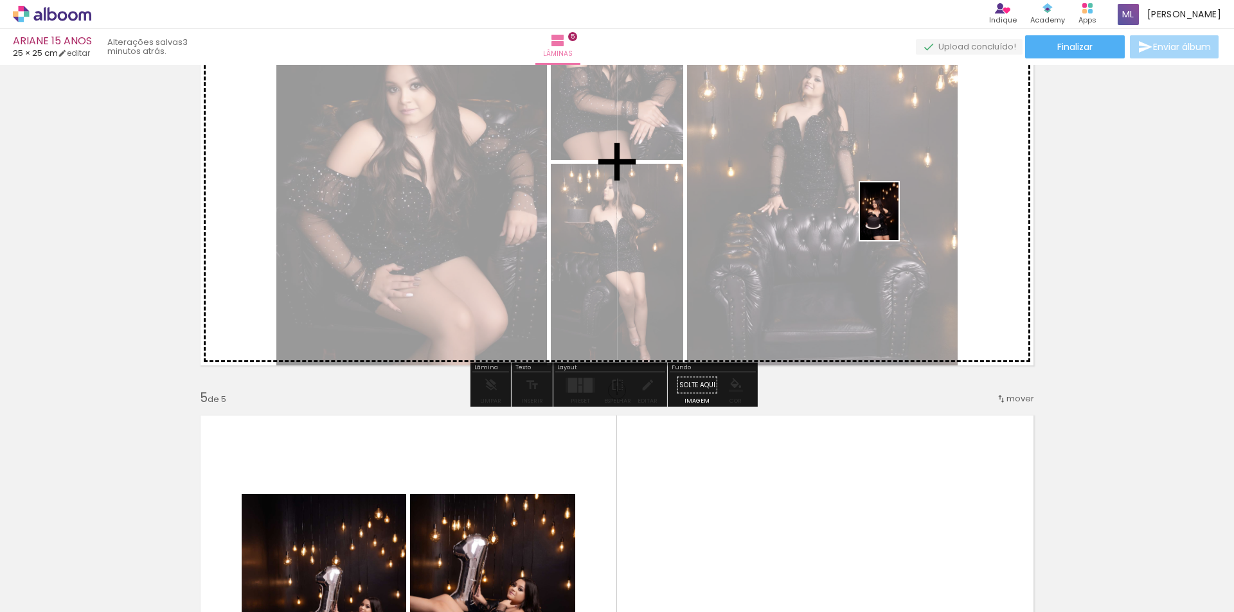
drag, startPoint x: 856, startPoint y: 574, endPoint x: 898, endPoint y: 219, distance: 357.3
click at [898, 219] on quentale-workspace at bounding box center [617, 306] width 1234 height 612
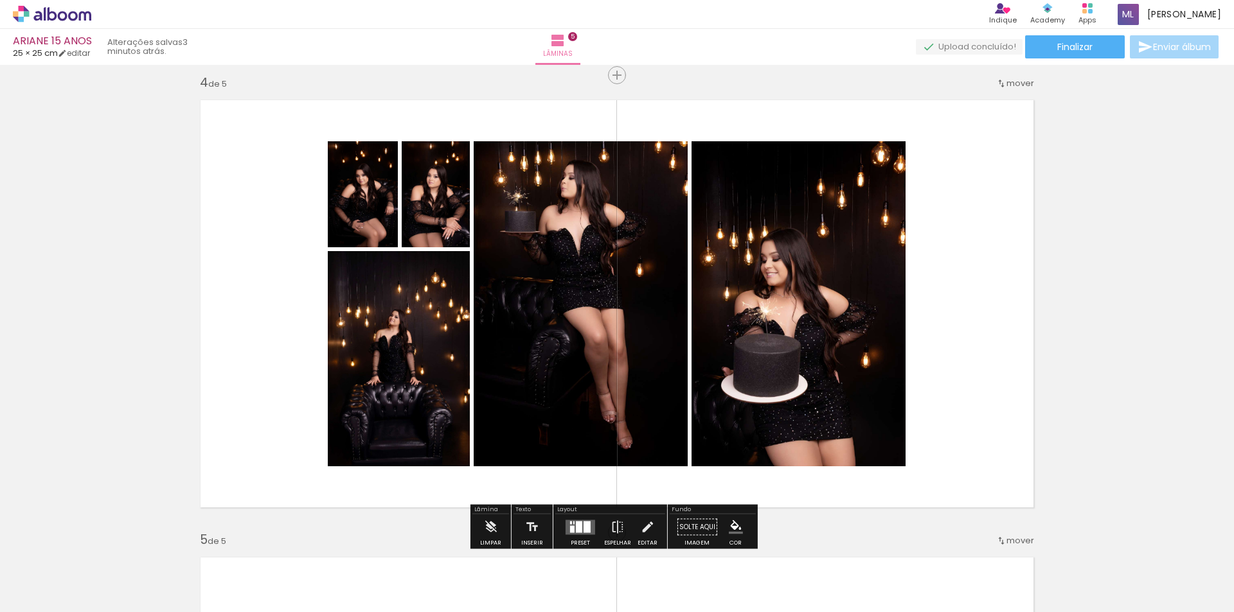
scroll to position [1461, 0]
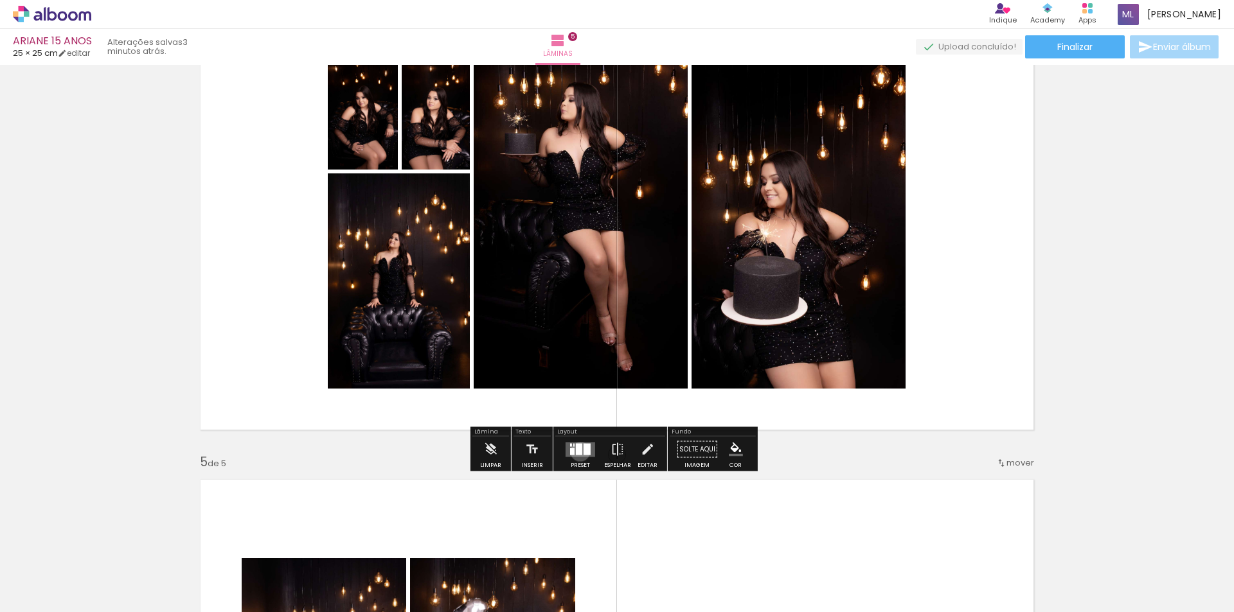
click at [577, 452] on div at bounding box center [579, 449] width 6 height 12
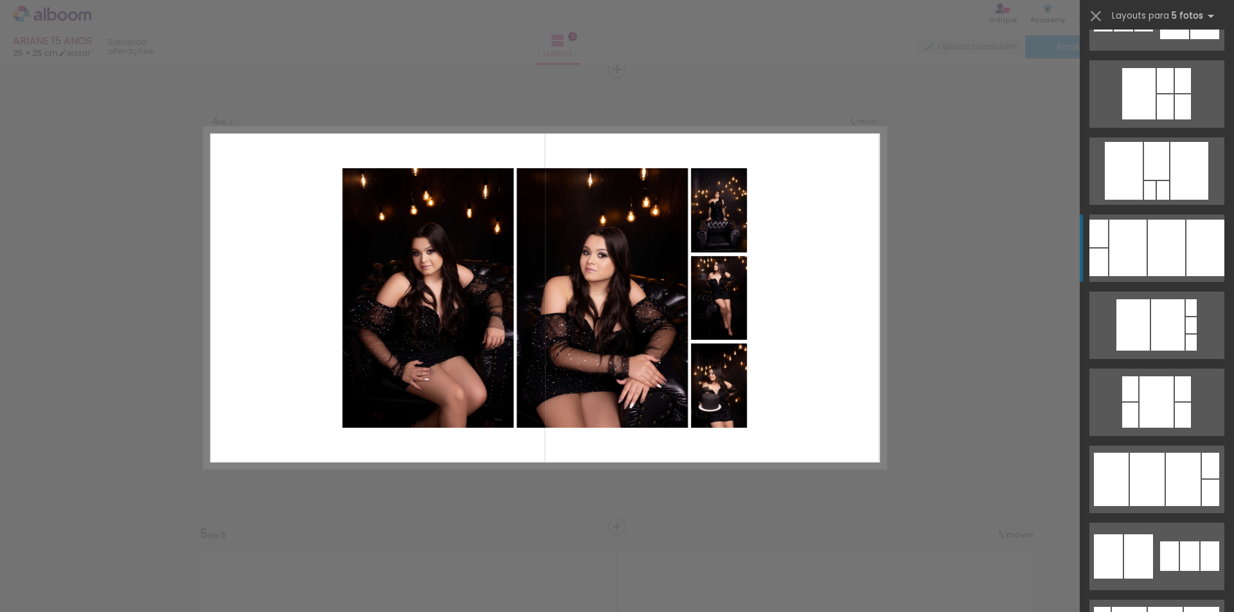
scroll to position [1799, 0]
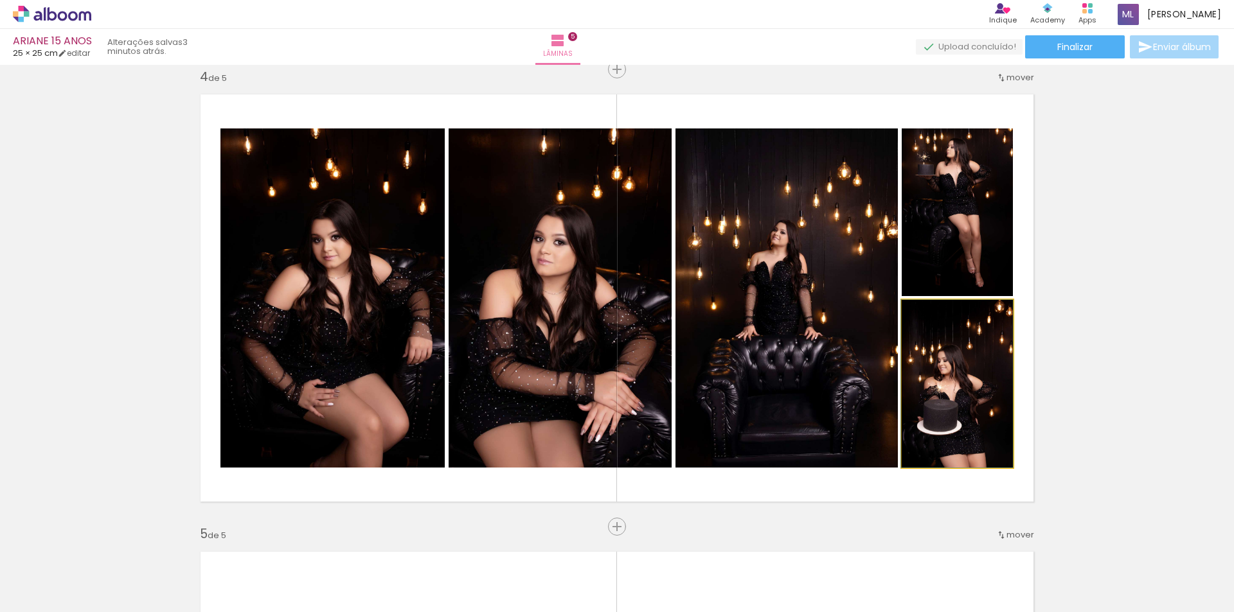
click at [968, 389] on quentale-photo at bounding box center [957, 384] width 111 height 168
click at [967, 256] on quentale-photo at bounding box center [957, 213] width 111 height 168
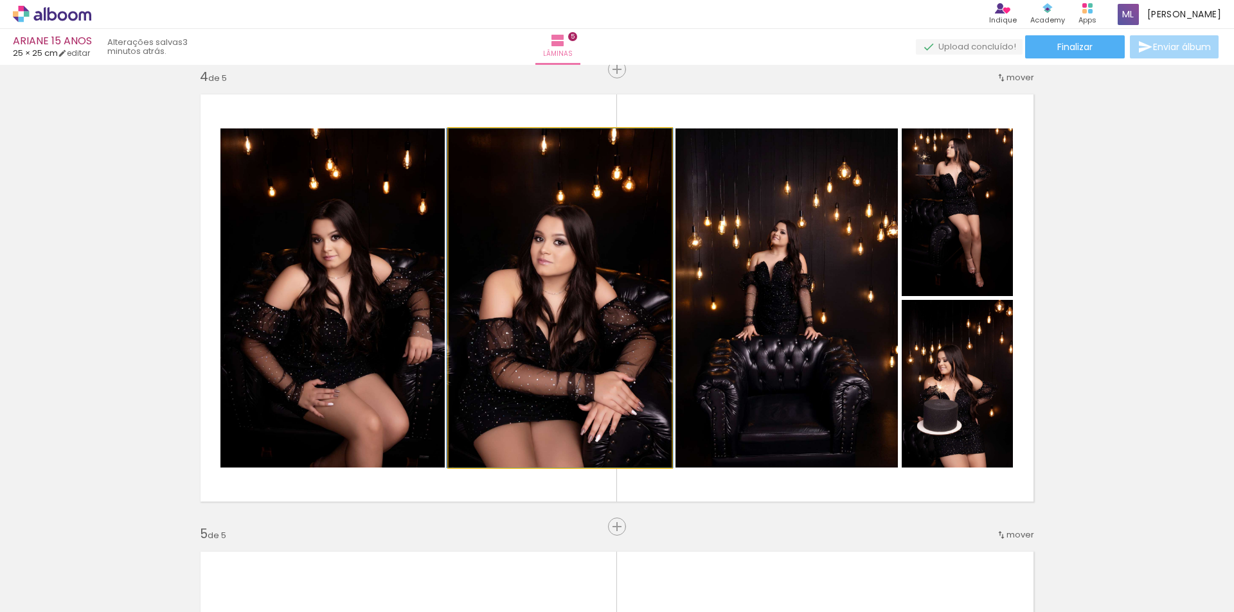
click at [565, 306] on quentale-photo at bounding box center [560, 298] width 223 height 339
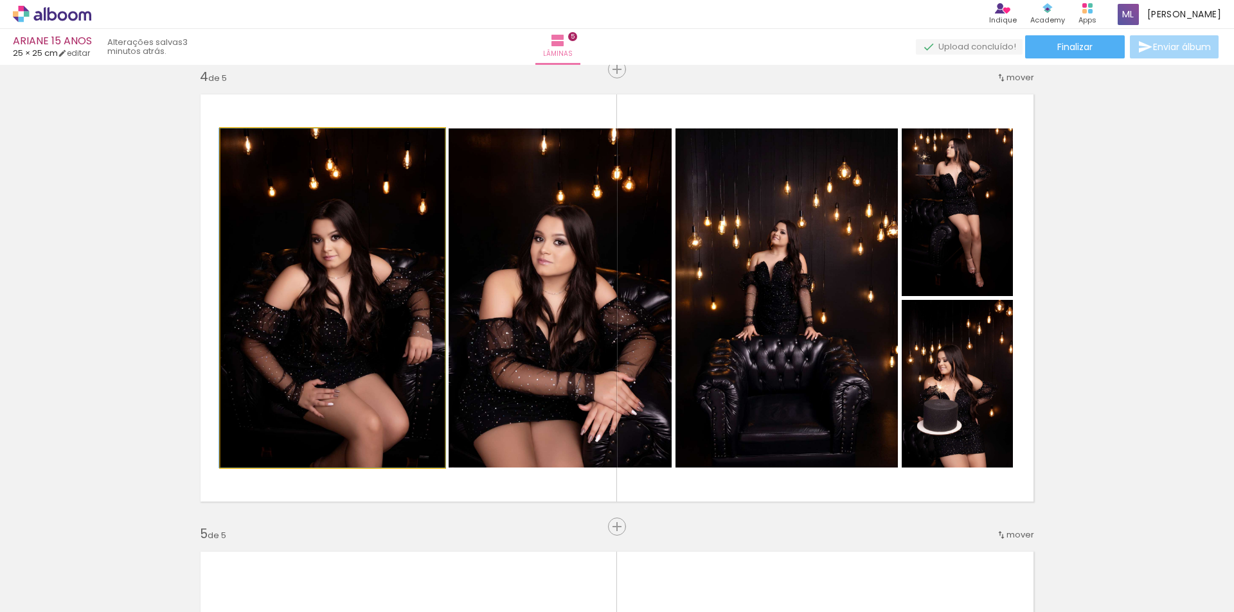
click at [382, 301] on quentale-photo at bounding box center [332, 298] width 224 height 339
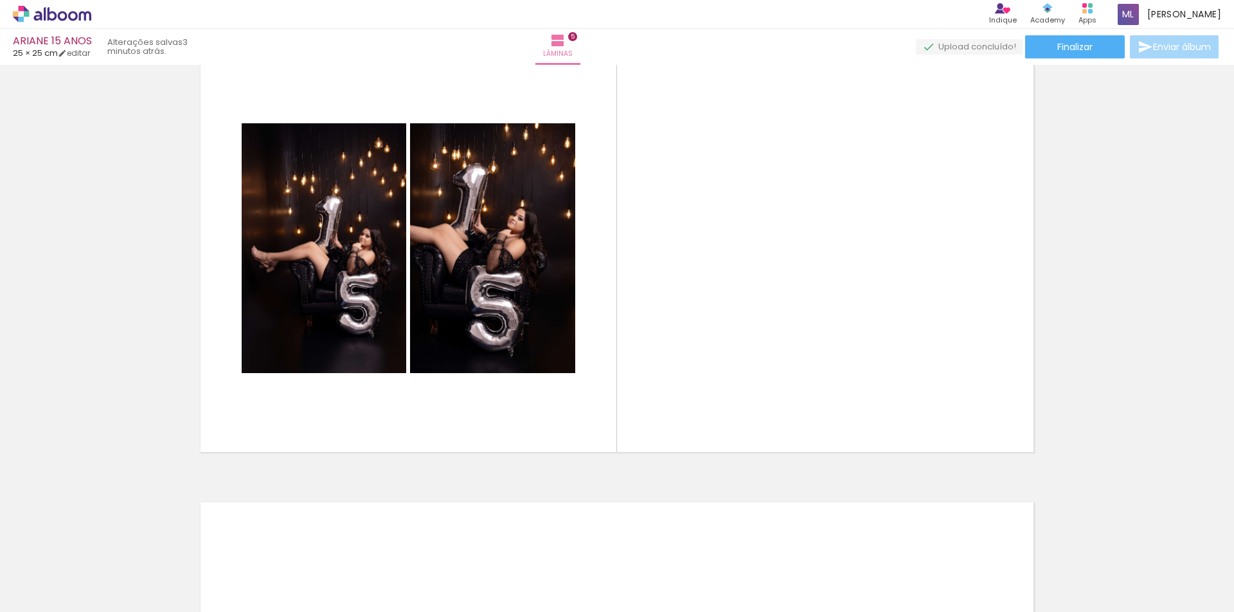
scroll to position [1904, 0]
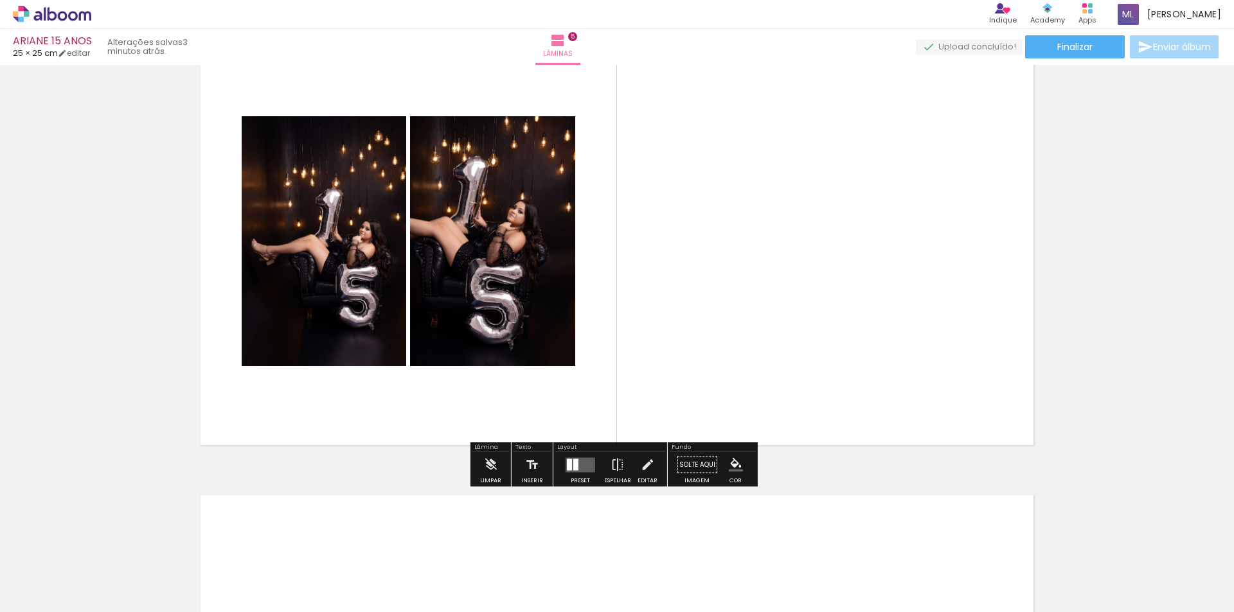
click at [580, 463] on quentale-layouter at bounding box center [581, 465] width 30 height 15
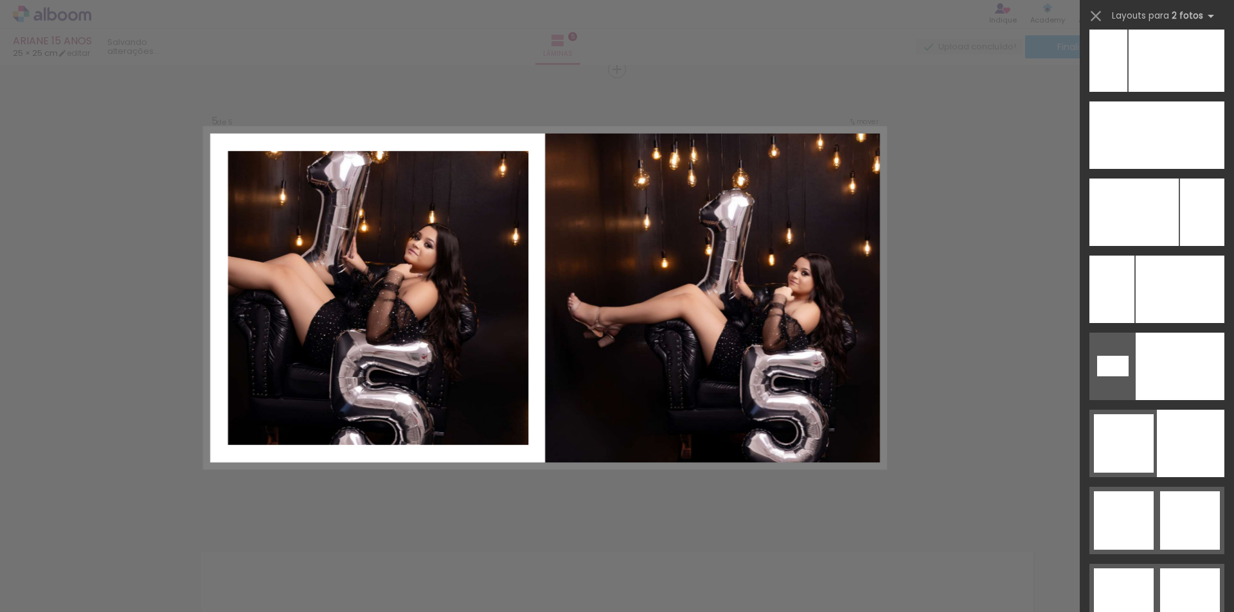
scroll to position [5961, 0]
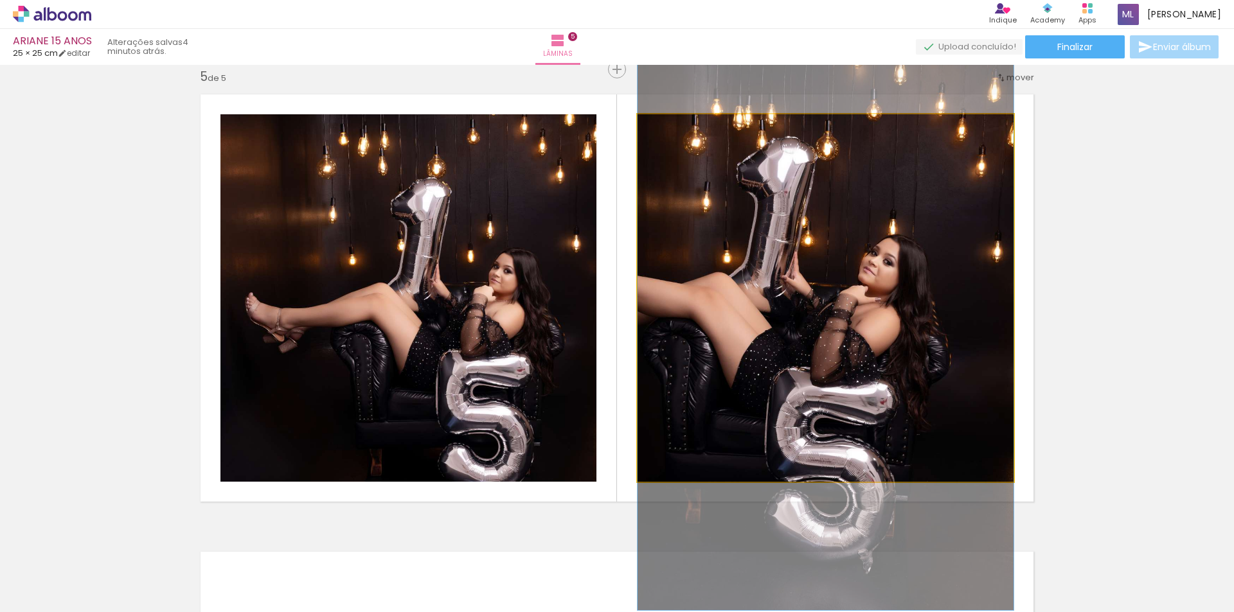
drag, startPoint x: 886, startPoint y: 352, endPoint x: 888, endPoint y: 382, distance: 30.3
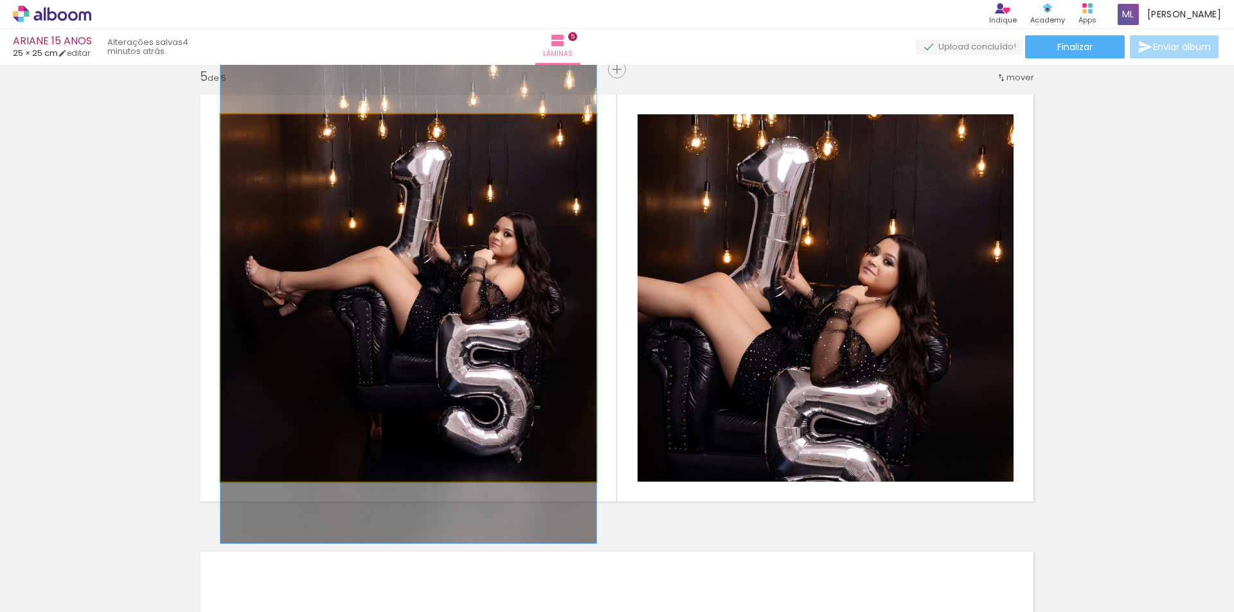
drag, startPoint x: 497, startPoint y: 381, endPoint x: 492, endPoint y: 344, distance: 37.1
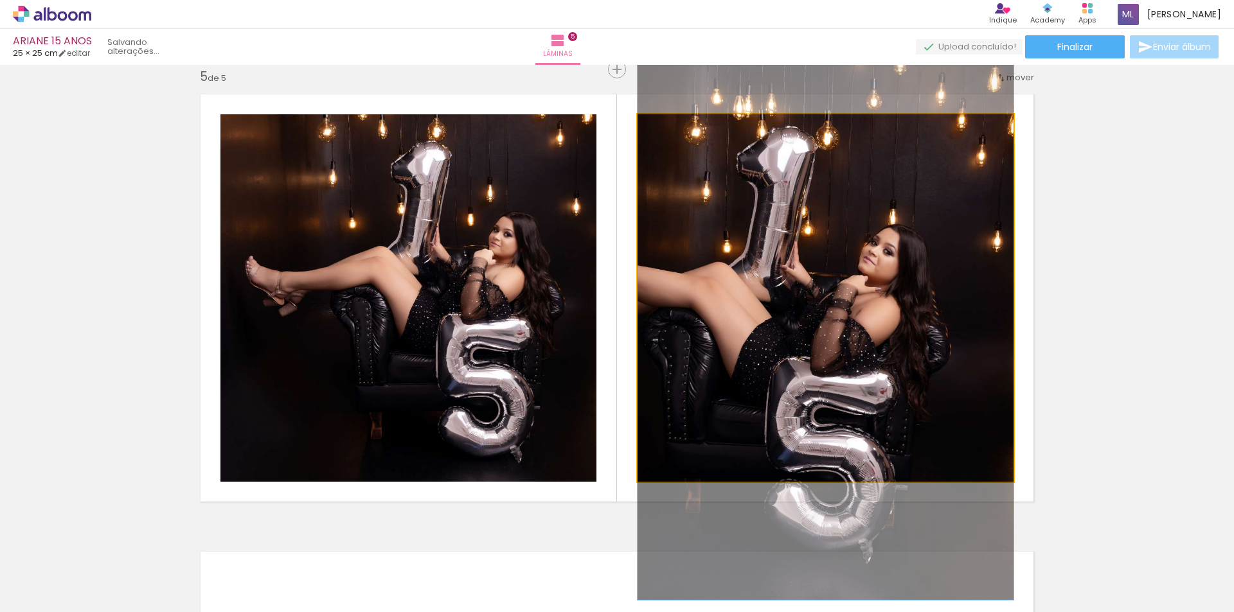
drag, startPoint x: 814, startPoint y: 352, endPoint x: 816, endPoint y: 341, distance: 10.4
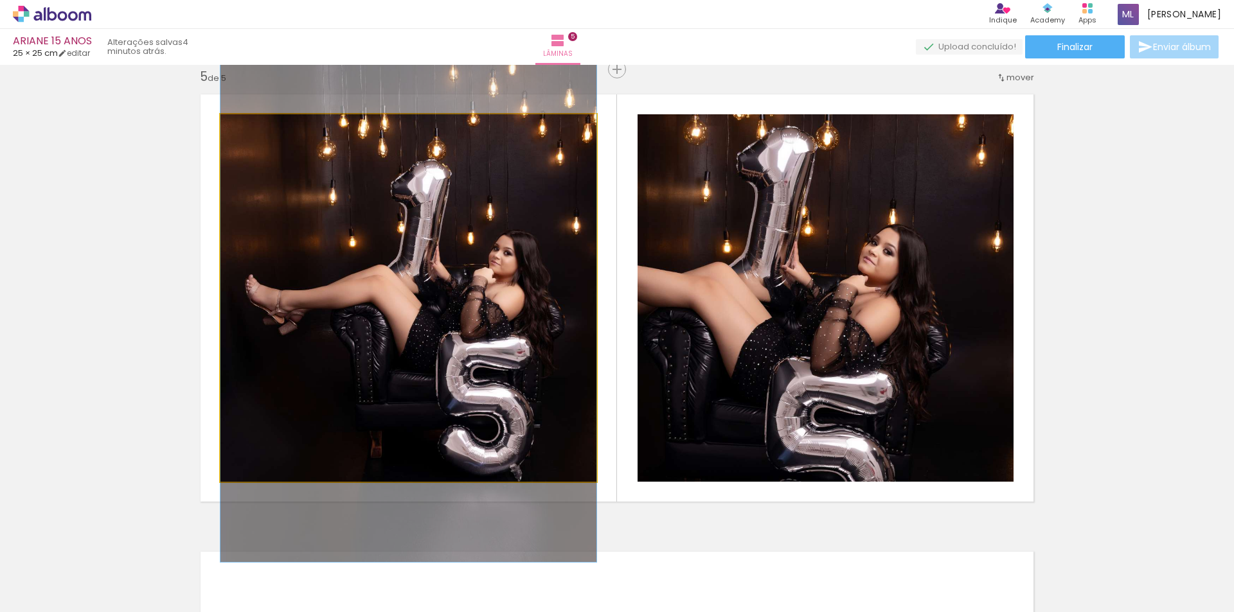
drag, startPoint x: 494, startPoint y: 317, endPoint x: 492, endPoint y: 336, distance: 18.7
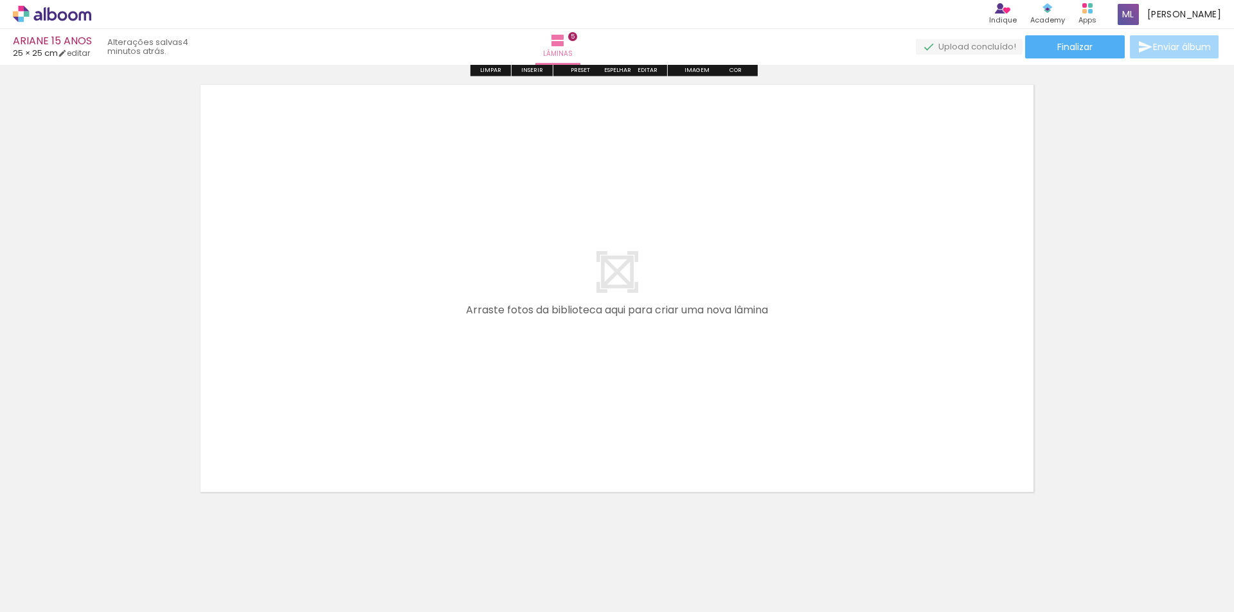
scroll to position [2328, 0]
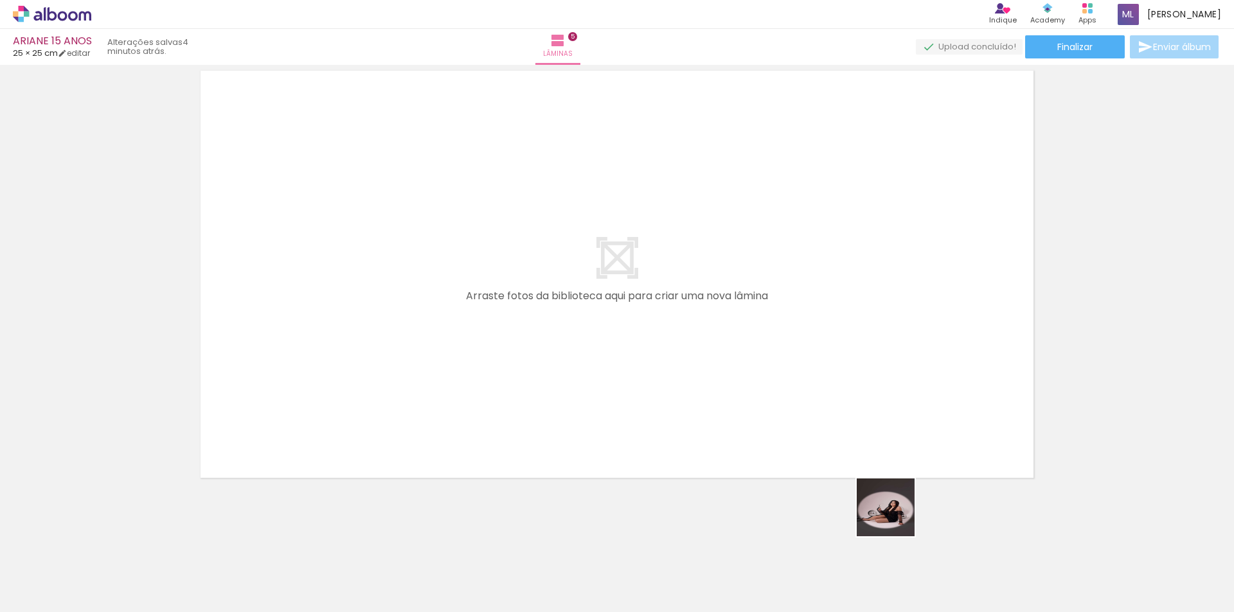
drag, startPoint x: 927, startPoint y: 567, endPoint x: 781, endPoint y: 334, distance: 276.0
click at [781, 334] on quentale-workspace at bounding box center [617, 306] width 1234 height 612
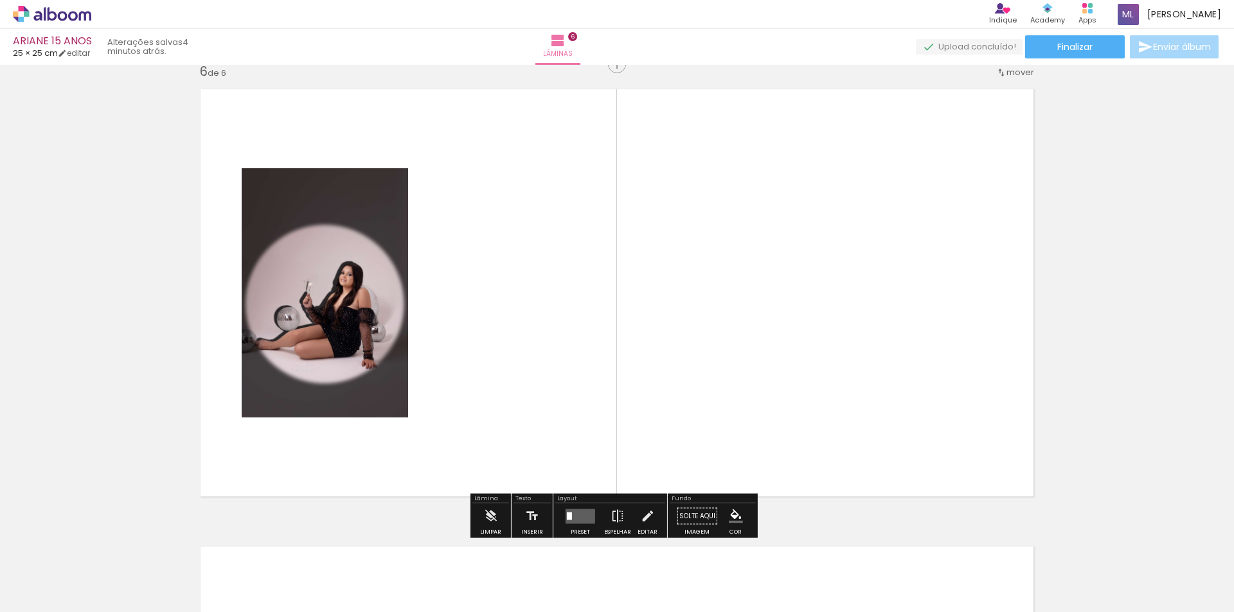
scroll to position [2305, 0]
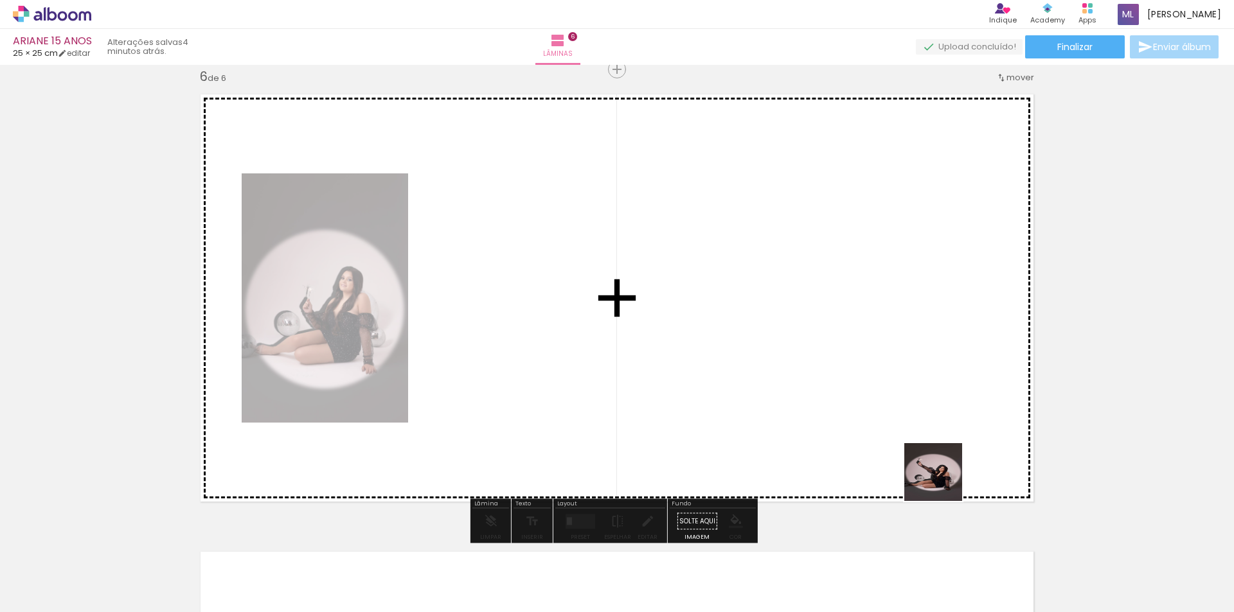
drag, startPoint x: 1001, startPoint y: 571, endPoint x: 902, endPoint y: 415, distance: 184.9
click at [828, 360] on quentale-workspace at bounding box center [617, 306] width 1234 height 612
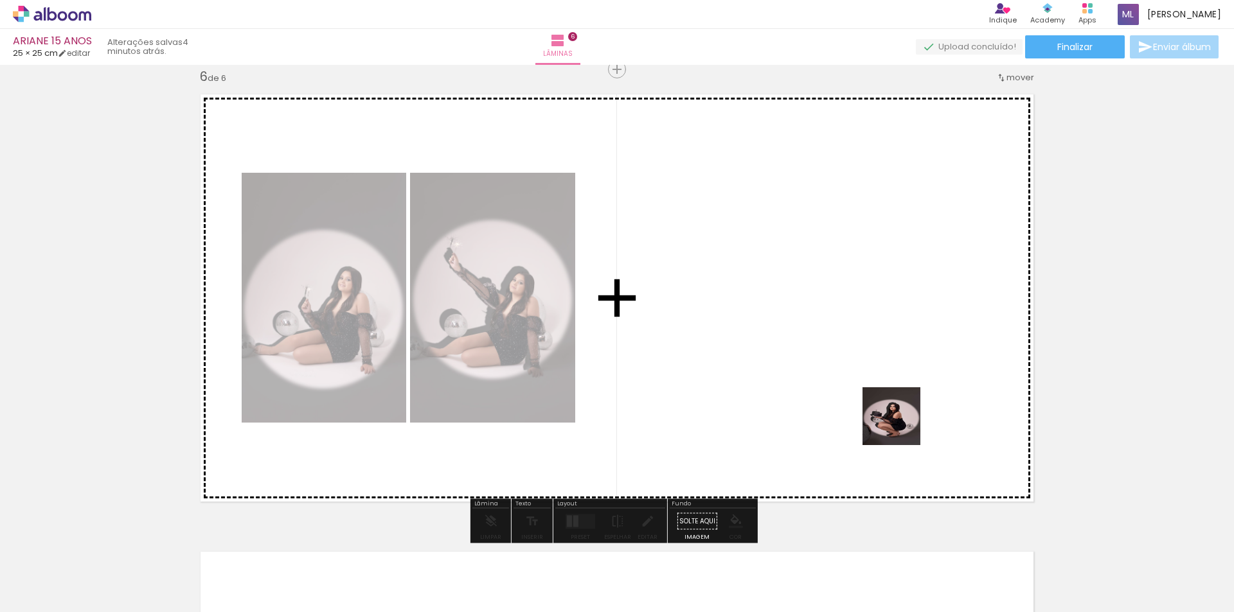
drag, startPoint x: 1075, startPoint y: 572, endPoint x: 1093, endPoint y: 513, distance: 61.6
click at [829, 367] on quentale-workspace at bounding box center [617, 306] width 1234 height 612
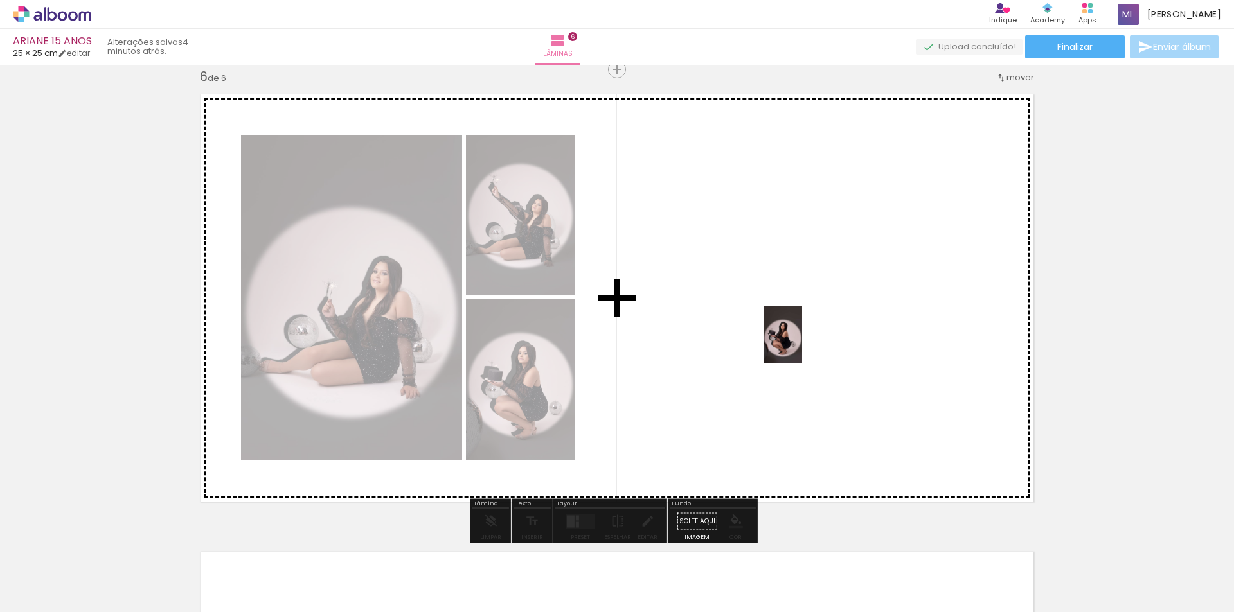
drag, startPoint x: 1150, startPoint y: 582, endPoint x: 799, endPoint y: 308, distance: 444.2
click at [789, 332] on quentale-workspace at bounding box center [617, 306] width 1234 height 612
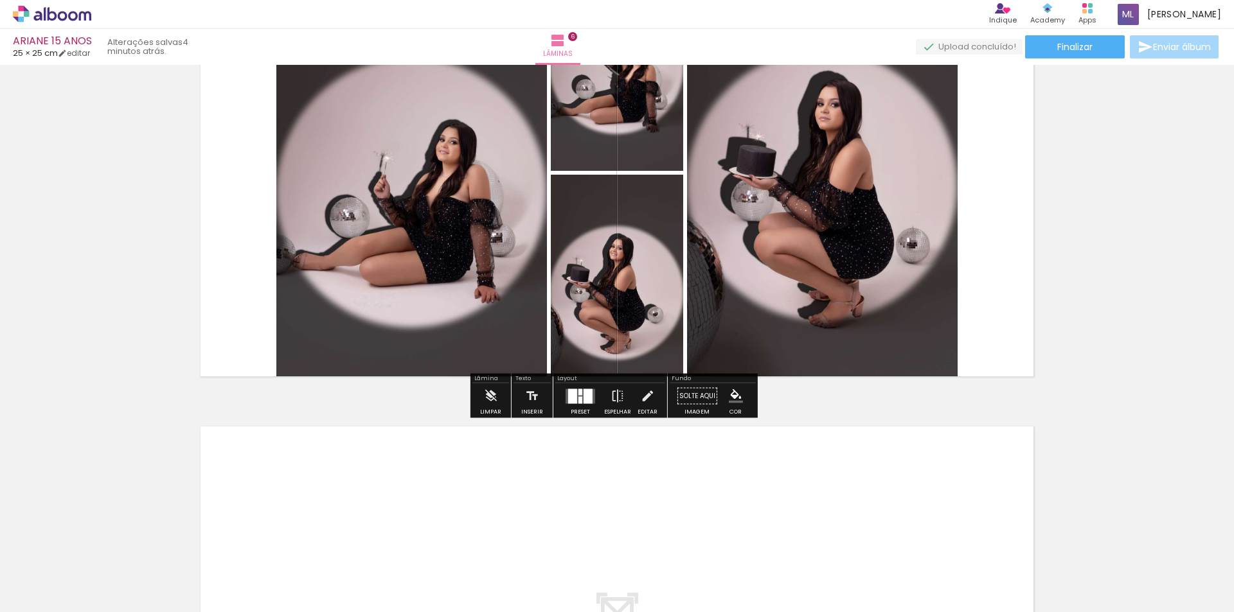
scroll to position [2433, 0]
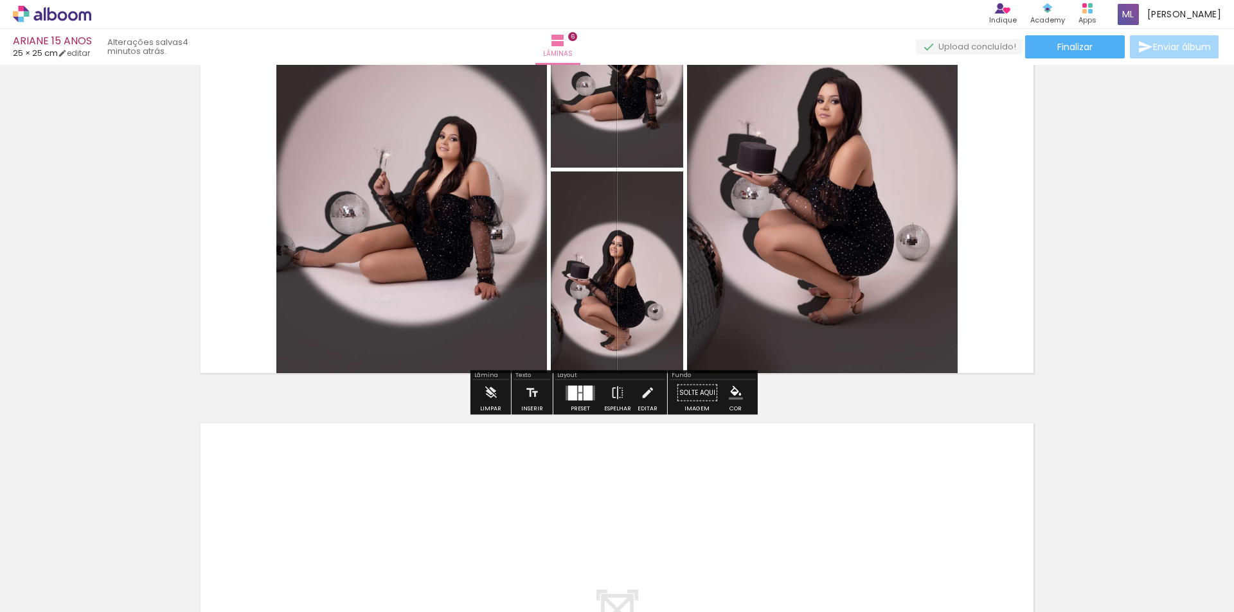
scroll to position [0, 427]
click at [578, 393] on div at bounding box center [580, 396] width 4 height 7
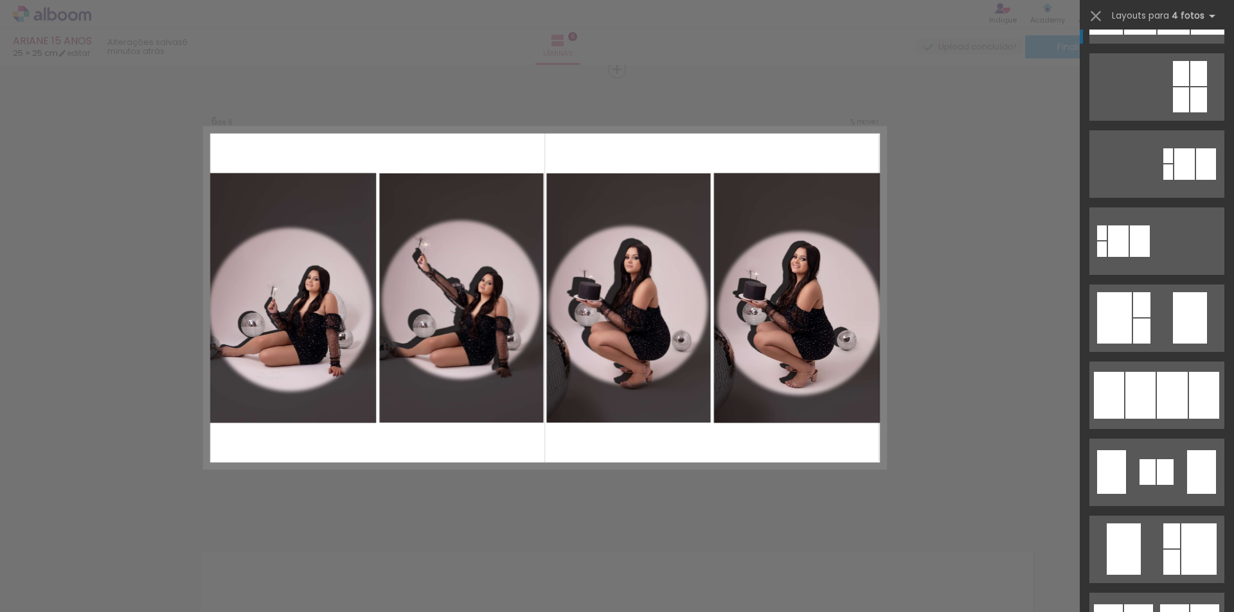
scroll to position [321, 0]
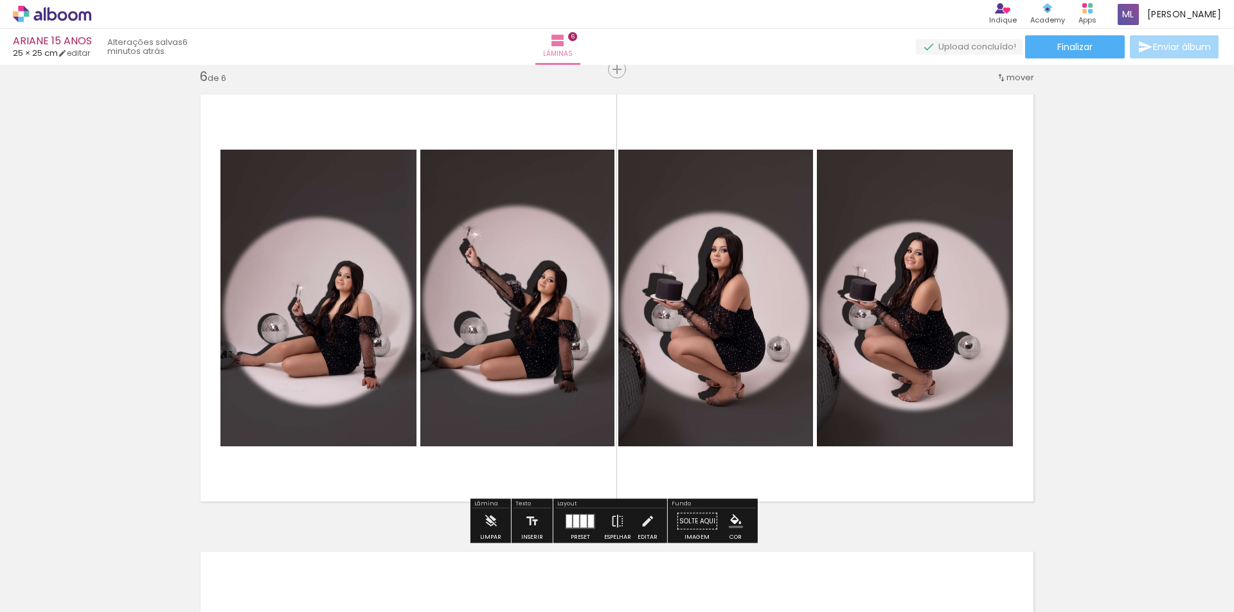
click at [305, 303] on quentale-photo at bounding box center [318, 298] width 196 height 297
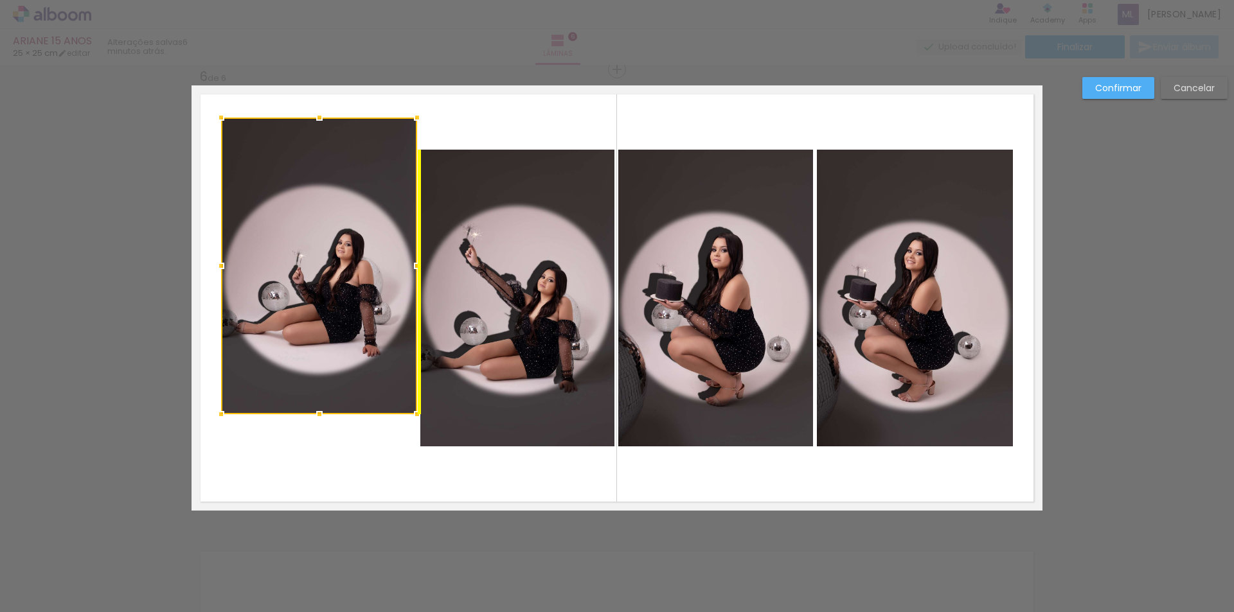
drag, startPoint x: 312, startPoint y: 271, endPoint x: 313, endPoint y: 239, distance: 32.1
click at [313, 239] on div at bounding box center [319, 266] width 196 height 297
click at [916, 350] on quentale-photo at bounding box center [915, 298] width 196 height 297
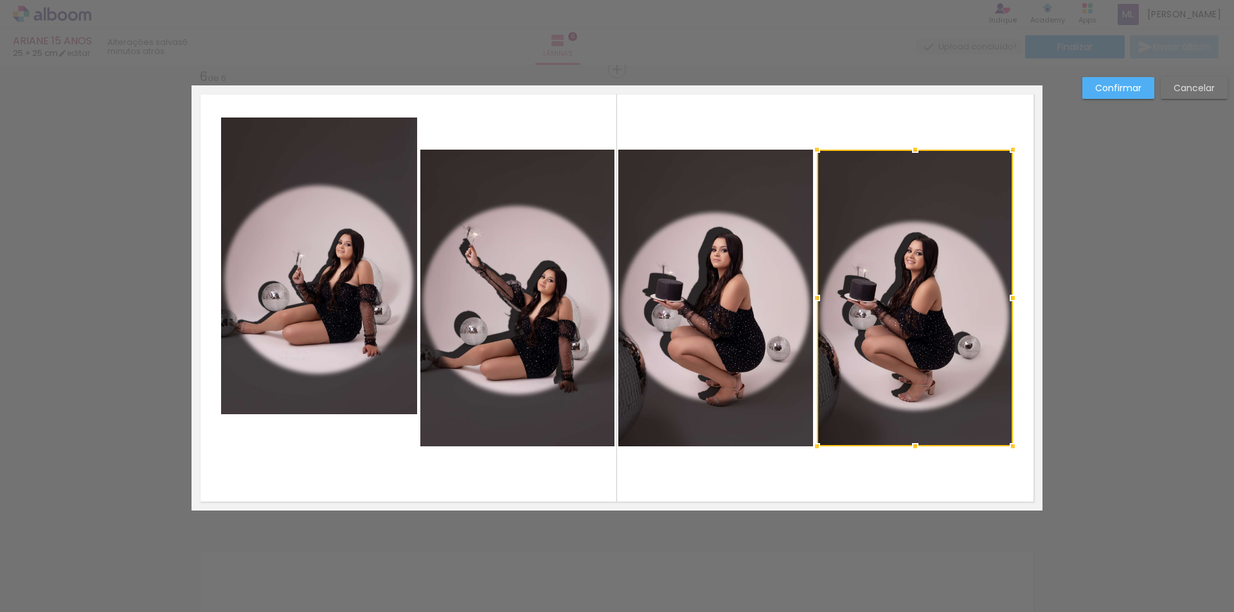
click at [916, 350] on div at bounding box center [915, 298] width 196 height 297
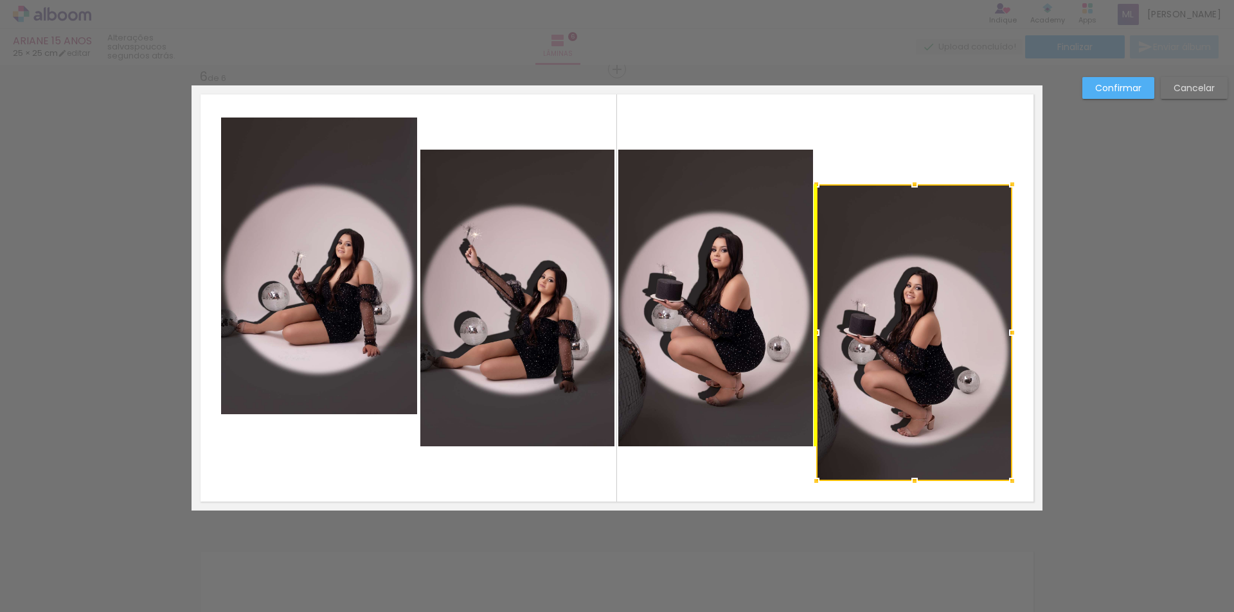
drag, startPoint x: 919, startPoint y: 349, endPoint x: 922, endPoint y: 384, distance: 34.9
click at [922, 384] on div at bounding box center [914, 332] width 196 height 297
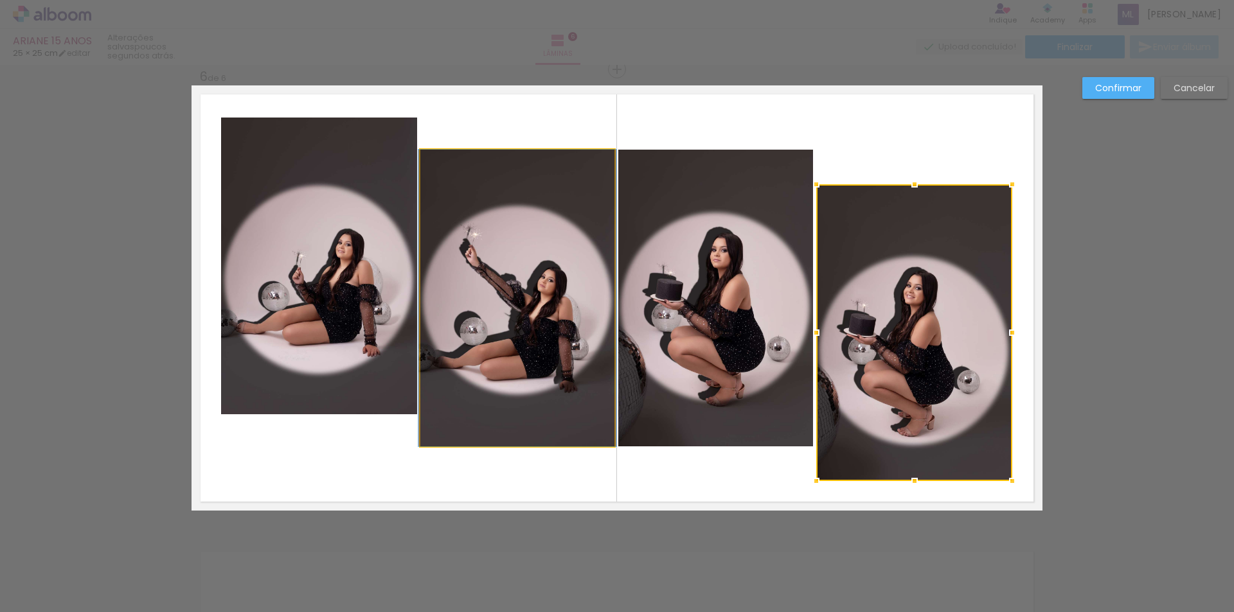
click at [499, 308] on quentale-photo at bounding box center [517, 298] width 194 height 297
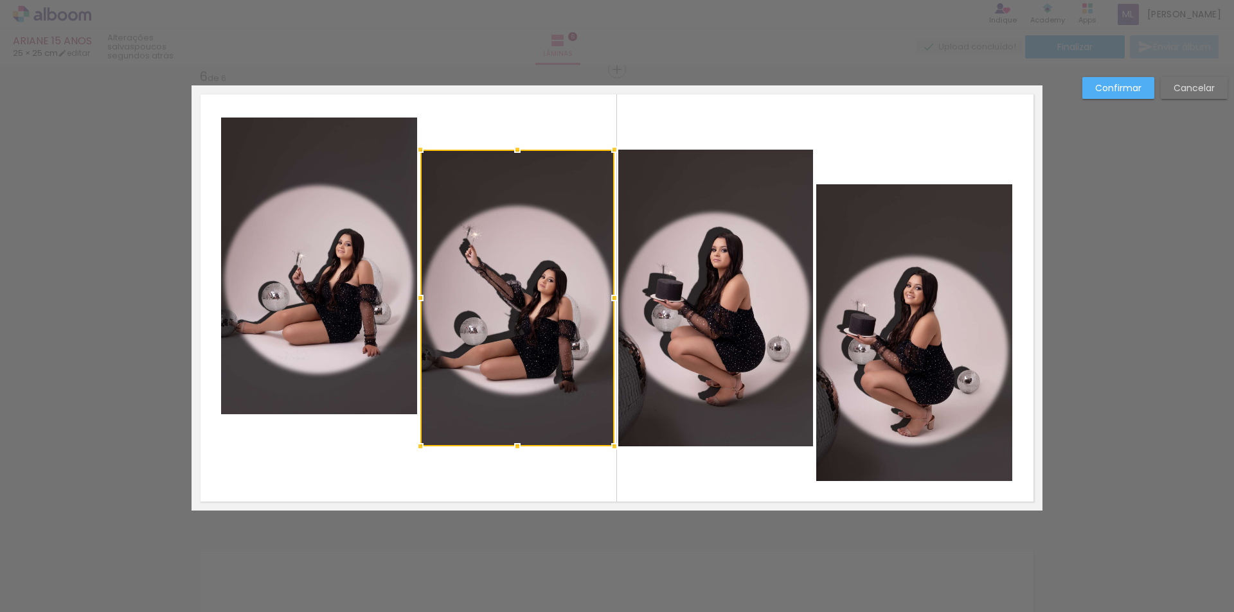
click at [499, 308] on div at bounding box center [517, 298] width 194 height 297
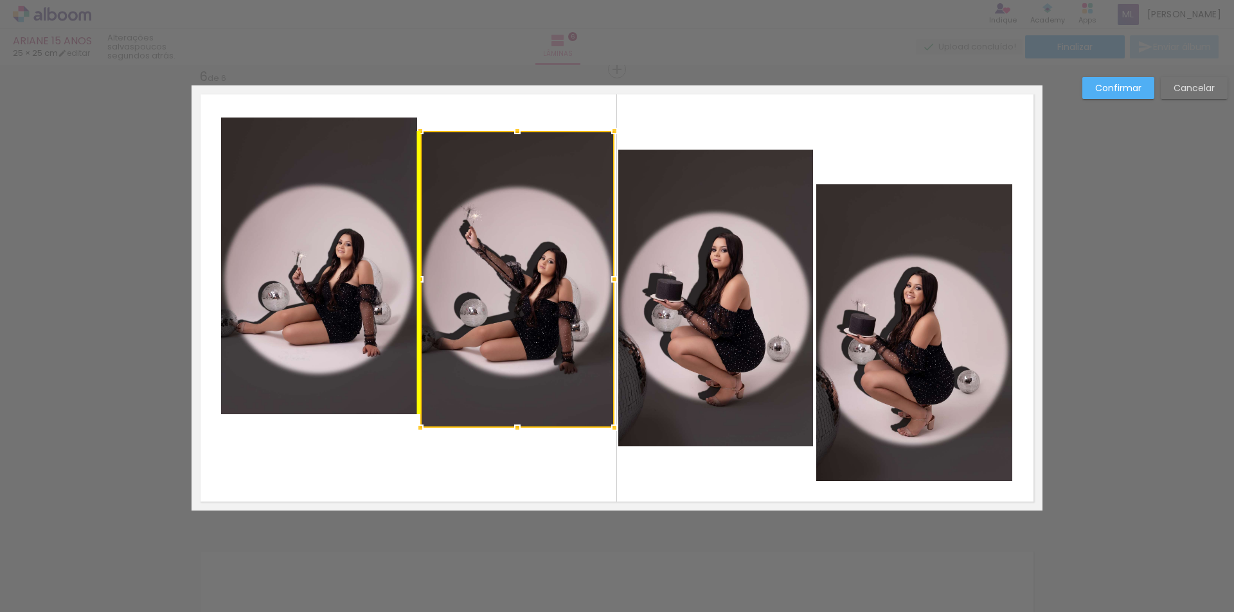
drag, startPoint x: 529, startPoint y: 296, endPoint x: 529, endPoint y: 278, distance: 18.6
click at [529, 278] on div at bounding box center [517, 279] width 194 height 297
click at [736, 321] on quentale-photo at bounding box center [715, 298] width 195 height 297
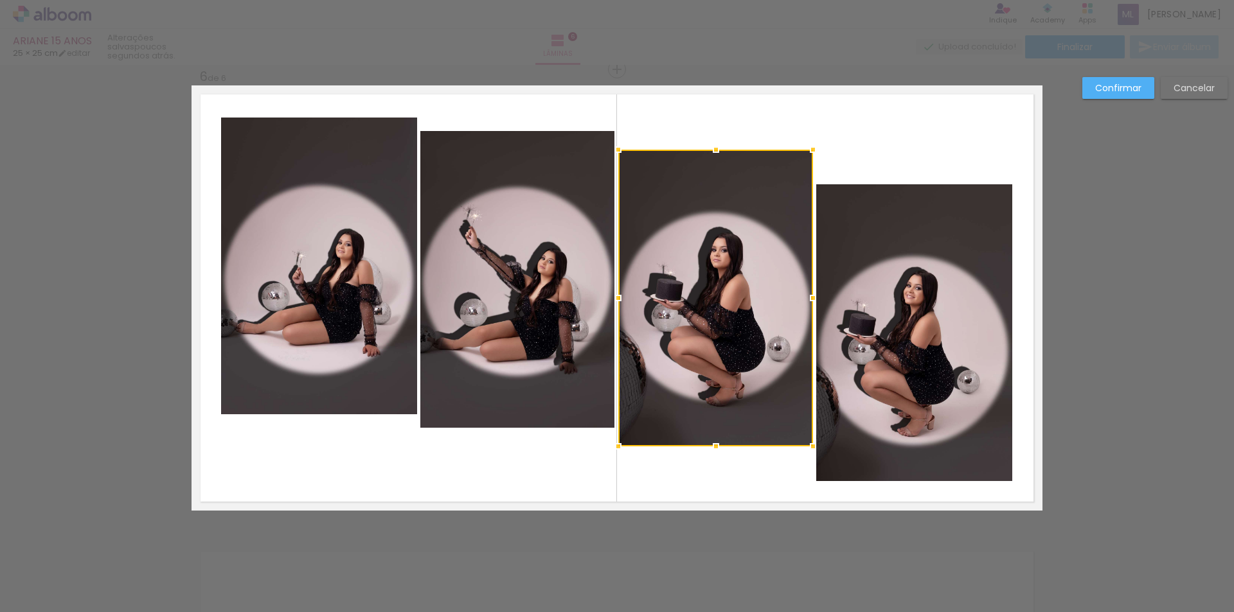
click at [736, 321] on div at bounding box center [715, 298] width 195 height 297
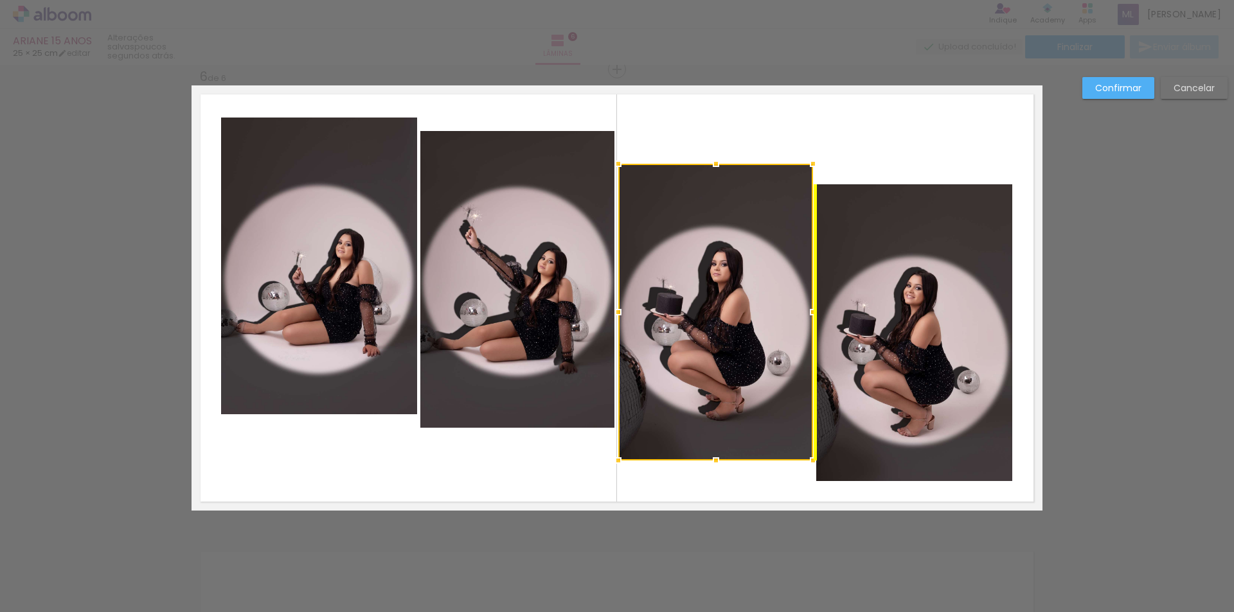
drag, startPoint x: 745, startPoint y: 325, endPoint x: 745, endPoint y: 339, distance: 14.1
click at [745, 339] on div at bounding box center [715, 312] width 195 height 297
click at [0, 0] on slot "Cancelar" at bounding box center [0, 0] width 0 height 0
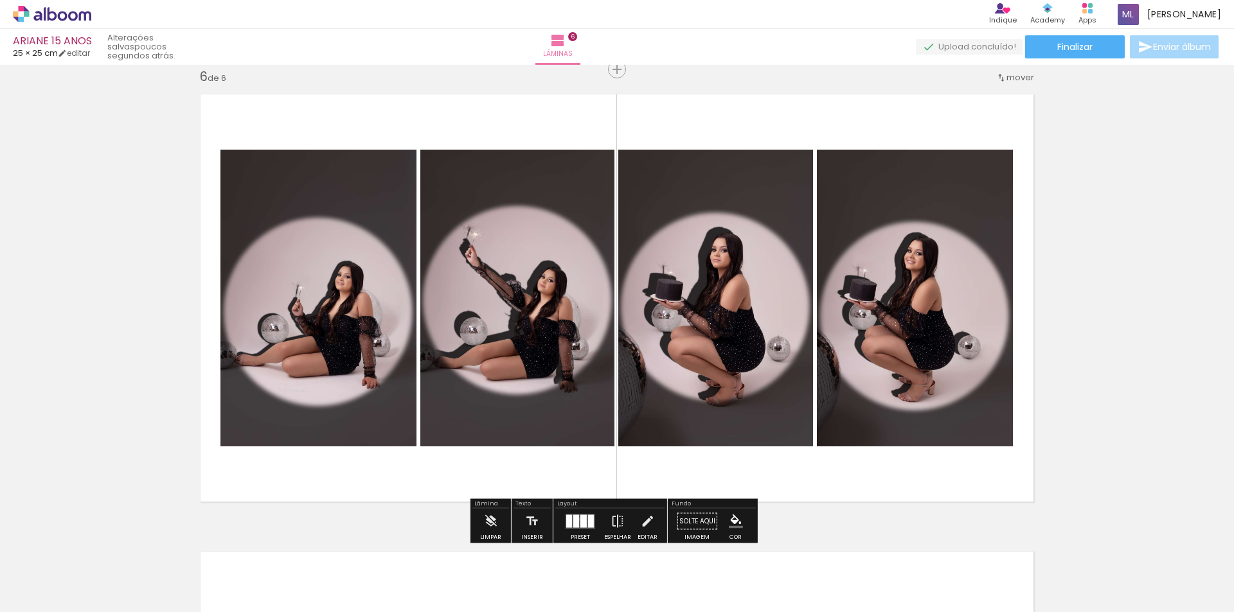
click at [580, 519] on div at bounding box center [583, 521] width 6 height 13
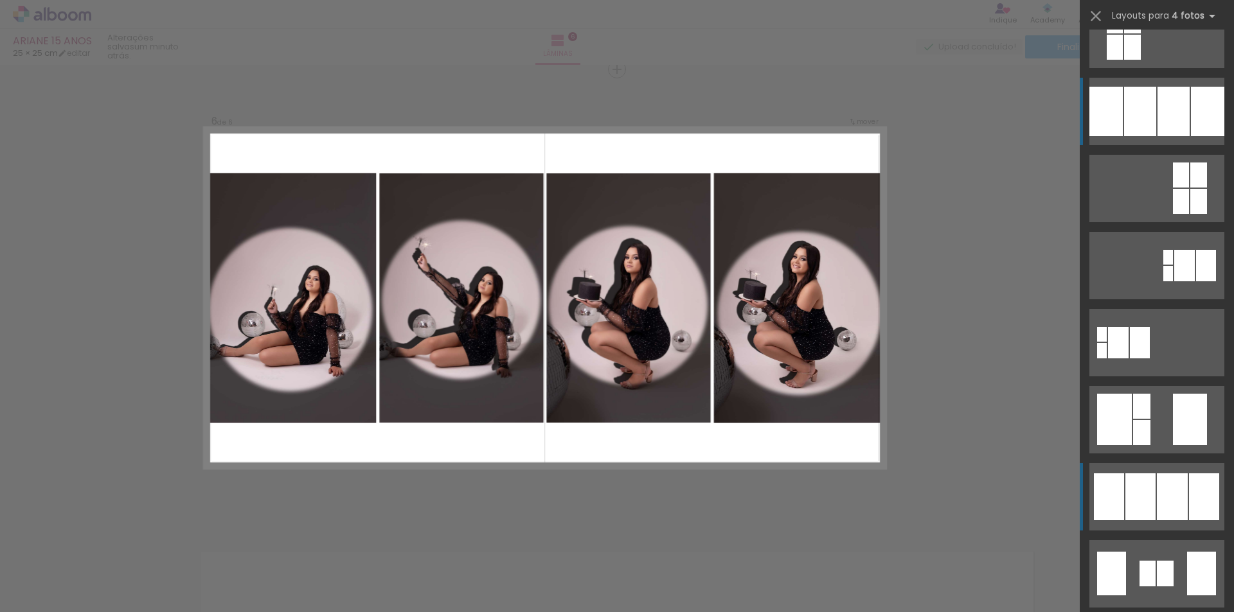
scroll to position [386, 0]
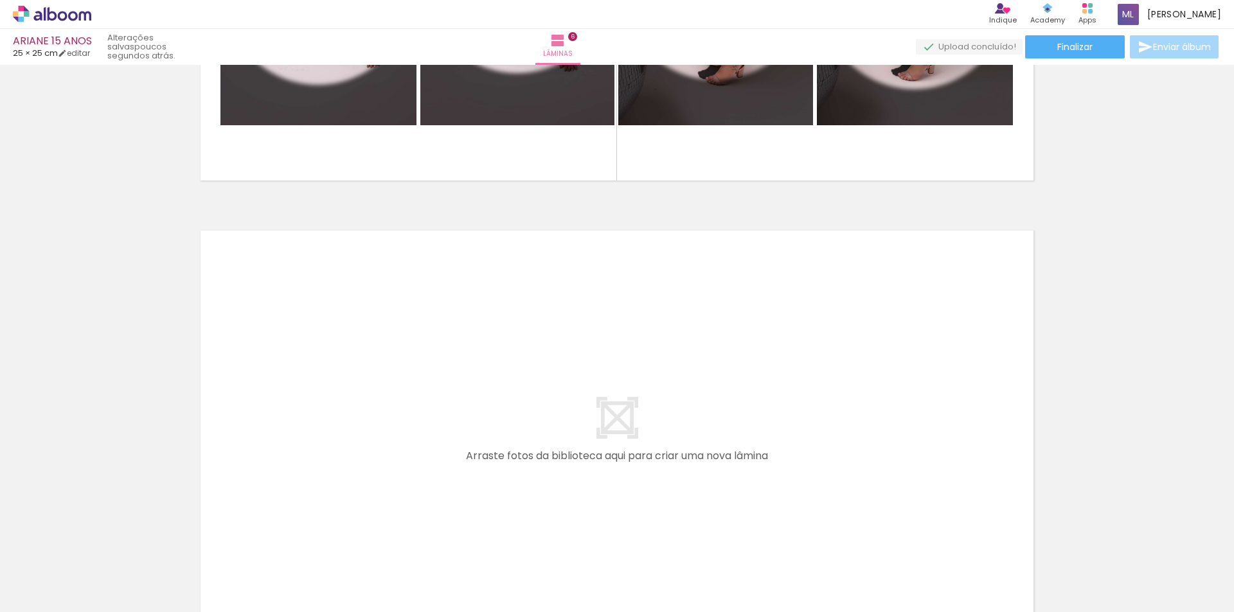
scroll to position [0, 1195]
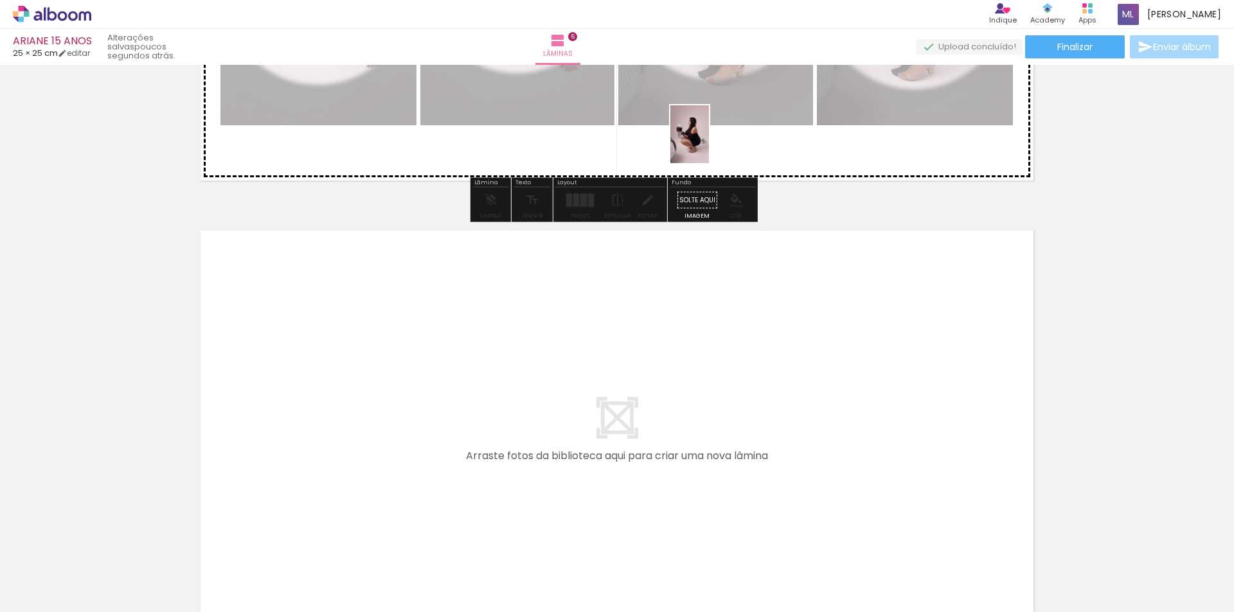
drag, startPoint x: 458, startPoint y: 571, endPoint x: 713, endPoint y: 134, distance: 505.2
click at [713, 134] on quentale-workspace at bounding box center [617, 306] width 1234 height 612
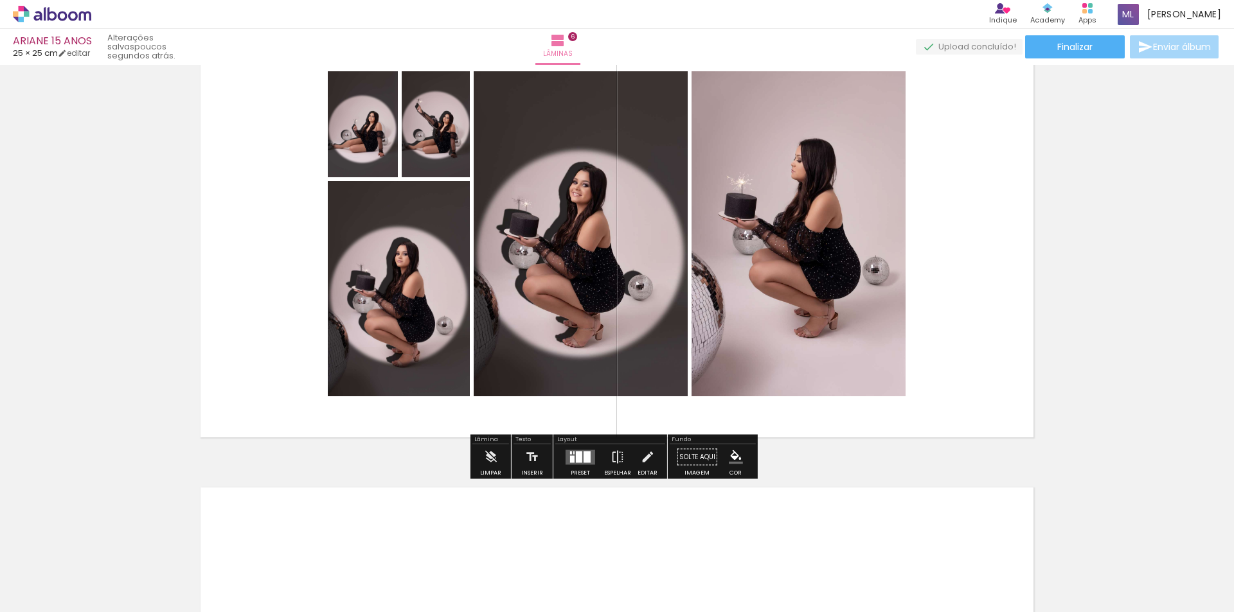
scroll to position [2305, 0]
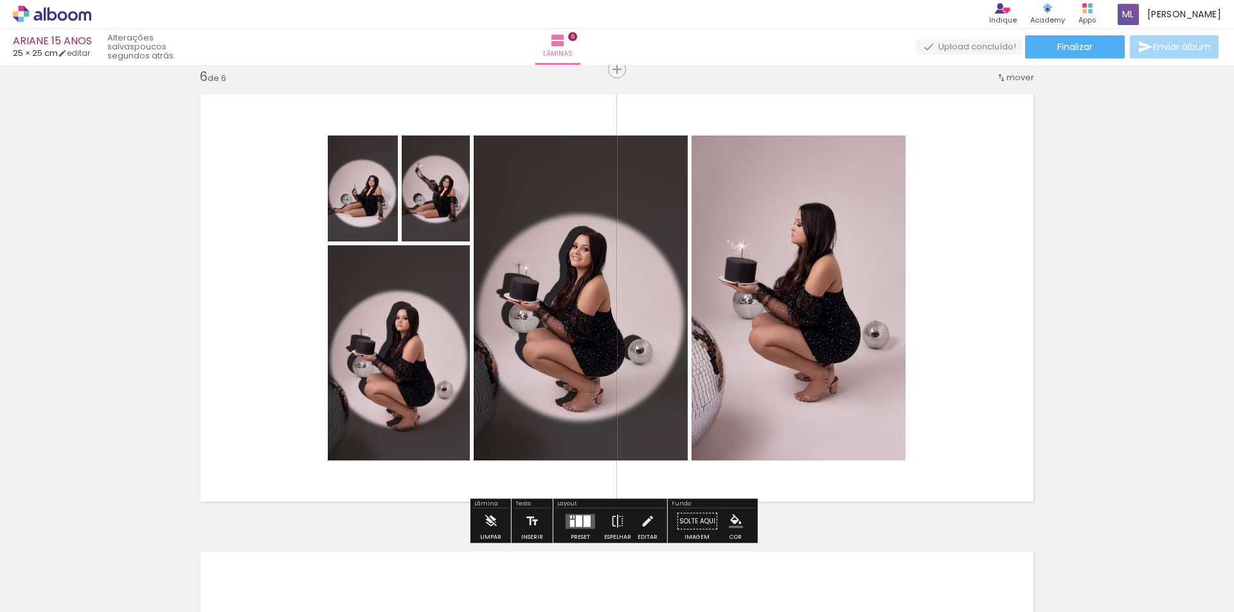
click at [584, 515] on div at bounding box center [587, 521] width 7 height 12
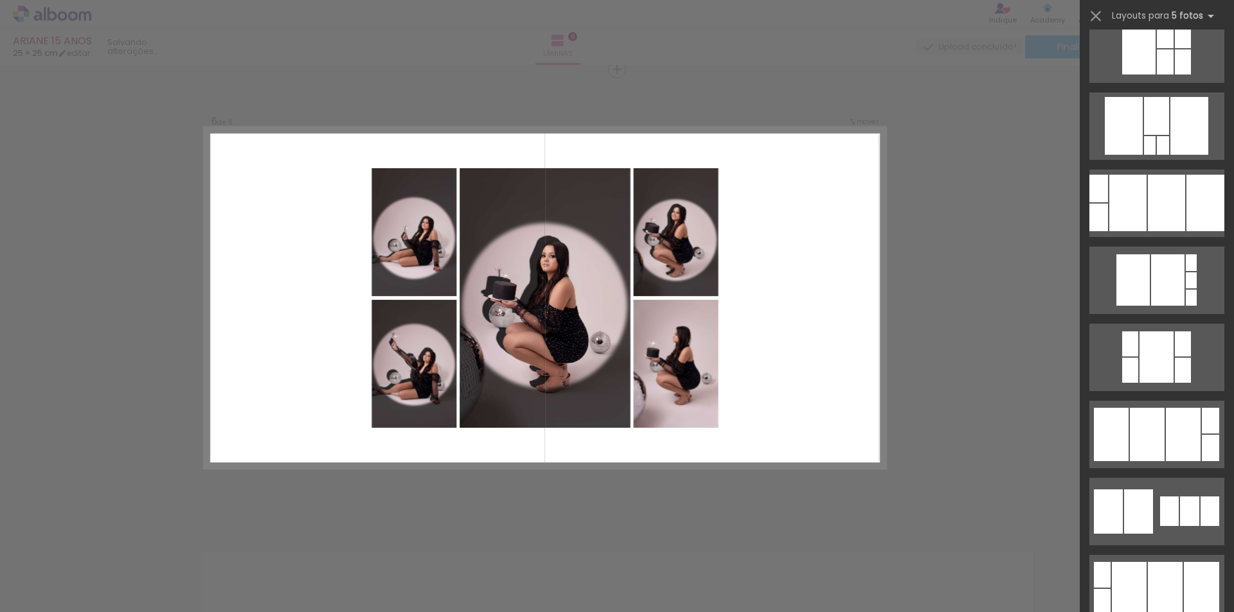
scroll to position [1928, 0]
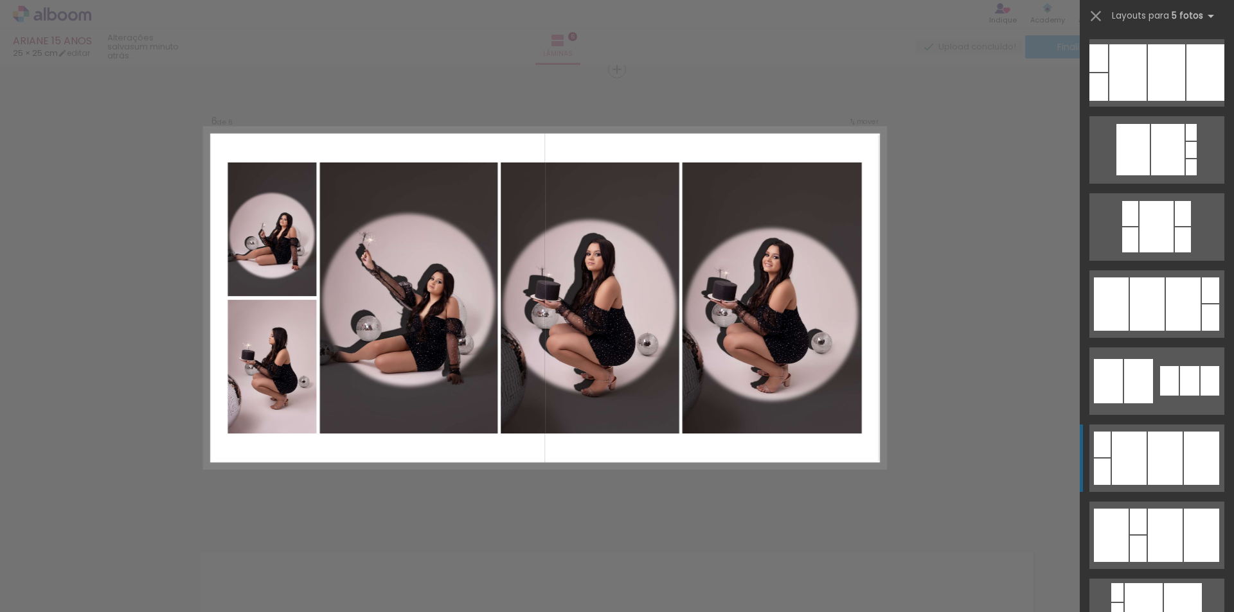
click at [1154, 253] on div at bounding box center [1156, 226] width 34 height 51
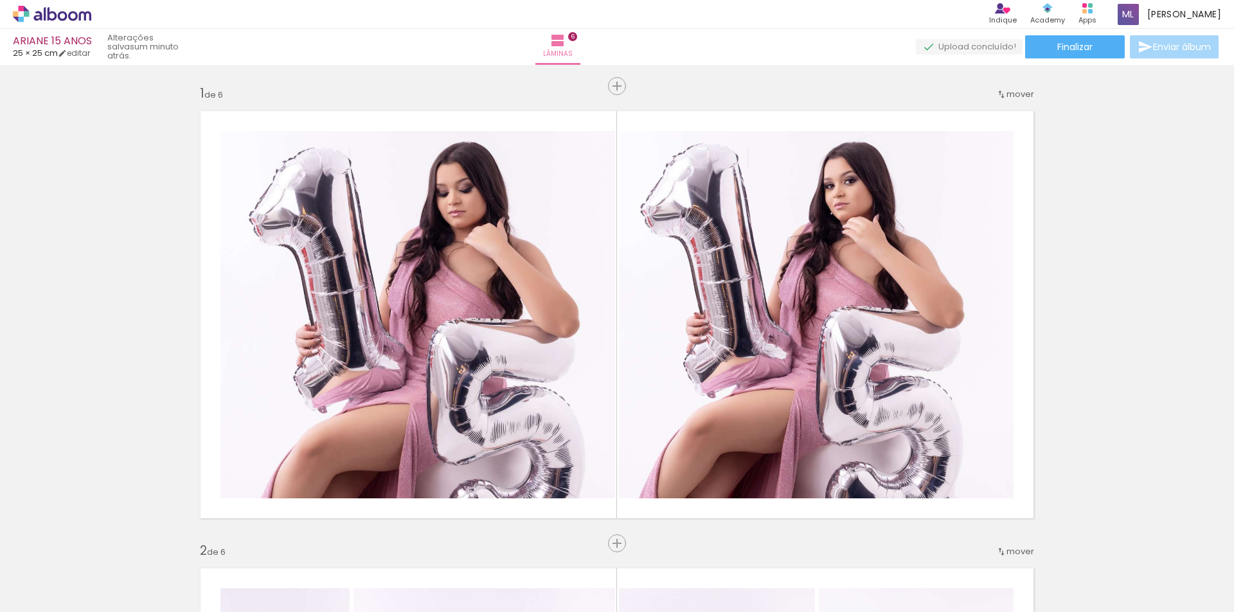
click at [0, 0] on slot at bounding box center [0, 0] width 0 height 0
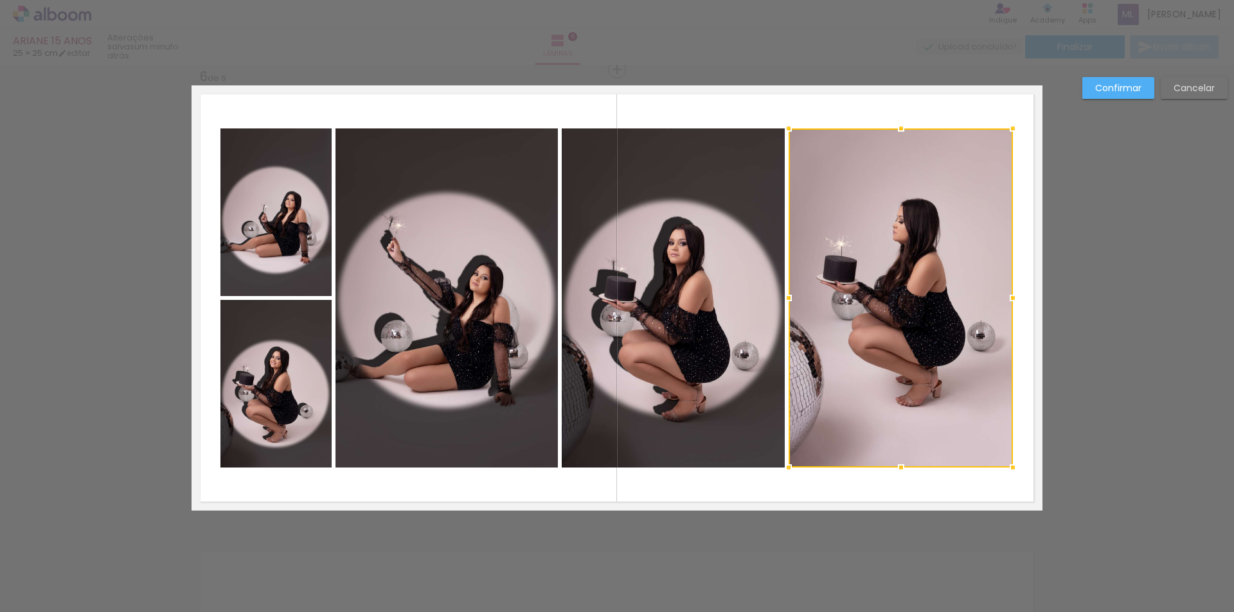
scroll to position [0, 1195]
click at [0, 0] on slot "Confirmar" at bounding box center [0, 0] width 0 height 0
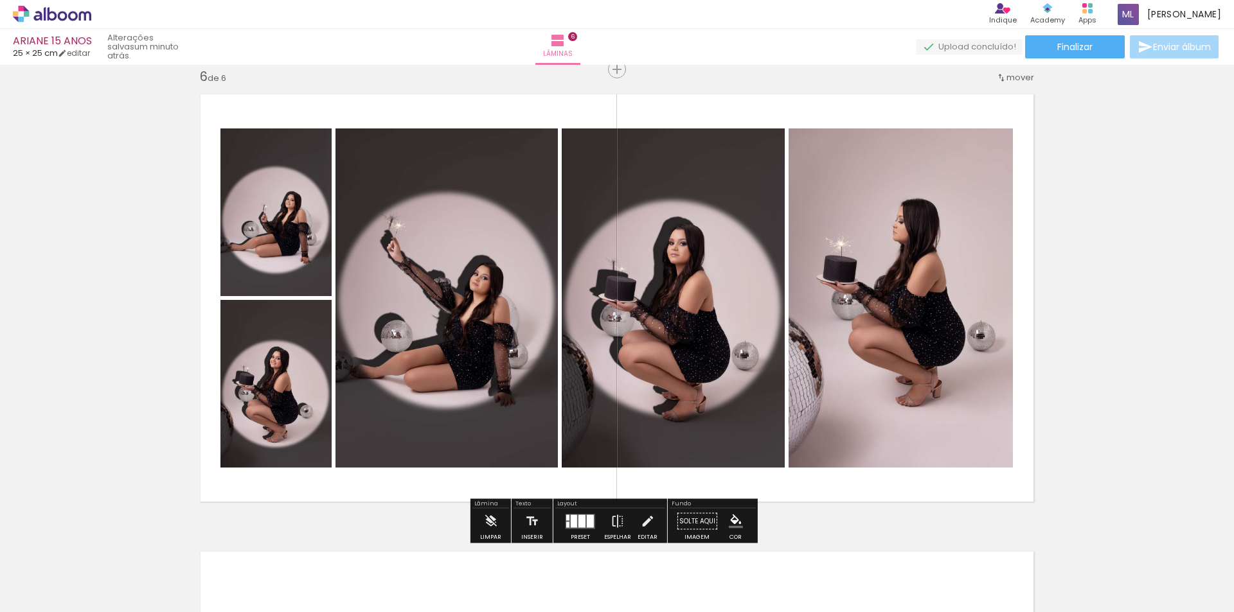
click at [583, 518] on quentale-layouter at bounding box center [581, 521] width 30 height 15
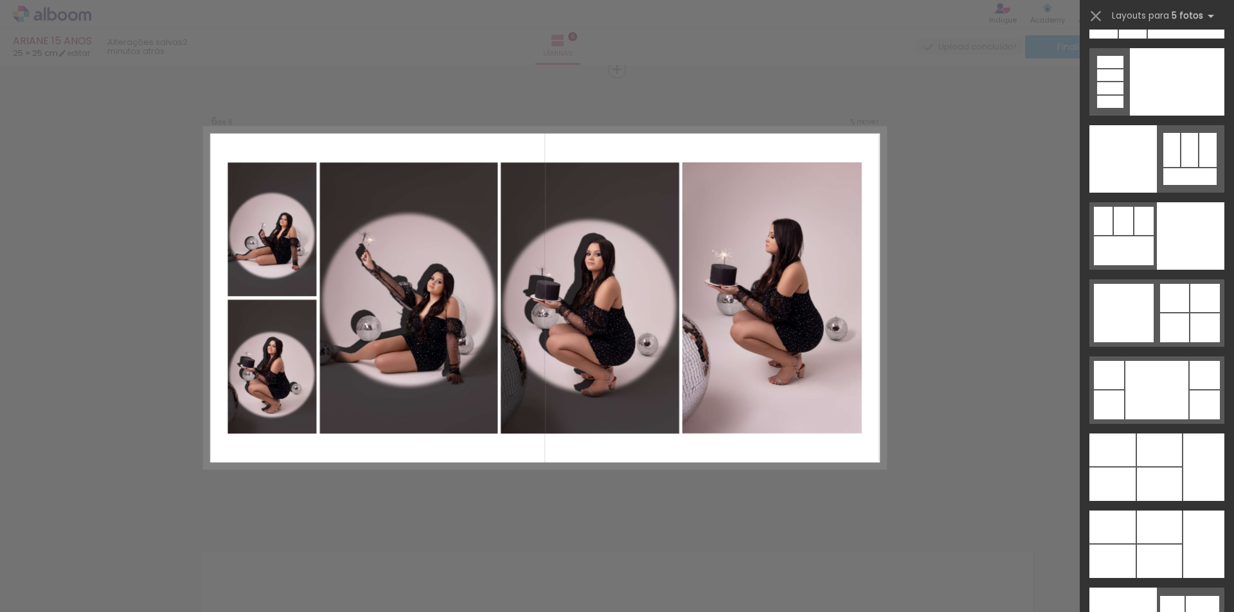
scroll to position [34314, 0]
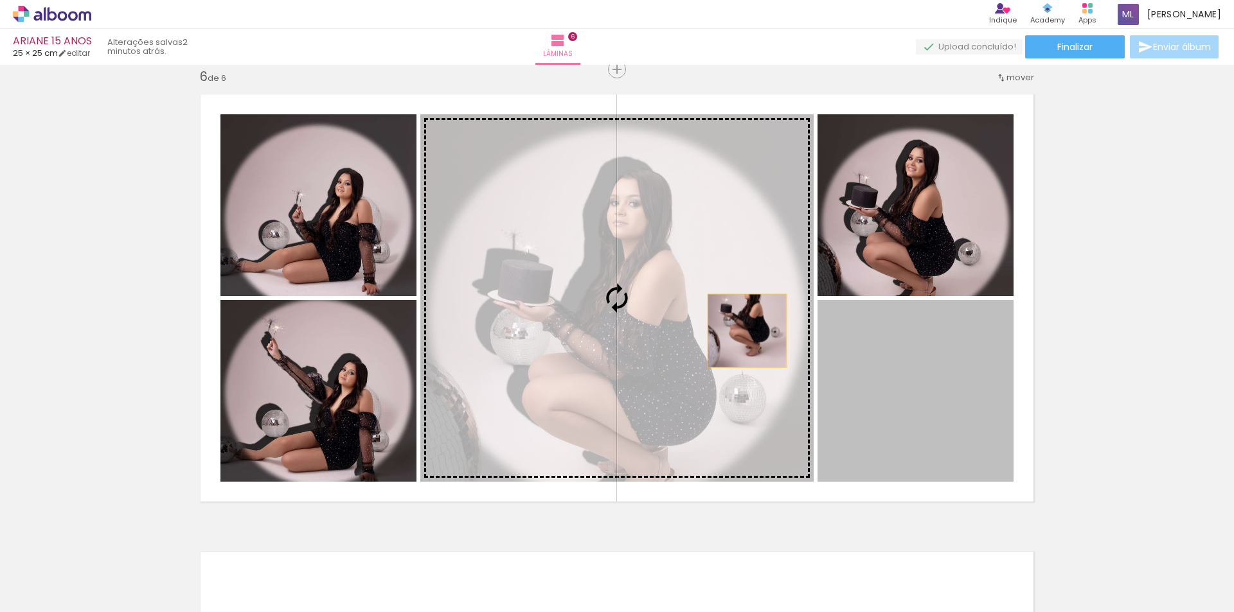
drag, startPoint x: 922, startPoint y: 391, endPoint x: 688, endPoint y: 309, distance: 247.4
click at [0, 0] on slot at bounding box center [0, 0] width 0 height 0
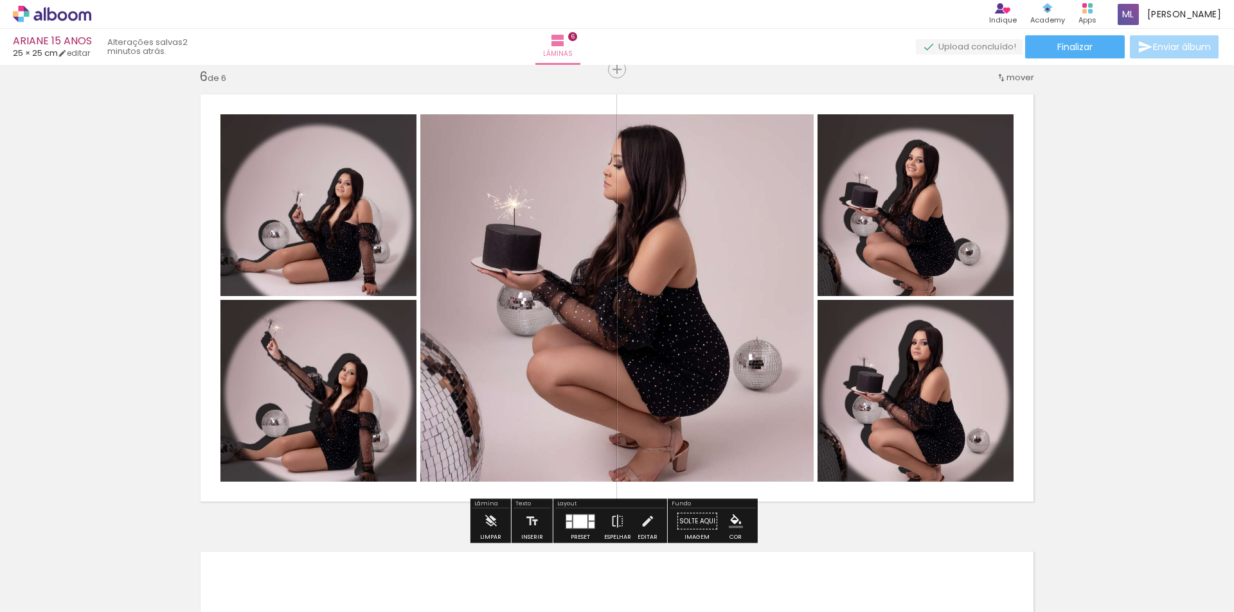
click at [501, 328] on quentale-photo at bounding box center [616, 298] width 393 height 368
click at [504, 334] on quentale-photo at bounding box center [616, 298] width 393 height 368
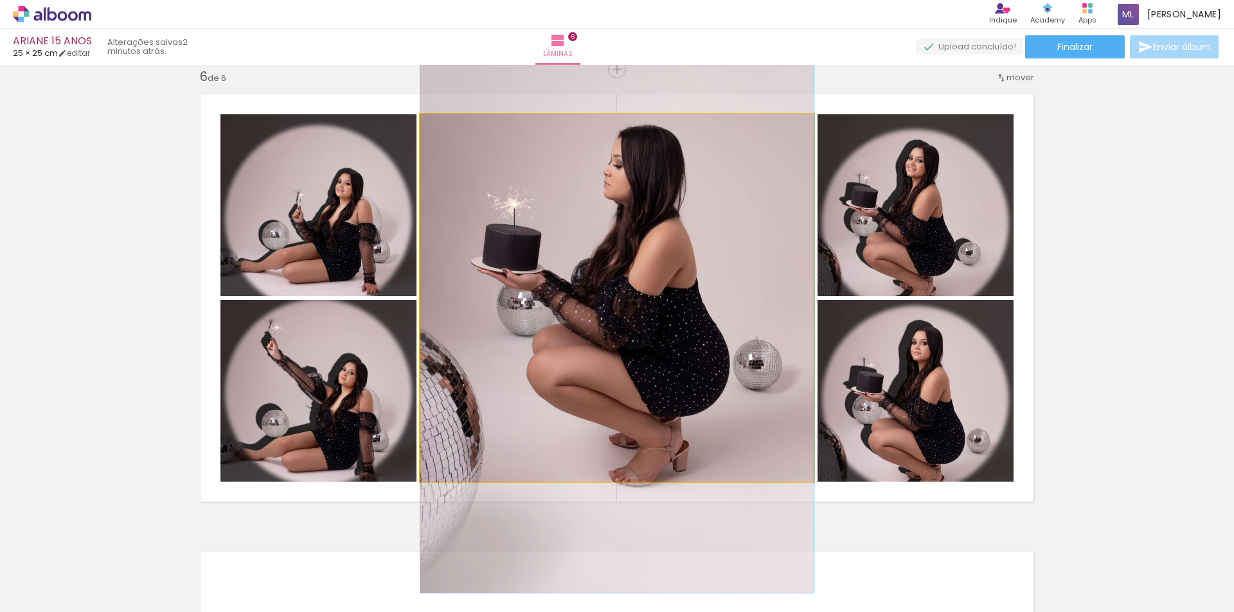
click at [504, 334] on quentale-photo at bounding box center [616, 298] width 393 height 368
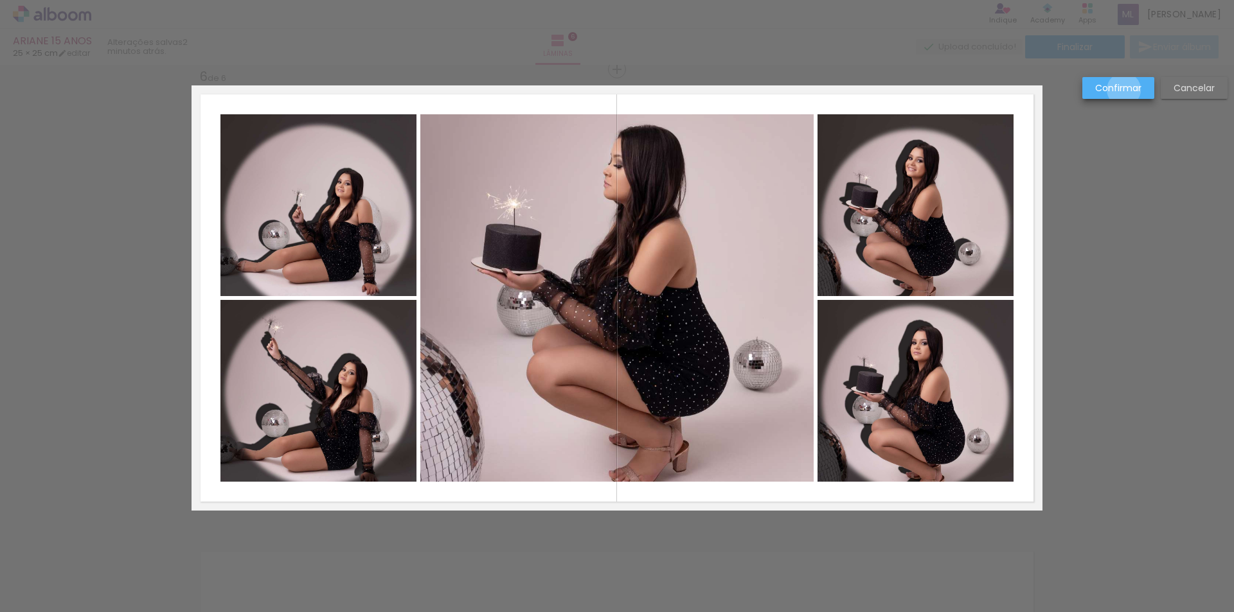
click at [0, 0] on slot "Confirmar" at bounding box center [0, 0] width 0 height 0
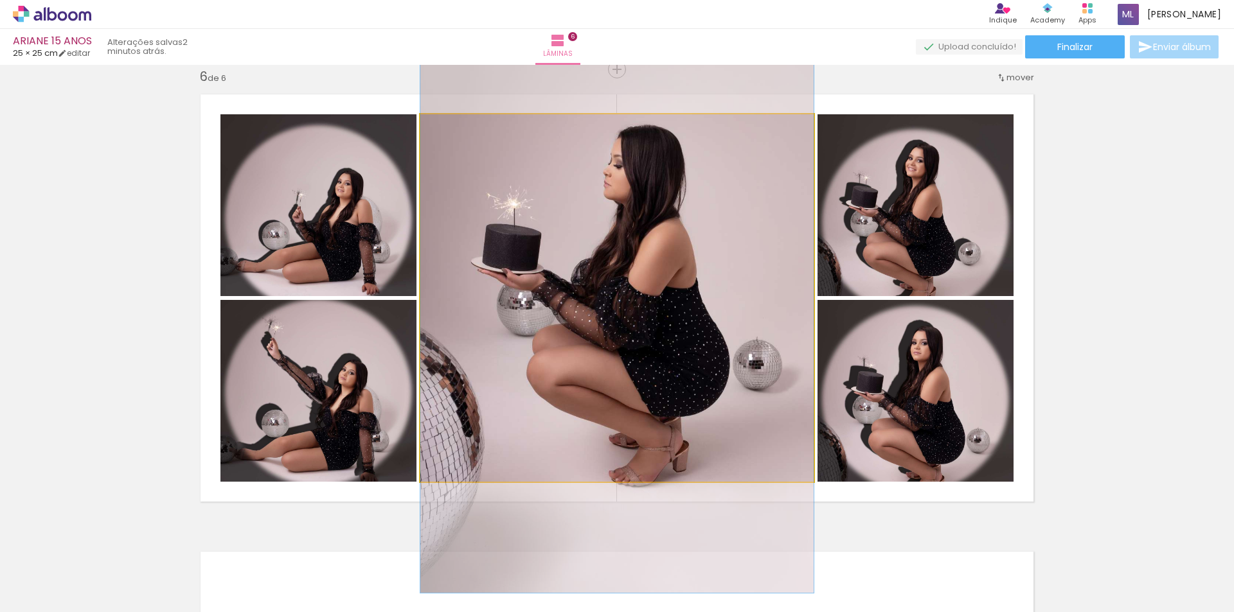
click at [664, 251] on quentale-photo at bounding box center [616, 298] width 393 height 368
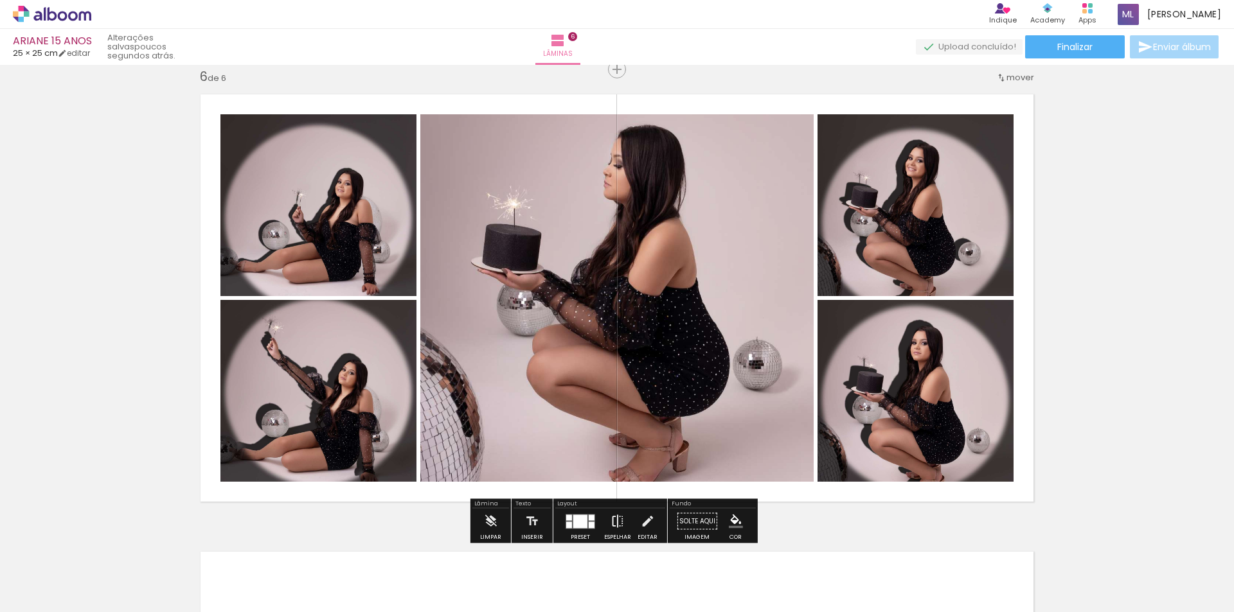
click at [615, 521] on iron-icon at bounding box center [618, 522] width 14 height 26
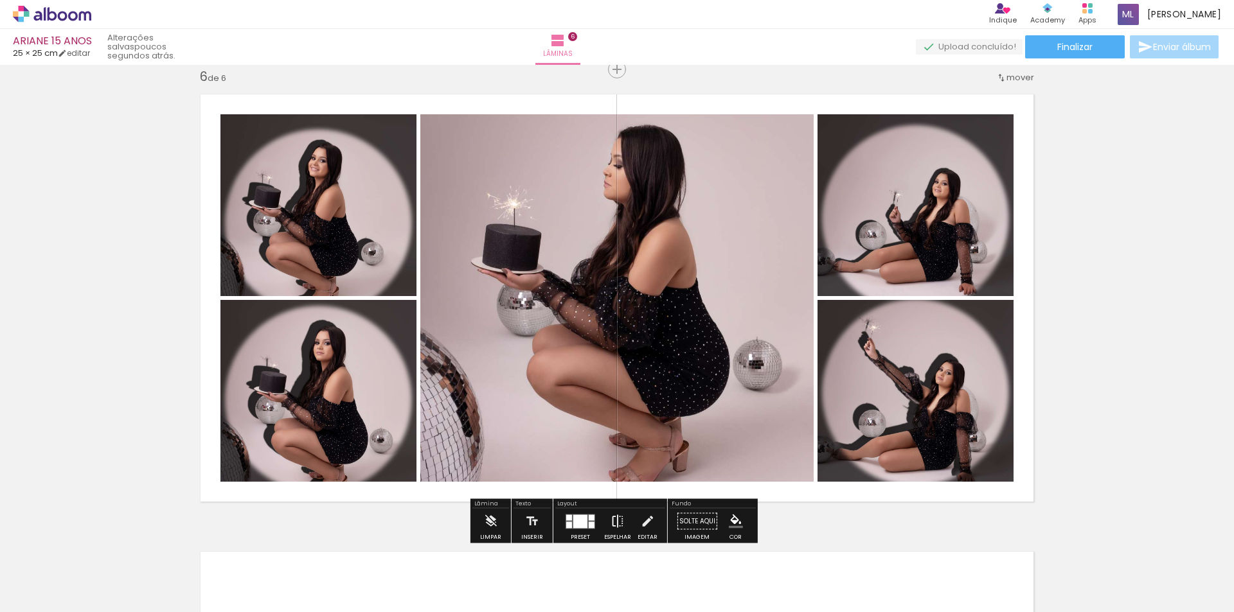
click at [615, 521] on iron-icon at bounding box center [618, 522] width 14 height 26
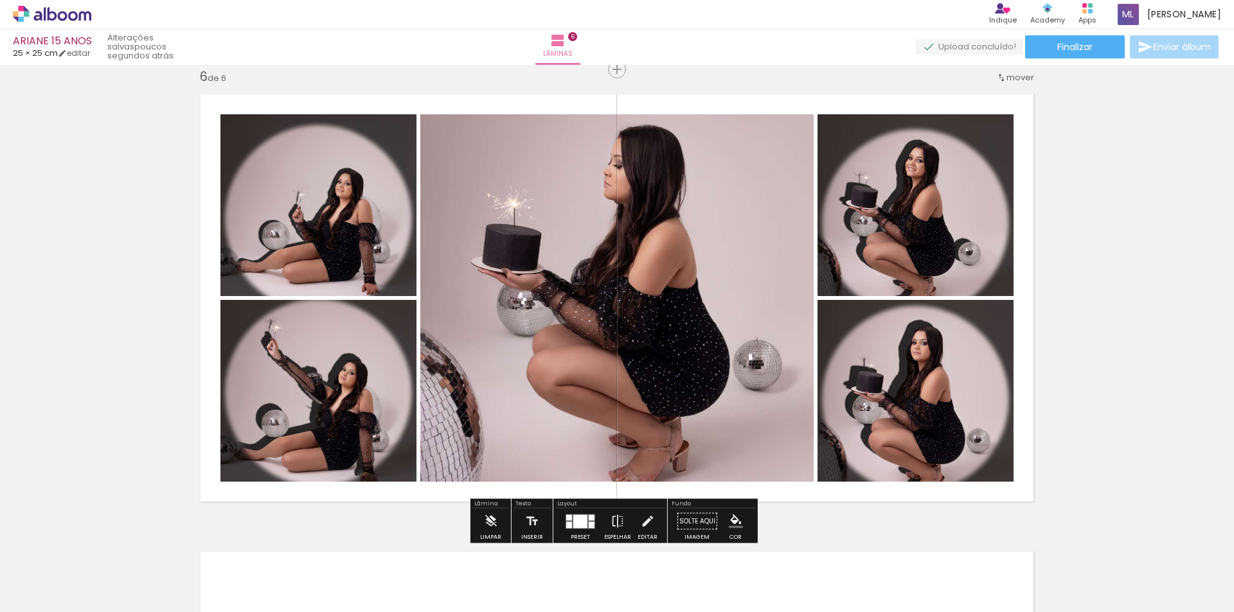
click at [578, 519] on div at bounding box center [580, 521] width 14 height 13
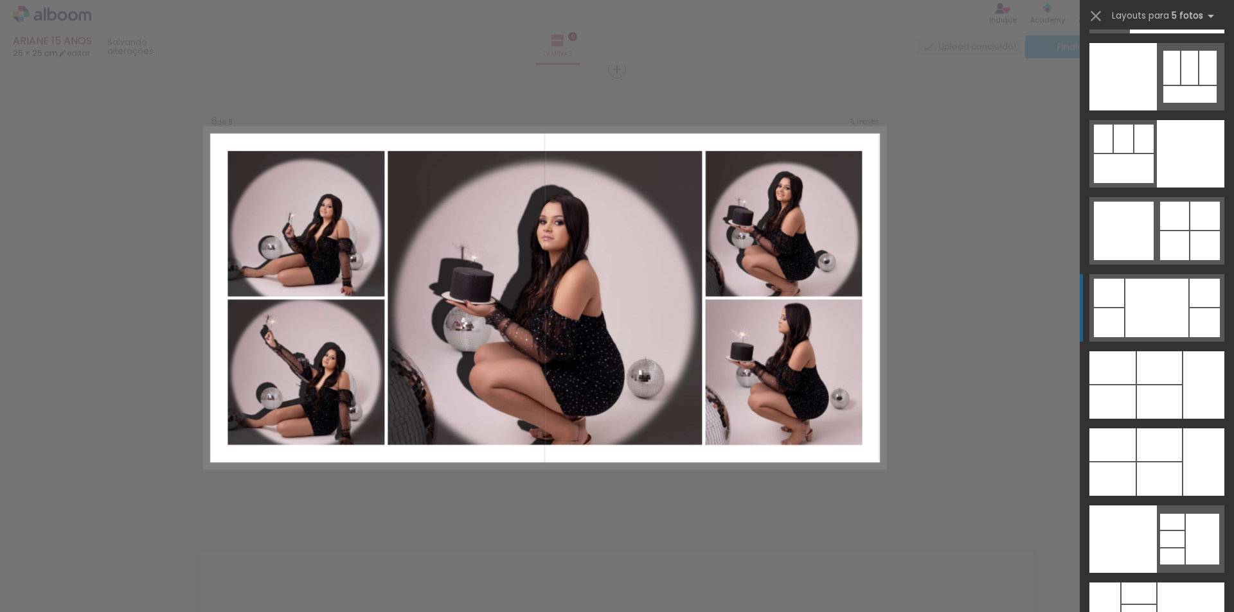
scroll to position [34549, 0]
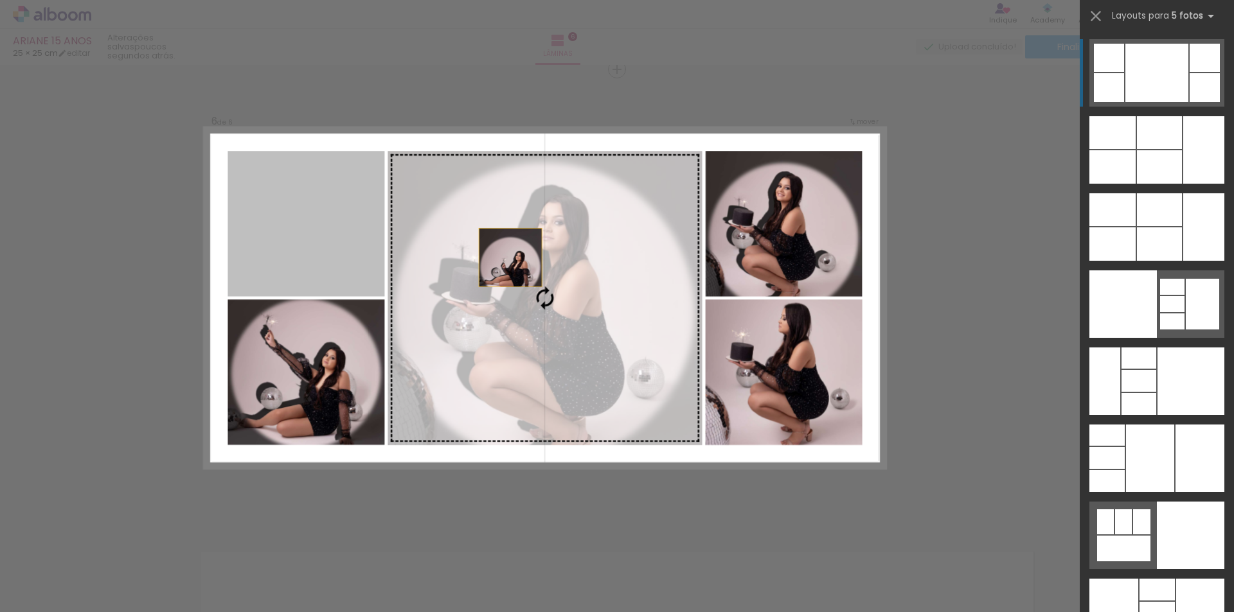
drag, startPoint x: 326, startPoint y: 238, endPoint x: 557, endPoint y: 266, distance: 231.7
click at [0, 0] on slot at bounding box center [0, 0] width 0 height 0
drag, startPoint x: 342, startPoint y: 249, endPoint x: 548, endPoint y: 298, distance: 212.0
click at [0, 0] on slot at bounding box center [0, 0] width 0 height 0
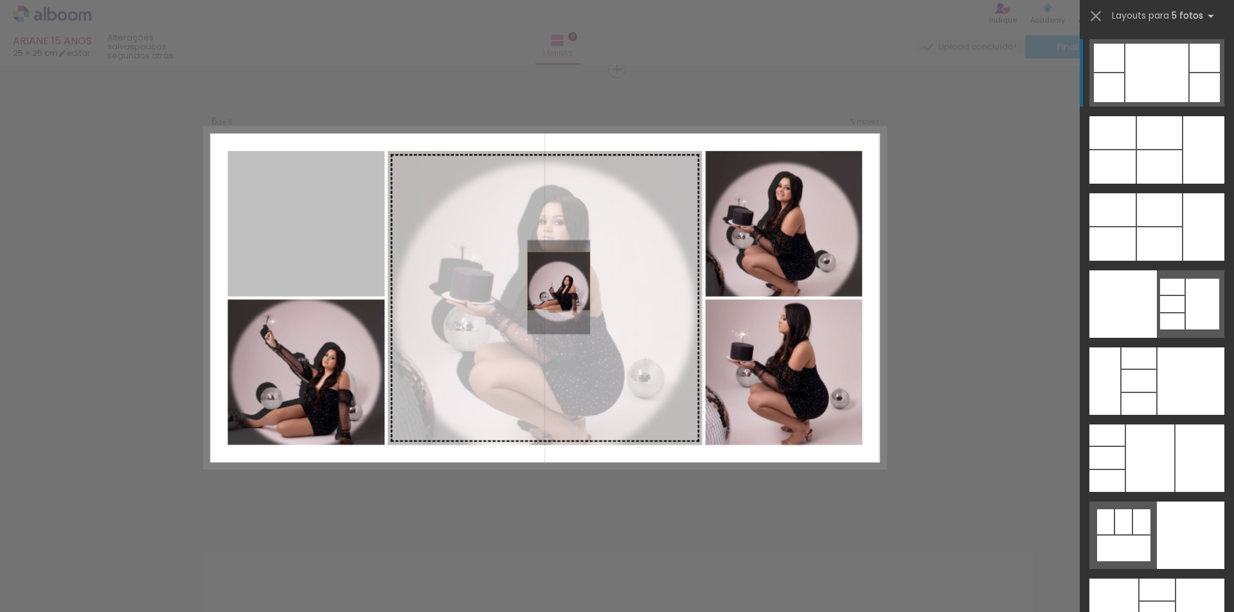
drag, startPoint x: 327, startPoint y: 229, endPoint x: 617, endPoint y: 296, distance: 297.4
click at [0, 0] on slot at bounding box center [0, 0] width 0 height 0
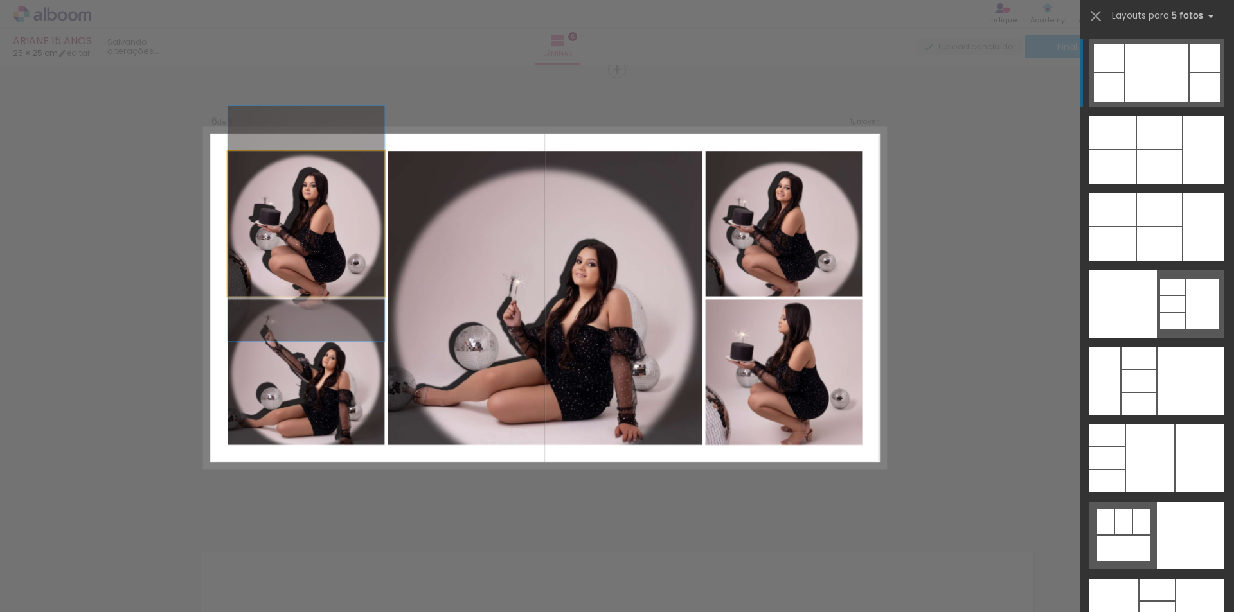
click at [0, 0] on slot at bounding box center [0, 0] width 0 height 0
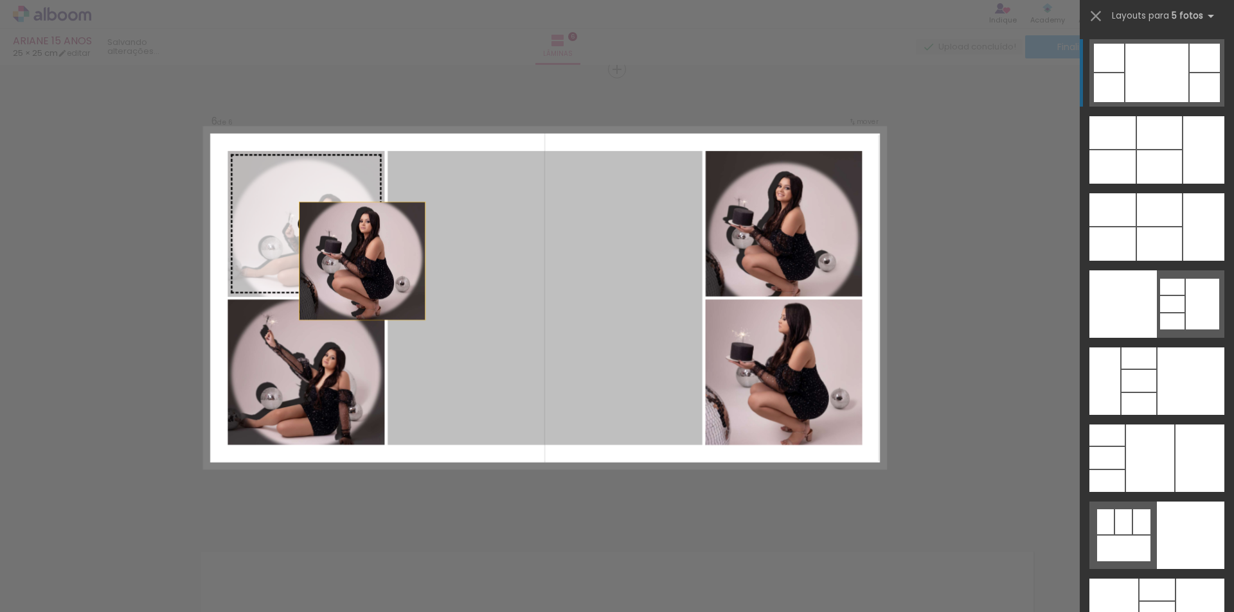
drag, startPoint x: 519, startPoint y: 294, endPoint x: 312, endPoint y: 252, distance: 211.9
click at [0, 0] on slot at bounding box center [0, 0] width 0 height 0
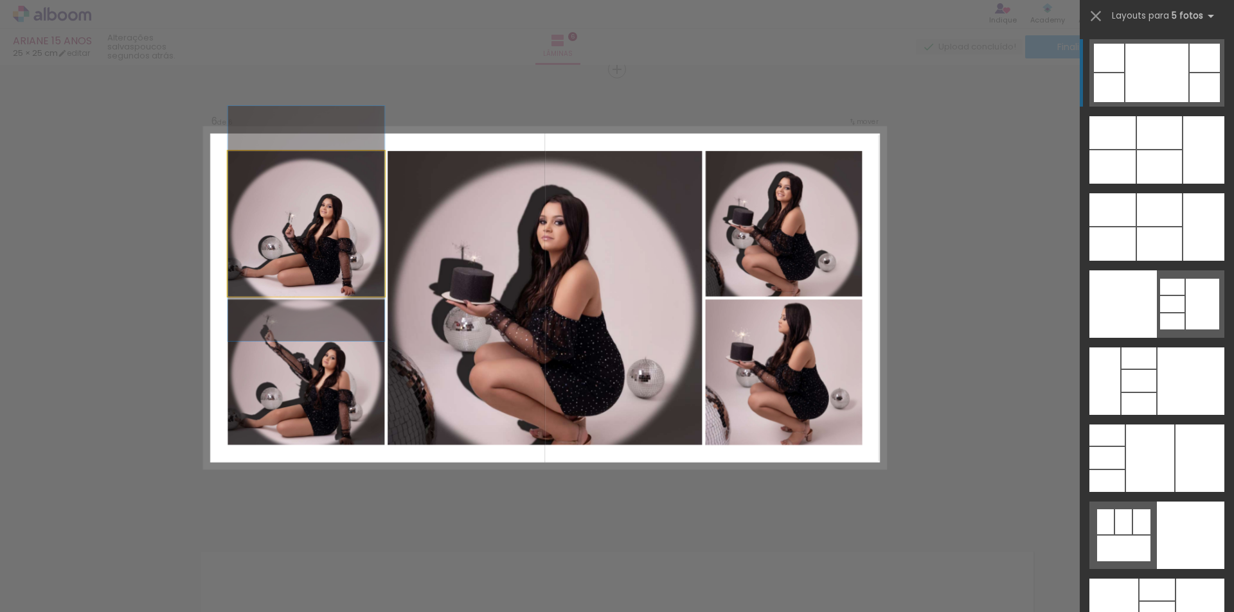
click at [314, 261] on quentale-photo at bounding box center [306, 223] width 157 height 145
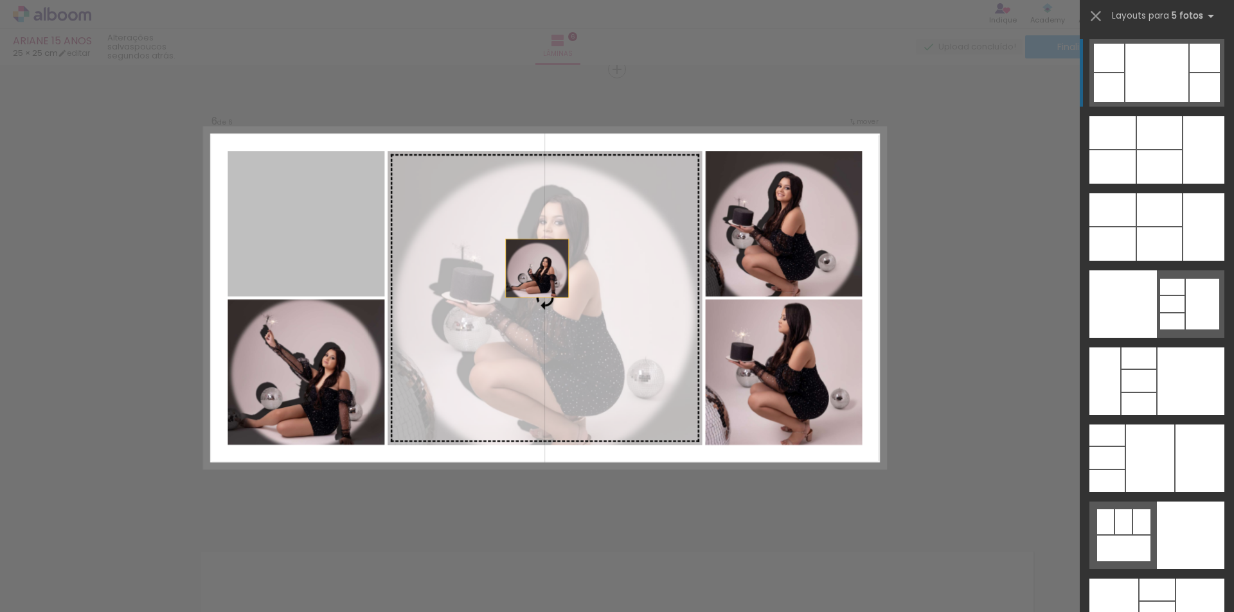
drag, startPoint x: 321, startPoint y: 255, endPoint x: 591, endPoint y: 280, distance: 271.0
click at [0, 0] on slot at bounding box center [0, 0] width 0 height 0
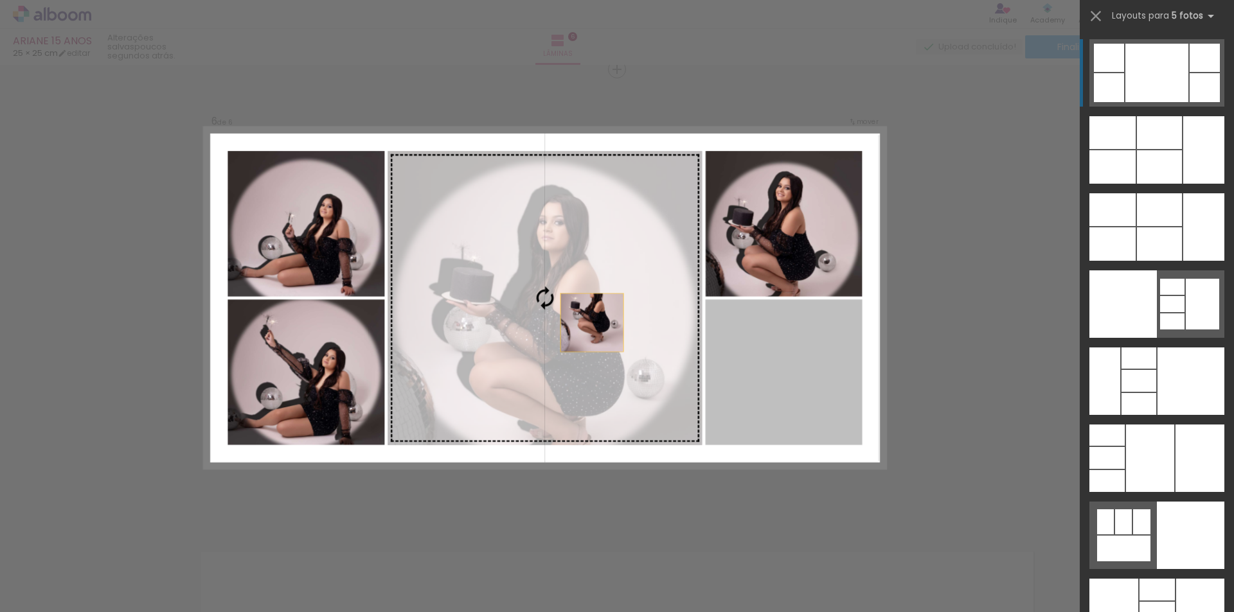
drag, startPoint x: 663, startPoint y: 336, endPoint x: 512, endPoint y: 303, distance: 154.7
click at [0, 0] on slot at bounding box center [0, 0] width 0 height 0
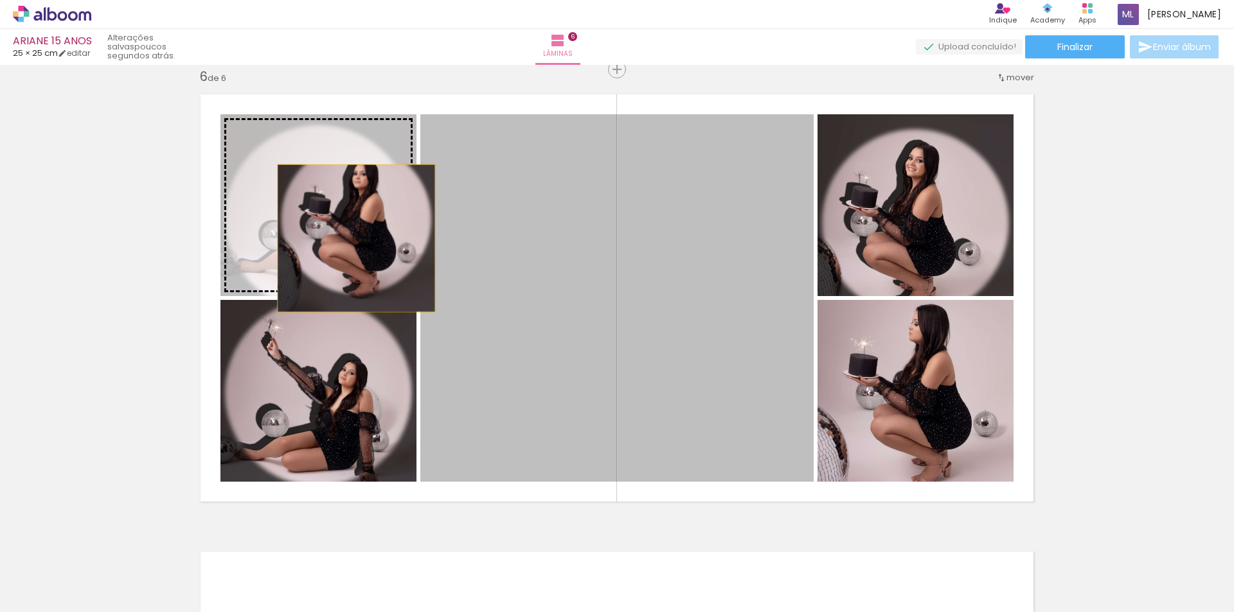
drag, startPoint x: 526, startPoint y: 347, endPoint x: 352, endPoint y: 238, distance: 205.8
click at [0, 0] on slot at bounding box center [0, 0] width 0 height 0
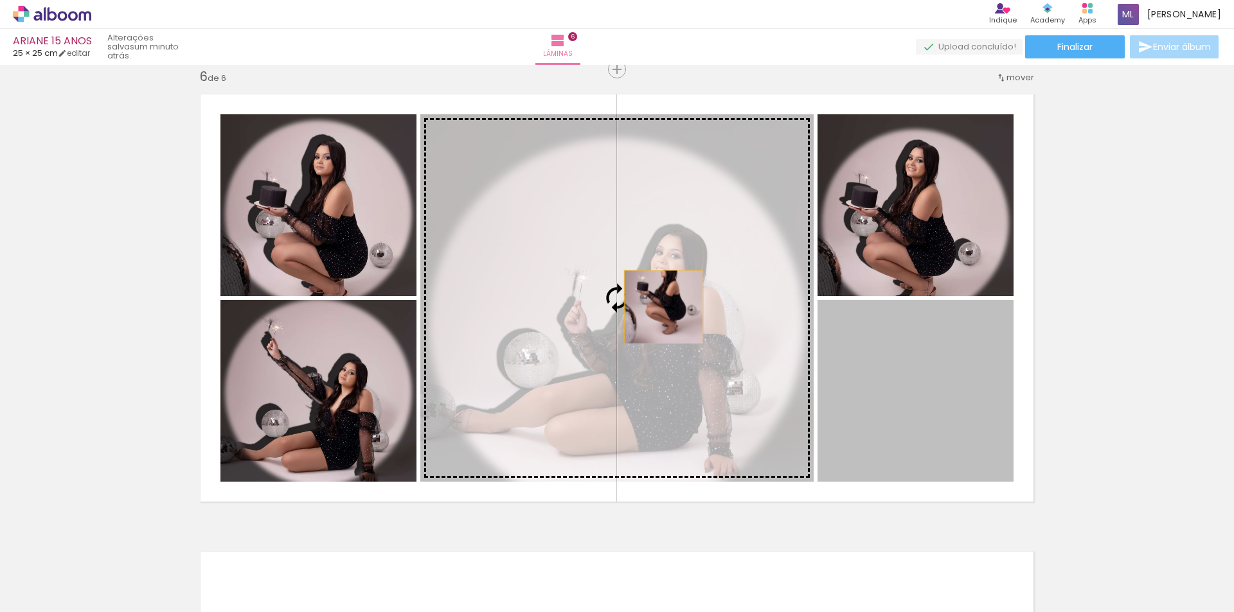
drag, startPoint x: 936, startPoint y: 393, endPoint x: 659, endPoint y: 307, distance: 289.9
click at [0, 0] on slot at bounding box center [0, 0] width 0 height 0
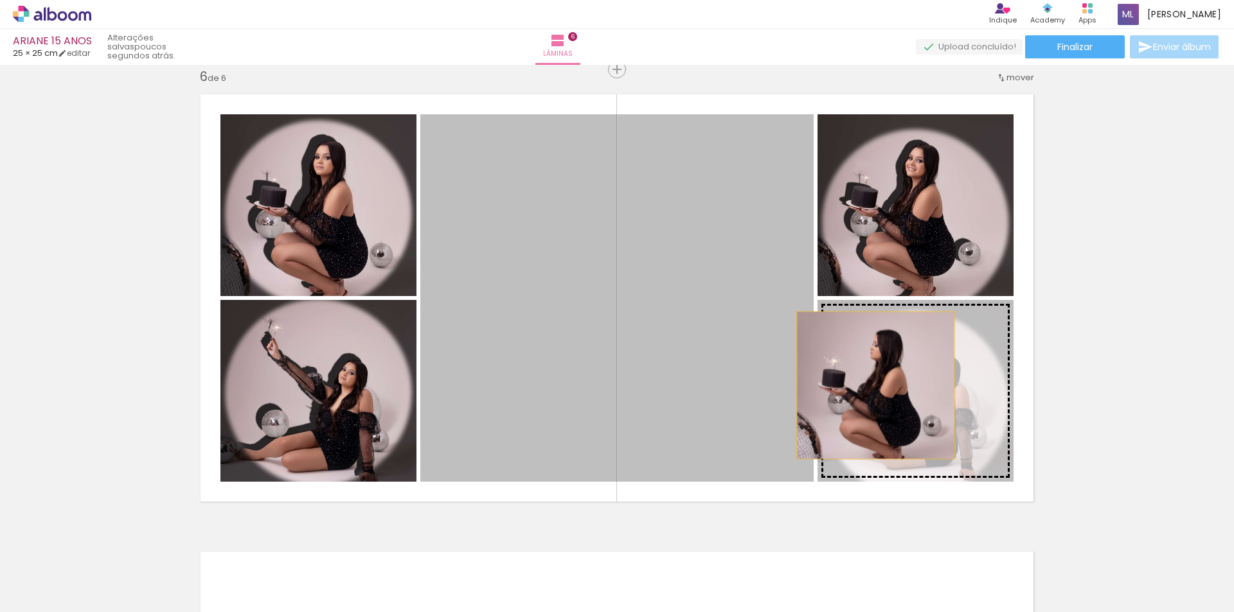
drag, startPoint x: 692, startPoint y: 352, endPoint x: 906, endPoint y: 386, distance: 216.0
click at [0, 0] on slot at bounding box center [0, 0] width 0 height 0
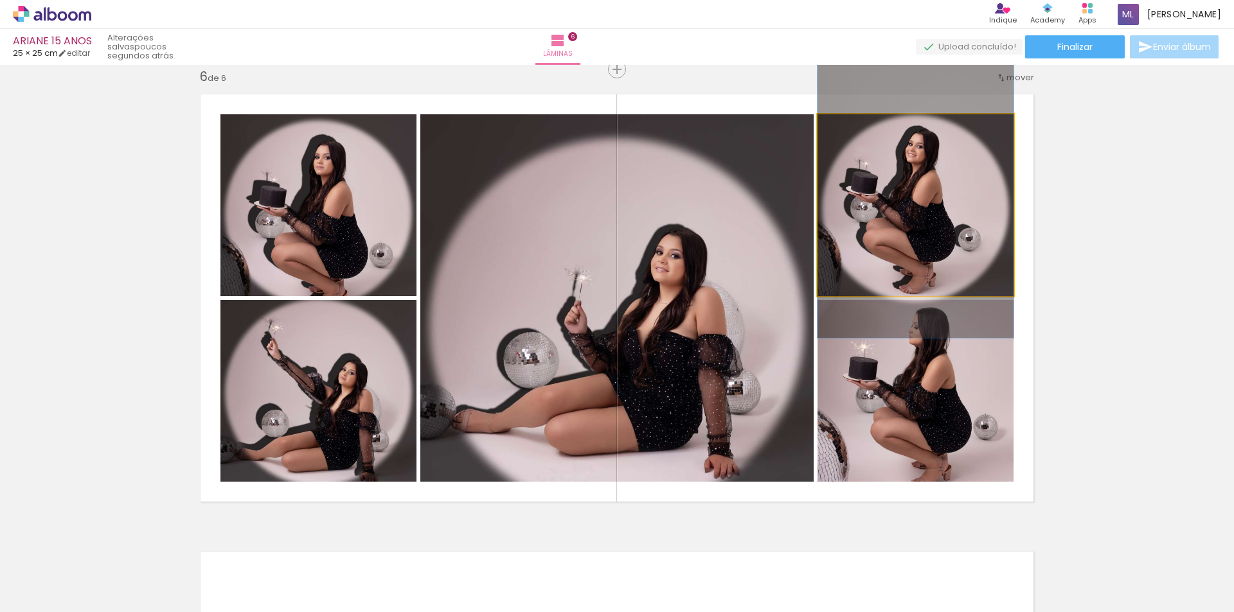
drag, startPoint x: 913, startPoint y: 224, endPoint x: 913, endPoint y: 210, distance: 14.1
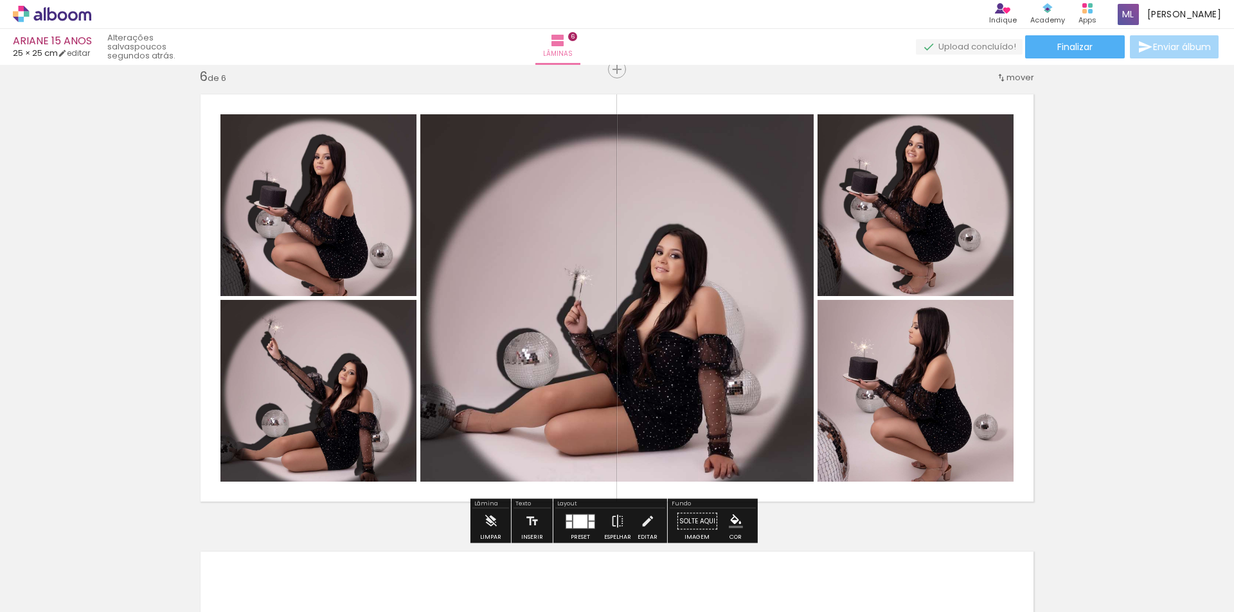
click at [577, 521] on div at bounding box center [580, 521] width 14 height 13
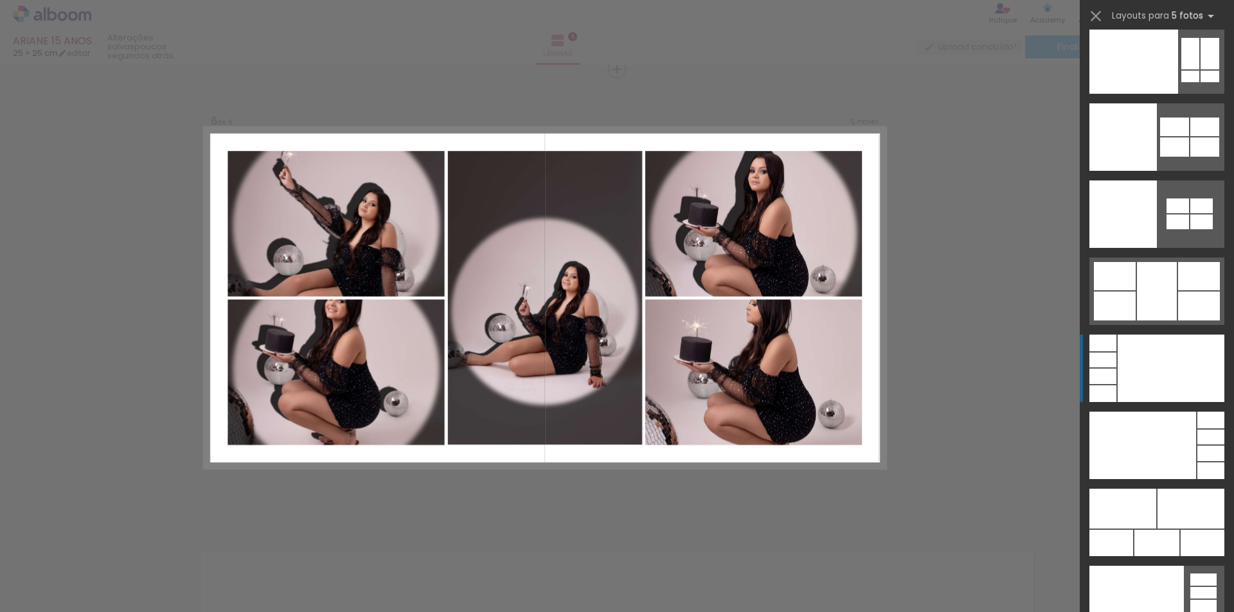
scroll to position [35350, 0]
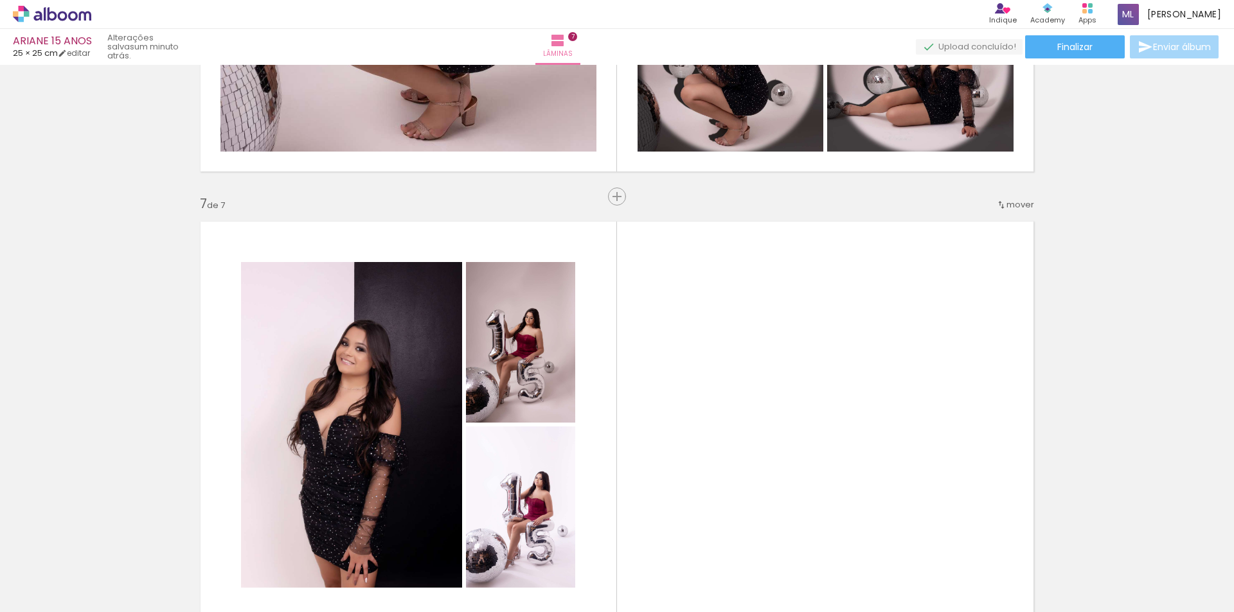
scroll to position [0, 1341]
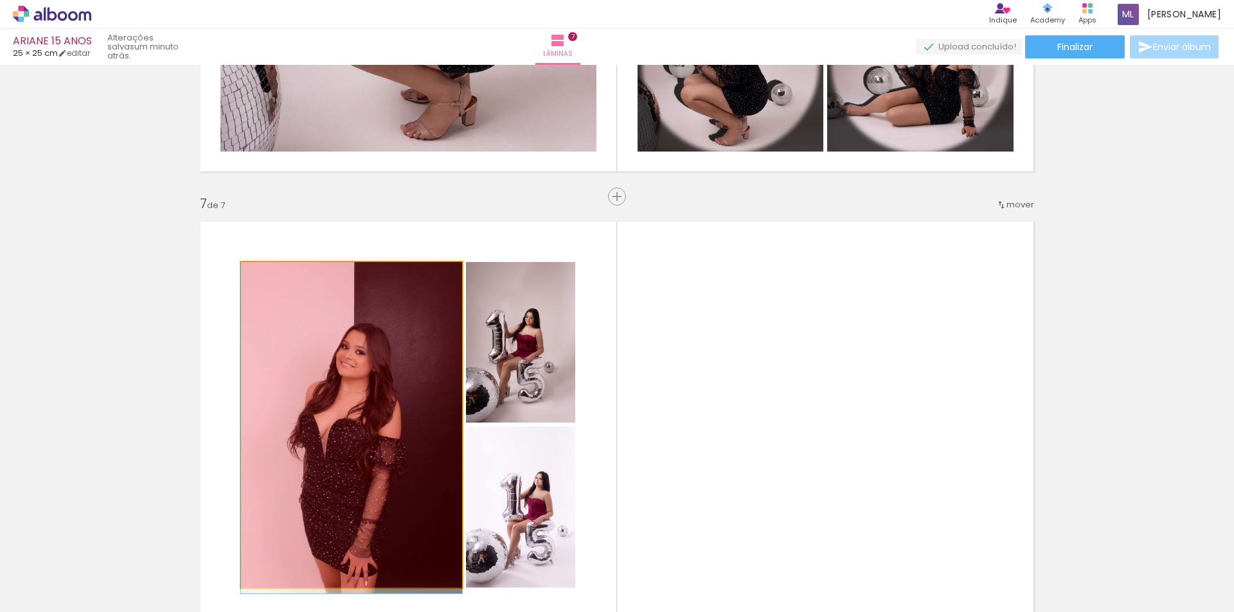
drag, startPoint x: 398, startPoint y: 420, endPoint x: 379, endPoint y: 573, distance: 154.2
click at [379, 573] on quentale-workspace at bounding box center [617, 306] width 1234 height 612
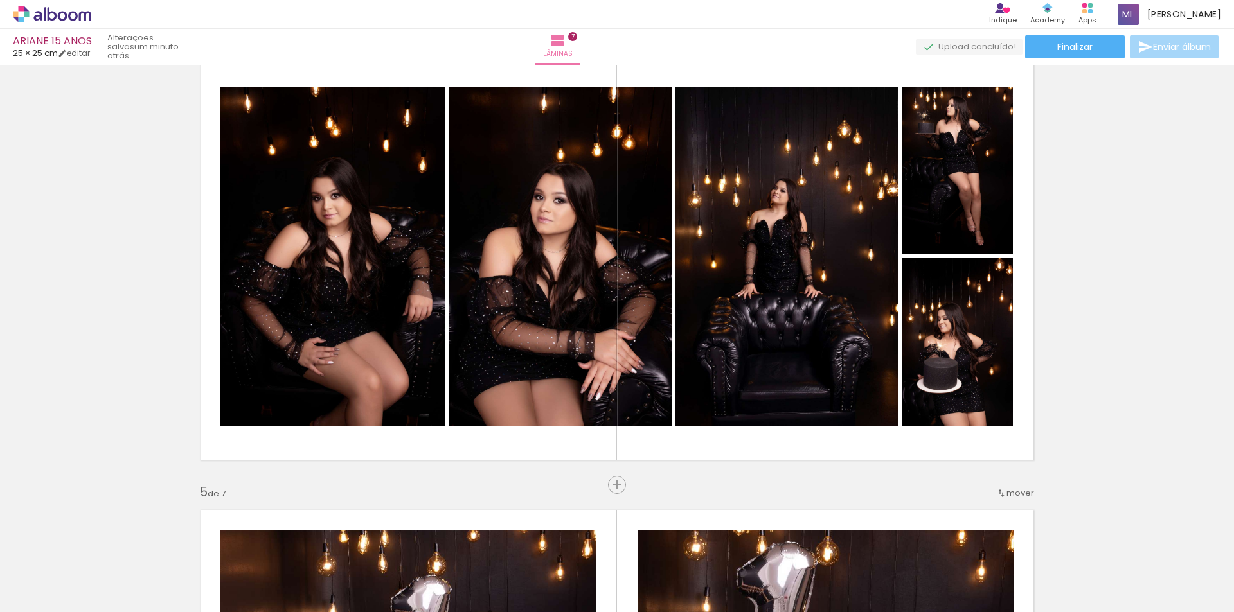
scroll to position [1414, 0]
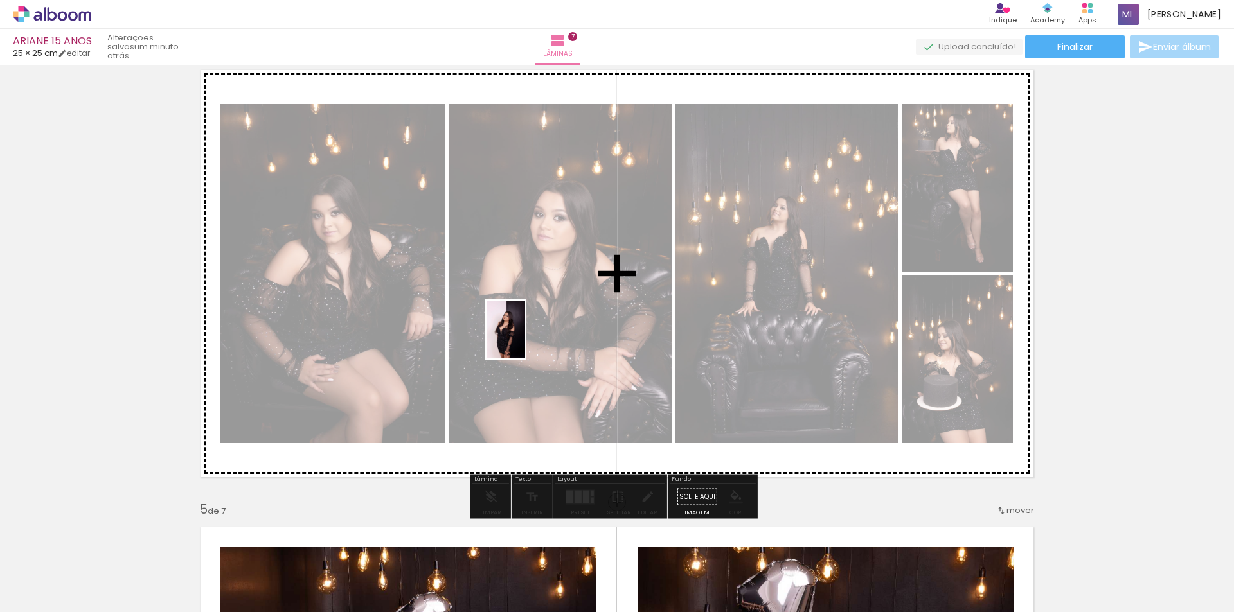
drag, startPoint x: 412, startPoint y: 512, endPoint x: 525, endPoint y: 339, distance: 206.6
click at [525, 339] on quentale-workspace at bounding box center [617, 306] width 1234 height 612
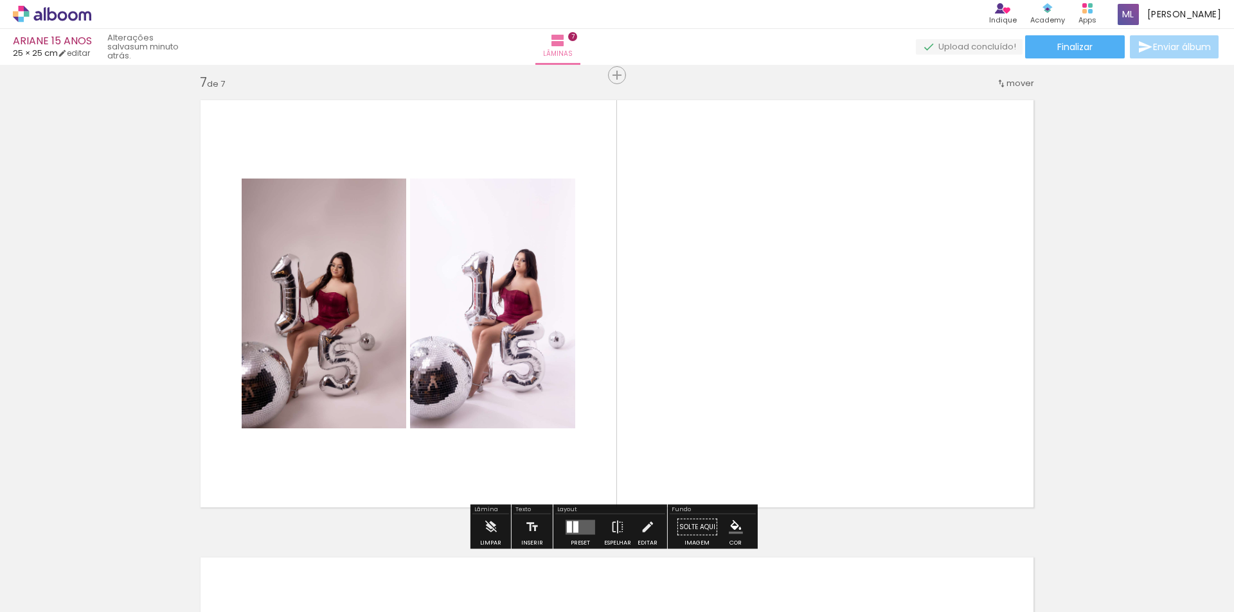
scroll to position [2763, 0]
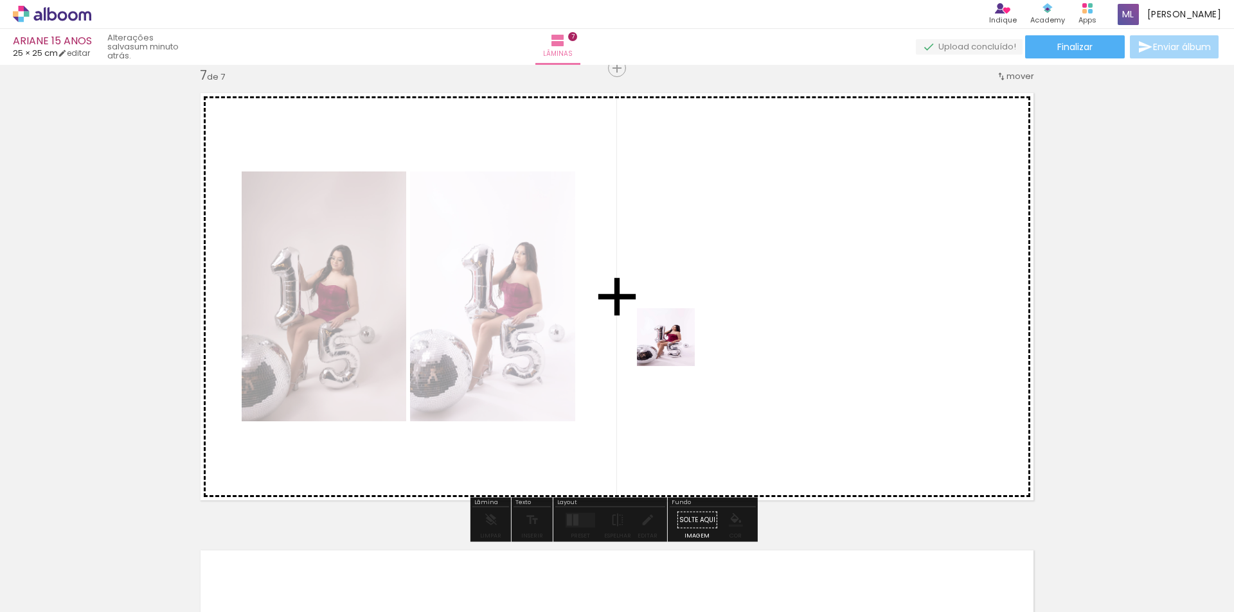
drag, startPoint x: 596, startPoint y: 576, endPoint x: 678, endPoint y: 332, distance: 256.9
click at [678, 332] on quentale-workspace at bounding box center [617, 306] width 1234 height 612
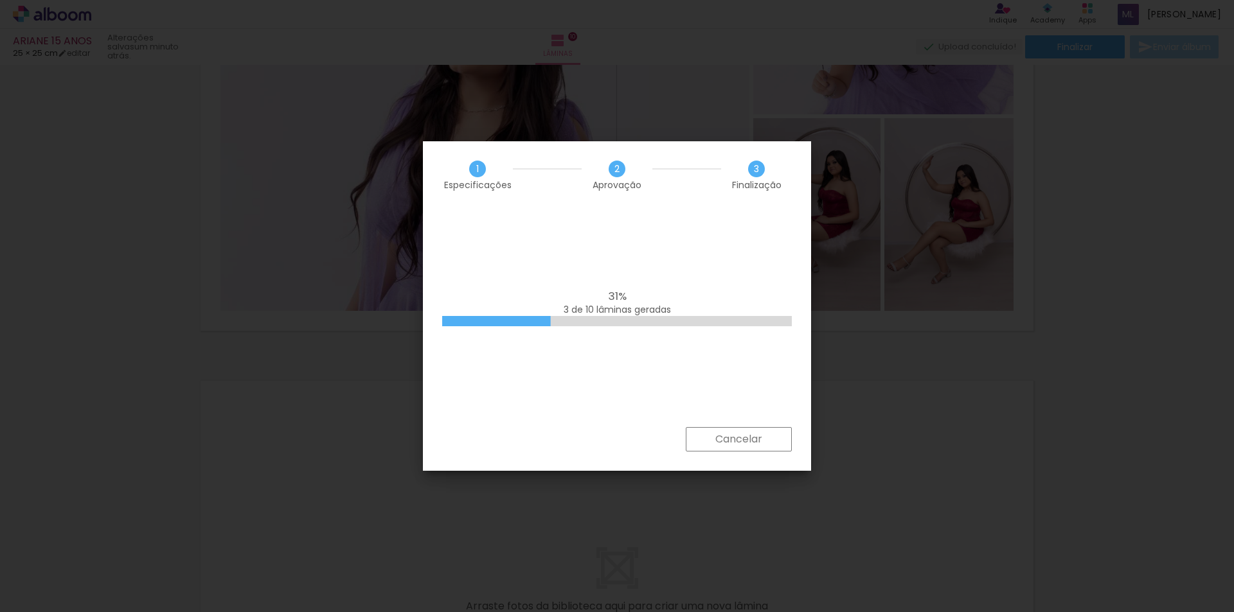
scroll to position [0, 1754]
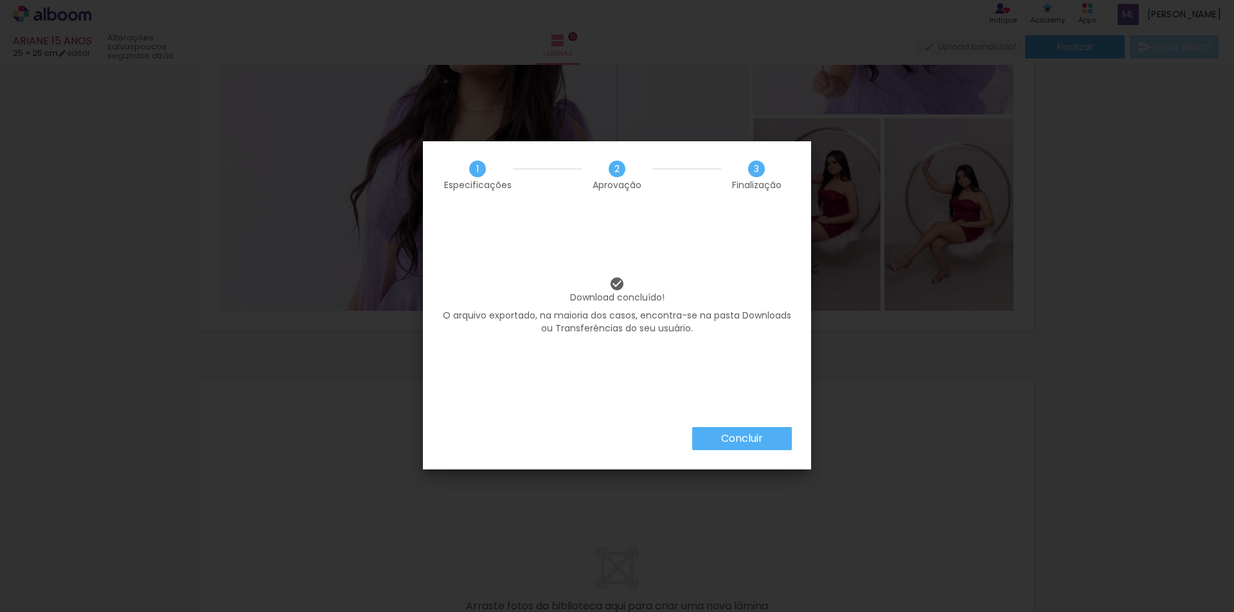
click at [0, 0] on slot "Concluir" at bounding box center [0, 0] width 0 height 0
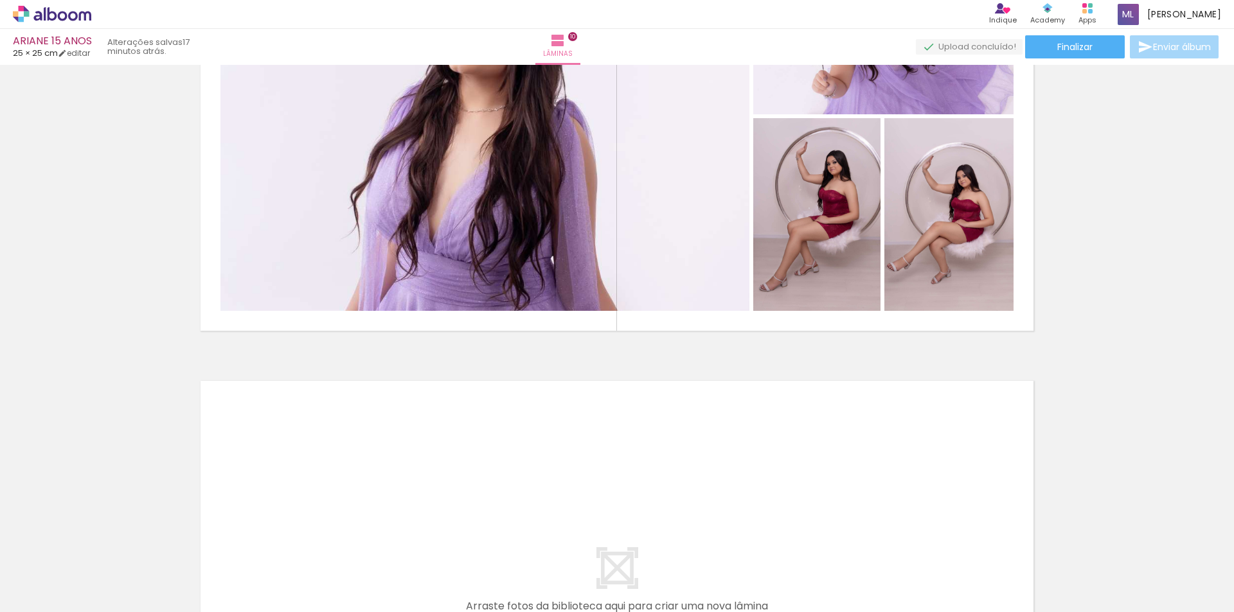
scroll to position [0, 1754]
